Goal: Task Accomplishment & Management: Use online tool/utility

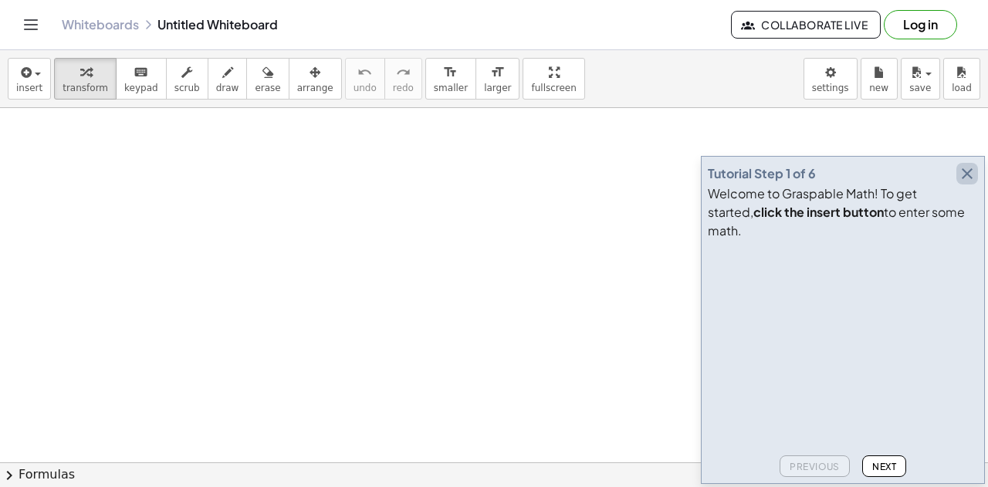
click at [969, 183] on icon "button" at bounding box center [967, 173] width 19 height 19
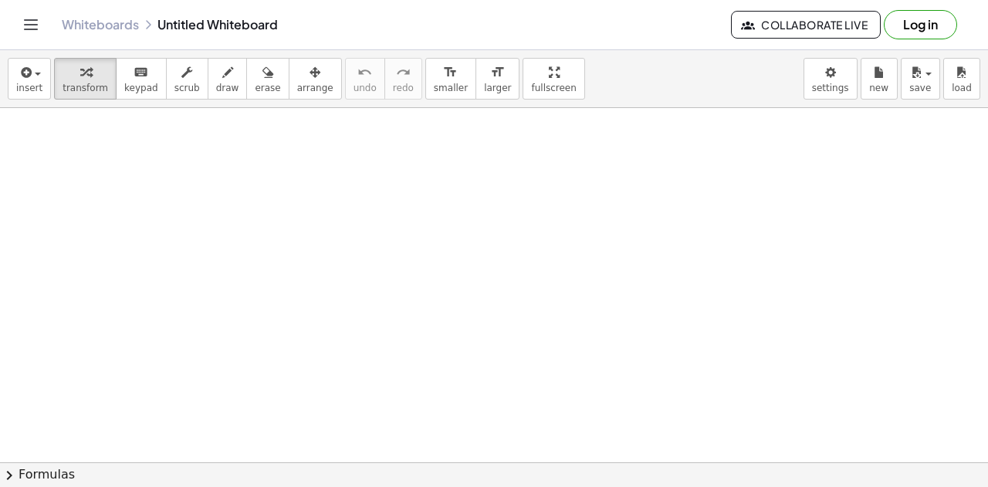
scroll to position [332, 0]
click at [431, 472] on button "chevron_right Formulas" at bounding box center [494, 474] width 988 height 25
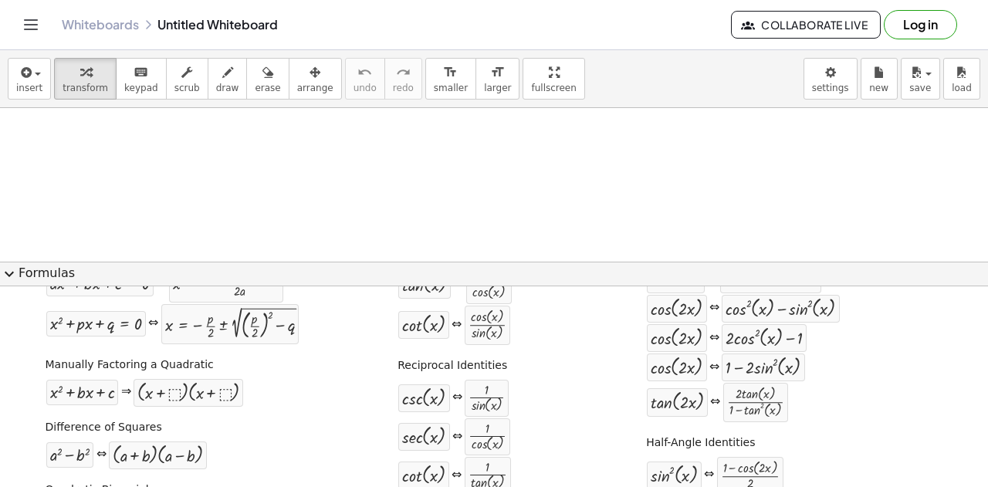
scroll to position [0, 0]
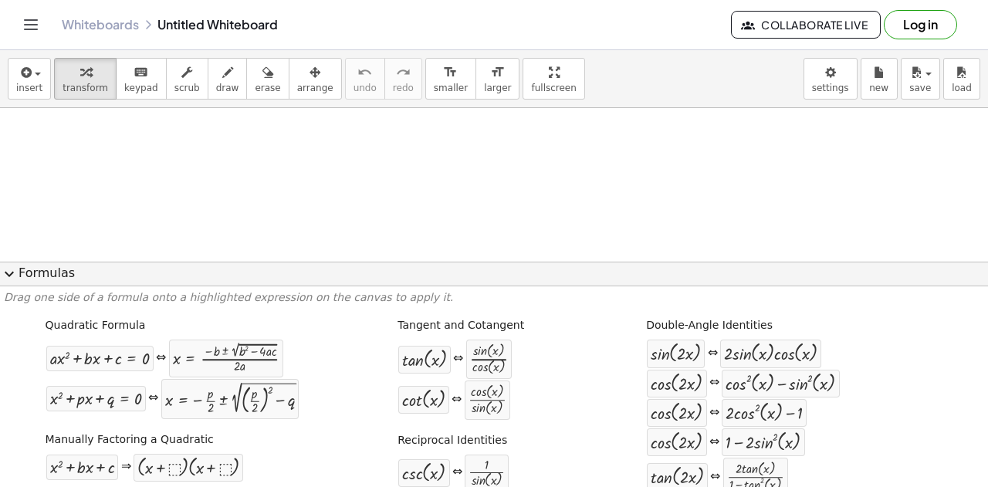
click at [10, 274] on span "expand_more" at bounding box center [9, 274] width 19 height 19
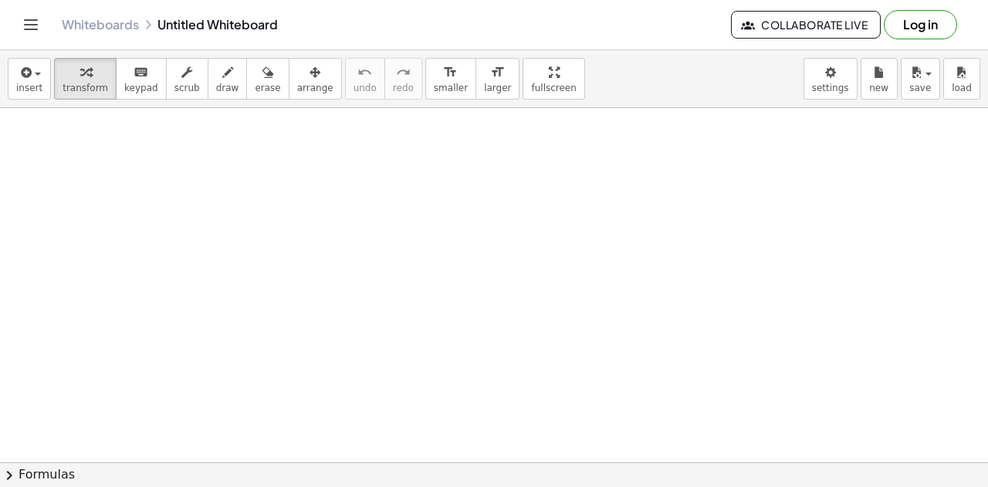
click at [228, 204] on div at bounding box center [494, 181] width 988 height 811
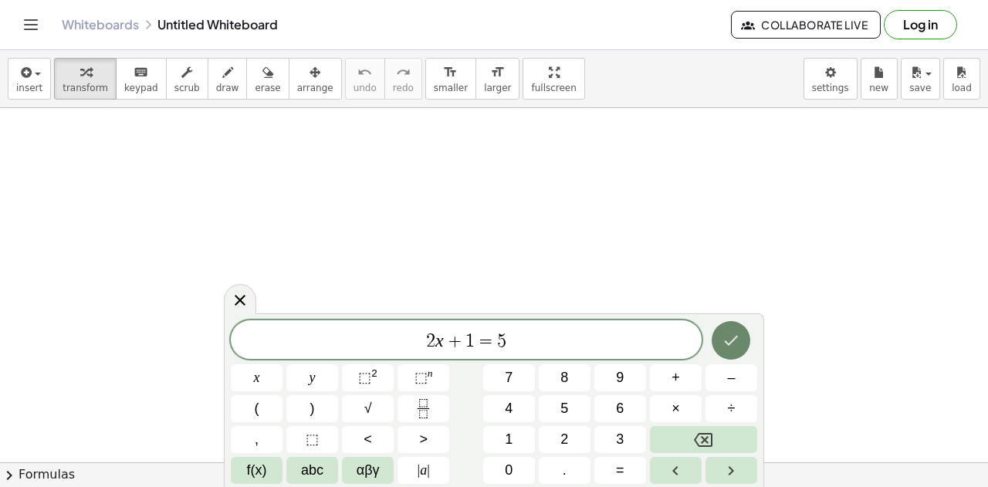
click at [741, 340] on button "Done" at bounding box center [731, 340] width 39 height 39
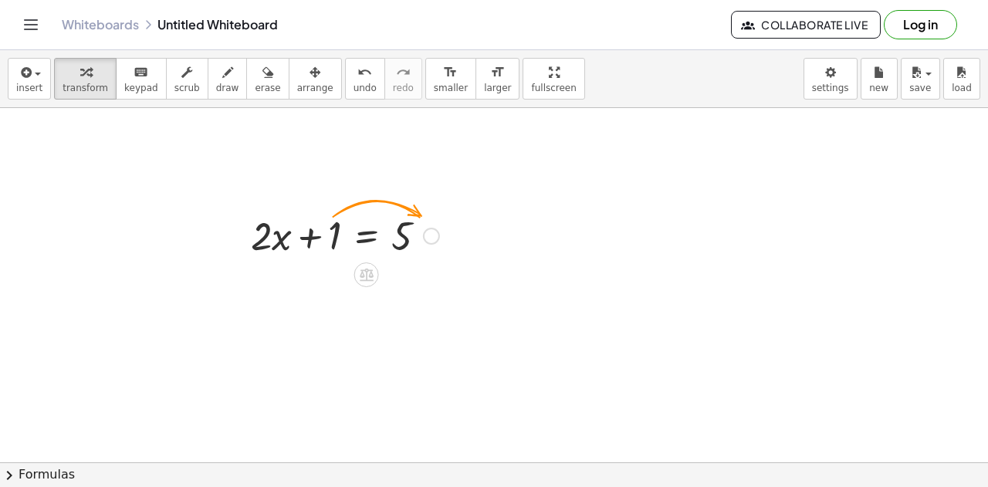
click at [433, 234] on div at bounding box center [431, 236] width 17 height 17
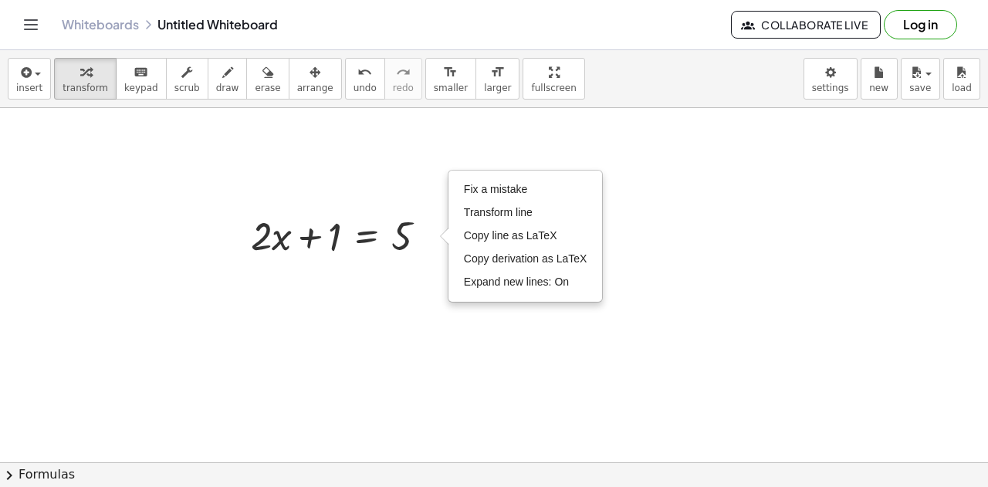
click at [425, 280] on div at bounding box center [494, 181] width 988 height 811
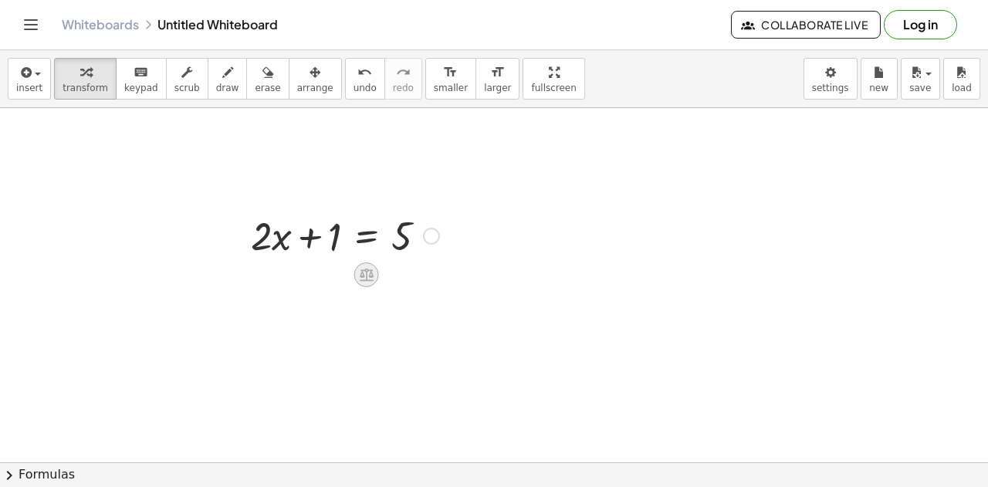
click at [367, 276] on icon at bounding box center [367, 275] width 14 height 13
click at [312, 276] on div "+" at bounding box center [305, 274] width 25 height 25
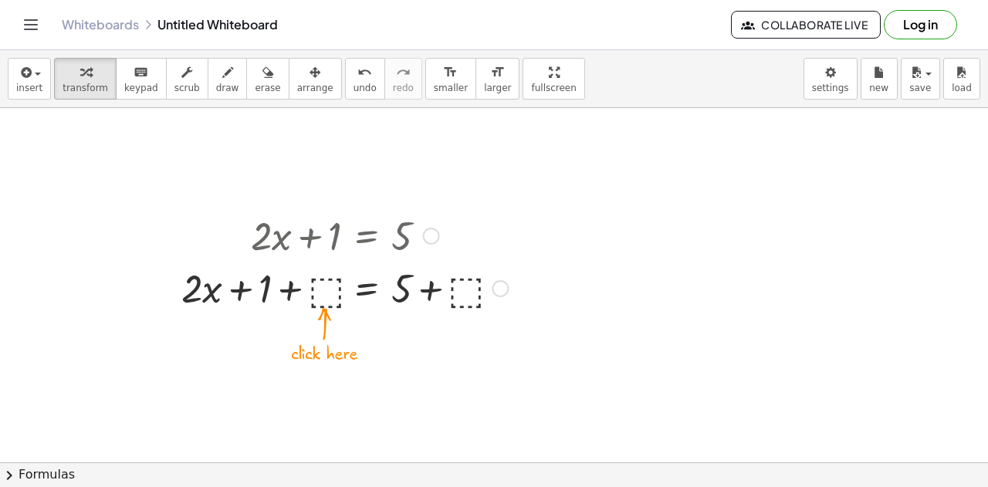
click at [330, 289] on div at bounding box center [345, 287] width 342 height 52
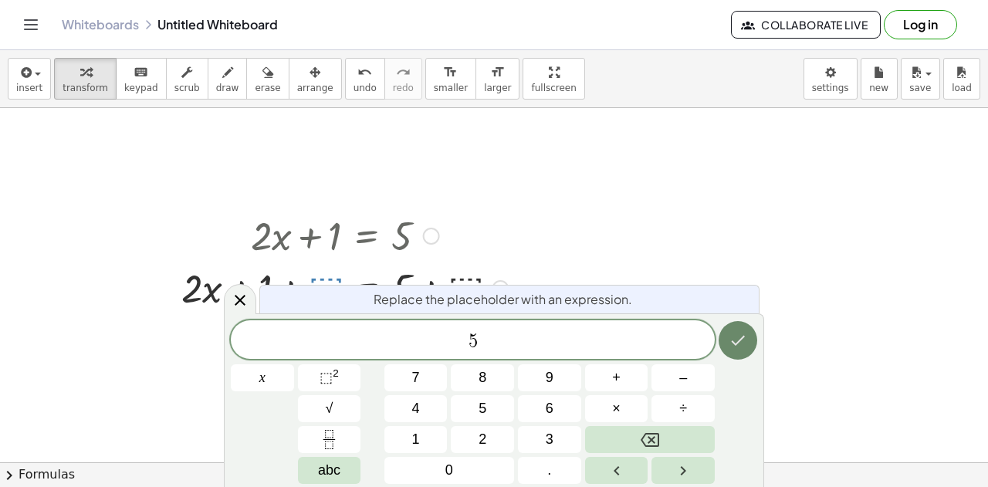
click at [746, 345] on icon "Done" at bounding box center [738, 340] width 19 height 19
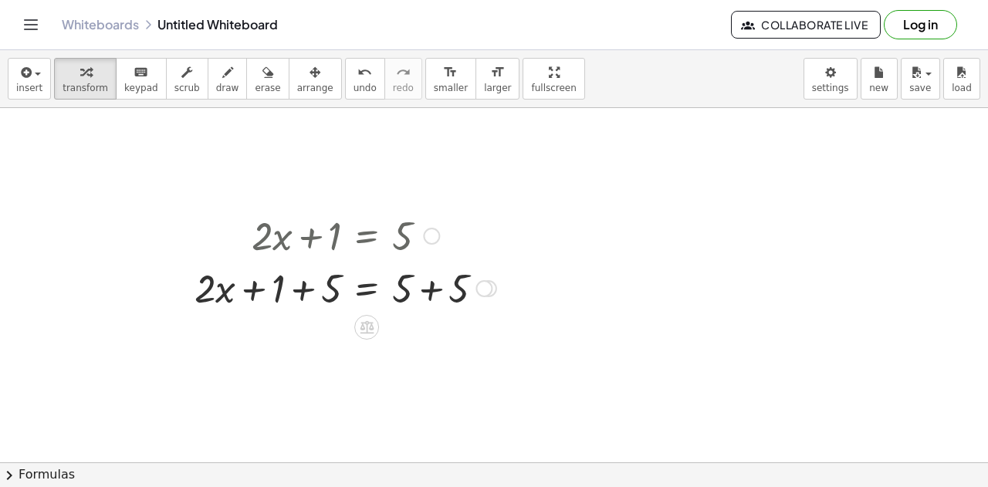
click at [432, 290] on div at bounding box center [345, 287] width 317 height 52
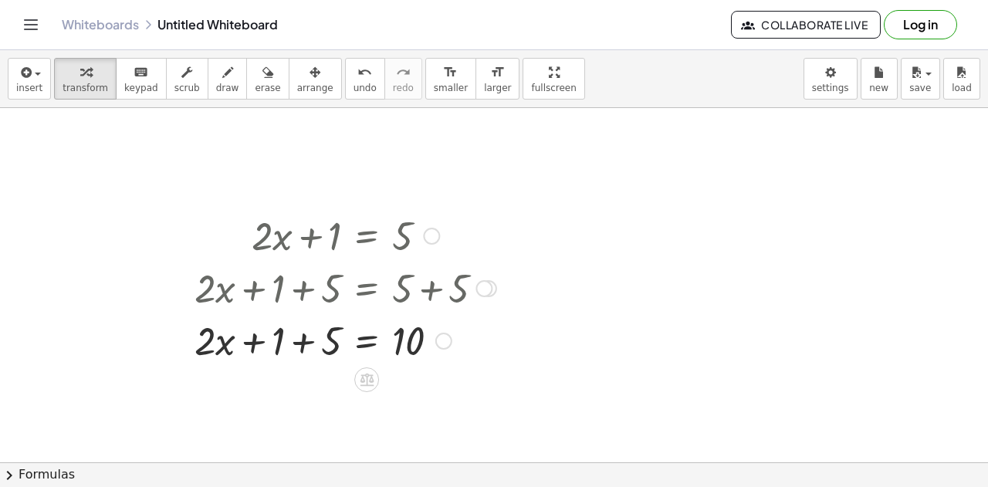
click at [249, 344] on div at bounding box center [345, 339] width 317 height 52
click at [252, 344] on div at bounding box center [345, 339] width 317 height 52
click at [303, 340] on div at bounding box center [345, 339] width 317 height 52
click at [367, 340] on div at bounding box center [345, 339] width 317 height 52
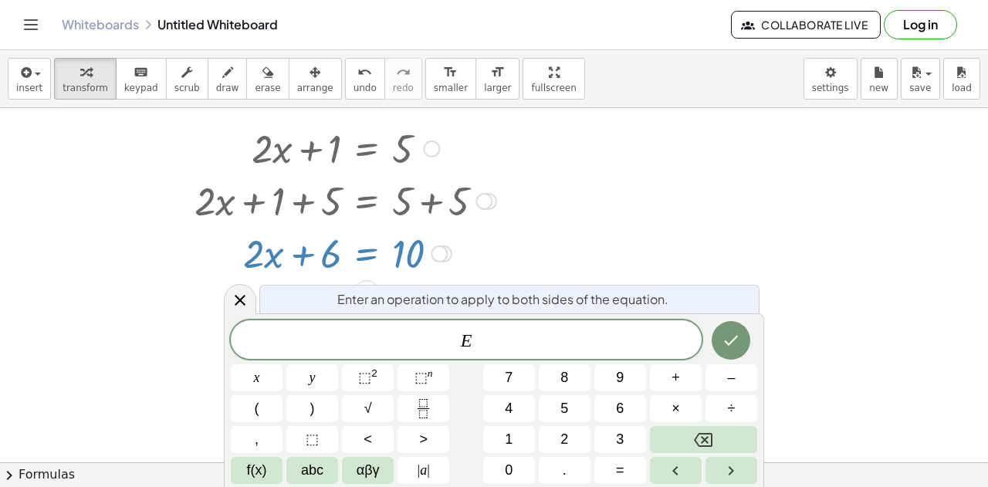
scroll to position [421, 0]
click at [367, 340] on span "​ E" at bounding box center [466, 341] width 471 height 22
click at [499, 351] on span "E ​" at bounding box center [466, 341] width 471 height 22
click at [729, 337] on icon "Done" at bounding box center [731, 340] width 19 height 19
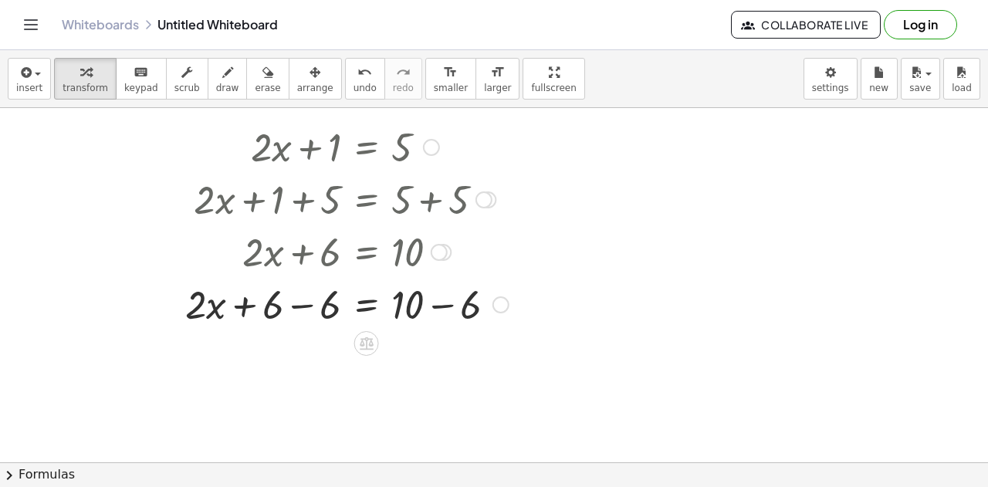
click at [442, 304] on div at bounding box center [347, 303] width 339 height 52
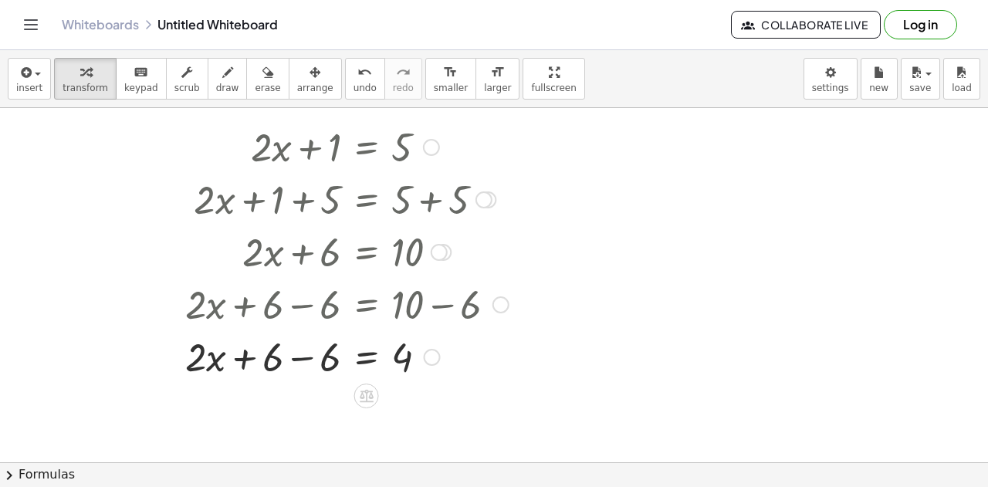
click at [307, 358] on div at bounding box center [347, 356] width 339 height 52
click at [366, 362] on div at bounding box center [347, 356] width 339 height 52
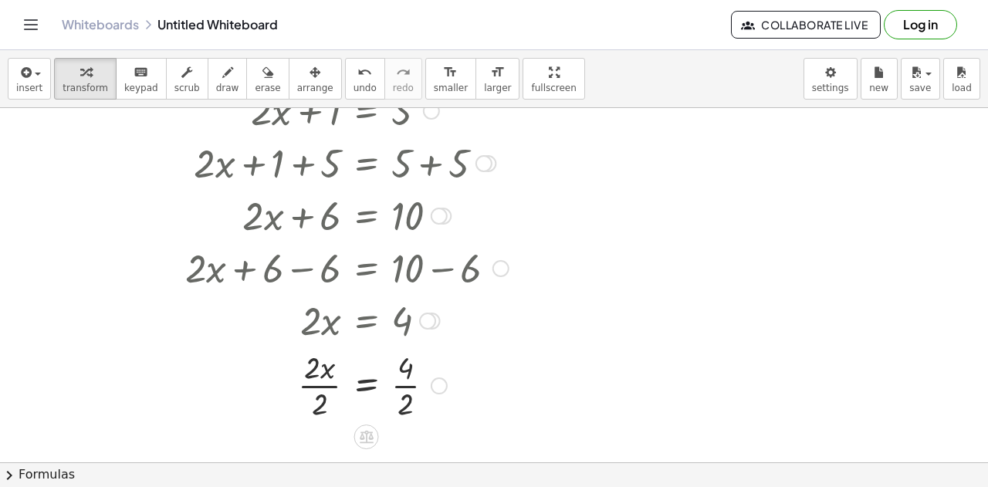
scroll to position [456, 0]
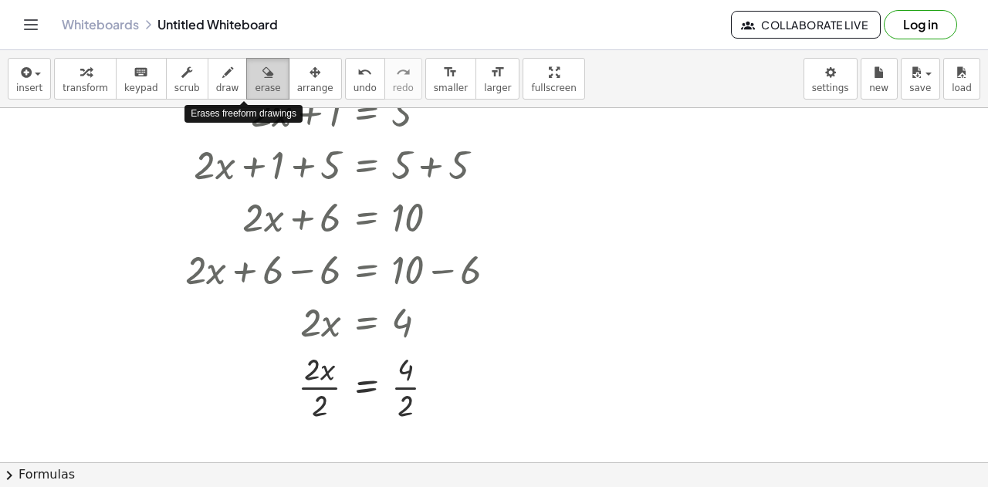
click at [255, 79] on div "button" at bounding box center [267, 72] width 25 height 19
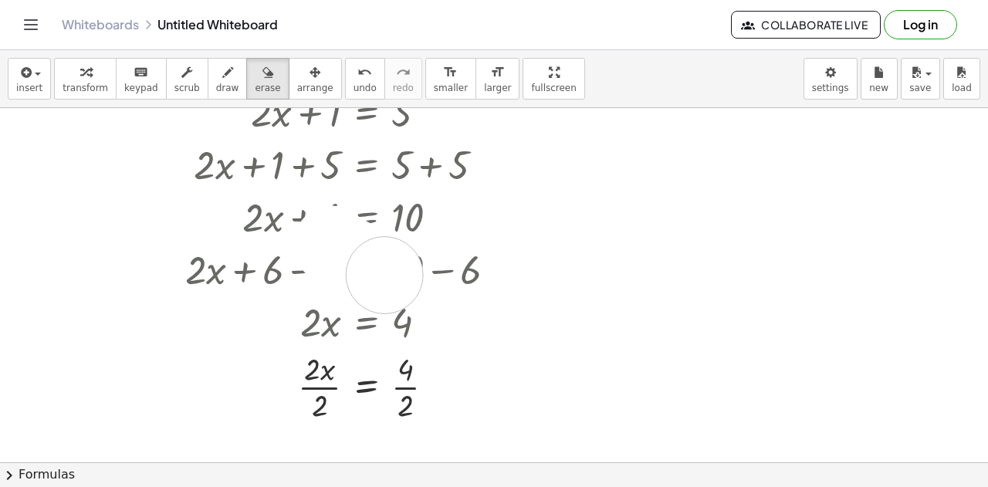
drag, startPoint x: 332, startPoint y: 243, endPoint x: 389, endPoint y: 276, distance: 65.7
click at [389, 276] on div at bounding box center [494, 186] width 988 height 1067
click at [466, 403] on div at bounding box center [494, 186] width 988 height 1067
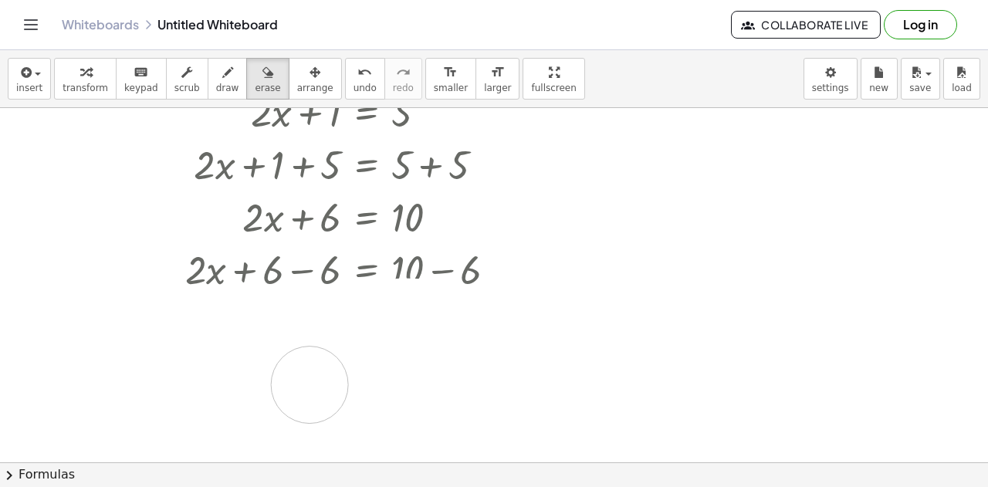
drag, startPoint x: 466, startPoint y: 403, endPoint x: 394, endPoint y: 281, distance: 141.9
click at [366, 293] on div at bounding box center [494, 186] width 988 height 1067
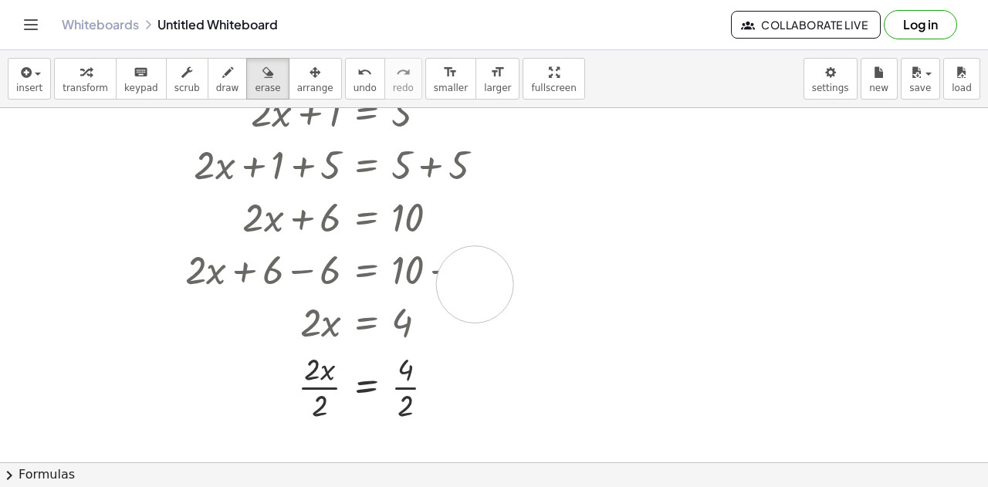
click at [475, 283] on div at bounding box center [494, 186] width 988 height 1067
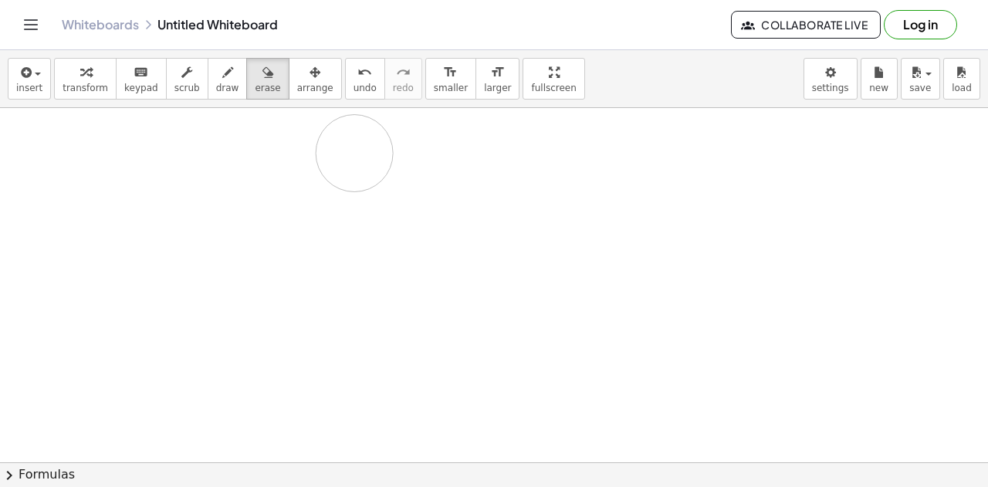
drag, startPoint x: 448, startPoint y: 299, endPoint x: 353, endPoint y: 152, distance: 174.7
click at [353, 152] on div at bounding box center [494, 186] width 988 height 1067
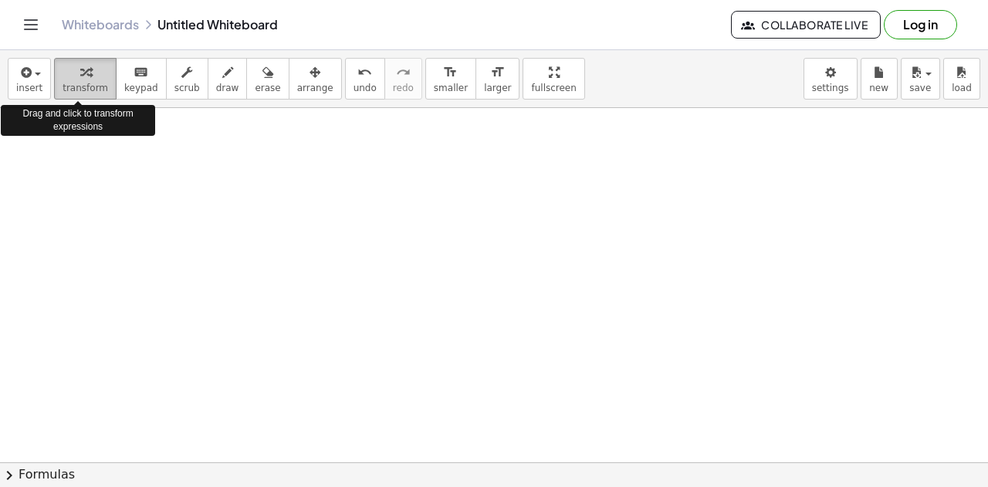
click at [96, 83] on span "transform" at bounding box center [86, 88] width 46 height 11
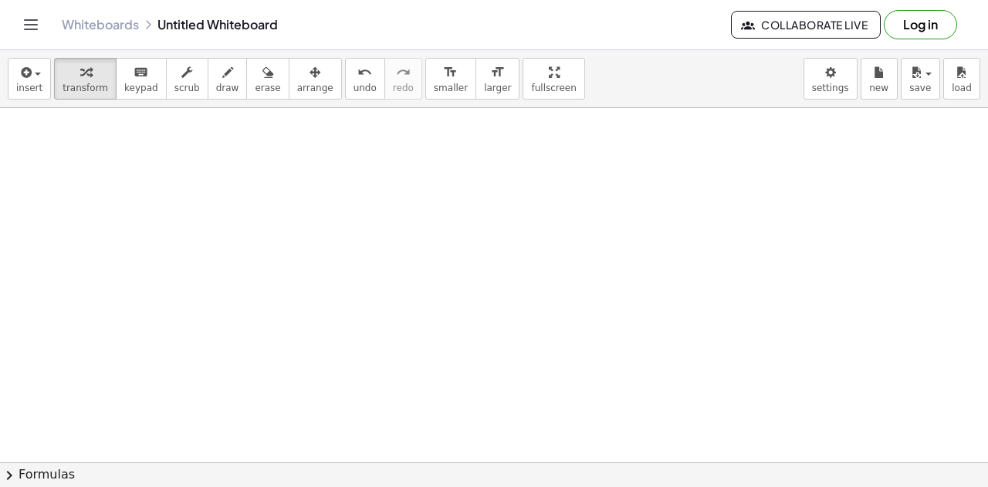
click at [489, 265] on div at bounding box center [492, 264] width 279 height 52
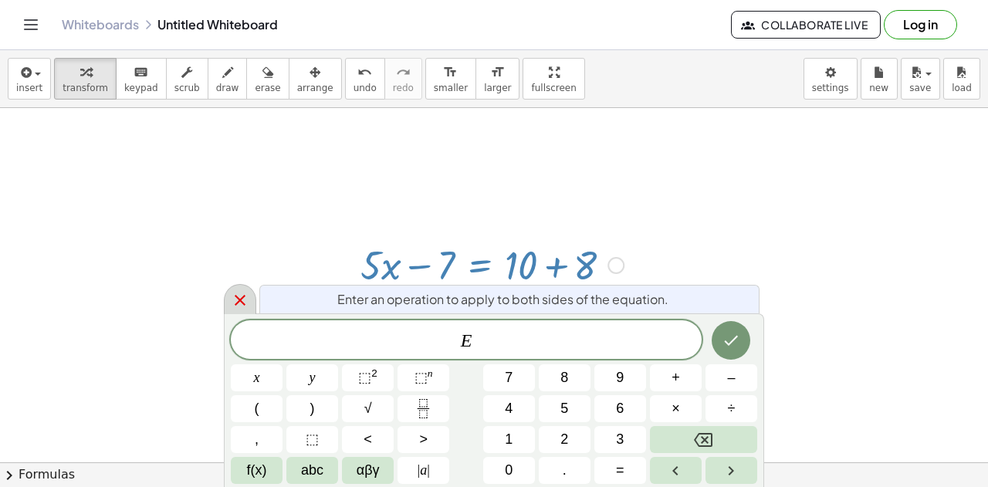
click at [242, 301] on icon at bounding box center [240, 300] width 19 height 19
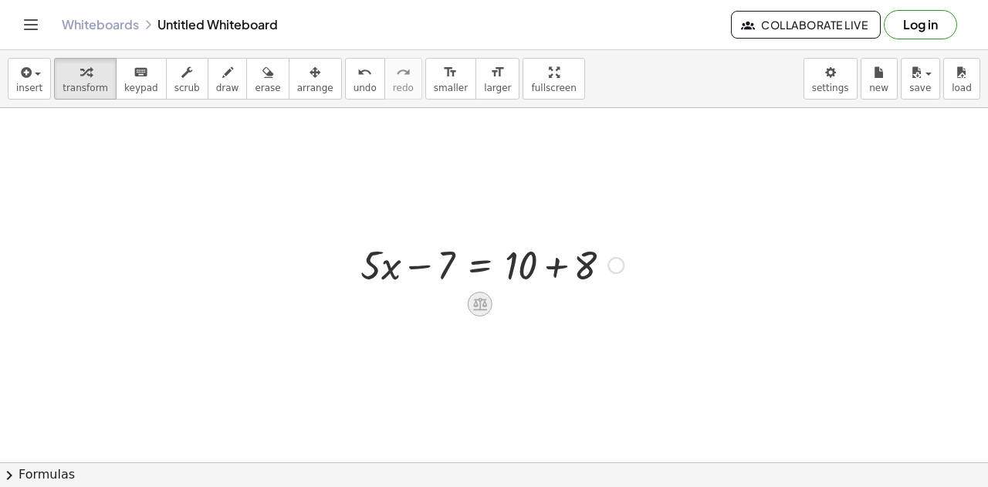
click at [474, 302] on icon at bounding box center [480, 304] width 14 height 13
click at [426, 306] on div "+" at bounding box center [418, 304] width 25 height 25
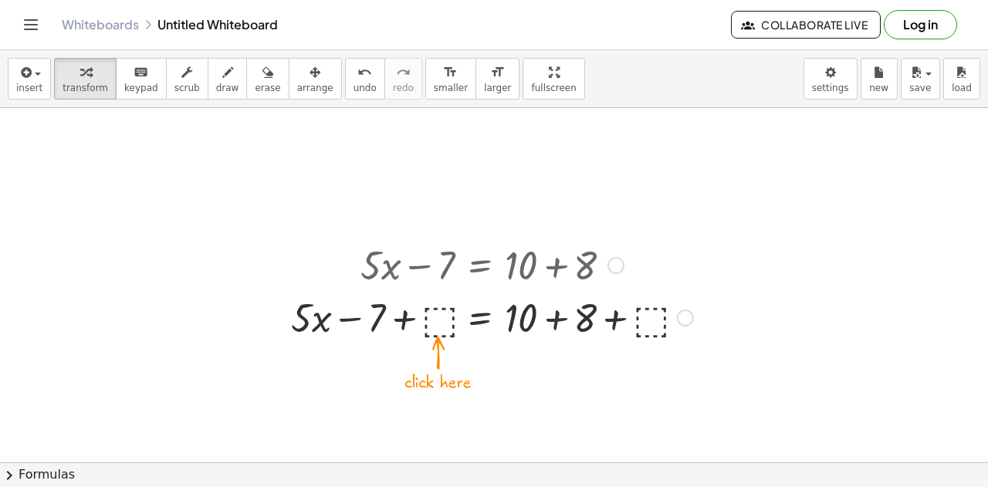
click at [557, 320] on div at bounding box center [492, 316] width 418 height 52
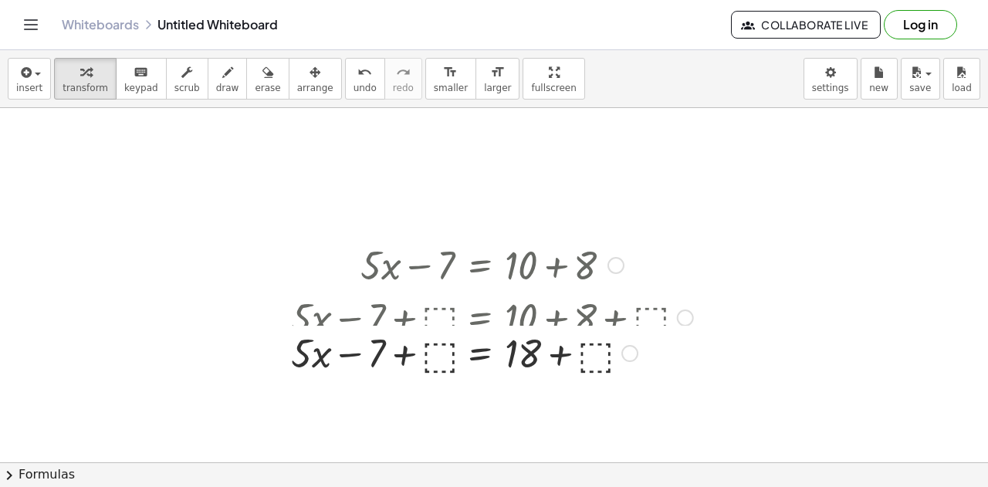
click at [479, 266] on div "+ · 5 · x − 7 = + 10 + 8 + · 5 · x − 7 + ⬚ = + 10 + 8 + ⬚ + · 5 · x − 7 = + + ⬚…" at bounding box center [479, 266] width 0 height 0
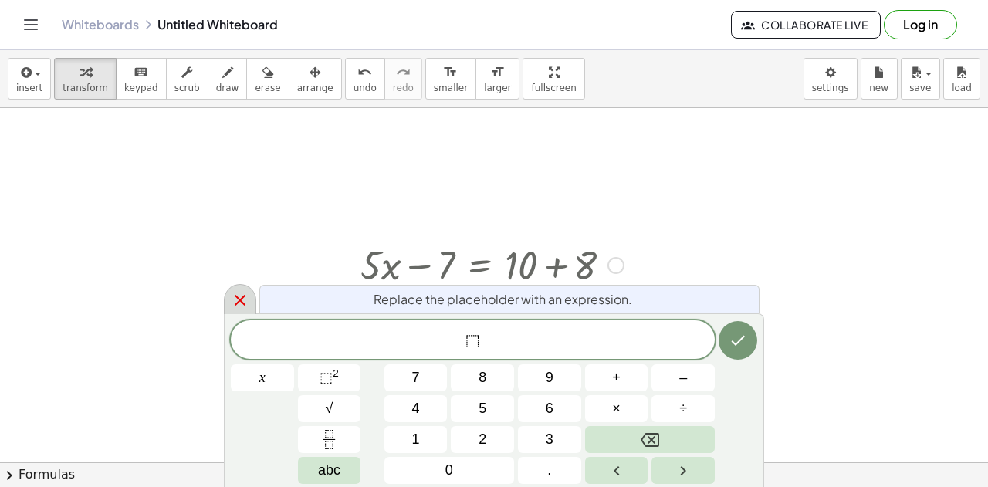
click at [247, 299] on icon at bounding box center [240, 300] width 19 height 19
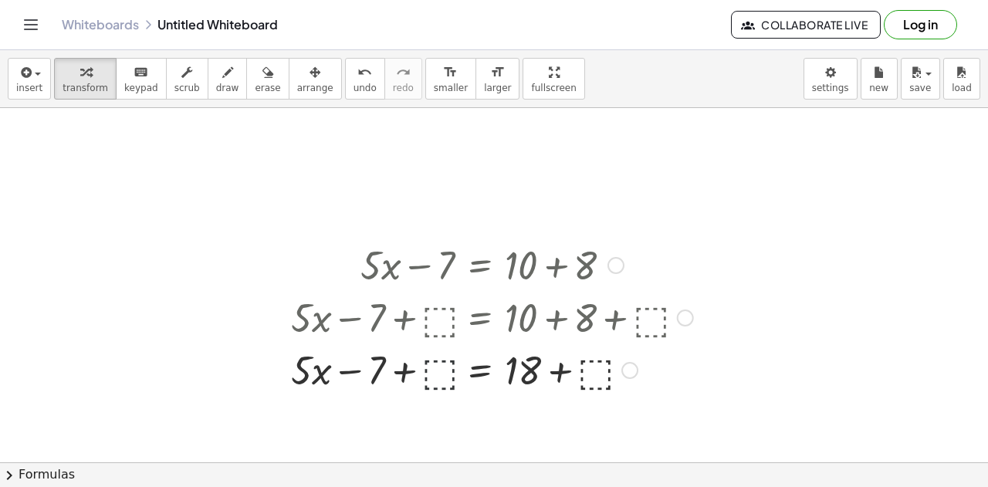
click at [447, 371] on div at bounding box center [492, 369] width 418 height 52
click at [562, 374] on div at bounding box center [492, 369] width 418 height 52
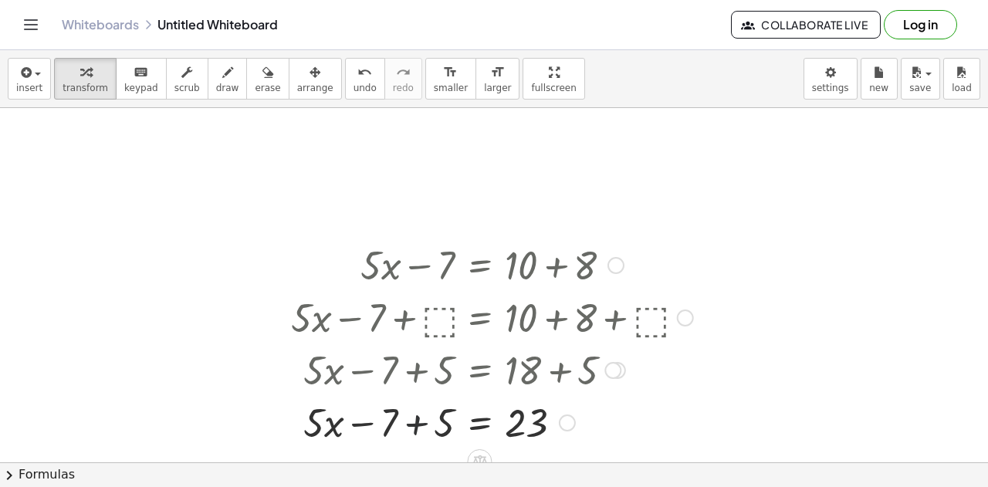
click at [418, 429] on div at bounding box center [492, 421] width 418 height 52
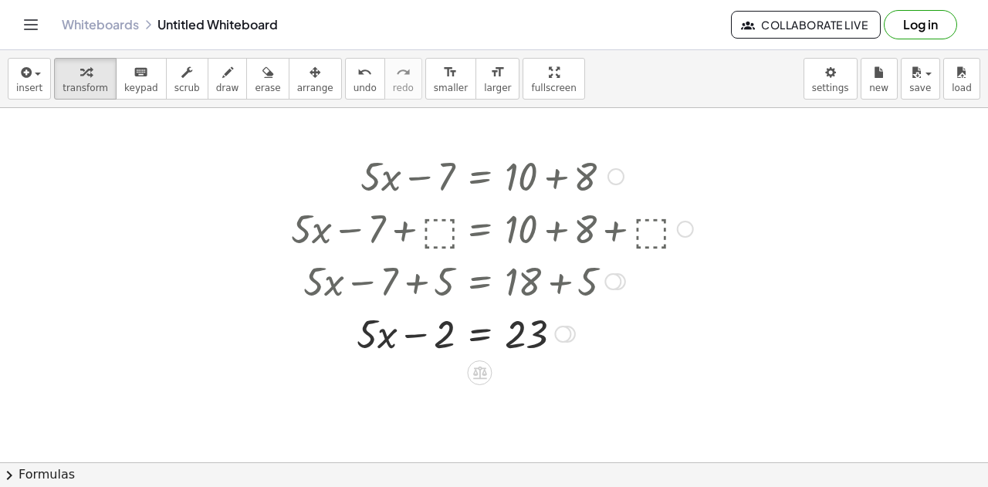
scroll to position [940, 0]
click at [481, 364] on icon at bounding box center [480, 372] width 16 height 16
click at [422, 373] on div "+" at bounding box center [417, 372] width 25 height 25
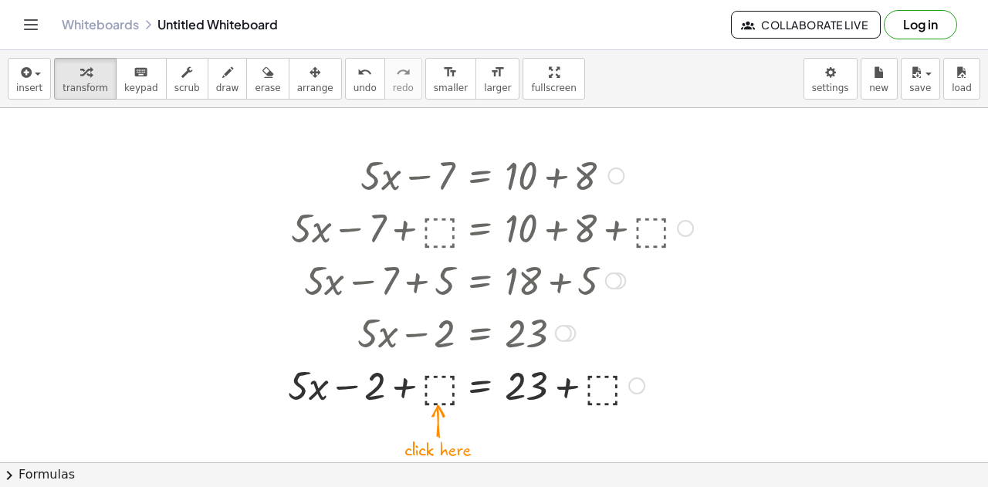
click at [442, 386] on div at bounding box center [490, 384] width 421 height 52
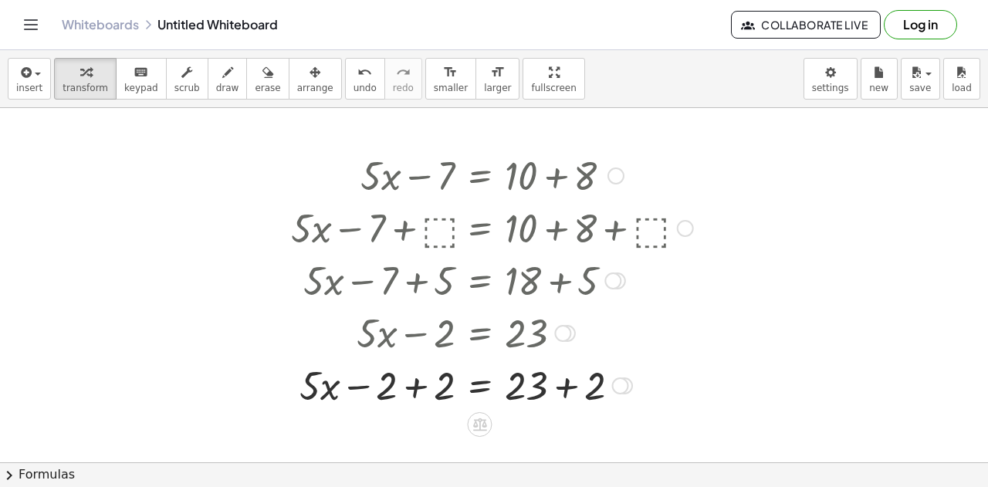
click at [418, 386] on div at bounding box center [492, 384] width 418 height 52
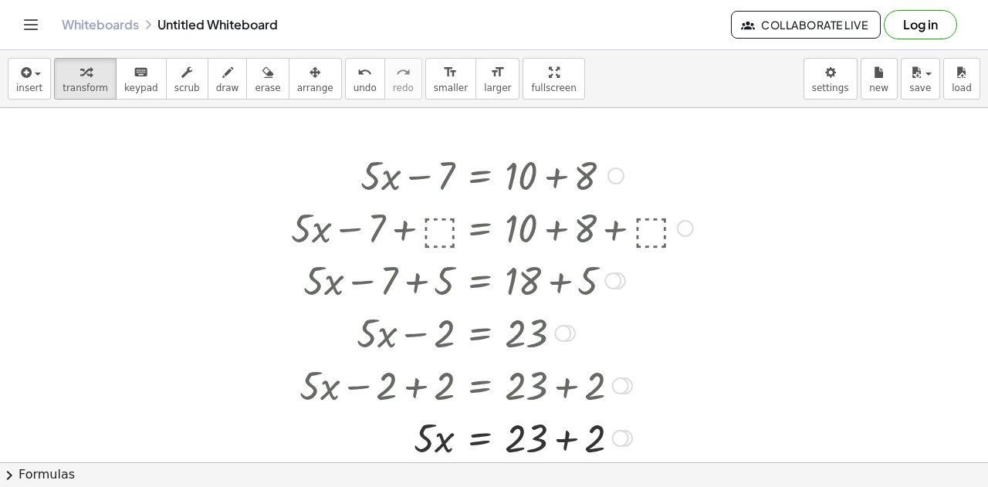
click at [567, 441] on div at bounding box center [492, 437] width 418 height 52
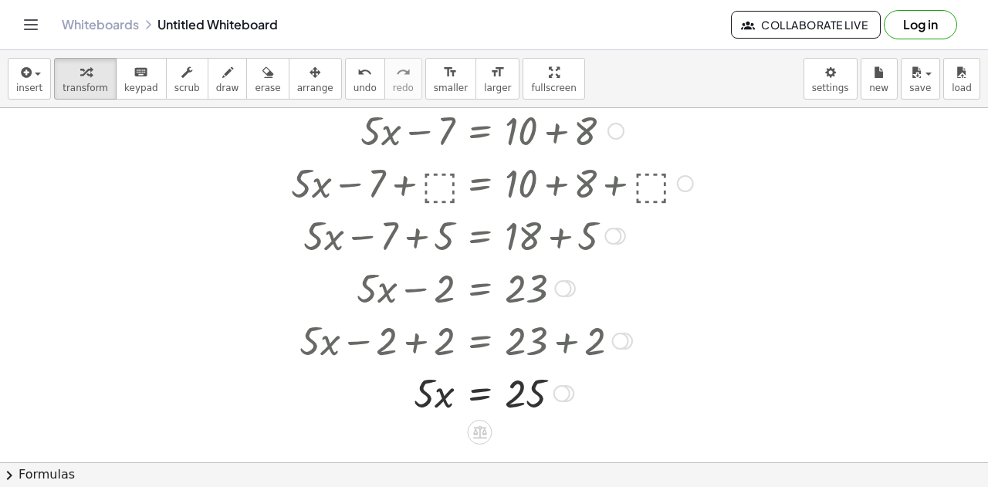
scroll to position [984, 0]
click at [561, 389] on div at bounding box center [562, 393] width 17 height 17
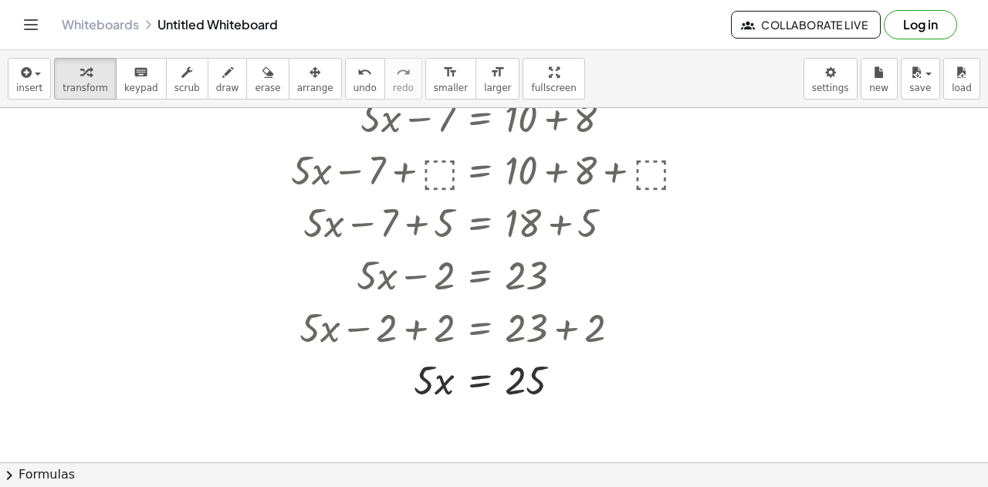
scroll to position [998, 0]
click at [483, 378] on div at bounding box center [492, 378] width 418 height 52
click at [435, 381] on div at bounding box center [492, 378] width 418 height 77
click at [537, 381] on div at bounding box center [492, 378] width 418 height 77
click at [607, 396] on div at bounding box center [492, 378] width 418 height 51
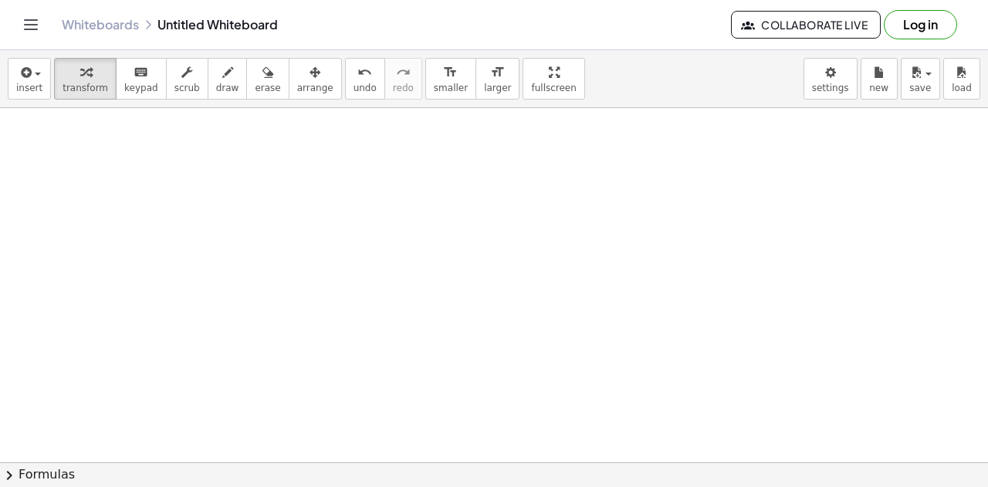
scroll to position [1306, 0]
click at [588, 317] on div at bounding box center [605, 316] width 284 height 52
click at [511, 317] on div at bounding box center [605, 316] width 284 height 52
click at [650, 355] on icon at bounding box center [653, 356] width 14 height 13
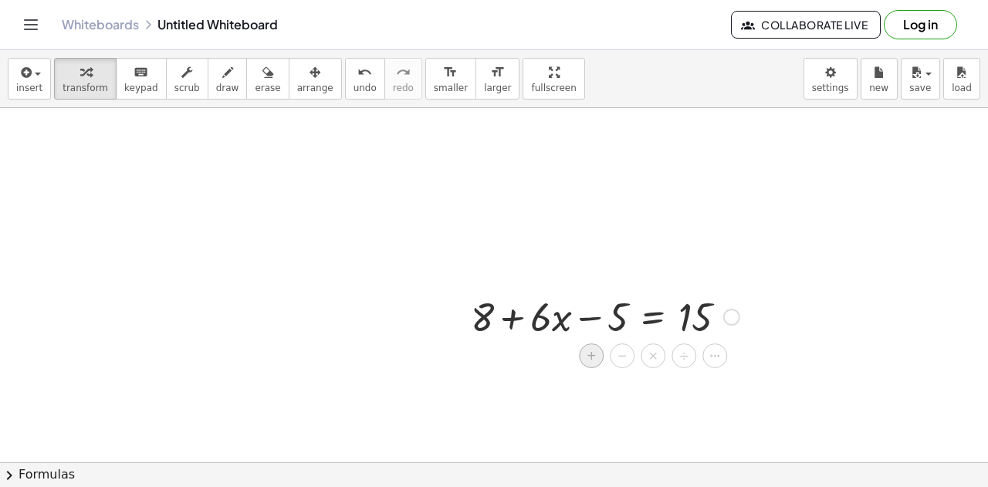
click at [591, 356] on span "+" at bounding box center [591, 356] width 9 height 22
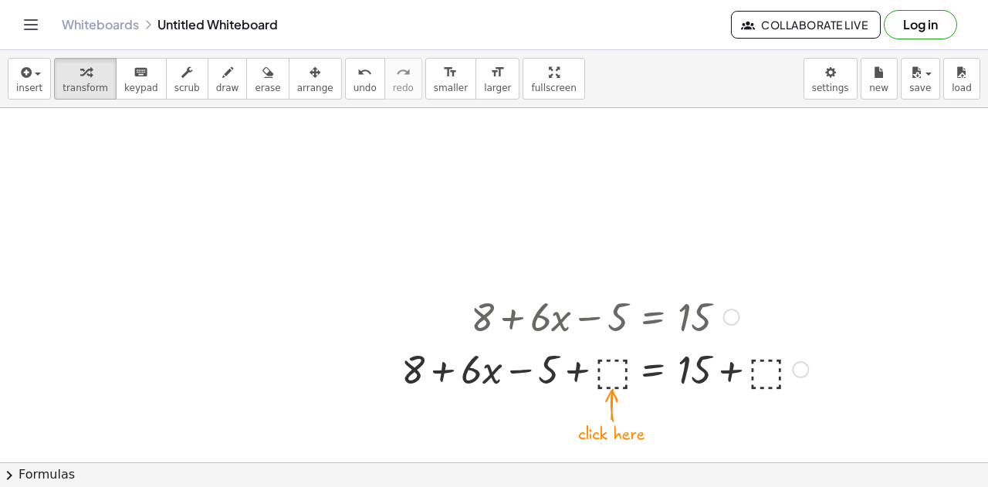
click at [614, 368] on div at bounding box center [605, 368] width 422 height 52
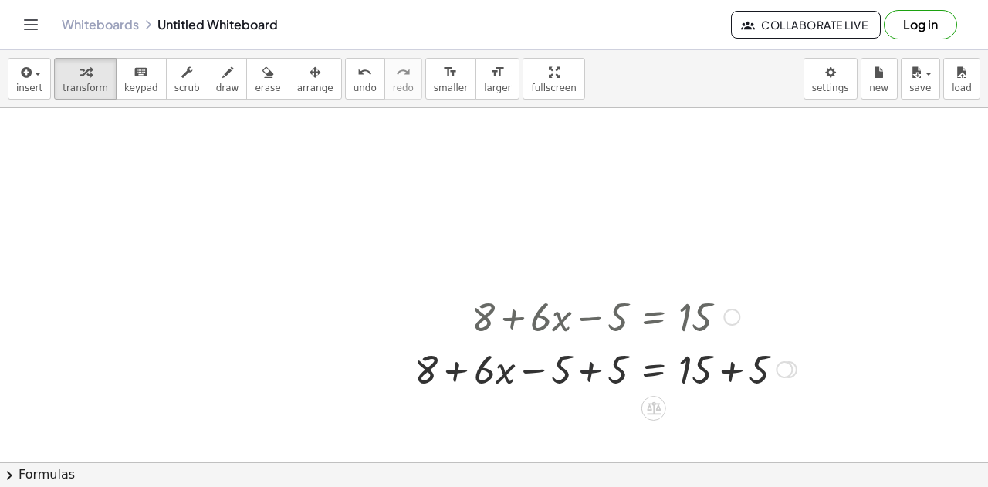
click at [598, 367] on div at bounding box center [606, 368] width 398 height 52
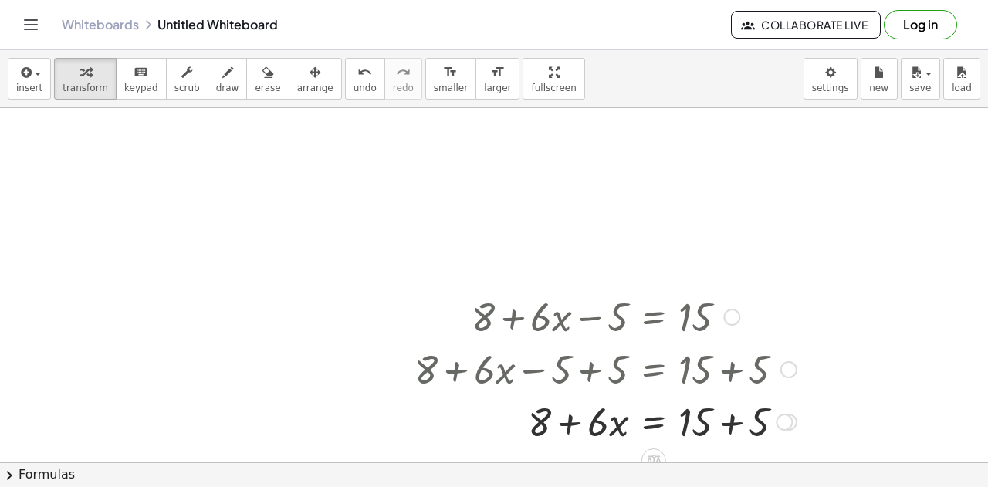
click at [726, 367] on div at bounding box center [606, 368] width 398 height 52
click at [730, 421] on div at bounding box center [606, 421] width 398 height 52
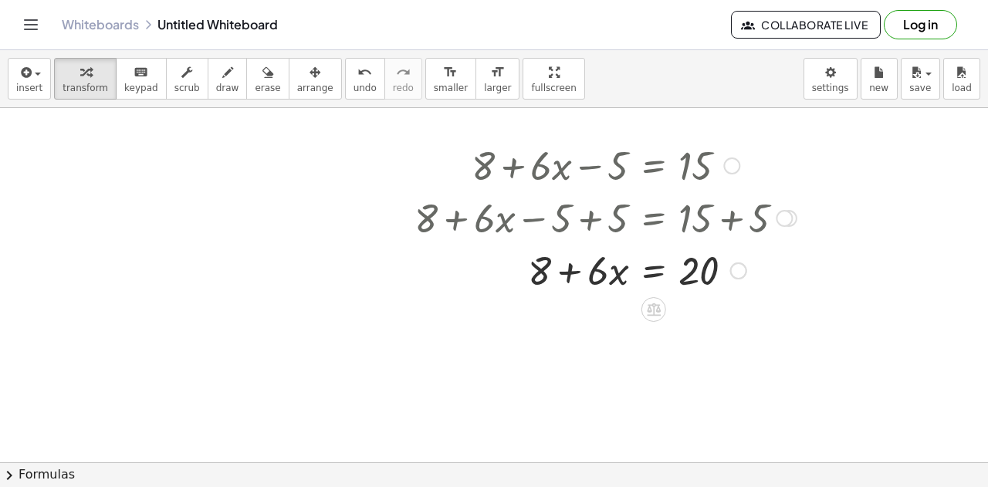
scroll to position [1463, 0]
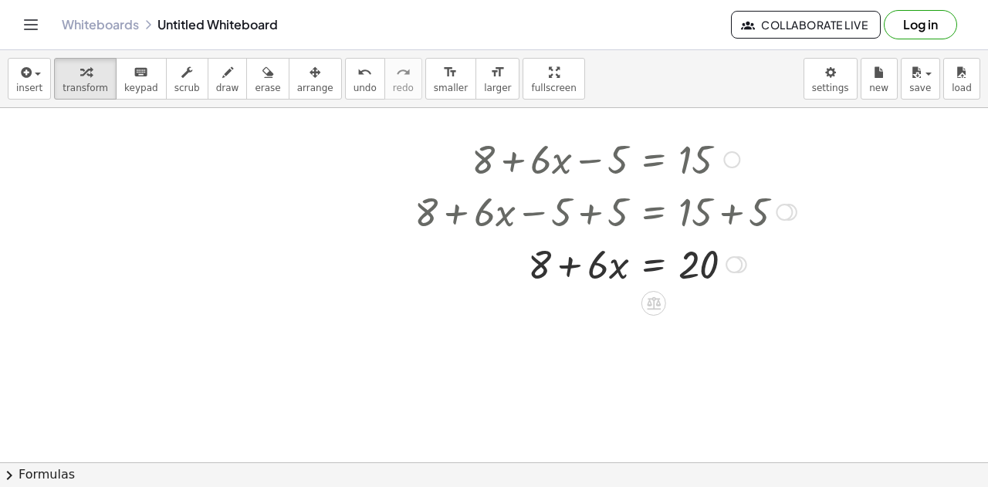
click at [653, 268] on div at bounding box center [606, 263] width 398 height 52
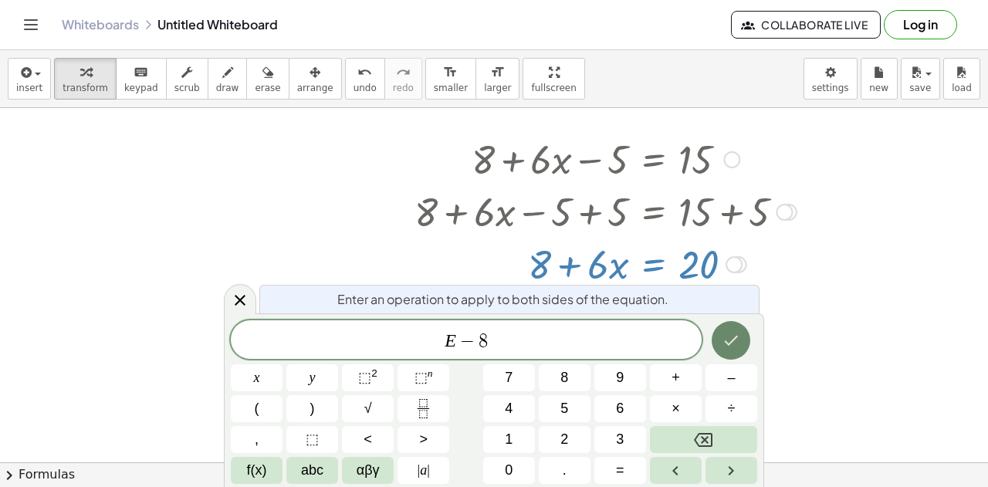
click at [738, 339] on icon "Done" at bounding box center [731, 340] width 19 height 19
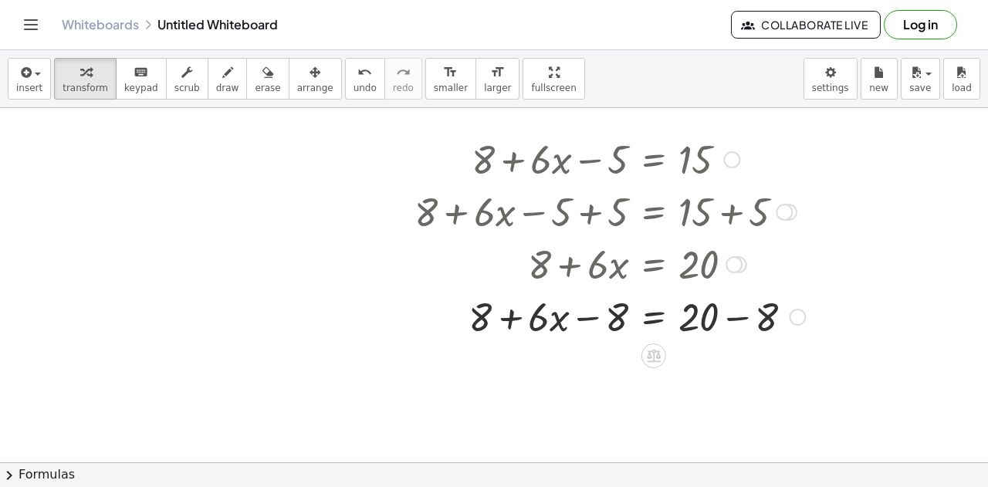
click at [589, 320] on div at bounding box center [610, 316] width 406 height 52
click at [563, 319] on div at bounding box center [610, 316] width 406 height 52
click at [557, 319] on div at bounding box center [610, 316] width 406 height 52
click at [731, 318] on div at bounding box center [610, 316] width 406 height 52
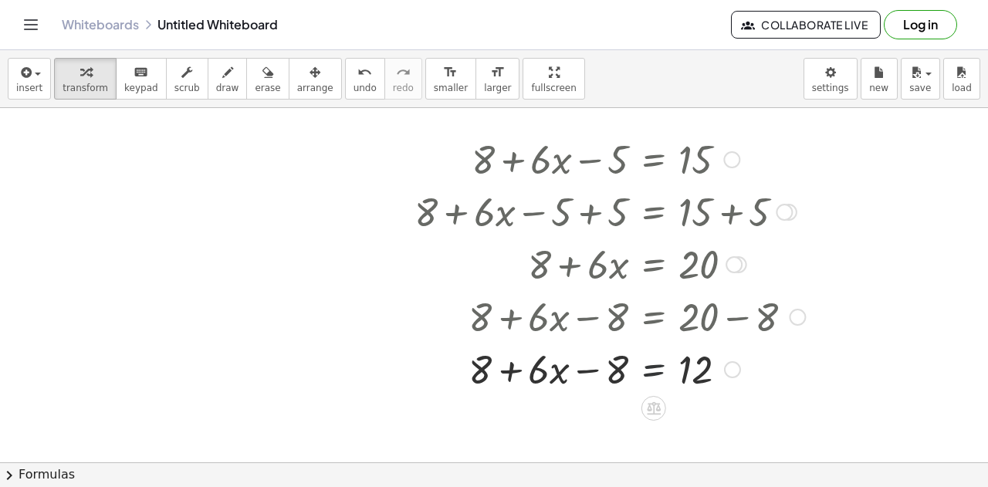
click at [649, 371] on div at bounding box center [610, 368] width 406 height 52
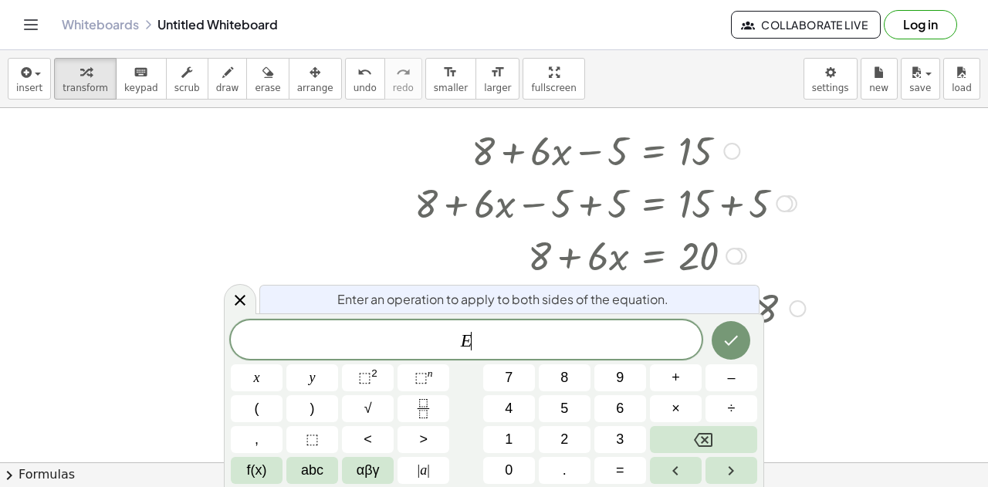
scroll to position [1475, 0]
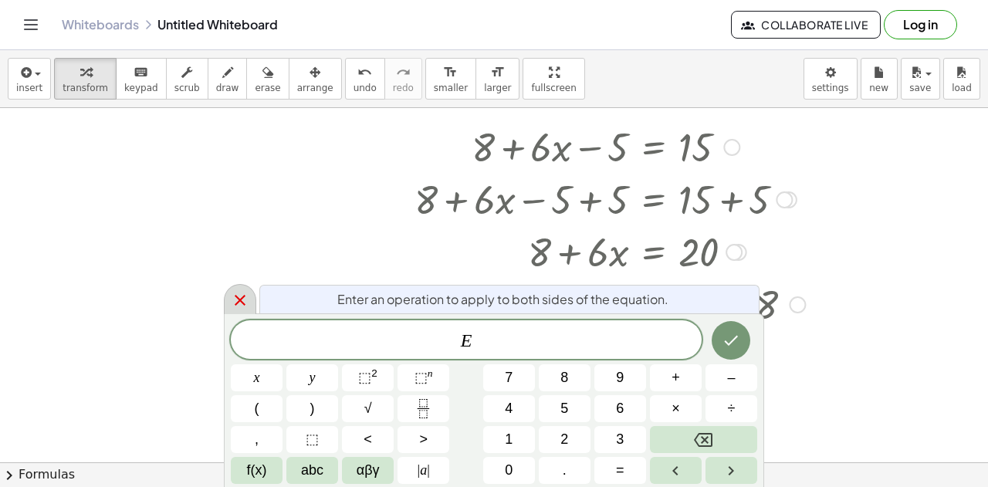
click at [235, 303] on icon at bounding box center [240, 300] width 19 height 19
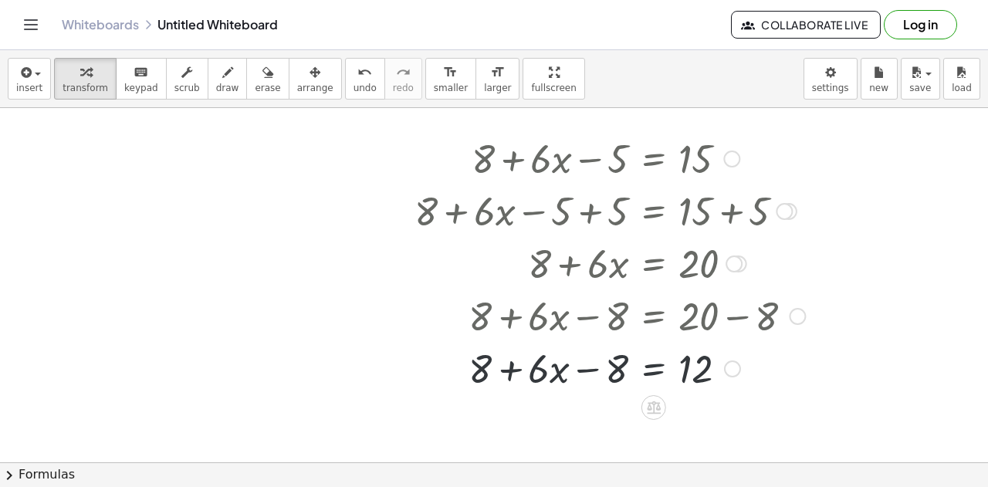
scroll to position [1463, 0]
click at [737, 364] on div at bounding box center [732, 369] width 17 height 17
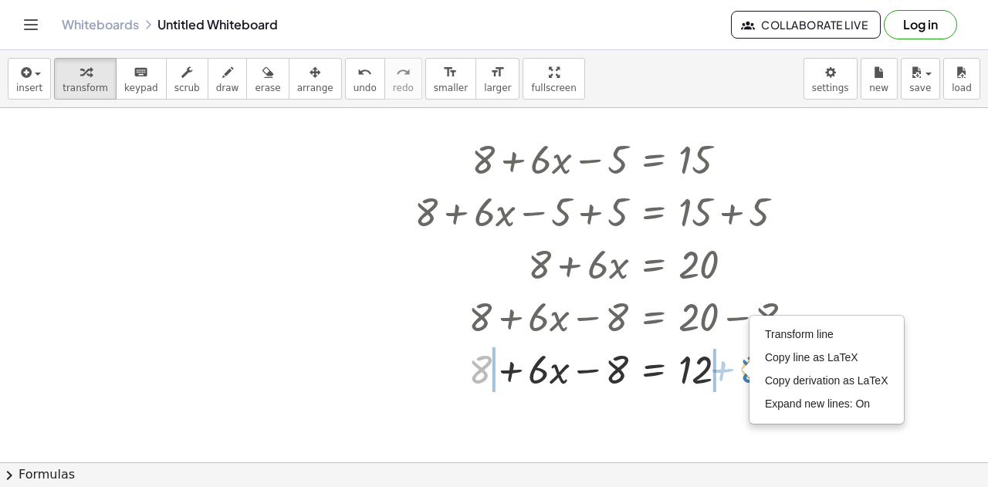
drag, startPoint x: 482, startPoint y: 377, endPoint x: 753, endPoint y: 376, distance: 271.0
click at [753, 376] on div "+ 8 + · 6 · x − 5 = 15 + 8 + · 6 · x − 5 + ⬚ = + 15 + ⬚ + 8 + · 6 · x − 5 + 5 =…" at bounding box center [603, 263] width 425 height 270
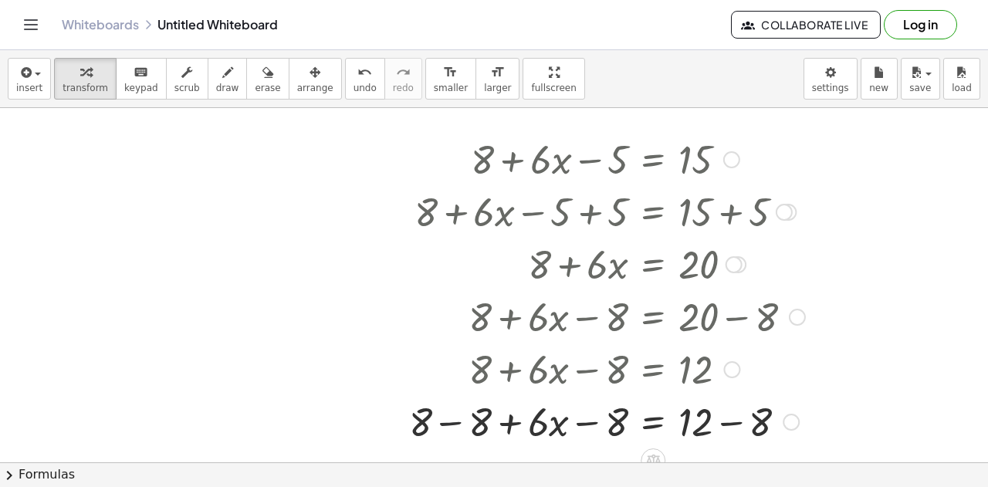
click at [457, 421] on div at bounding box center [607, 421] width 412 height 52
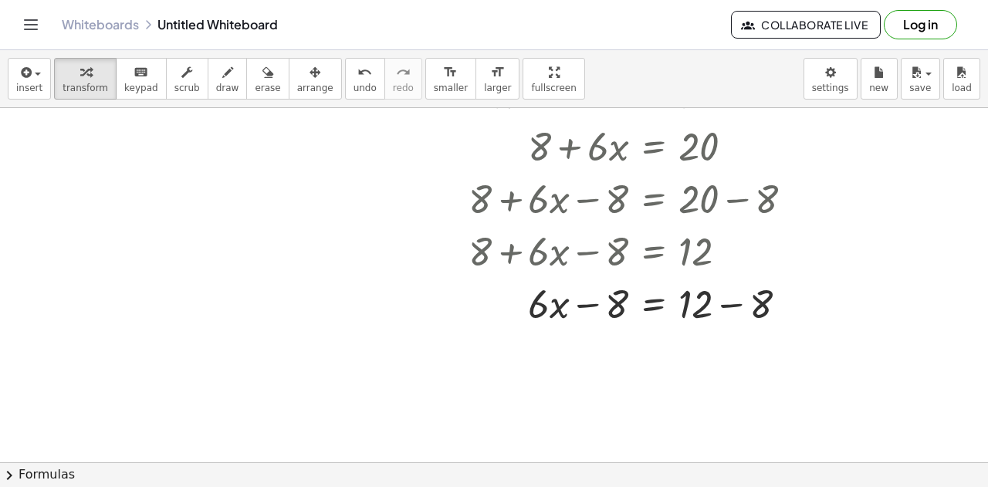
scroll to position [1582, 0]
click at [730, 303] on div at bounding box center [610, 302] width 406 height 52
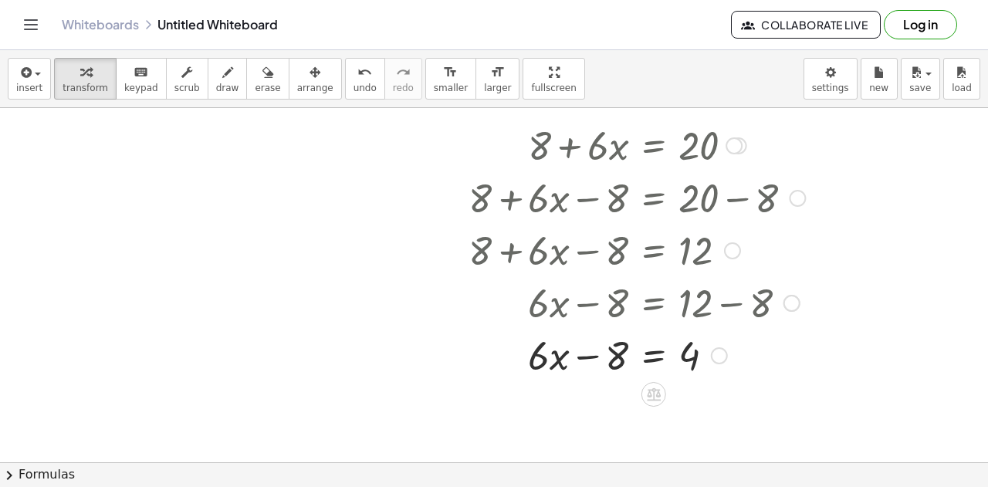
click at [655, 309] on div at bounding box center [646, 302] width 479 height 52
click at [655, 354] on div at bounding box center [610, 354] width 406 height 52
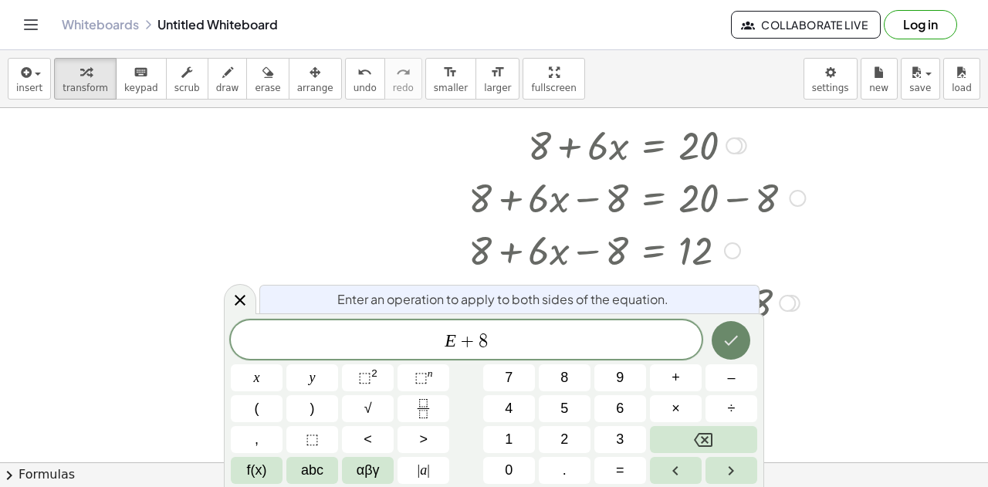
click at [734, 347] on icon "Done" at bounding box center [731, 340] width 19 height 19
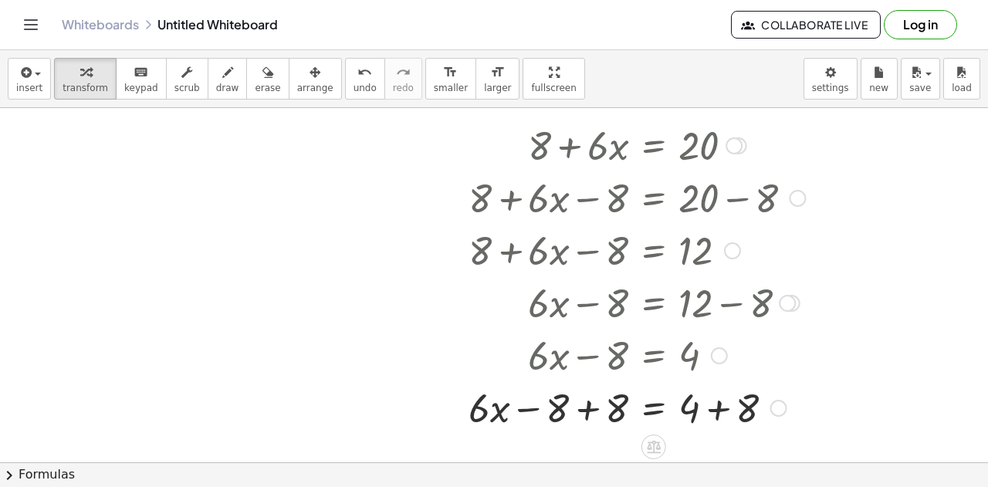
click at [586, 408] on div at bounding box center [610, 407] width 406 height 52
click at [723, 411] on div at bounding box center [610, 407] width 406 height 52
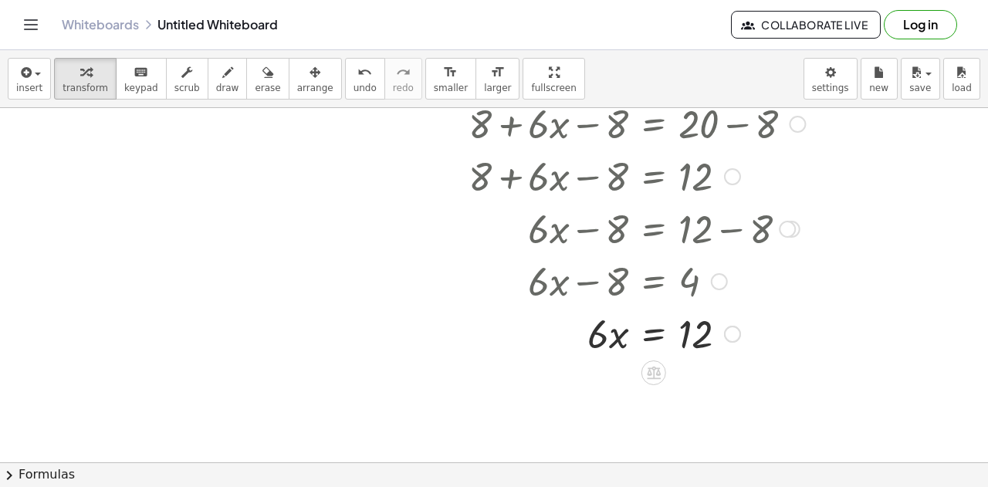
scroll to position [1658, 0]
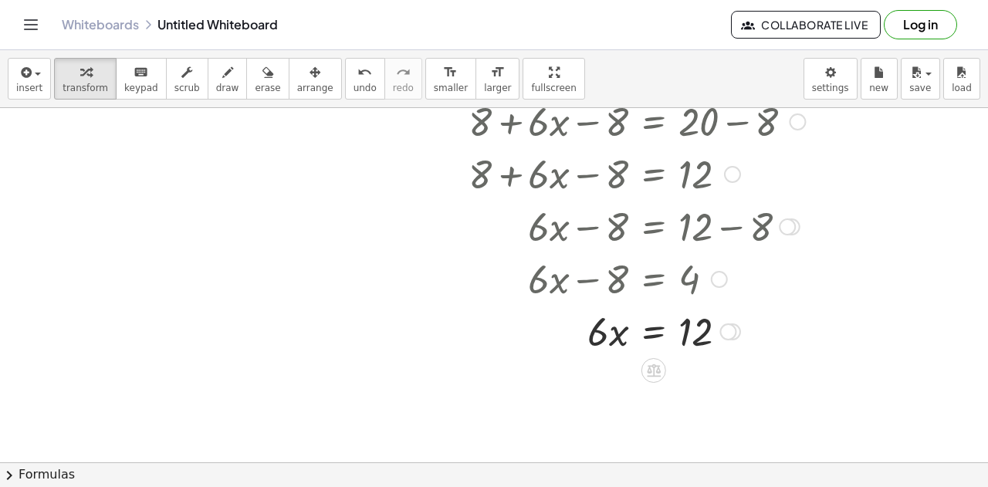
click at [655, 334] on div at bounding box center [610, 330] width 406 height 52
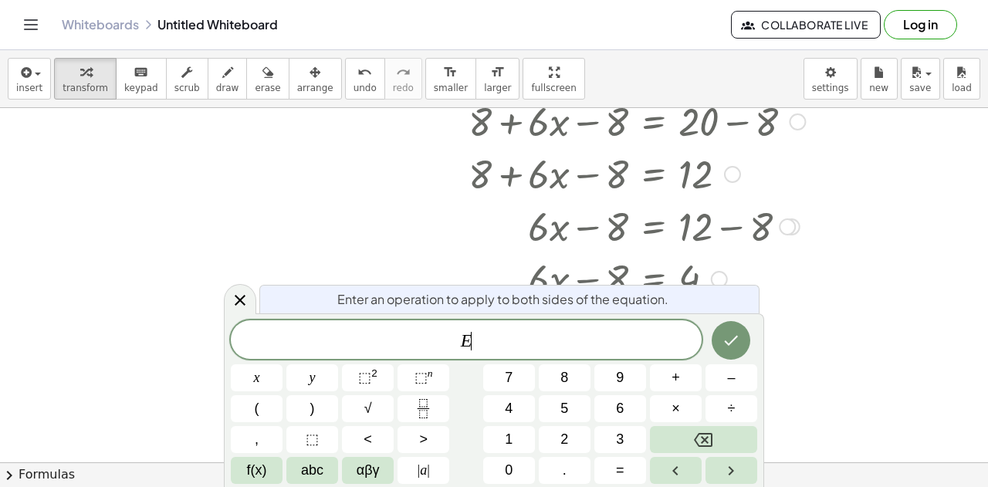
click at [781, 353] on div at bounding box center [610, 330] width 406 height 52
click at [235, 311] on div at bounding box center [240, 299] width 32 height 30
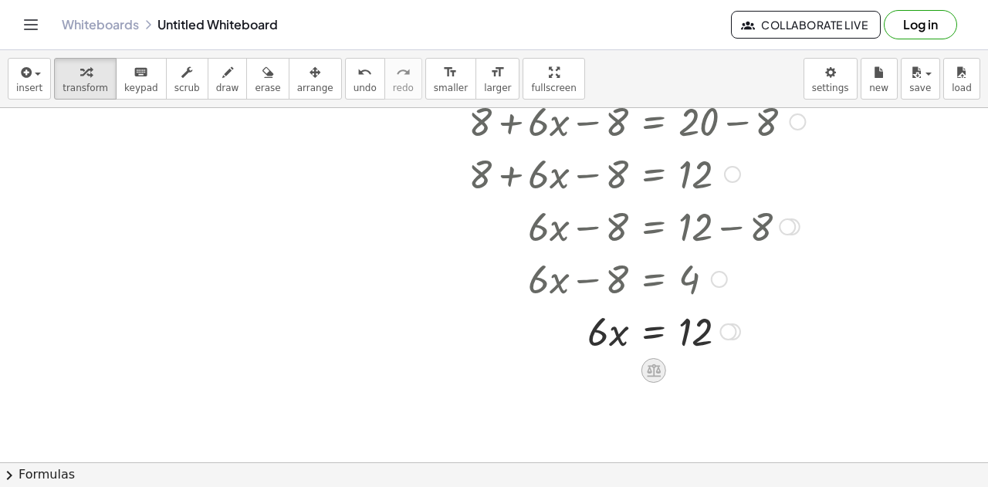
click at [649, 367] on icon at bounding box center [654, 370] width 14 height 13
click at [688, 371] on span "÷" at bounding box center [684, 371] width 8 height 22
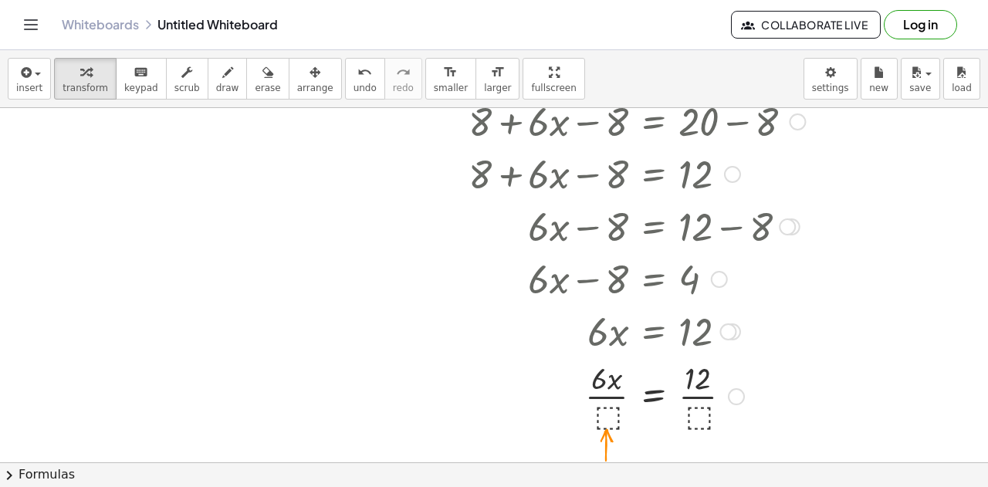
click at [611, 411] on div at bounding box center [610, 395] width 406 height 77
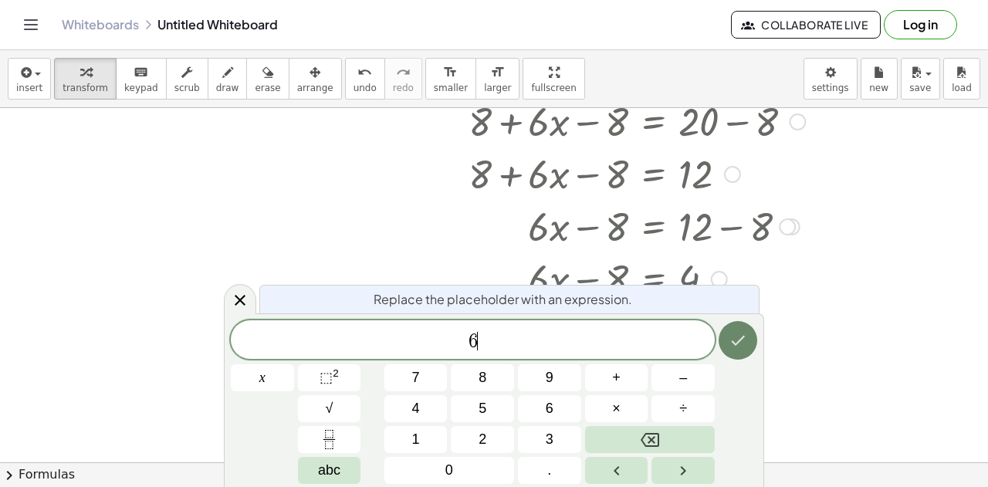
click at [727, 351] on button "Done" at bounding box center [738, 340] width 39 height 39
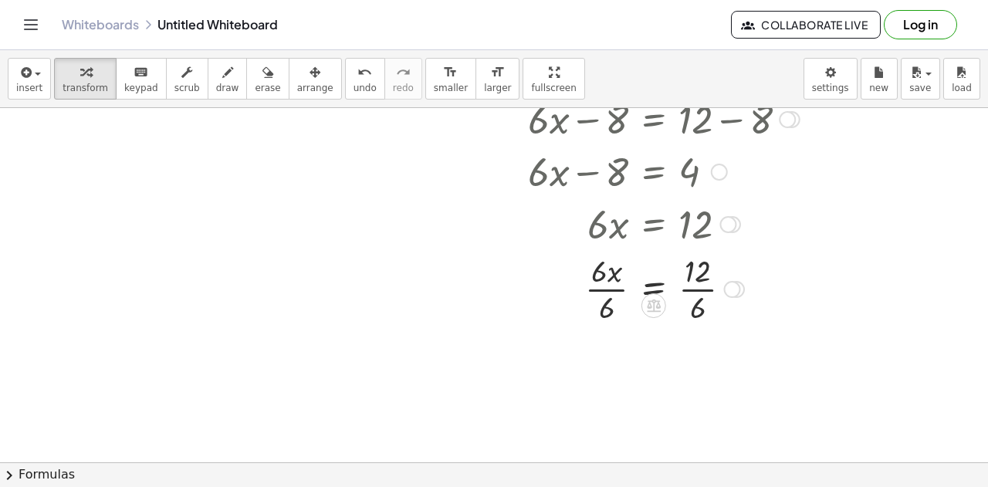
scroll to position [1770, 0]
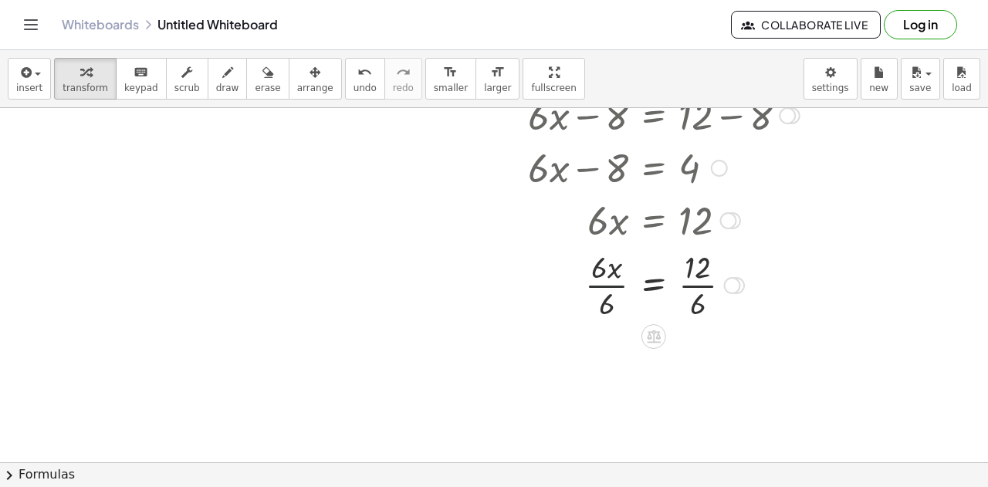
click at [615, 287] on div at bounding box center [610, 284] width 406 height 77
click at [702, 362] on div at bounding box center [610, 361] width 406 height 77
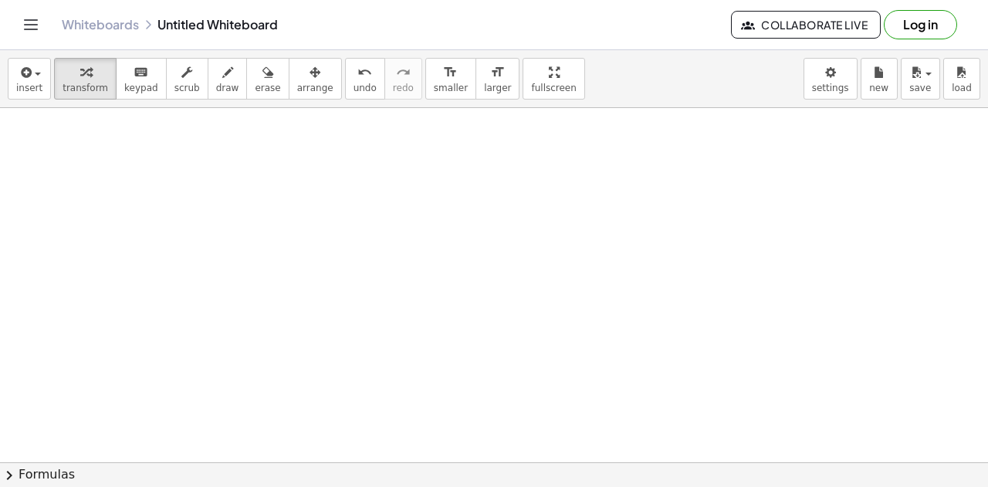
scroll to position [2118, 0]
click at [489, 273] on div at bounding box center [474, 265] width 217 height 52
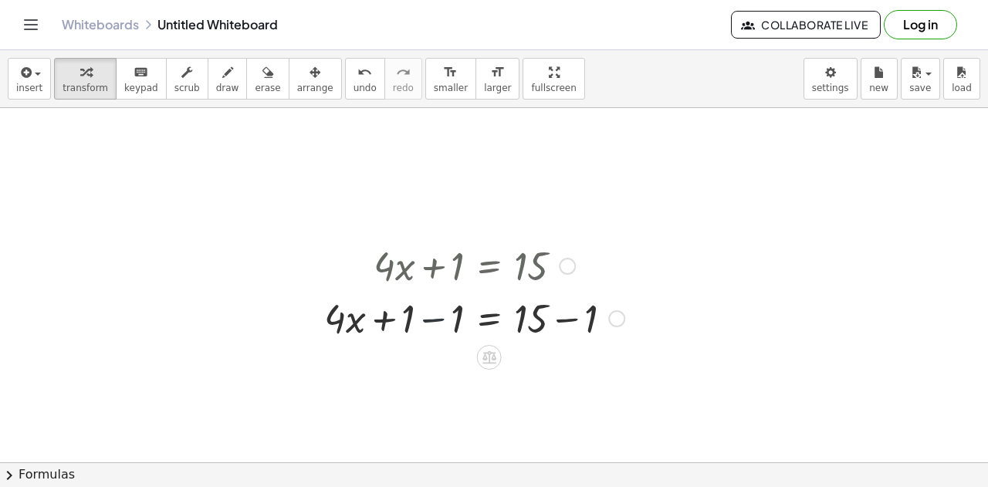
click at [436, 319] on div at bounding box center [475, 317] width 316 height 52
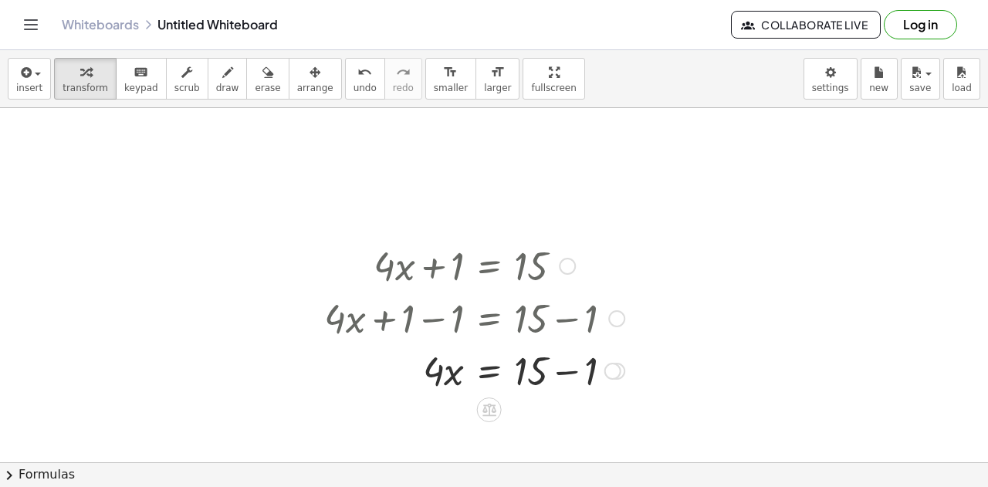
click at [565, 322] on div at bounding box center [475, 317] width 316 height 52
click at [562, 373] on div at bounding box center [475, 370] width 316 height 52
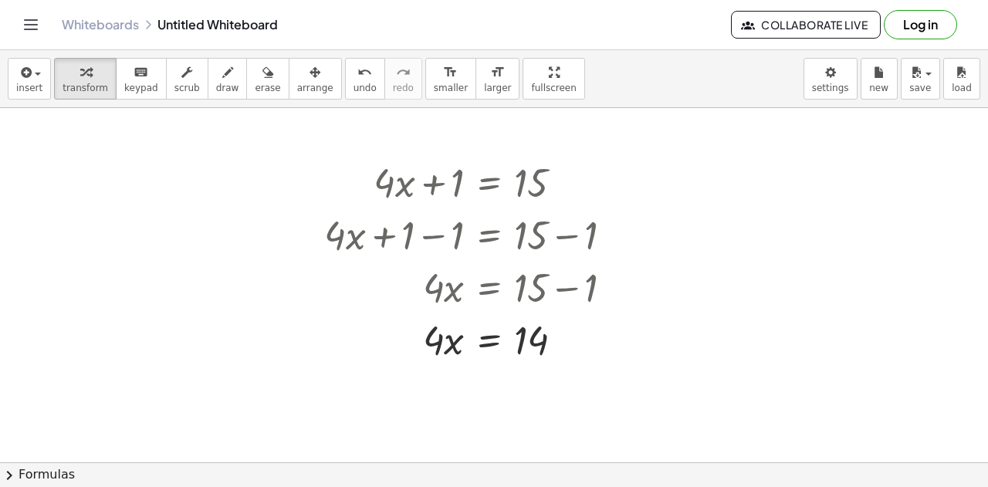
scroll to position [2204, 0]
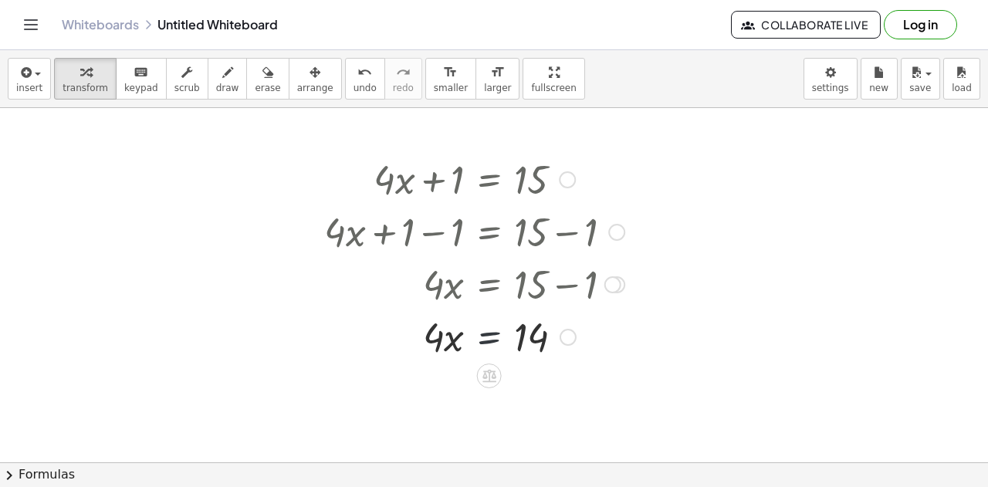
click at [491, 335] on div at bounding box center [475, 336] width 316 height 52
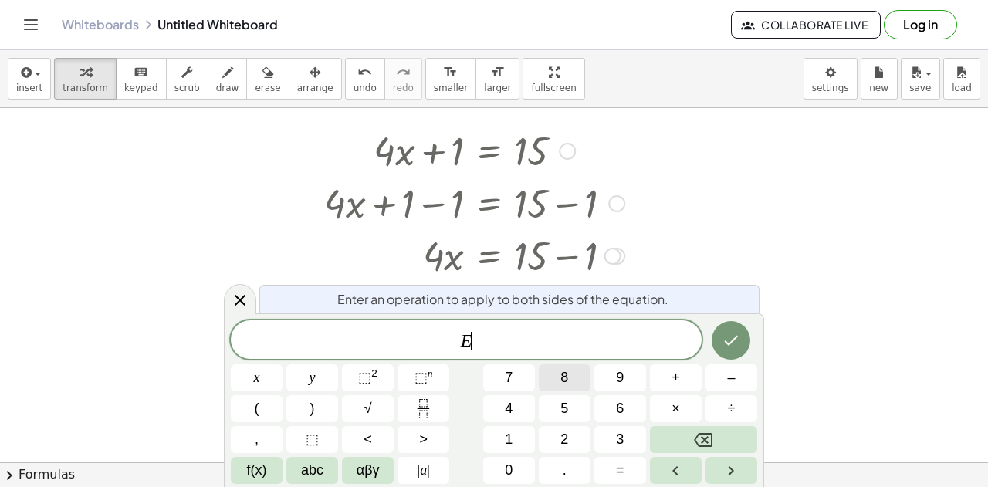
scroll to position [2237, 0]
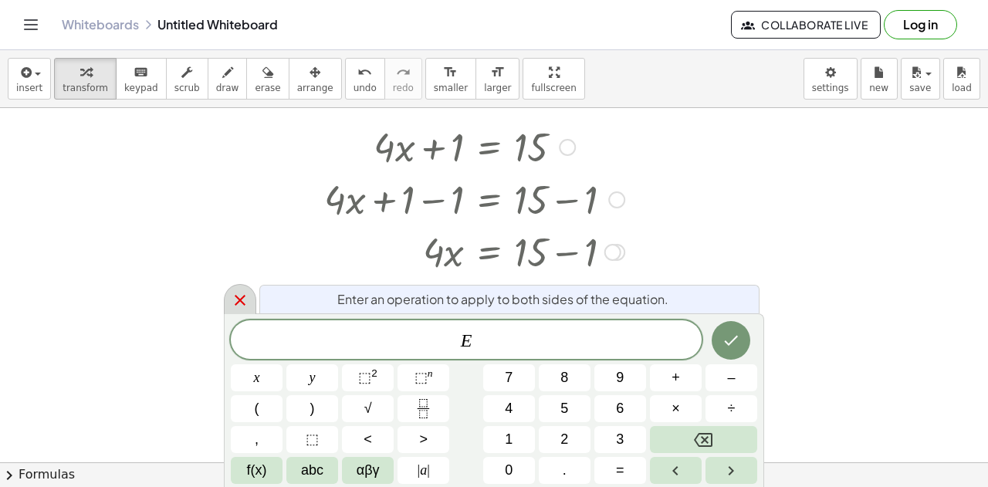
click at [249, 307] on div at bounding box center [240, 299] width 32 height 30
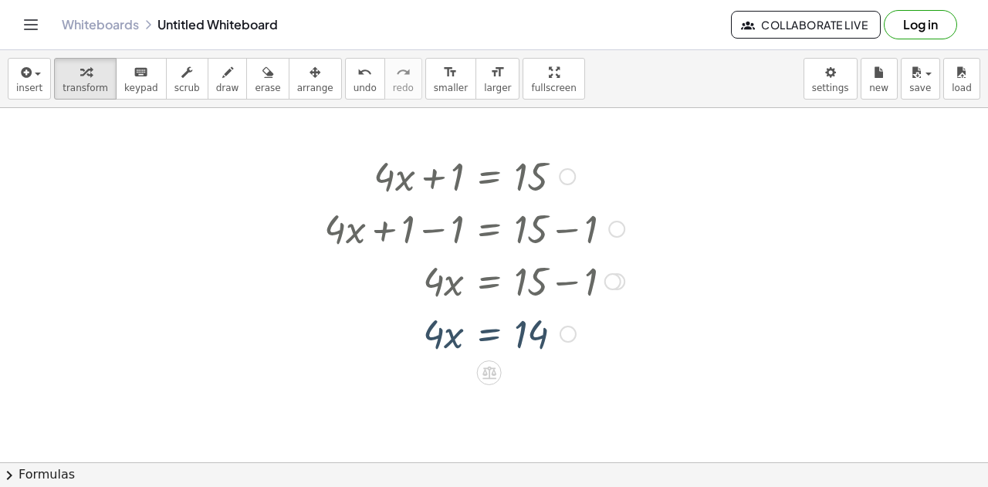
scroll to position [2204, 0]
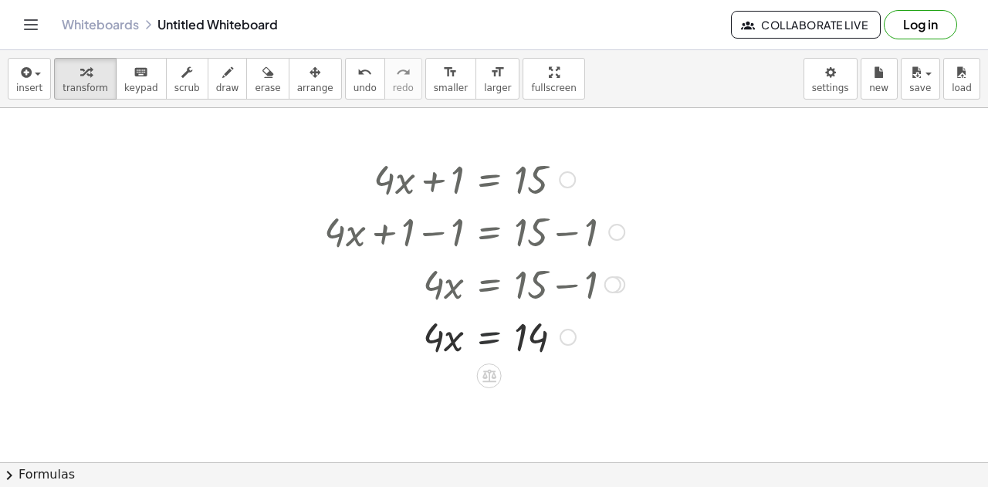
click at [482, 339] on div at bounding box center [475, 336] width 316 height 52
click at [445, 398] on div at bounding box center [475, 400] width 316 height 77
click at [536, 404] on div at bounding box center [475, 400] width 316 height 77
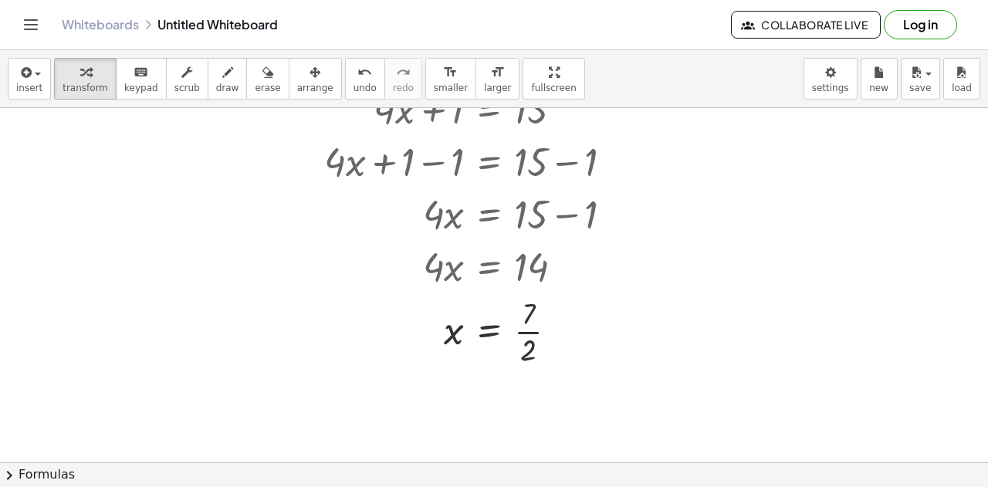
scroll to position [2281, 0]
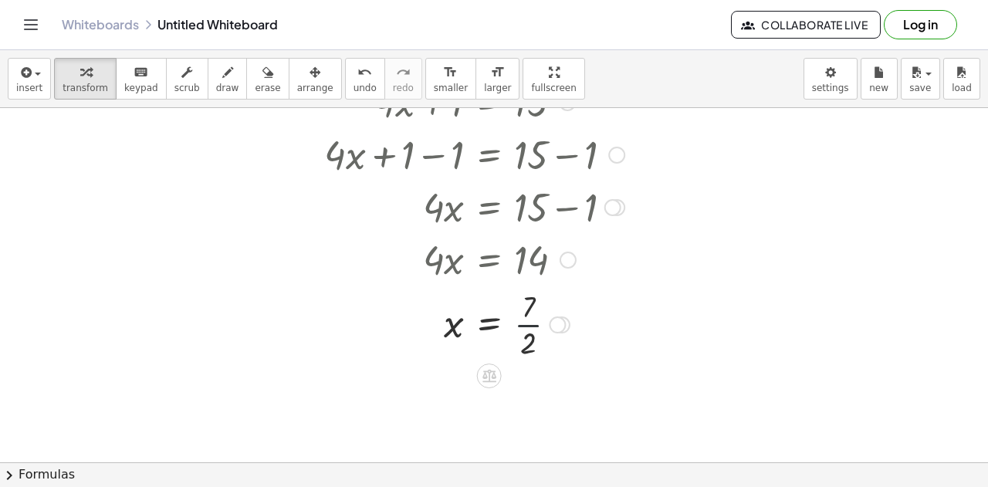
click at [535, 325] on div at bounding box center [475, 323] width 316 height 77
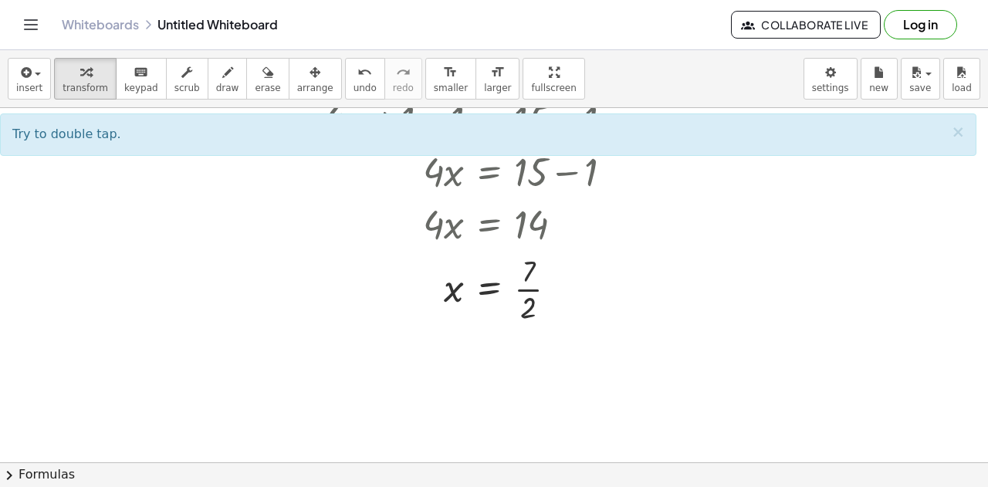
scroll to position [2322, 0]
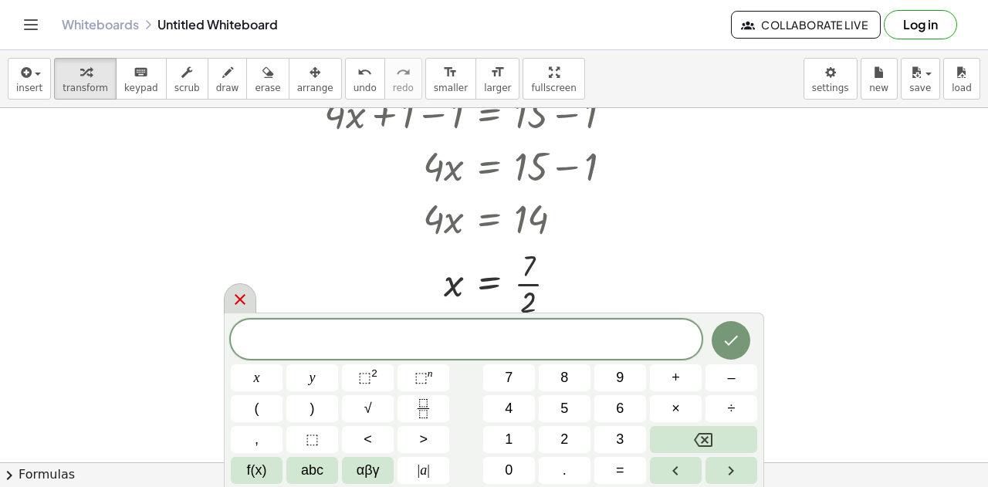
click at [239, 300] on icon at bounding box center [240, 299] width 11 height 11
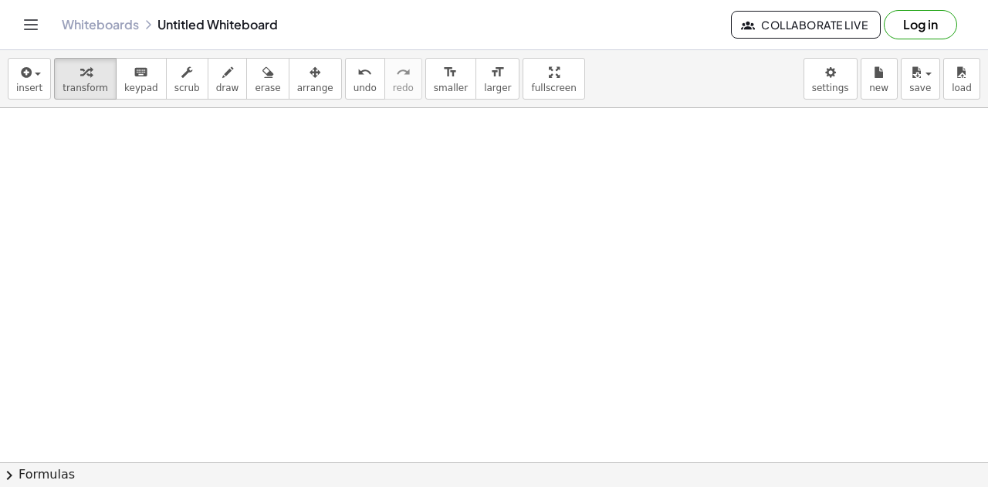
scroll to position [2560, 0]
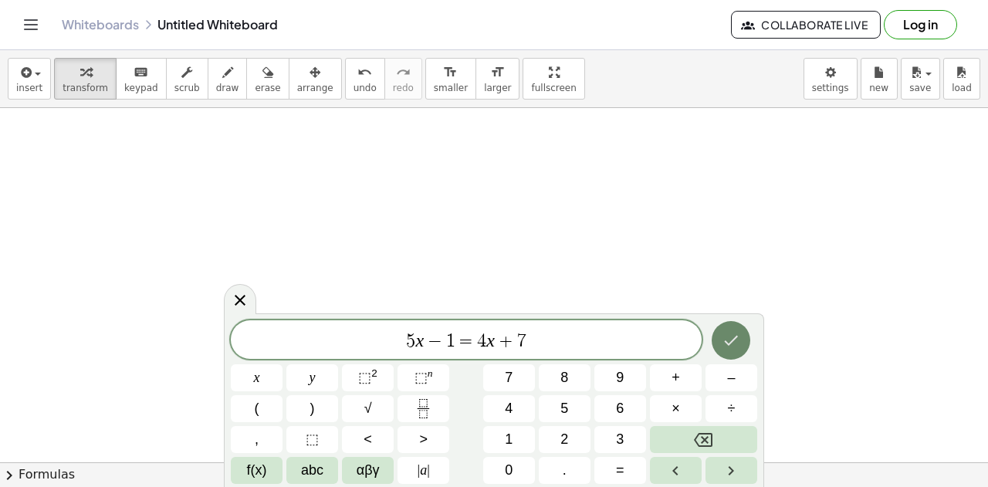
click at [734, 336] on icon "Done" at bounding box center [731, 340] width 19 height 19
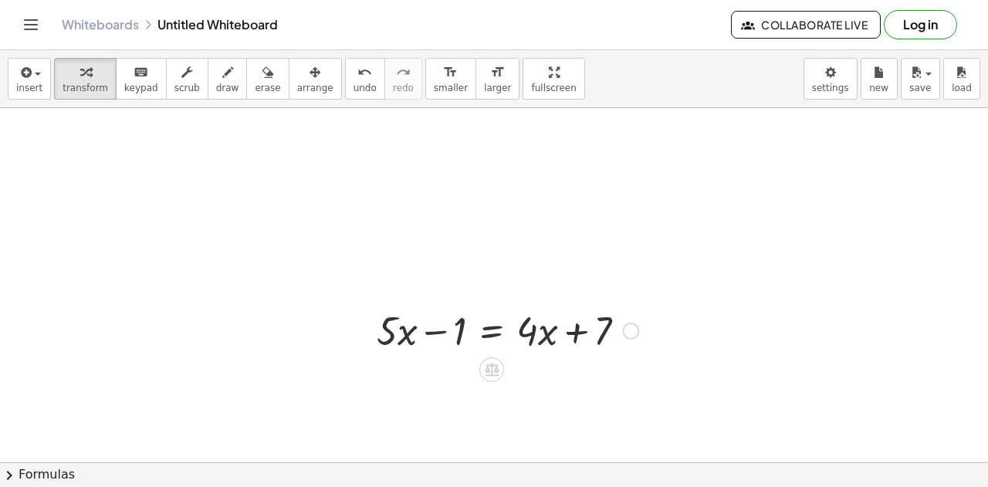
click at [493, 336] on div at bounding box center [507, 329] width 277 height 52
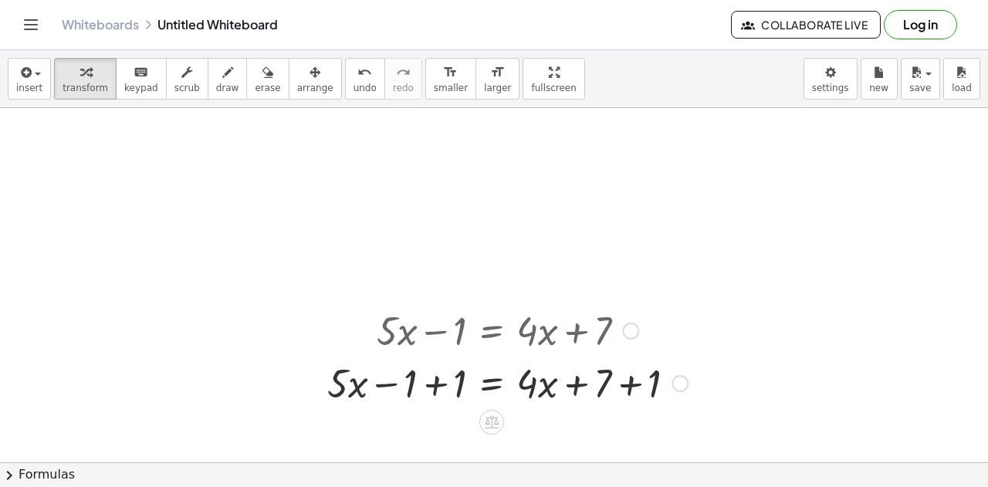
click at [435, 389] on div at bounding box center [508, 382] width 376 height 52
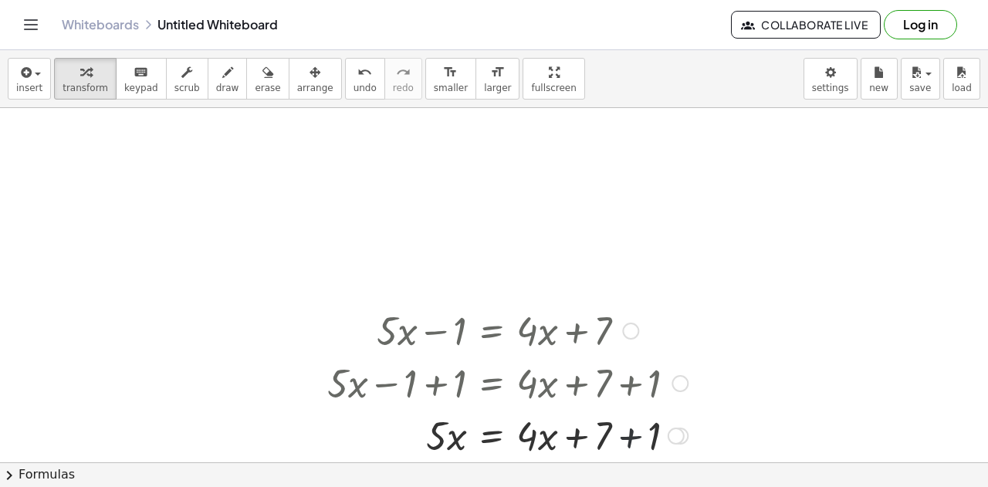
click at [628, 445] on div at bounding box center [508, 434] width 376 height 52
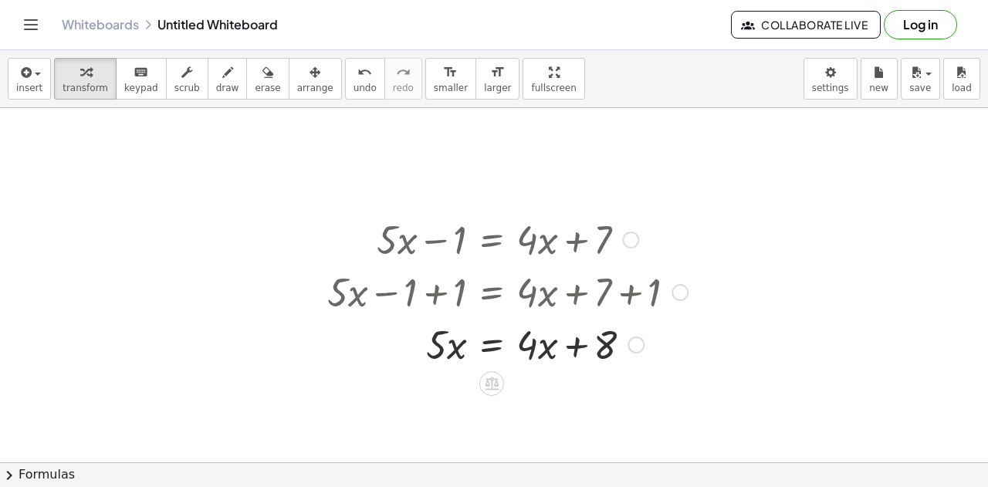
scroll to position [2698, 0]
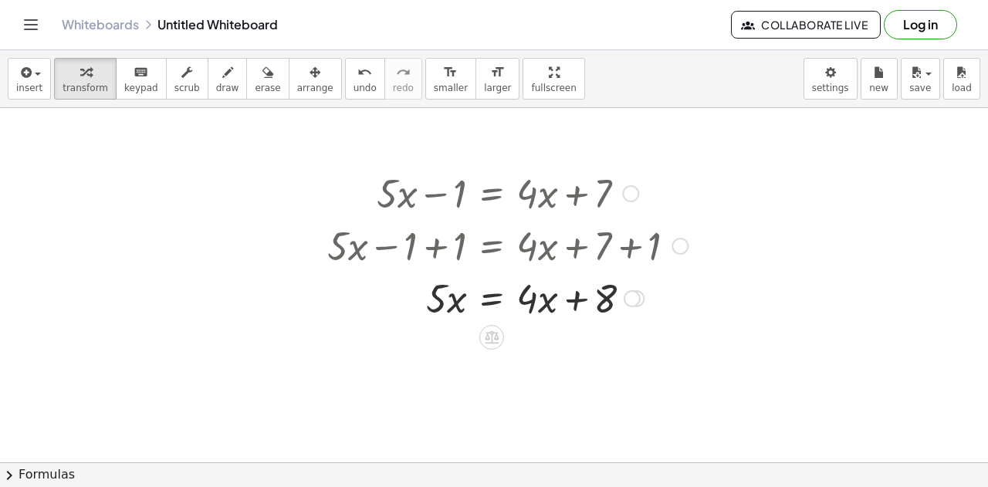
click at [496, 302] on div at bounding box center [508, 297] width 376 height 52
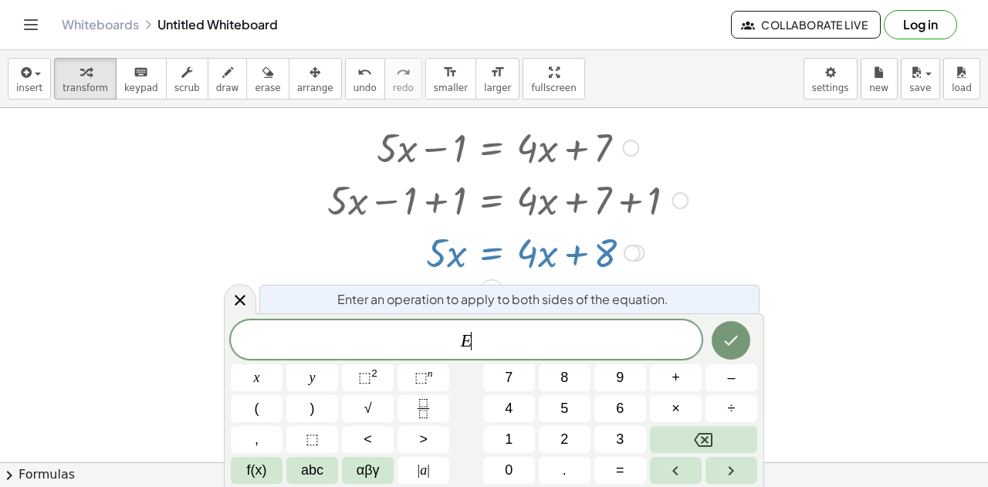
scroll to position [2744, 0]
click at [728, 337] on icon "Done" at bounding box center [731, 340] width 19 height 19
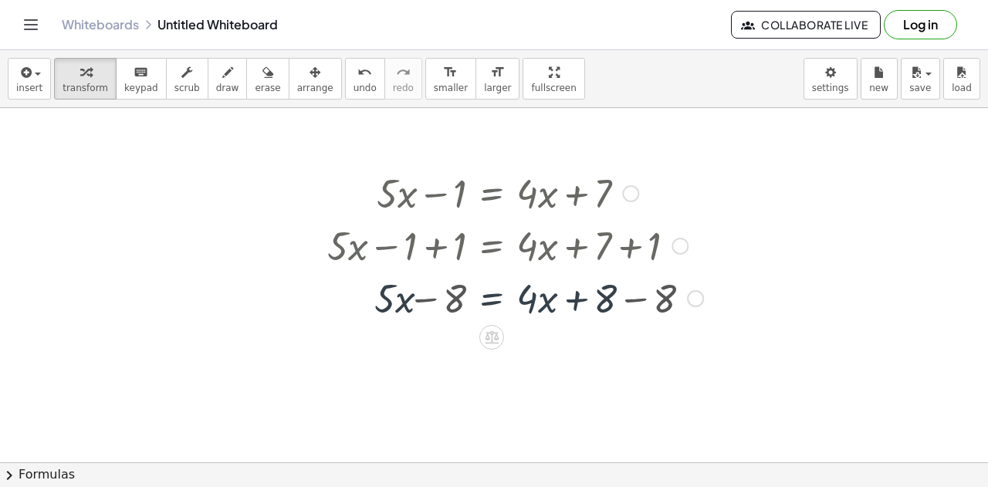
scroll to position [2698, 0]
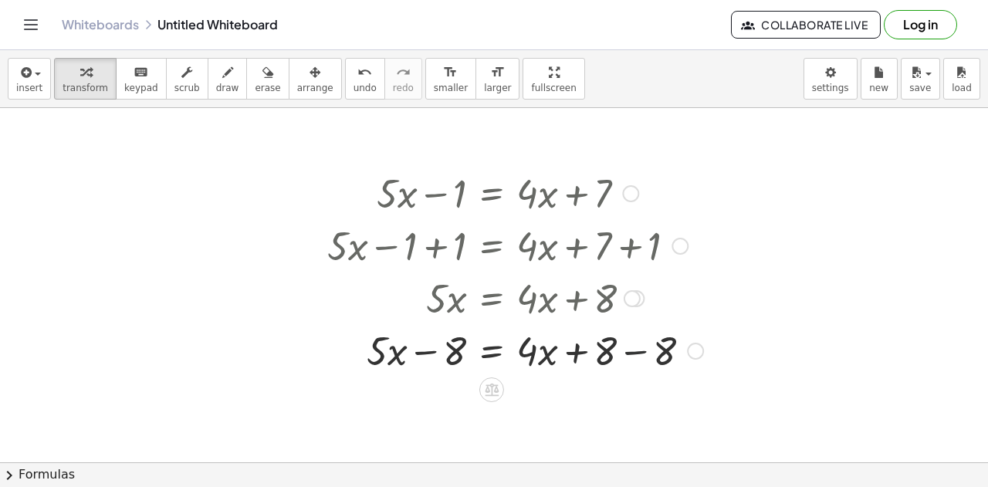
click at [627, 355] on div at bounding box center [515, 349] width 391 height 52
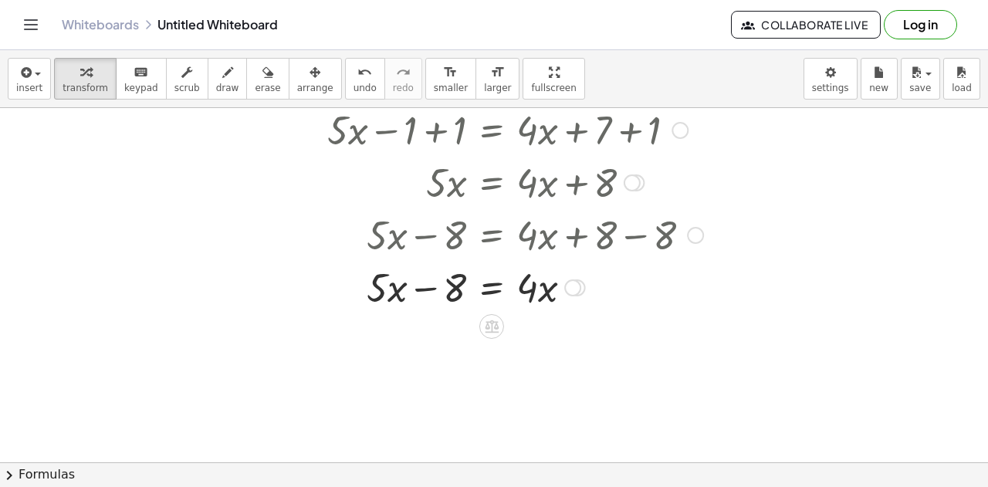
scroll to position [2813, 0]
click at [490, 287] on div at bounding box center [515, 286] width 391 height 52
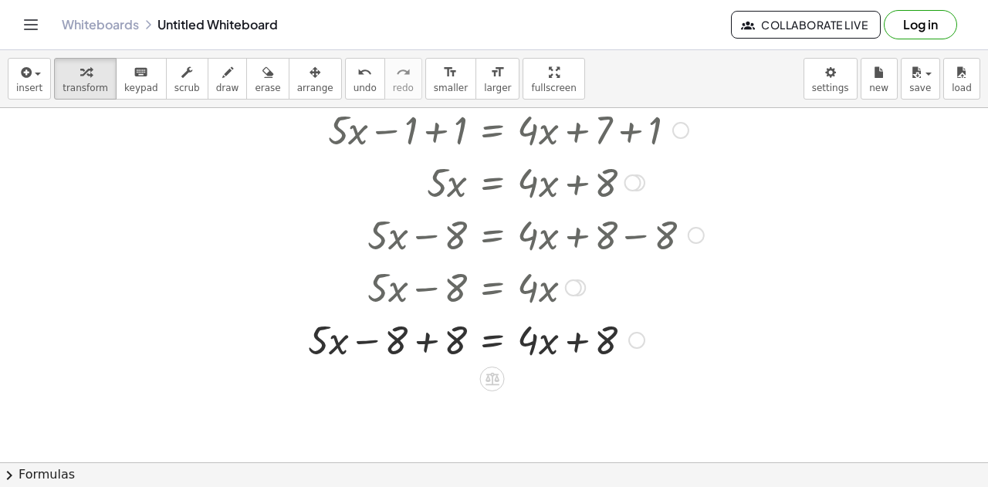
click at [428, 344] on div at bounding box center [506, 339] width 412 height 52
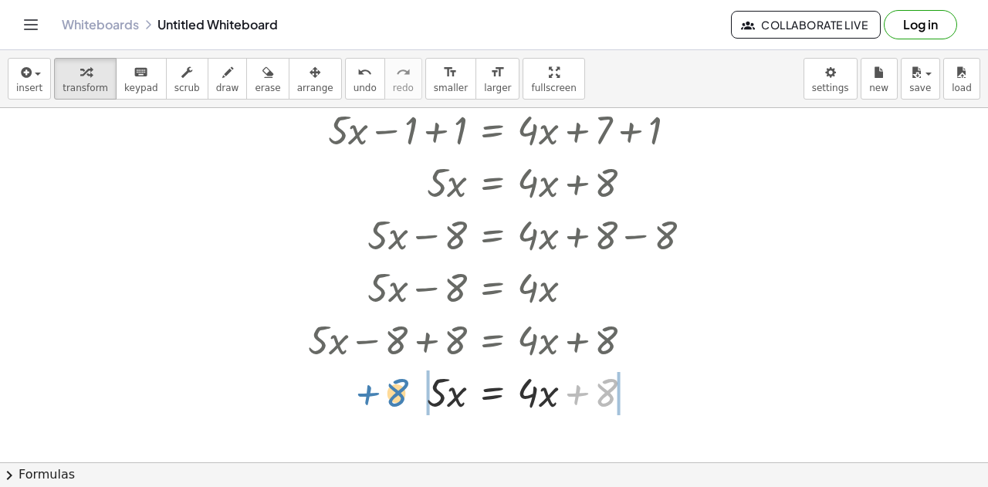
drag, startPoint x: 605, startPoint y: 398, endPoint x: 400, endPoint y: 398, distance: 205.4
click at [400, 398] on div at bounding box center [506, 391] width 412 height 52
click at [417, 400] on div at bounding box center [506, 391] width 412 height 52
click at [635, 391] on div at bounding box center [506, 391] width 412 height 52
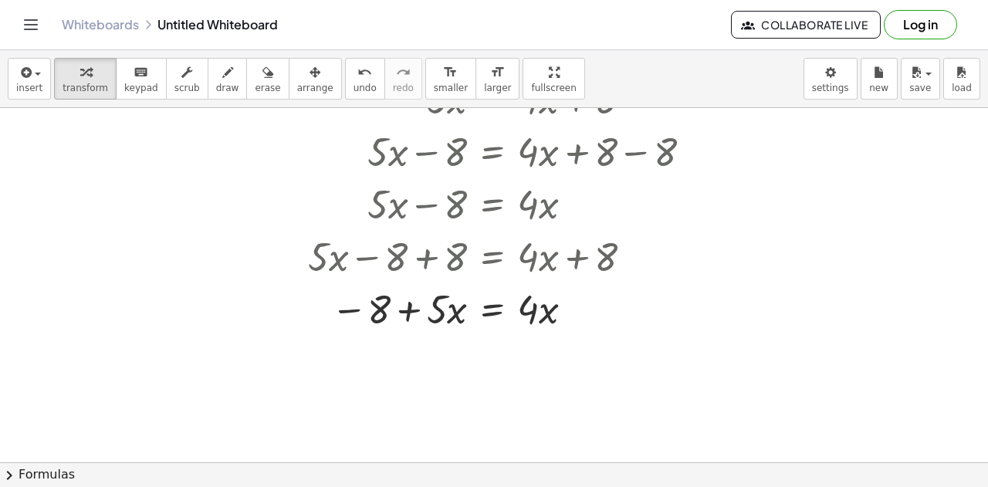
scroll to position [2907, 0]
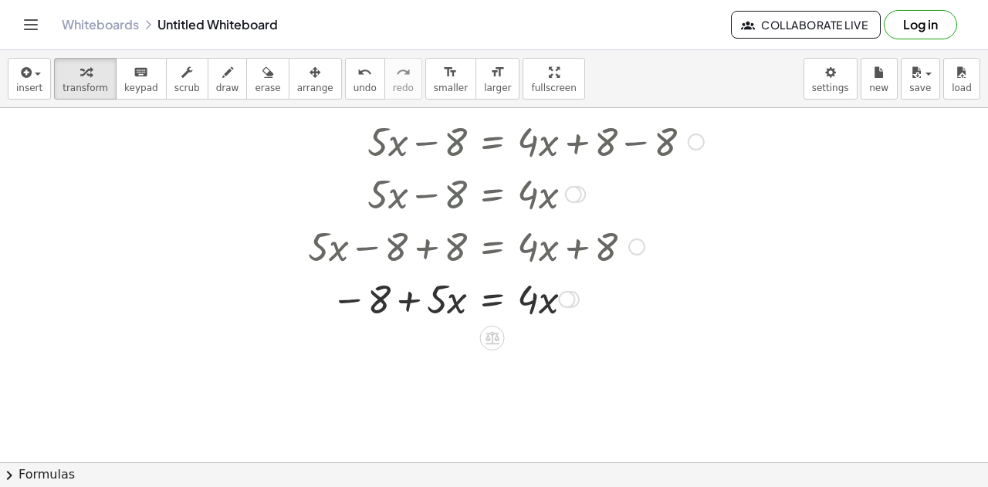
click at [491, 303] on div at bounding box center [506, 298] width 412 height 52
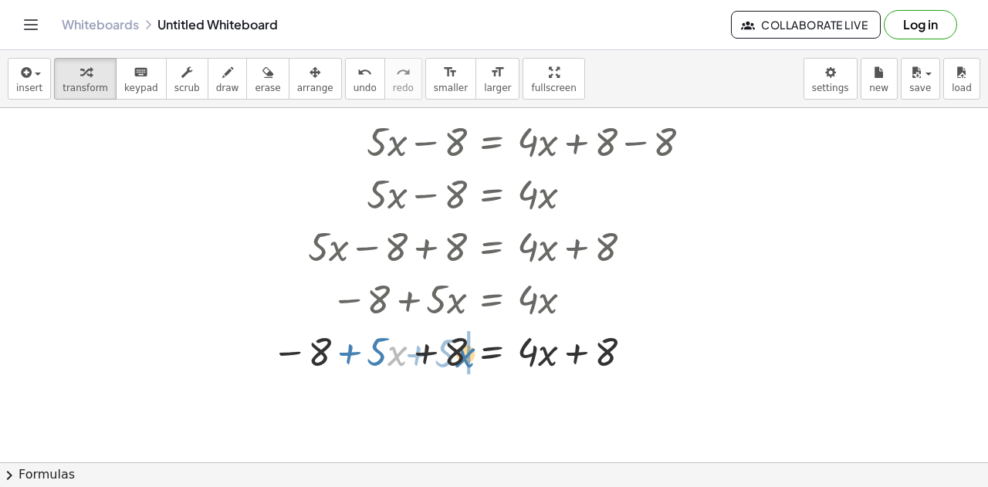
drag, startPoint x: 391, startPoint y: 356, endPoint x: 464, endPoint y: 357, distance: 73.4
click at [464, 357] on div at bounding box center [487, 350] width 447 height 52
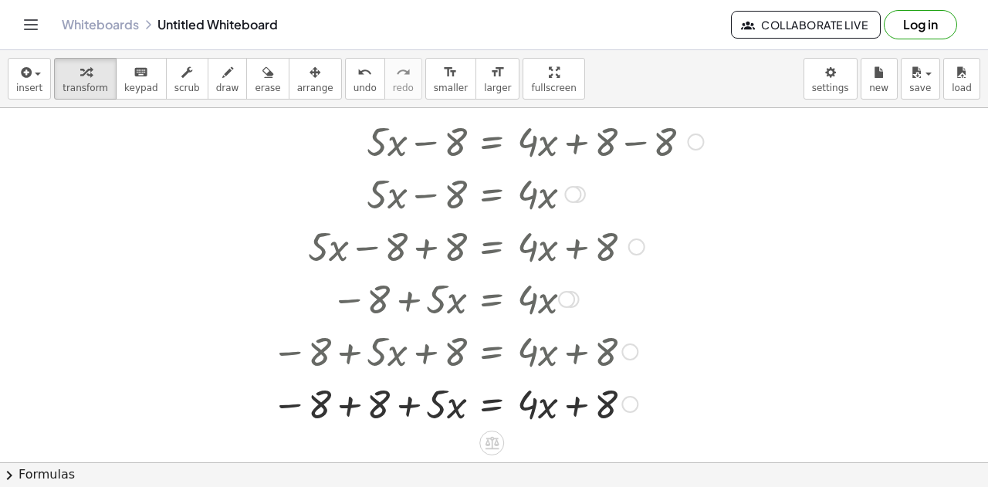
click at [349, 397] on div at bounding box center [487, 403] width 447 height 52
click at [489, 407] on div at bounding box center [487, 403] width 447 height 52
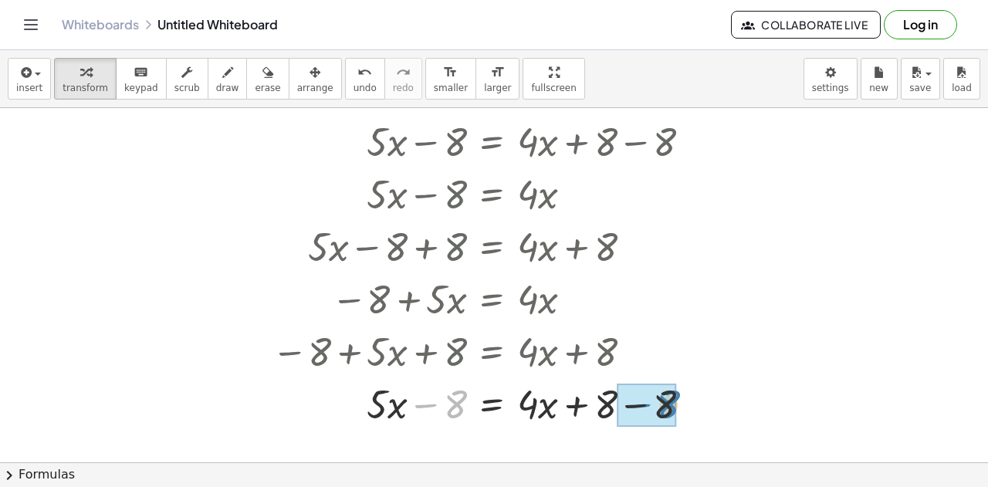
drag, startPoint x: 452, startPoint y: 405, endPoint x: 664, endPoint y: 405, distance: 211.5
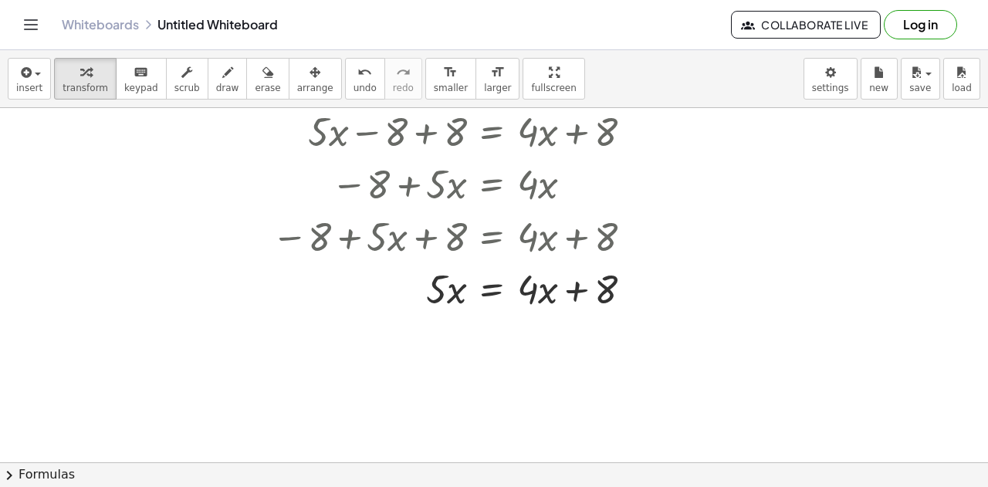
scroll to position [3023, 0]
drag, startPoint x: 545, startPoint y: 285, endPoint x: 639, endPoint y: 286, distance: 94.2
click at [639, 286] on div at bounding box center [487, 287] width 447 height 52
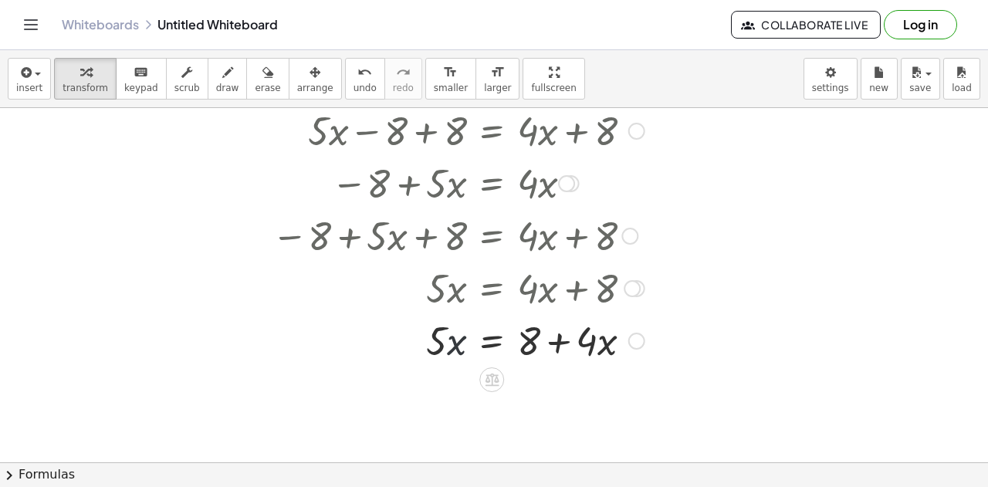
click at [459, 344] on div at bounding box center [487, 339] width 447 height 52
click at [490, 382] on icon at bounding box center [492, 379] width 16 height 16
click at [494, 382] on span "×" at bounding box center [491, 380] width 9 height 22
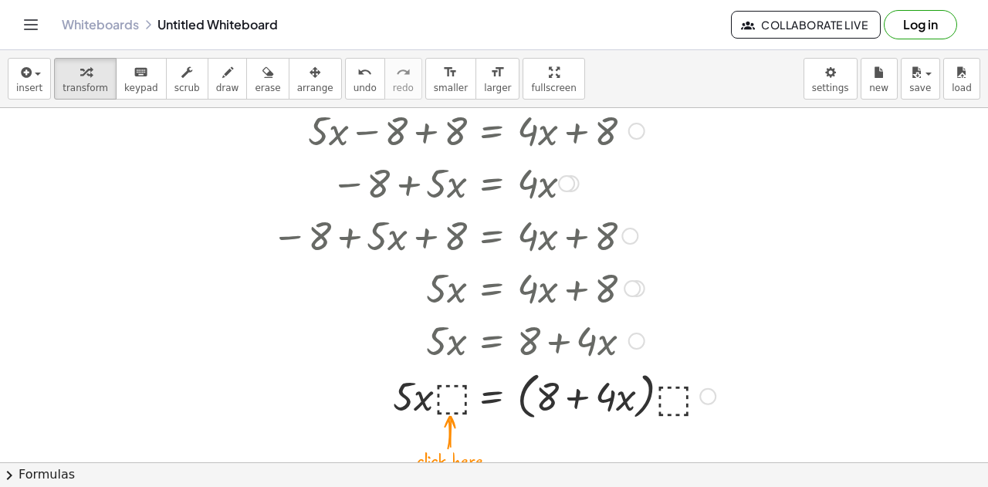
click at [460, 402] on div at bounding box center [493, 395] width 459 height 59
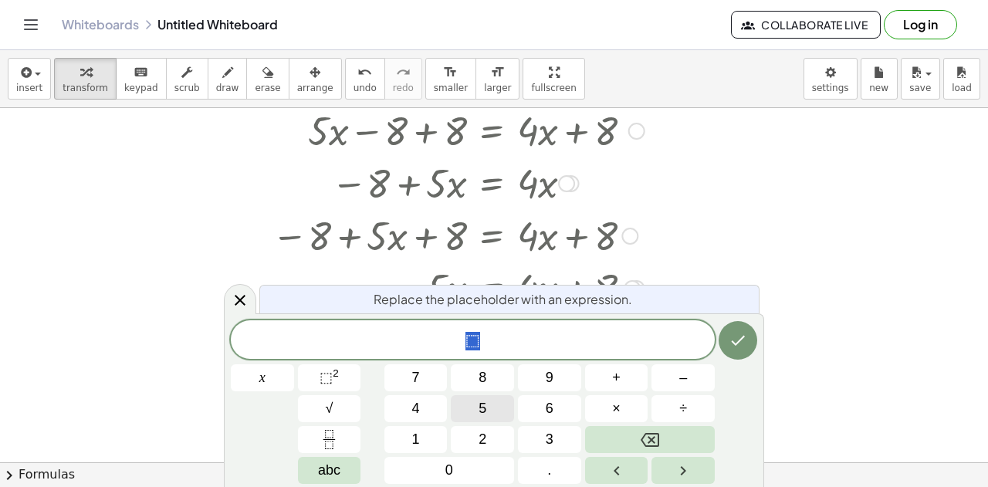
click at [500, 405] on button "5" at bounding box center [482, 408] width 63 height 27
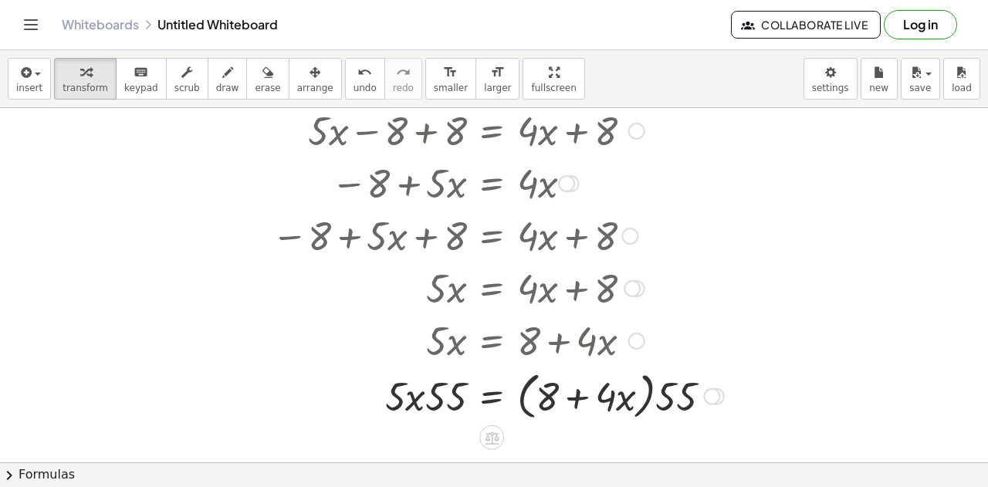
click at [448, 399] on div at bounding box center [498, 395] width 468 height 59
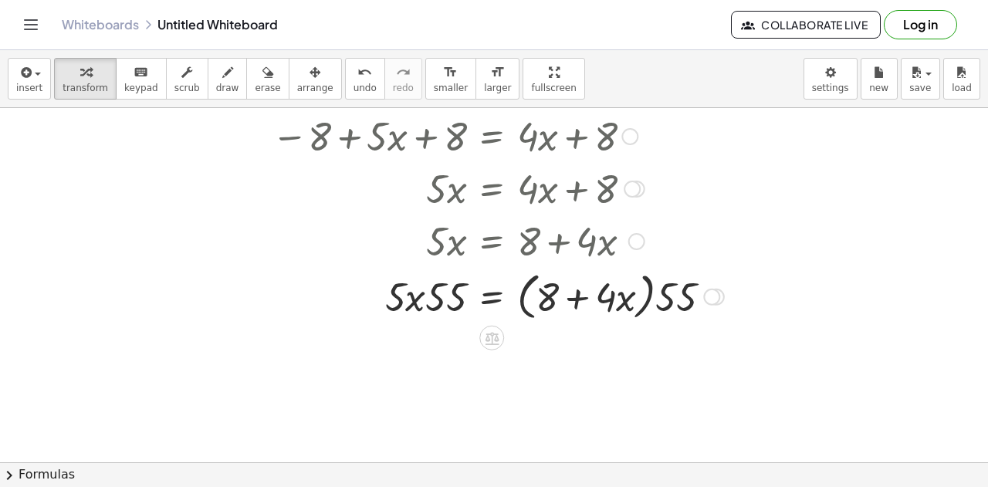
scroll to position [3121, 0]
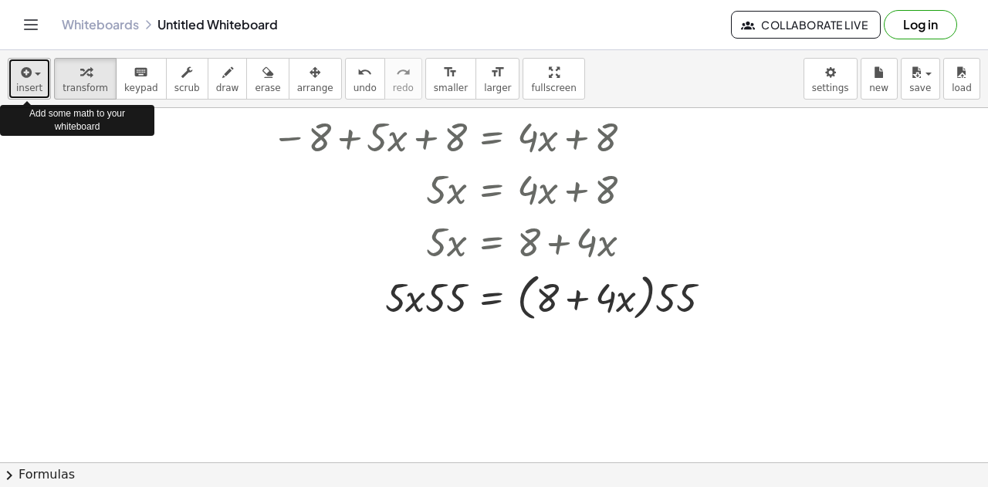
click at [39, 78] on button "insert" at bounding box center [29, 79] width 43 height 42
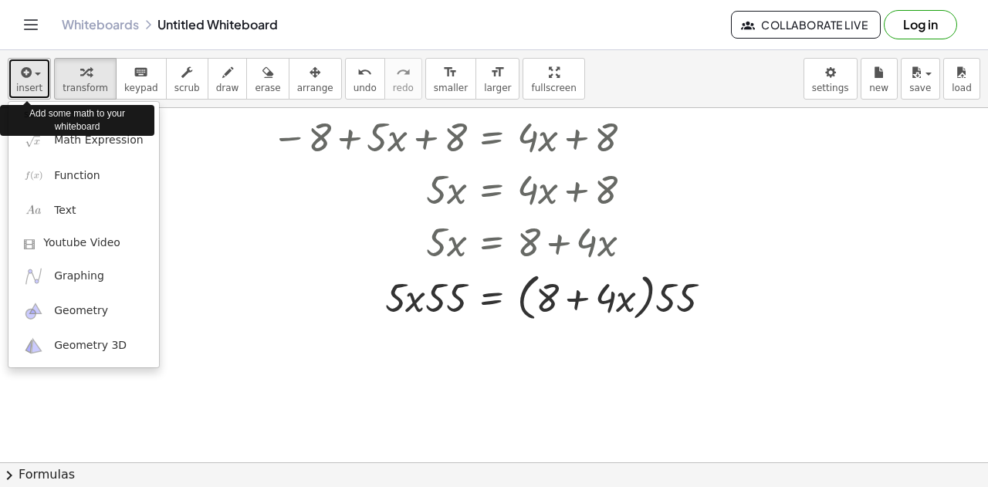
click at [39, 78] on button "insert" at bounding box center [29, 79] width 43 height 42
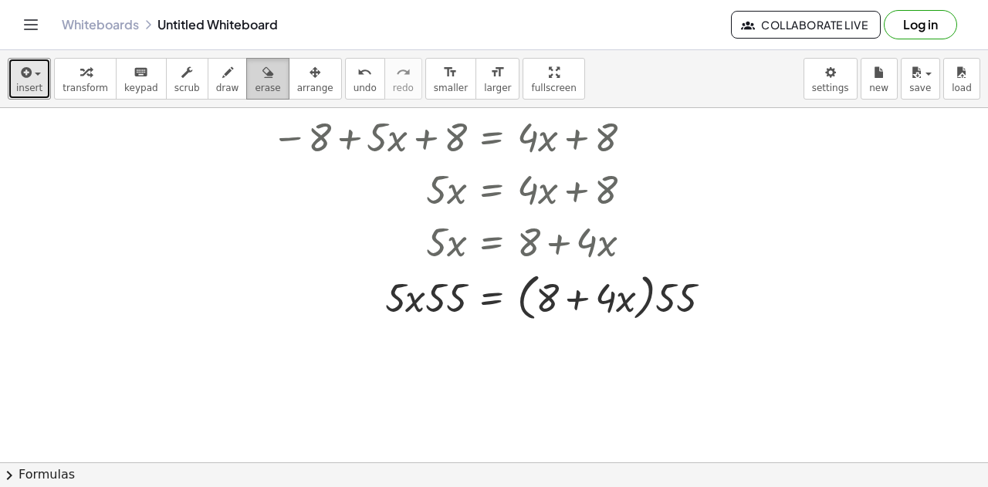
click at [256, 72] on button "erase" at bounding box center [267, 79] width 42 height 42
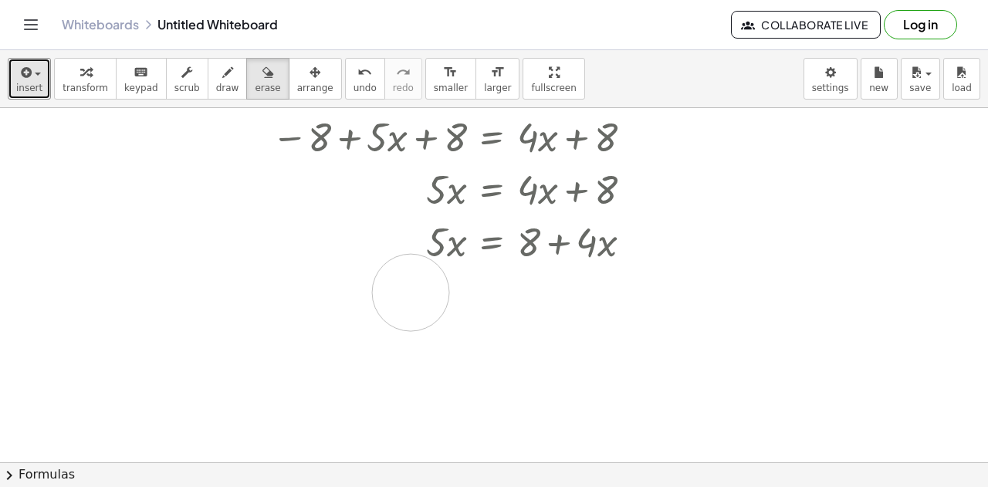
drag, startPoint x: 670, startPoint y: 308, endPoint x: 395, endPoint y: 293, distance: 275.3
drag, startPoint x: 562, startPoint y: 305, endPoint x: 812, endPoint y: 282, distance: 251.2
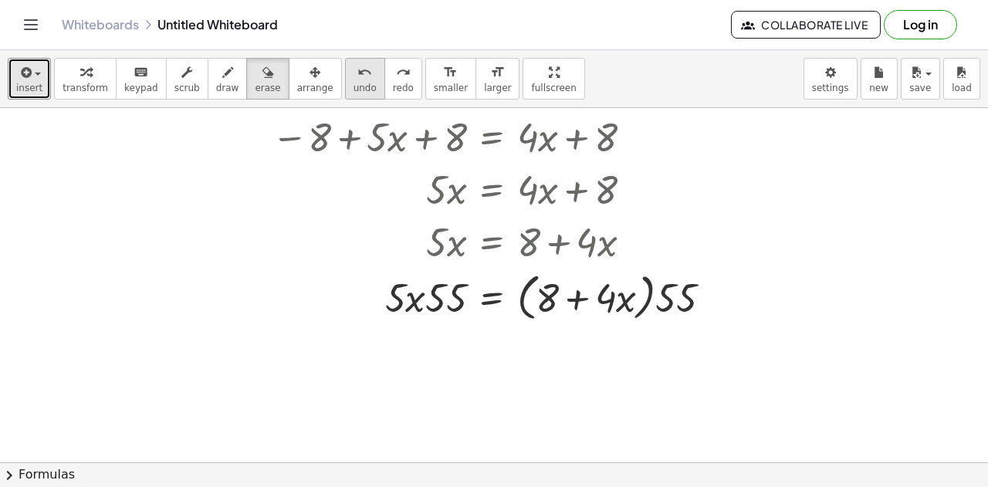
click at [354, 87] on span "undo" at bounding box center [365, 88] width 23 height 11
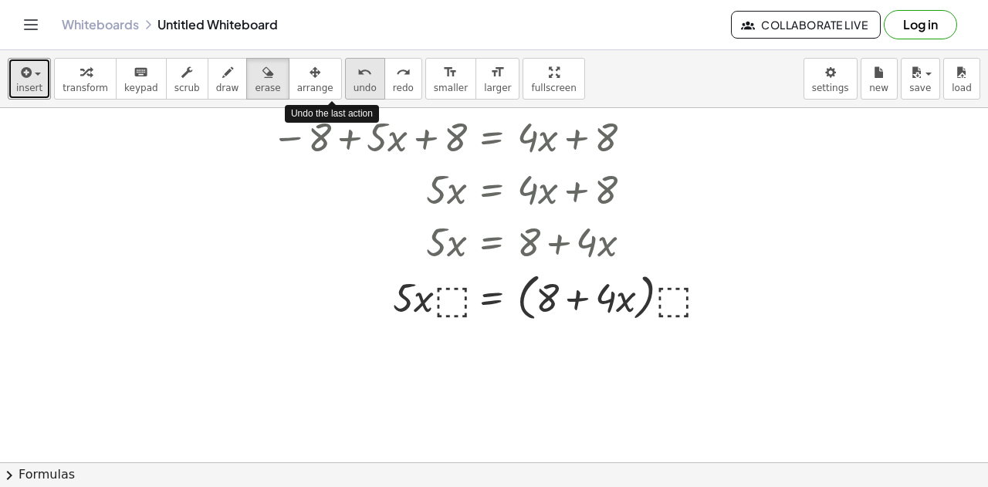
click at [354, 87] on span "undo" at bounding box center [365, 88] width 23 height 11
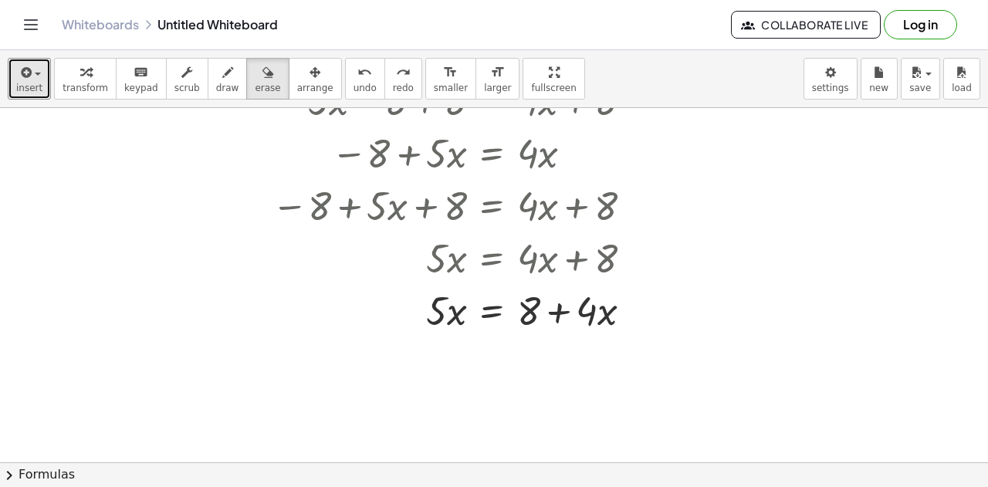
scroll to position [3052, 0]
drag, startPoint x: 604, startPoint y: 307, endPoint x: 559, endPoint y: 312, distance: 45.1
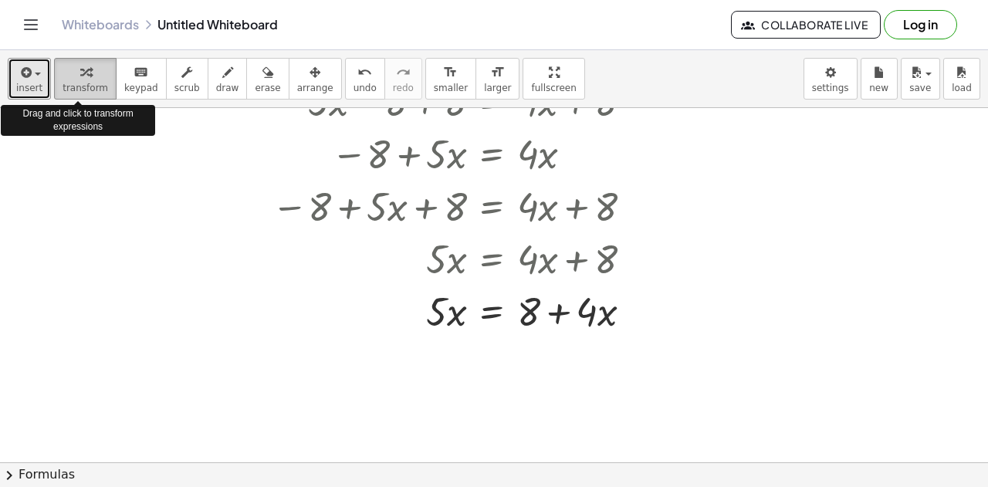
click at [91, 83] on span "transform" at bounding box center [86, 88] width 46 height 11
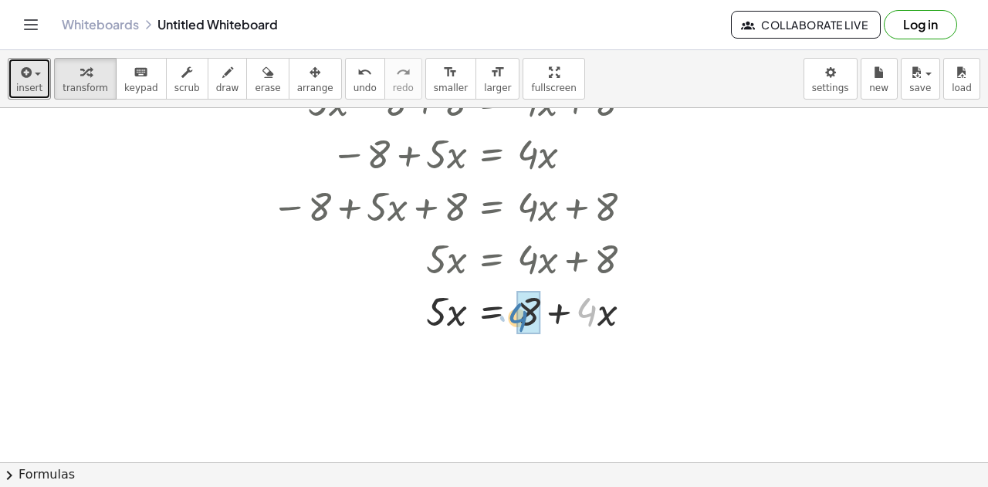
drag, startPoint x: 597, startPoint y: 310, endPoint x: 533, endPoint y: 314, distance: 63.5
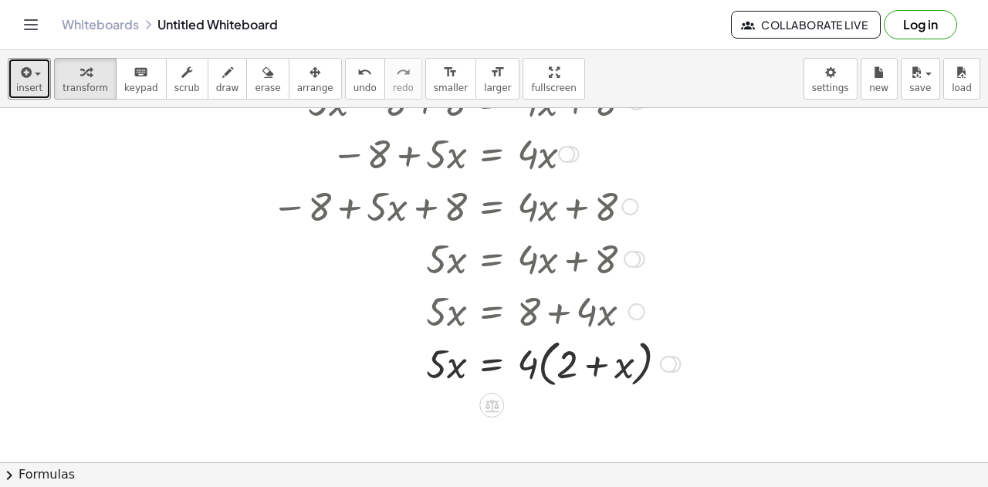
click at [599, 368] on div at bounding box center [487, 363] width 447 height 59
click at [564, 369] on div at bounding box center [487, 363] width 447 height 59
click at [518, 364] on div at bounding box center [487, 363] width 447 height 59
click at [530, 368] on div at bounding box center [487, 363] width 447 height 59
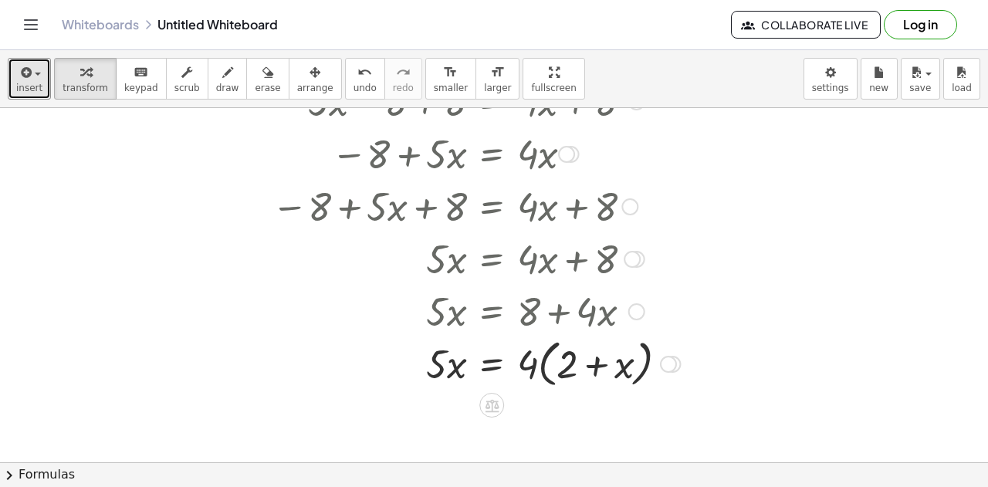
click at [596, 361] on div at bounding box center [487, 363] width 447 height 59
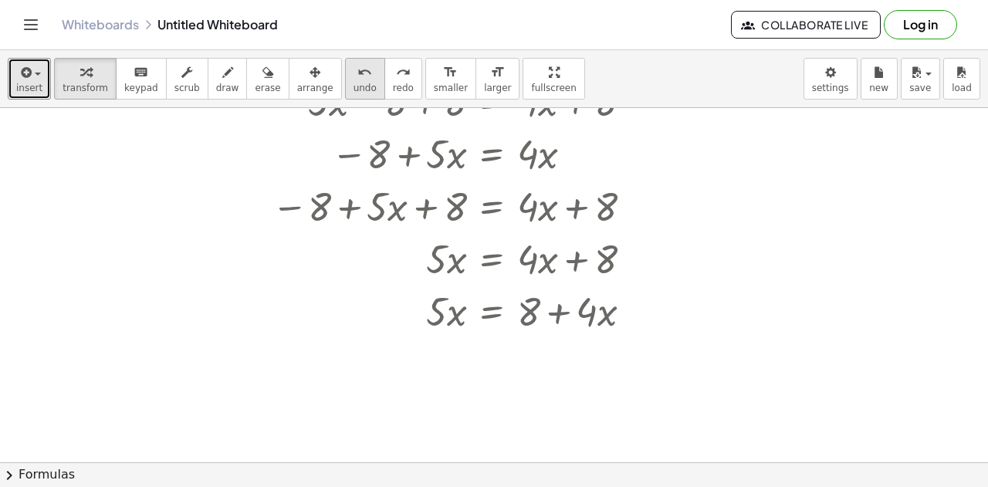
click at [354, 74] on div "undo" at bounding box center [365, 72] width 23 height 19
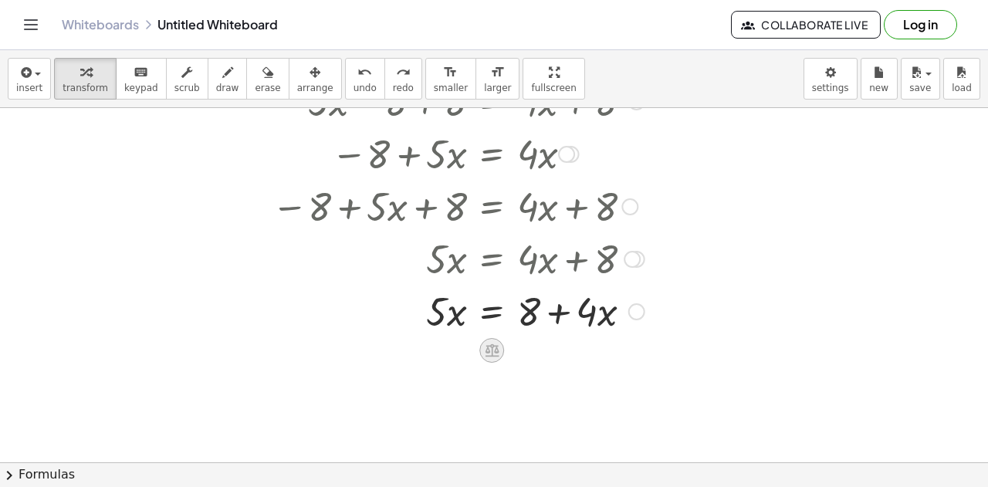
click at [494, 357] on div at bounding box center [491, 350] width 25 height 25
click at [471, 353] on div "−" at bounding box center [461, 350] width 25 height 25
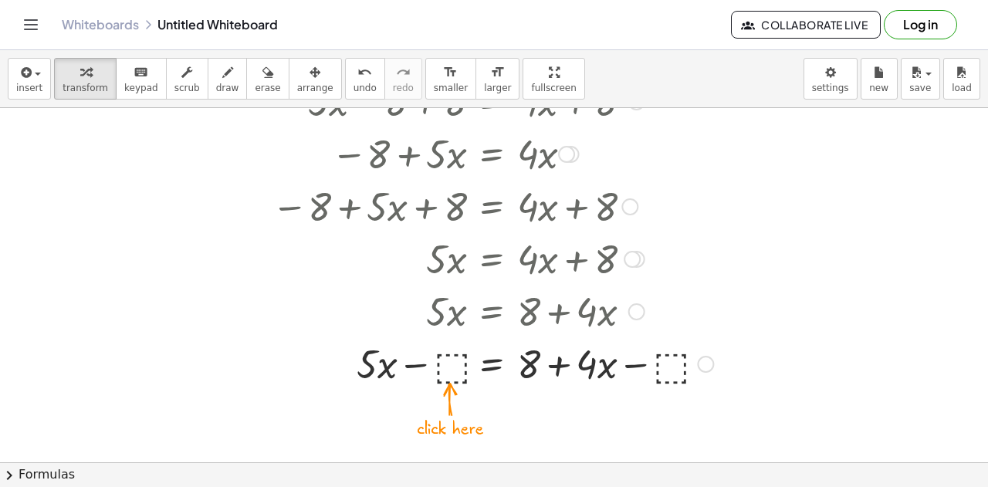
click at [449, 370] on div at bounding box center [492, 363] width 457 height 52
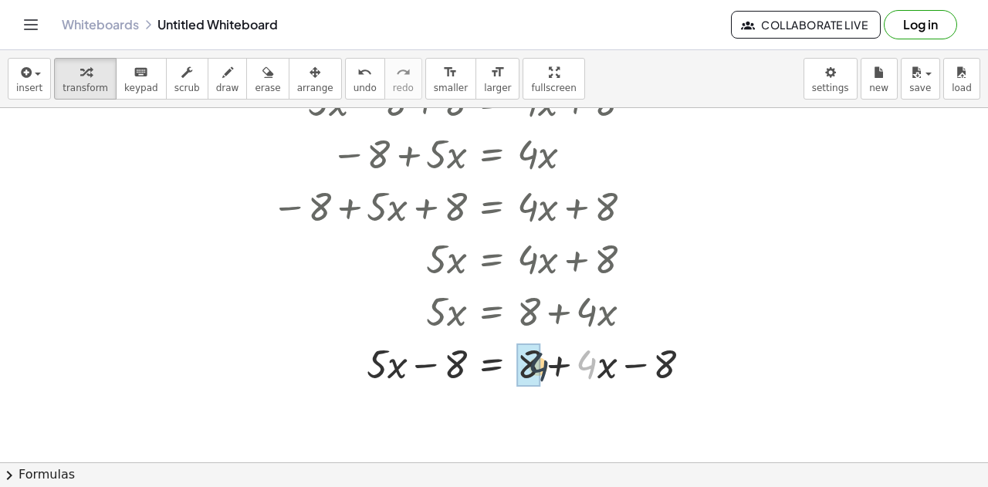
drag, startPoint x: 588, startPoint y: 367, endPoint x: 523, endPoint y: 368, distance: 65.6
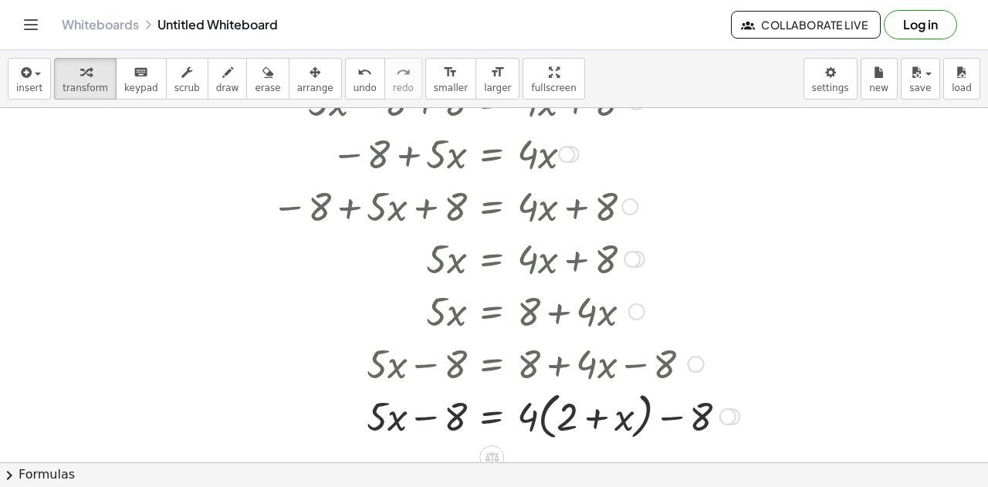
click at [682, 421] on div at bounding box center [505, 415] width 483 height 59
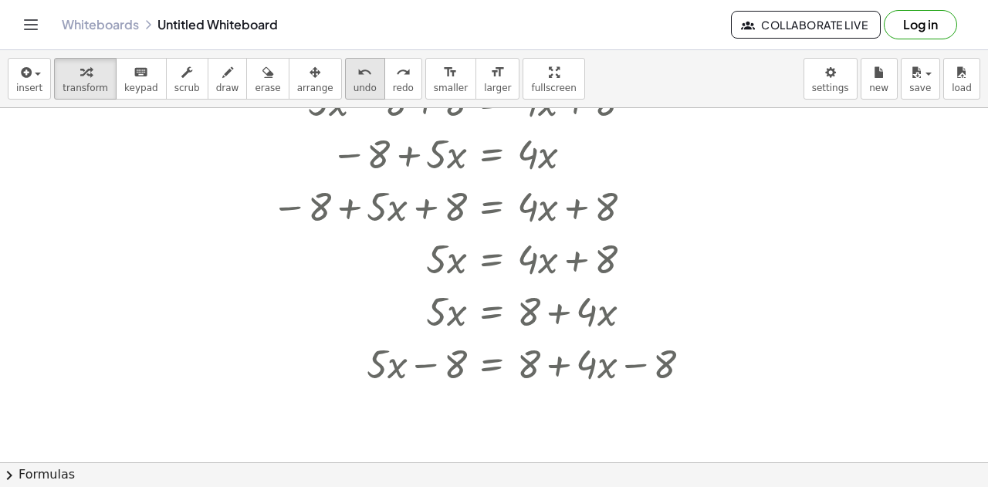
click at [354, 79] on div "undo" at bounding box center [365, 72] width 23 height 19
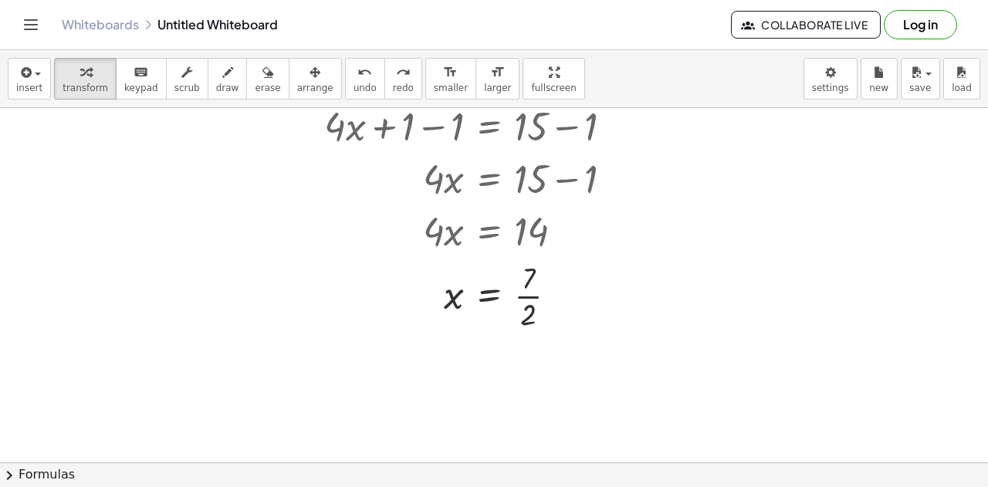
scroll to position [2311, 0]
click at [528, 296] on div at bounding box center [475, 294] width 316 height 77
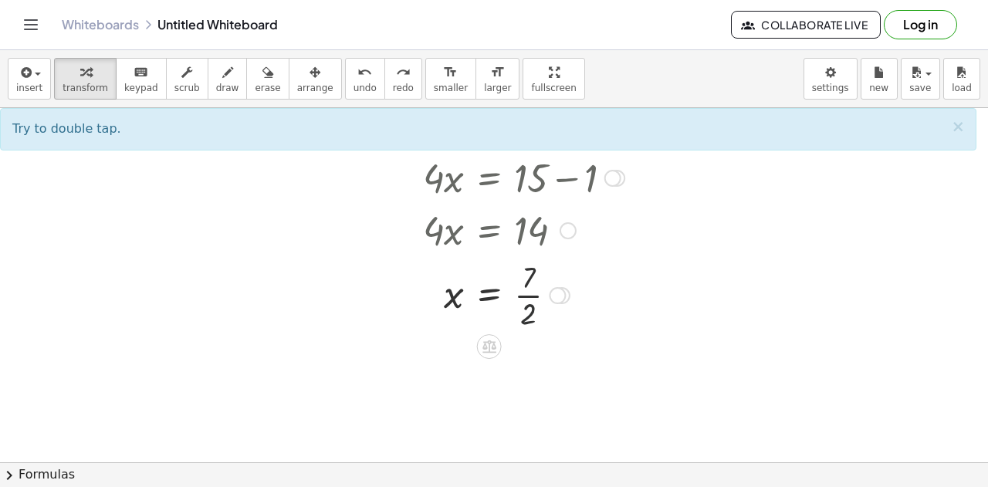
drag, startPoint x: 530, startPoint y: 294, endPoint x: 547, endPoint y: 320, distance: 31.3
click at [547, 320] on div at bounding box center [475, 294] width 316 height 77
click at [559, 289] on div at bounding box center [557, 295] width 17 height 17
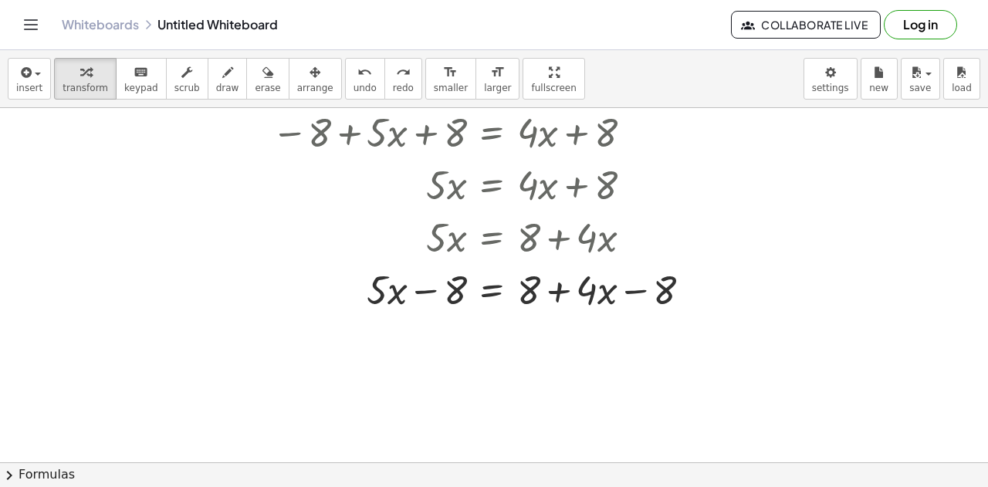
scroll to position [3121, 0]
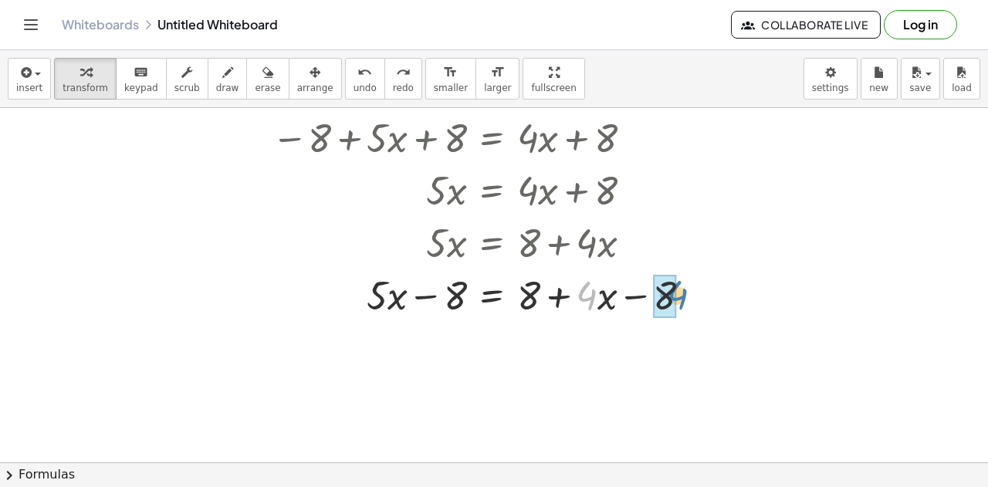
drag, startPoint x: 590, startPoint y: 293, endPoint x: 679, endPoint y: 294, distance: 89.6
click at [679, 294] on div at bounding box center [487, 294] width 447 height 52
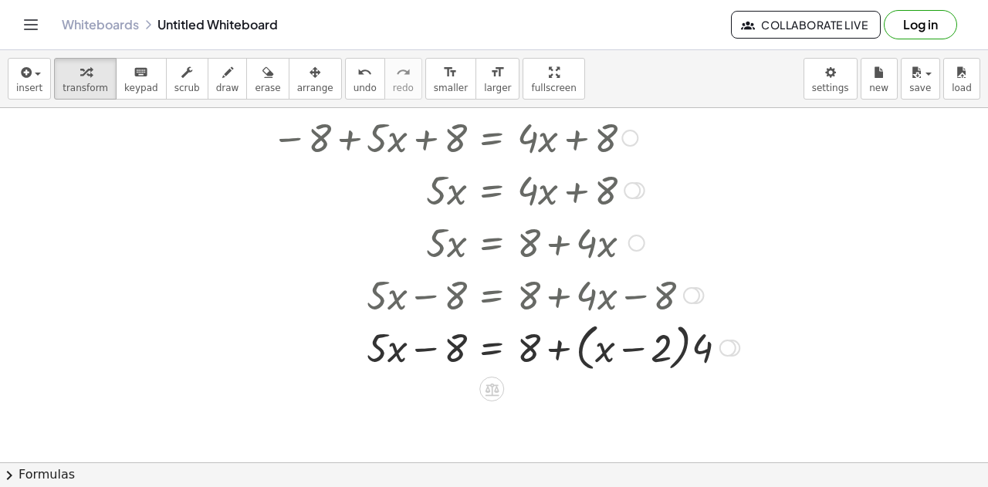
click at [568, 347] on div at bounding box center [505, 346] width 483 height 59
click at [425, 347] on div at bounding box center [505, 346] width 483 height 59
click at [707, 344] on div at bounding box center [505, 346] width 483 height 59
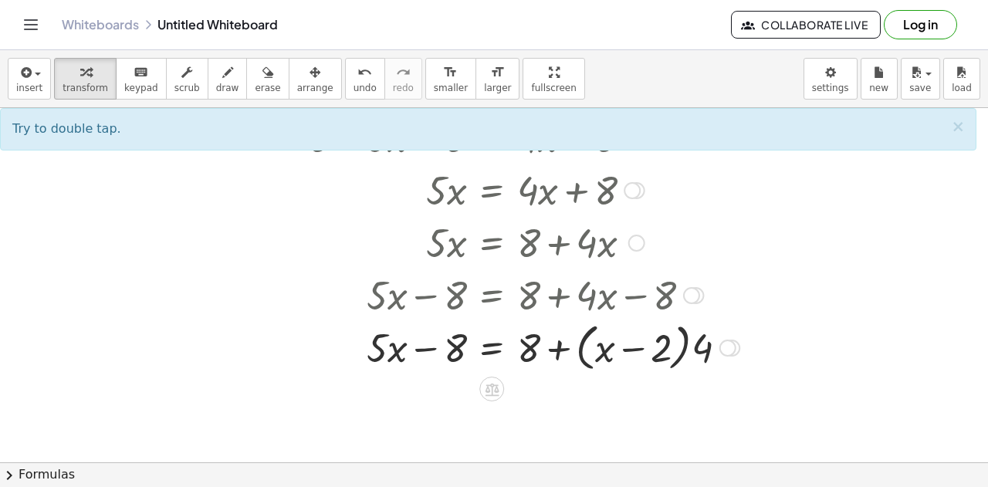
click at [703, 347] on div at bounding box center [505, 346] width 483 height 59
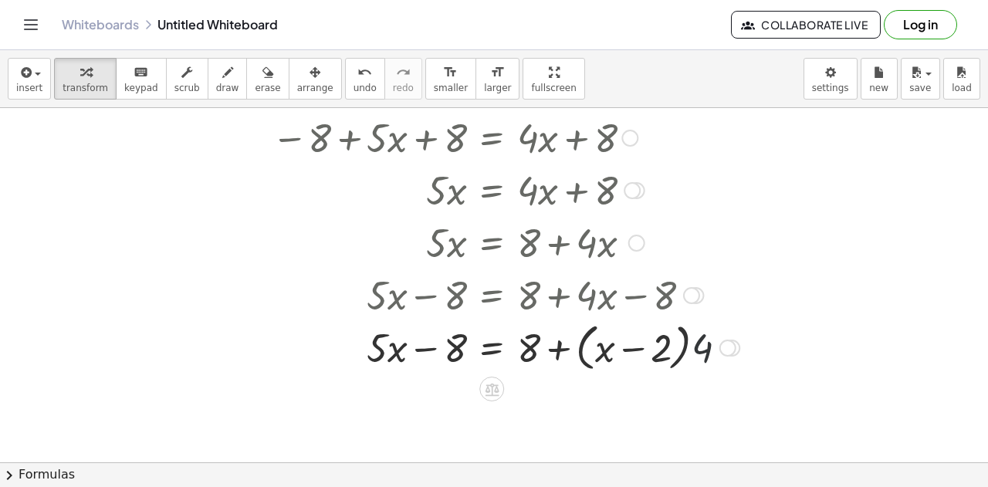
click at [703, 347] on div at bounding box center [505, 346] width 483 height 59
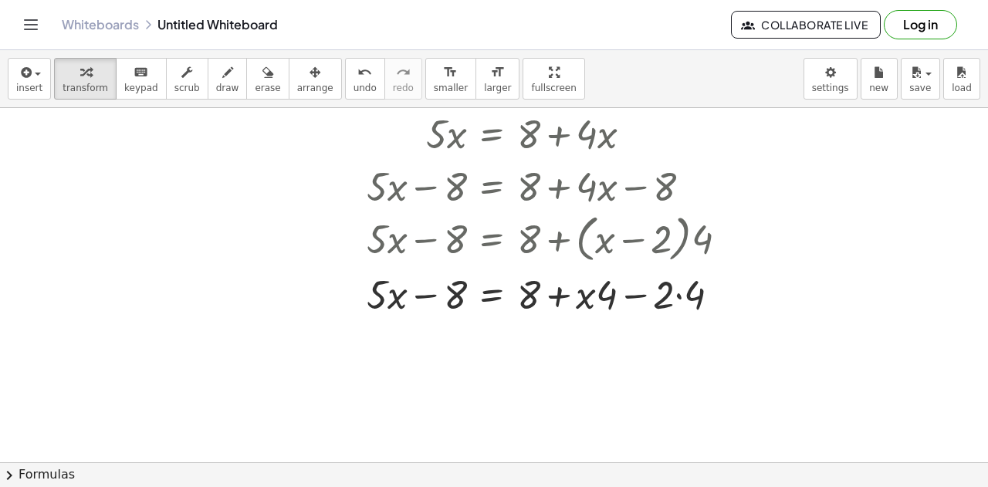
scroll to position [3230, 0]
click at [684, 299] on div at bounding box center [505, 292] width 483 height 52
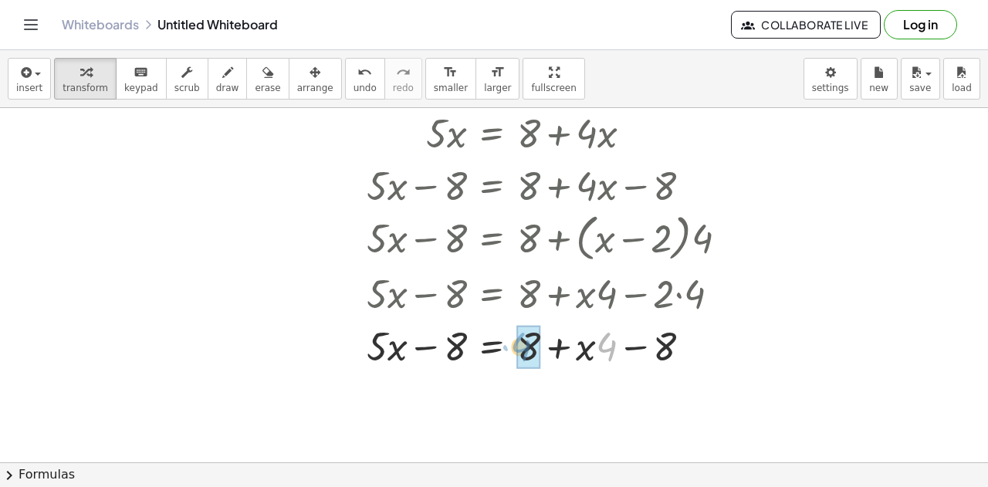
drag, startPoint x: 602, startPoint y: 346, endPoint x: 517, endPoint y: 346, distance: 84.9
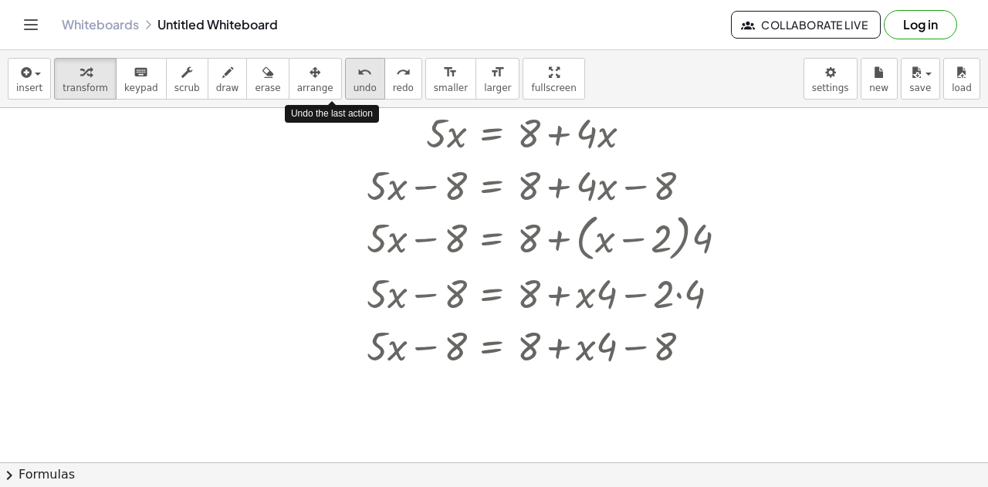
click at [354, 84] on span "undo" at bounding box center [365, 88] width 23 height 11
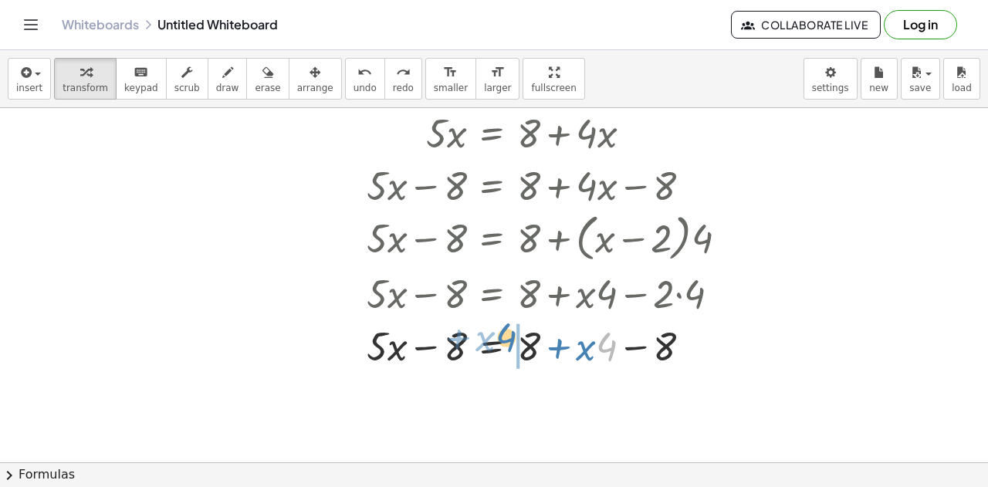
drag, startPoint x: 602, startPoint y: 353, endPoint x: 502, endPoint y: 344, distance: 100.8
click at [502, 344] on div at bounding box center [491, 344] width 455 height 52
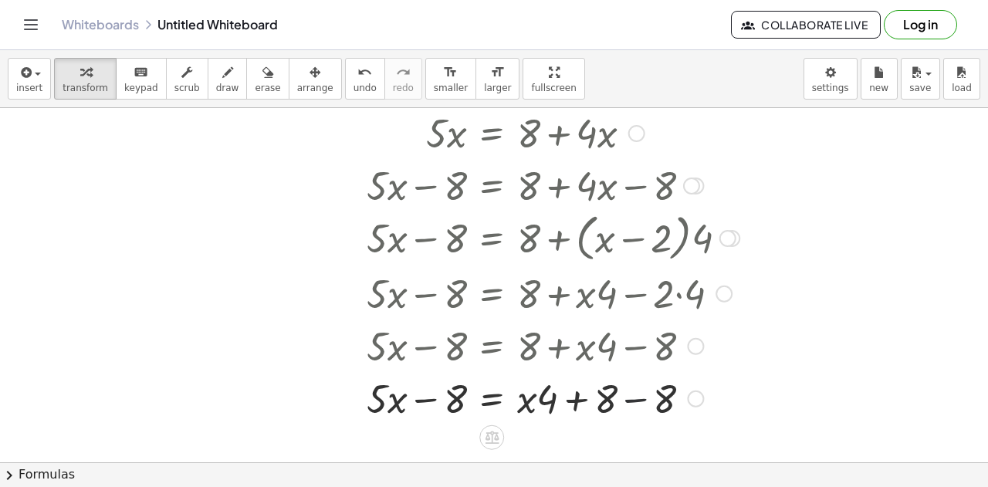
click at [632, 400] on div at bounding box center [505, 397] width 483 height 52
click at [456, 392] on div at bounding box center [505, 397] width 483 height 52
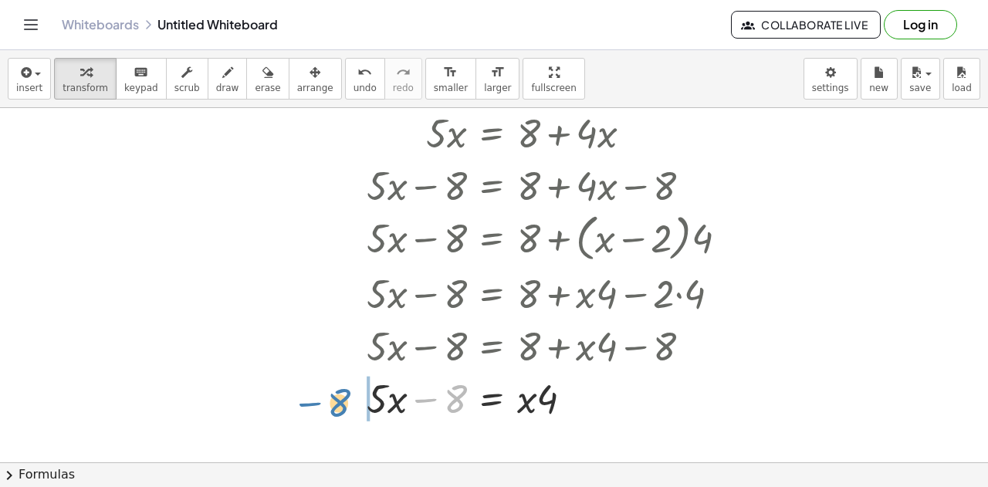
drag, startPoint x: 456, startPoint y: 392, endPoint x: 342, endPoint y: 396, distance: 114.3
click at [342, 396] on div at bounding box center [505, 397] width 483 height 52
click at [357, 399] on div at bounding box center [505, 397] width 483 height 52
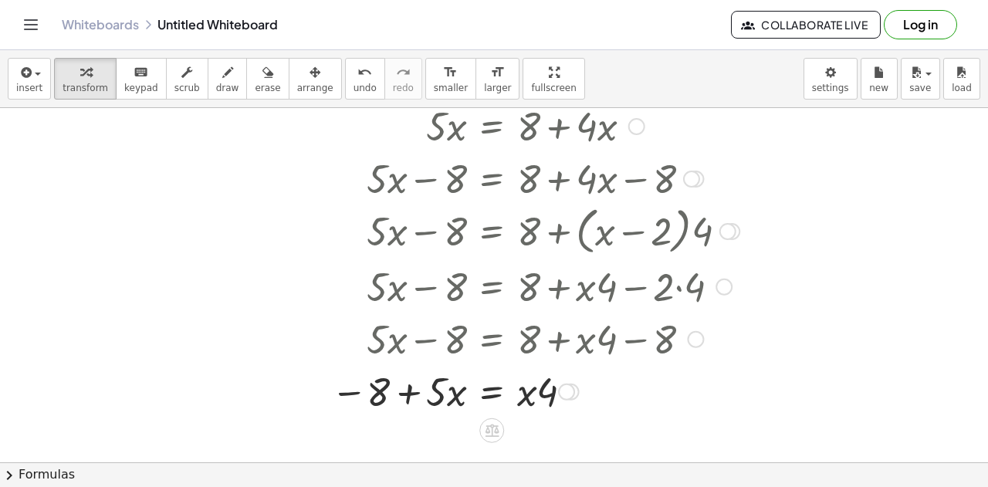
scroll to position [3236, 0]
click at [494, 424] on icon at bounding box center [492, 431] width 16 height 16
click at [521, 429] on span "÷" at bounding box center [523, 432] width 8 height 22
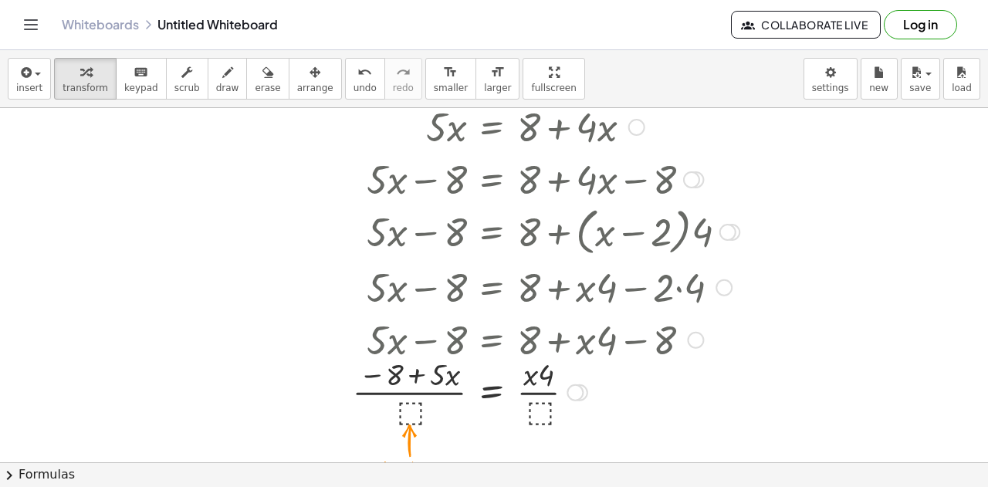
click at [416, 408] on div at bounding box center [505, 390] width 483 height 77
click at [437, 393] on div at bounding box center [505, 390] width 483 height 77
click at [525, 392] on div at bounding box center [505, 390] width 483 height 77
click at [451, 385] on div at bounding box center [505, 390] width 483 height 77
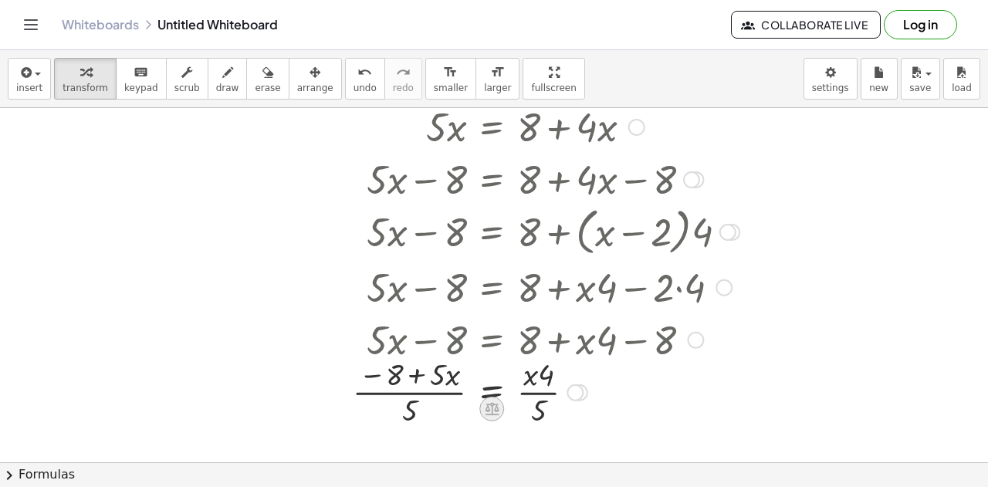
click at [500, 404] on icon at bounding box center [492, 409] width 16 height 16
click at [433, 408] on span "+" at bounding box center [429, 409] width 9 height 22
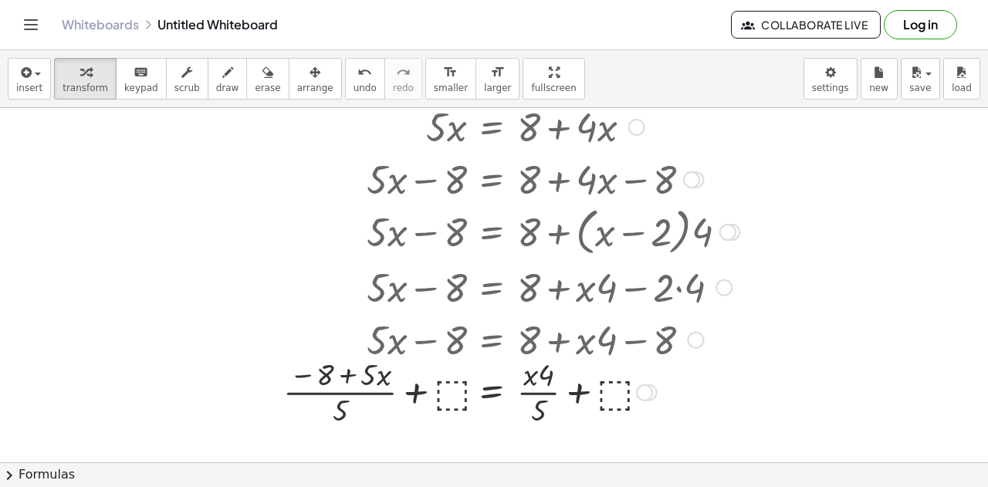
click at [449, 394] on div at bounding box center [505, 390] width 483 height 77
click at [401, 392] on div at bounding box center [505, 390] width 483 height 77
click at [432, 392] on div at bounding box center [505, 390] width 483 height 77
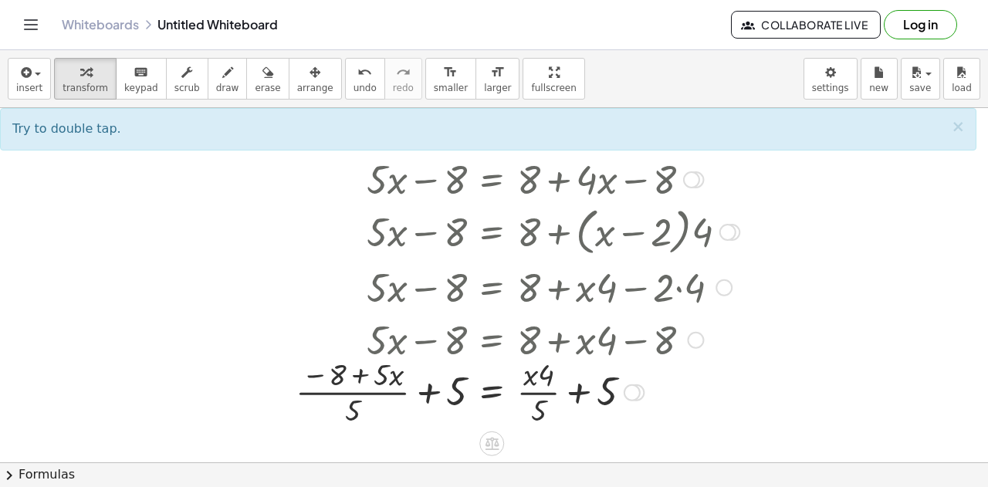
click at [574, 392] on div at bounding box center [505, 390] width 483 height 77
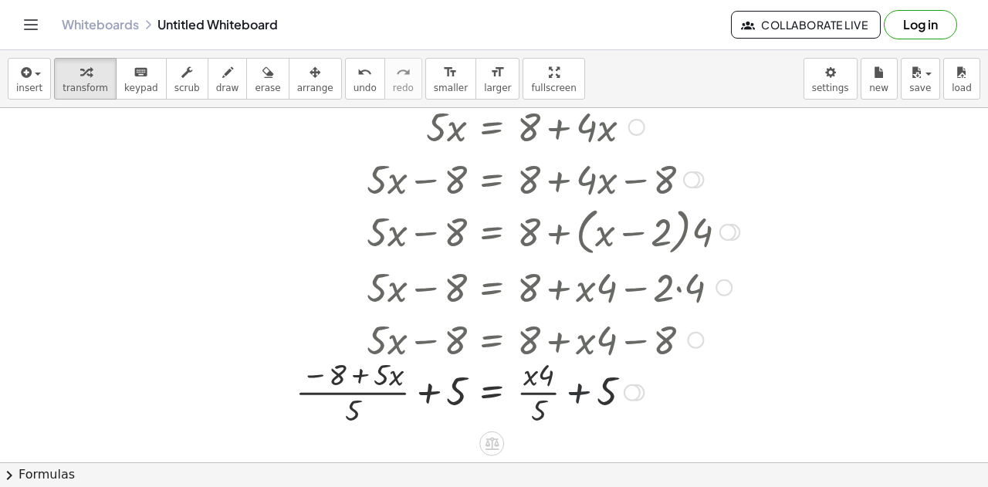
click at [574, 392] on div at bounding box center [505, 390] width 483 height 77
click at [429, 390] on div at bounding box center [505, 390] width 483 height 77
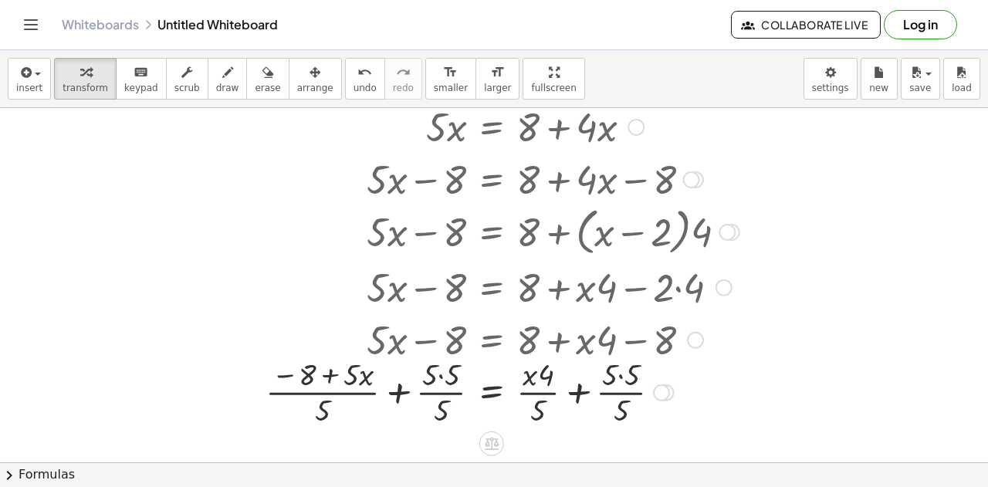
click at [443, 391] on div at bounding box center [502, 390] width 489 height 77
click at [443, 371] on div at bounding box center [502, 390] width 489 height 77
click at [447, 396] on div at bounding box center [505, 390] width 483 height 77
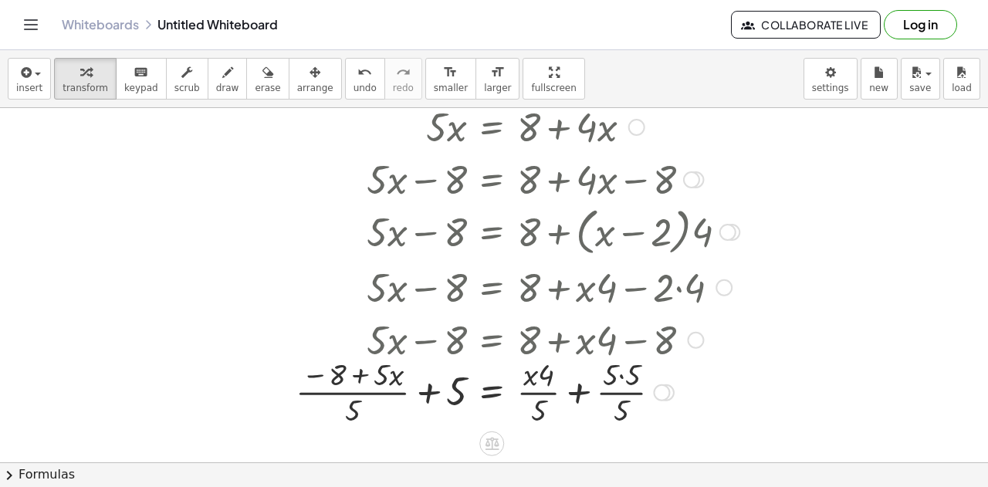
click at [627, 391] on div at bounding box center [505, 390] width 483 height 77
click at [621, 378] on div at bounding box center [505, 390] width 483 height 77
click at [622, 395] on div at bounding box center [505, 390] width 483 height 77
click at [573, 395] on div at bounding box center [505, 390] width 483 height 77
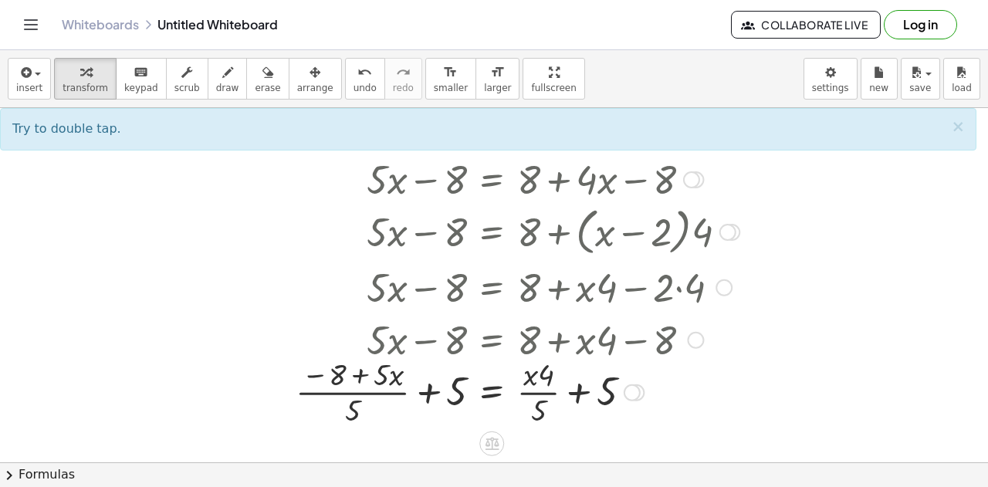
click at [542, 373] on div at bounding box center [505, 390] width 483 height 77
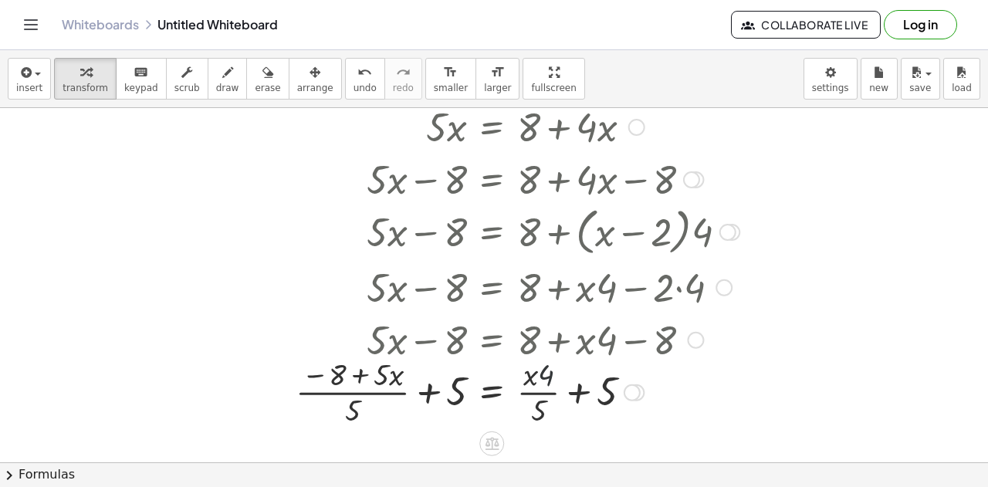
click at [542, 373] on div at bounding box center [505, 390] width 483 height 77
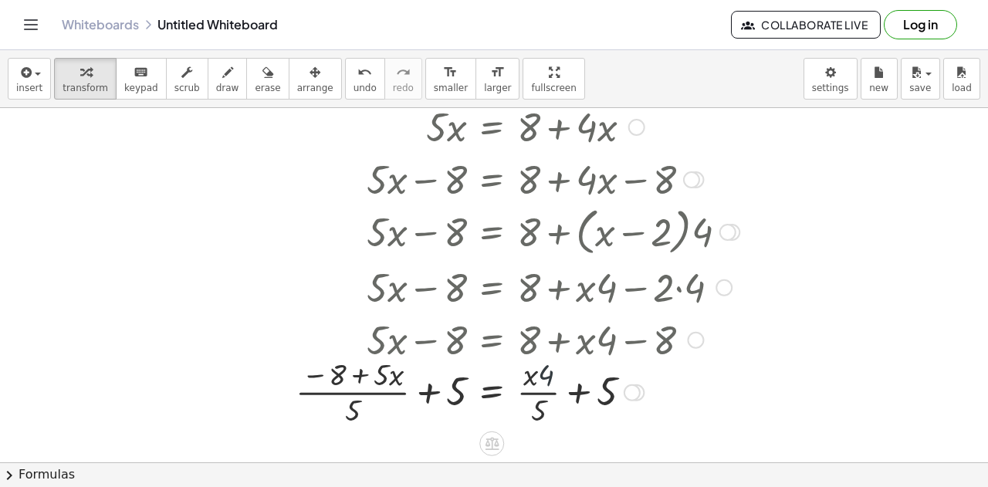
click at [542, 373] on div at bounding box center [505, 390] width 483 height 77
drag, startPoint x: 542, startPoint y: 373, endPoint x: 539, endPoint y: 391, distance: 18.8
click at [539, 391] on div at bounding box center [505, 390] width 483 height 77
drag, startPoint x: 549, startPoint y: 373, endPoint x: 644, endPoint y: 394, distance: 97.2
click at [644, 394] on div at bounding box center [505, 390] width 483 height 77
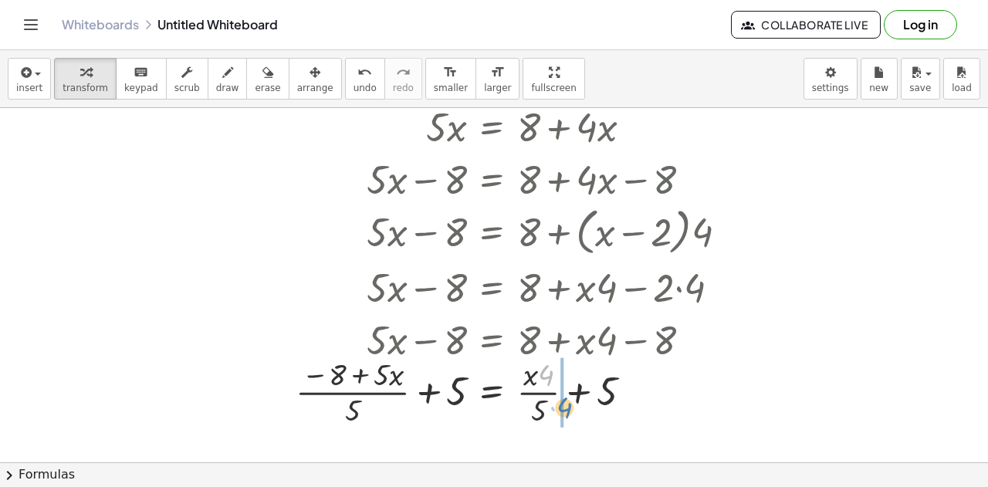
drag, startPoint x: 551, startPoint y: 379, endPoint x: 570, endPoint y: 408, distance: 34.7
click at [570, 408] on div at bounding box center [505, 390] width 483 height 77
click at [528, 410] on div at bounding box center [505, 390] width 483 height 77
click at [548, 393] on div at bounding box center [505, 390] width 483 height 77
drag, startPoint x: 547, startPoint y: 376, endPoint x: 562, endPoint y: 398, distance: 26.1
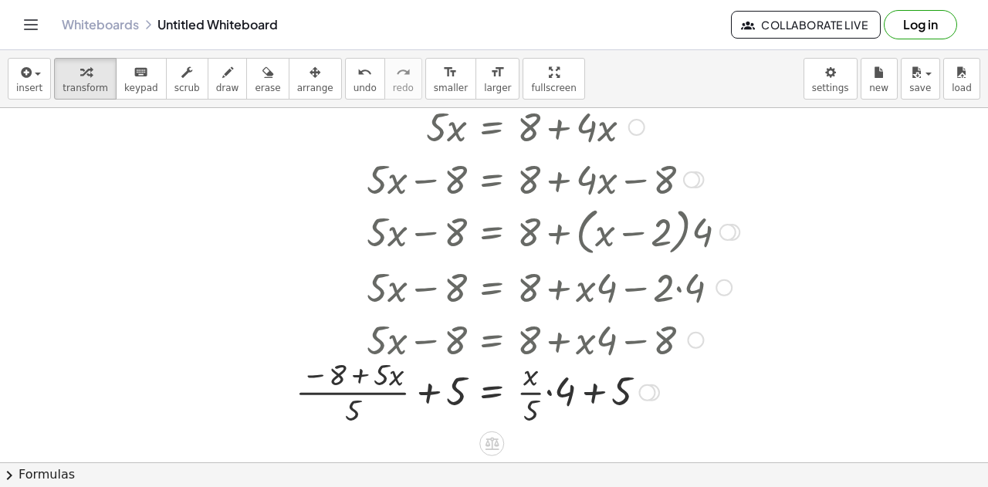
click at [596, 394] on div at bounding box center [505, 390] width 483 height 77
click at [360, 372] on div at bounding box center [505, 390] width 483 height 77
click at [324, 374] on div at bounding box center [505, 390] width 483 height 77
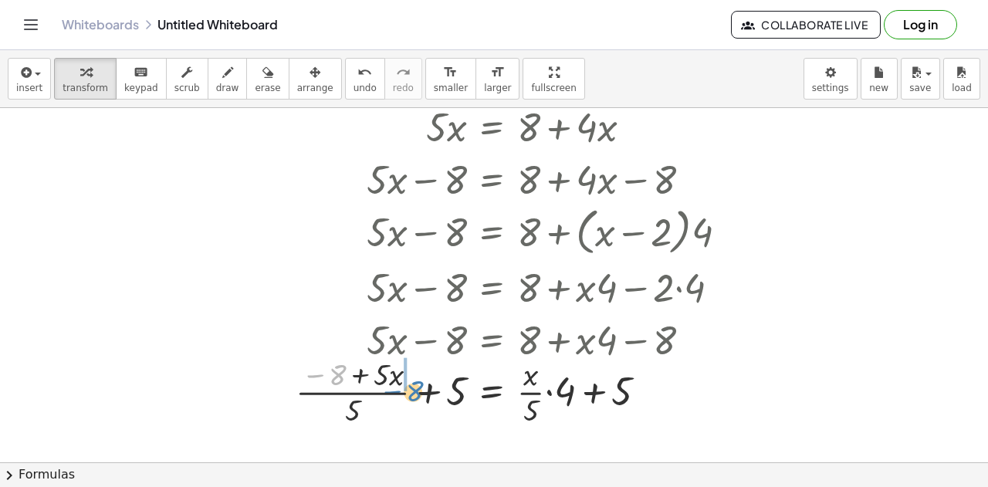
drag, startPoint x: 330, startPoint y: 374, endPoint x: 408, endPoint y: 390, distance: 78.9
click at [408, 390] on div at bounding box center [505, 390] width 483 height 77
click at [343, 371] on div at bounding box center [505, 390] width 483 height 77
click at [371, 371] on div at bounding box center [505, 390] width 483 height 77
click at [442, 398] on div at bounding box center [505, 390] width 483 height 77
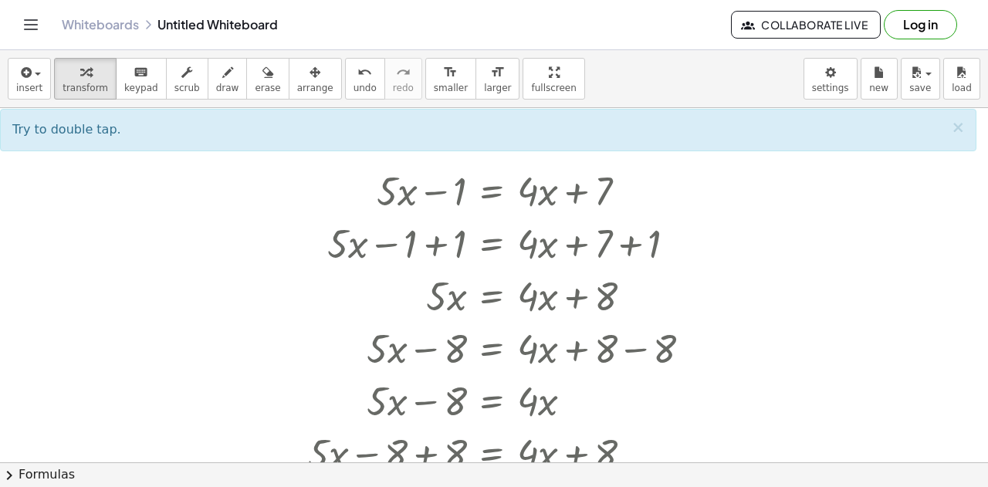
scroll to position [2701, 0]
click at [964, 127] on span "×" at bounding box center [958, 126] width 14 height 19
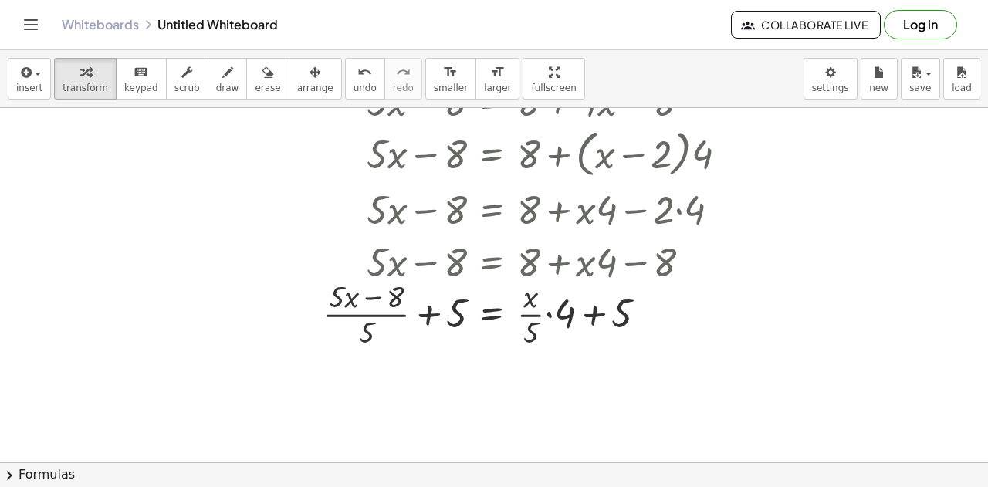
scroll to position [3314, 0]
click at [549, 316] on div at bounding box center [505, 313] width 483 height 77
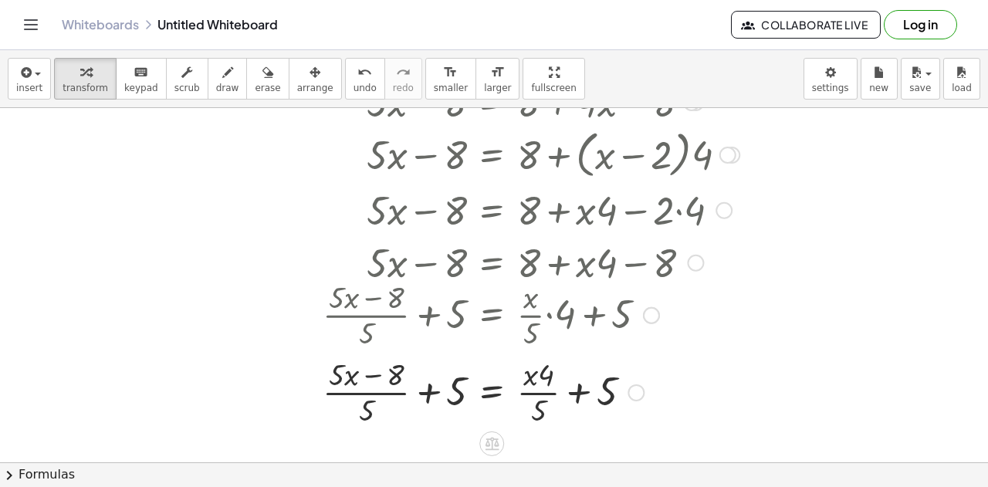
click at [432, 398] on div at bounding box center [505, 390] width 483 height 77
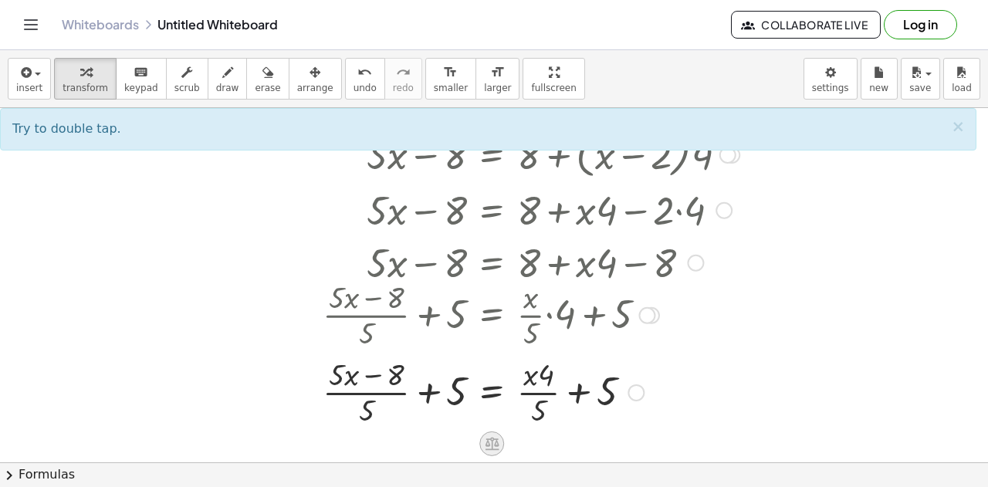
click at [496, 436] on icon at bounding box center [492, 443] width 16 height 16
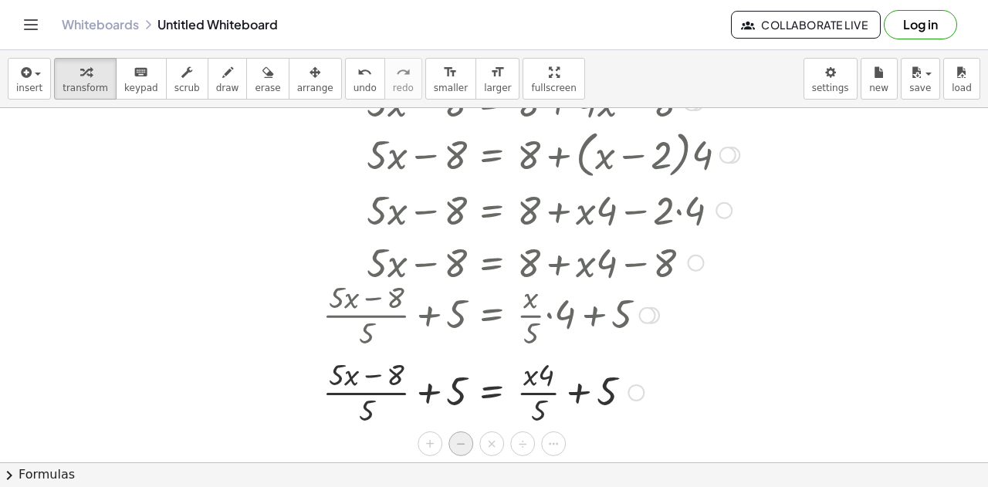
click at [467, 438] on div "−" at bounding box center [461, 444] width 25 height 25
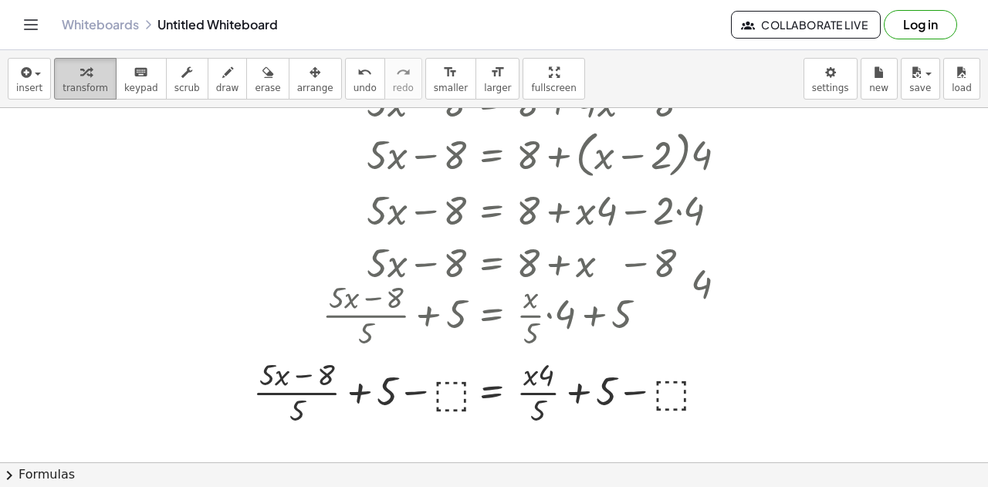
click at [80, 80] on icon "button" at bounding box center [85, 72] width 11 height 19
click at [453, 390] on div at bounding box center [497, 390] width 502 height 77
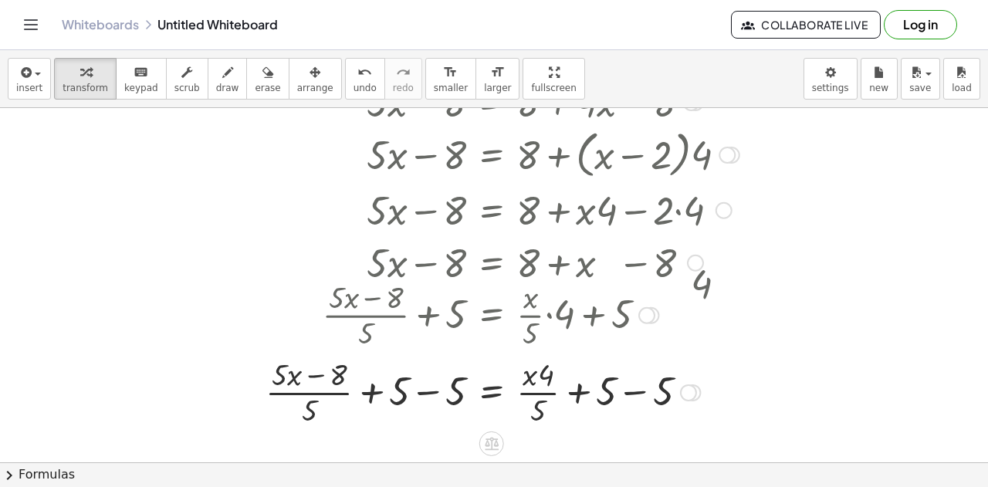
click at [431, 389] on div at bounding box center [502, 390] width 489 height 77
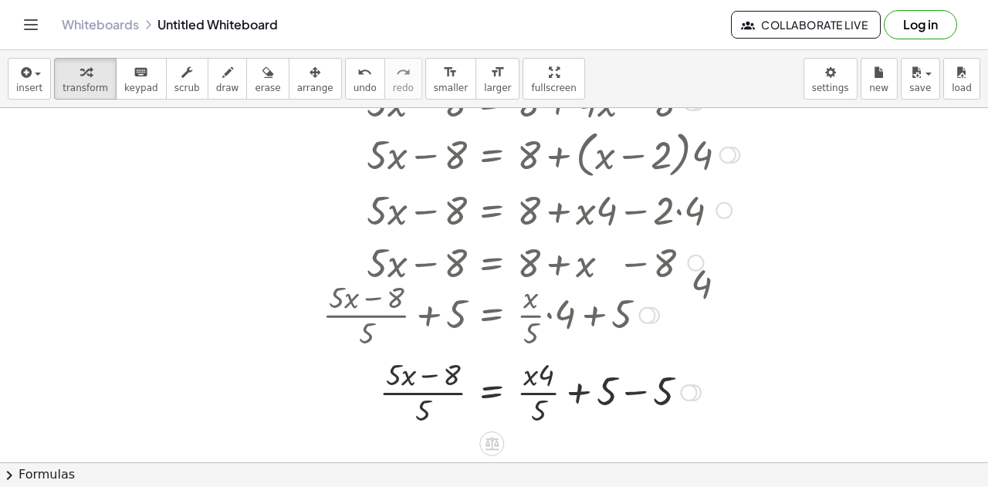
click at [633, 387] on div at bounding box center [505, 390] width 483 height 77
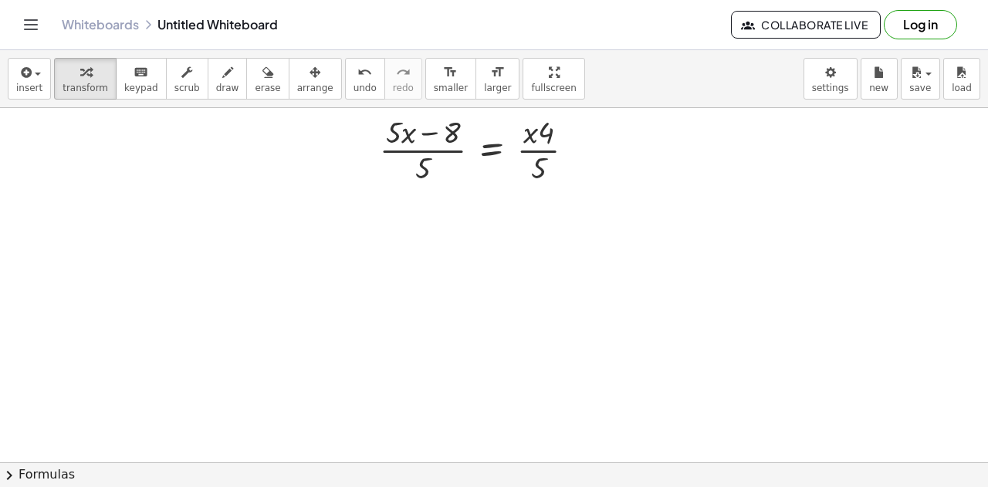
scroll to position [3555, 0]
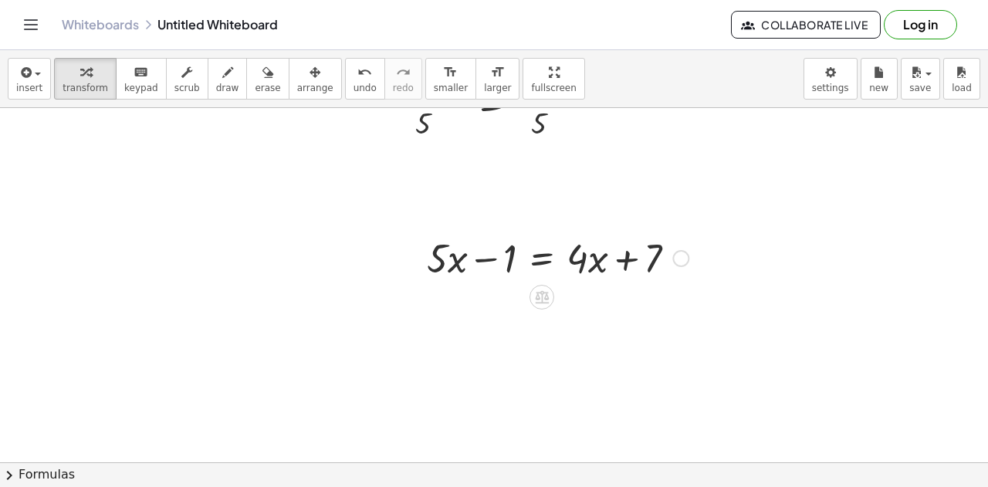
scroll to position [3602, 0]
click at [629, 256] on div at bounding box center [557, 255] width 277 height 52
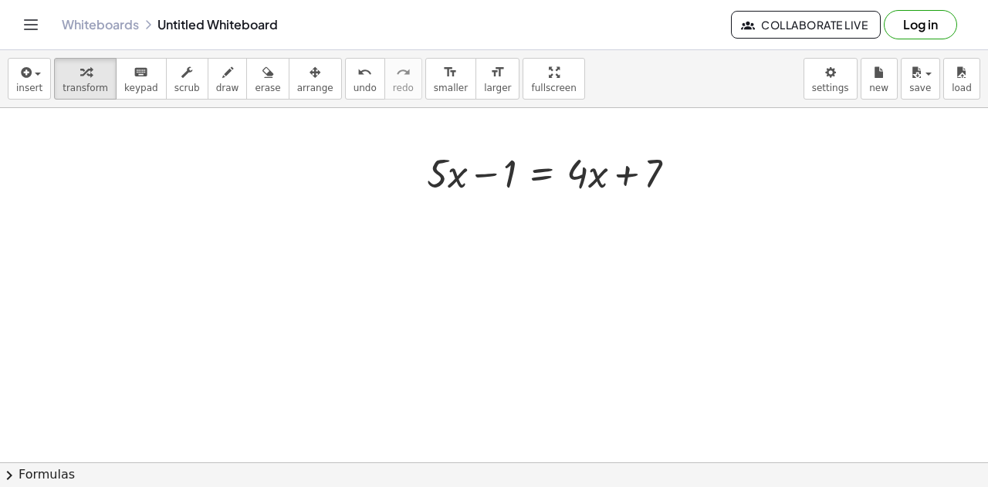
scroll to position [3684, 0]
click at [540, 178] on div at bounding box center [557, 173] width 277 height 52
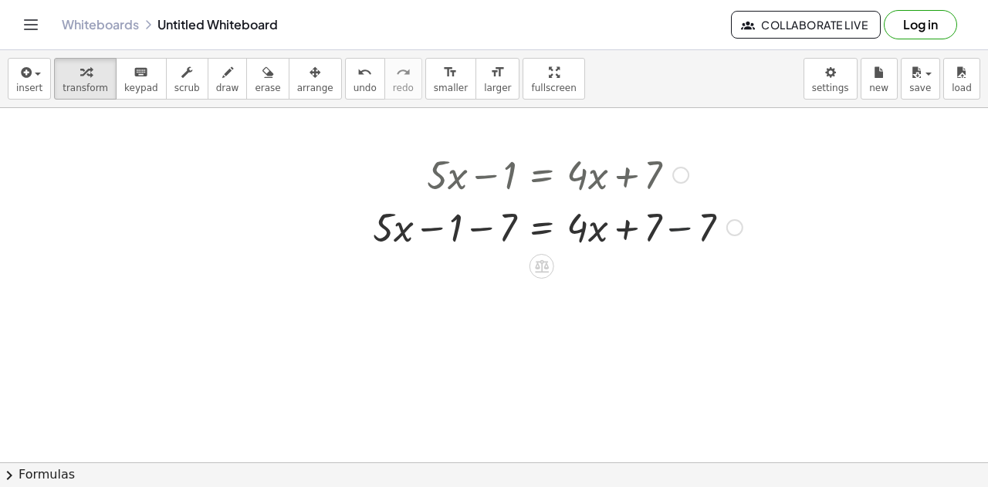
click at [676, 232] on div at bounding box center [557, 226] width 385 height 52
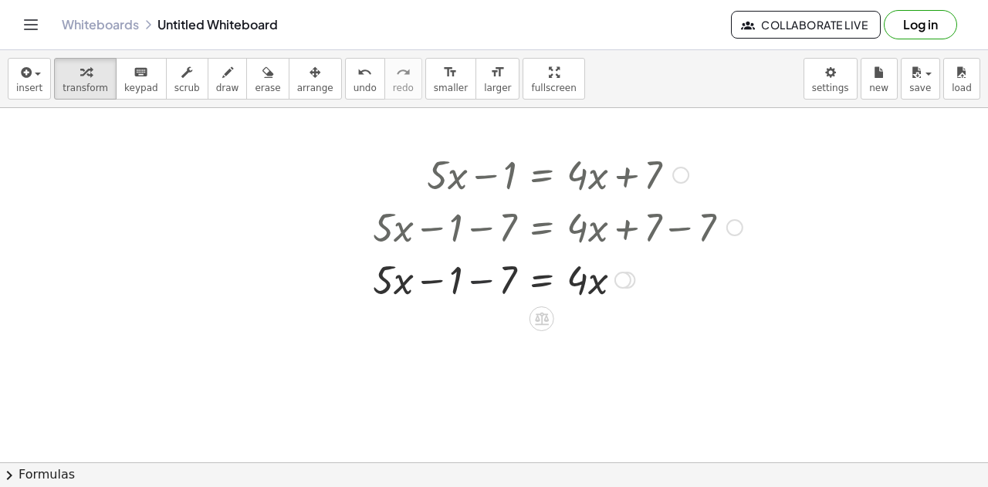
click at [486, 279] on div at bounding box center [557, 278] width 385 height 52
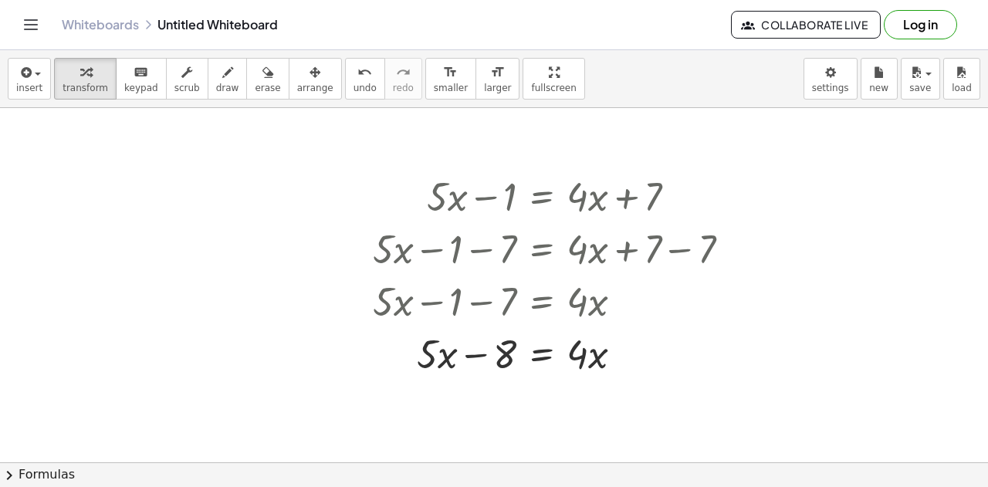
scroll to position [3664, 0]
click at [455, 197] on div at bounding box center [557, 194] width 385 height 52
click at [488, 194] on div at bounding box center [557, 194] width 385 height 52
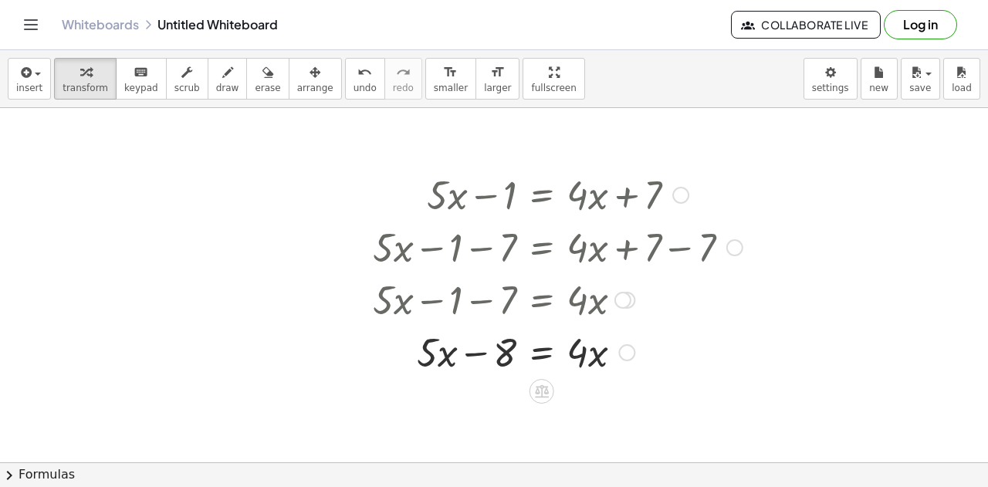
click at [488, 194] on div at bounding box center [557, 194] width 385 height 52
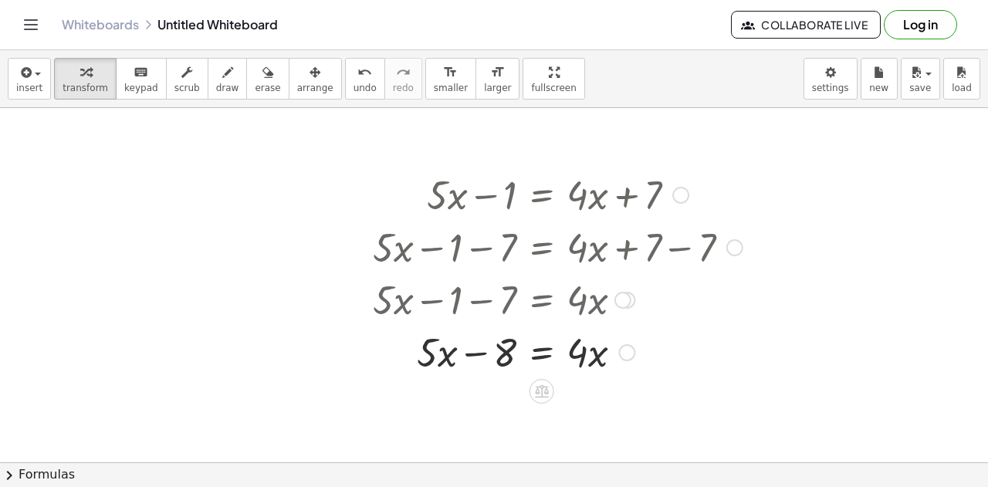
click at [488, 194] on div at bounding box center [557, 194] width 385 height 52
click at [460, 198] on div at bounding box center [557, 194] width 385 height 52
click at [440, 354] on div at bounding box center [557, 351] width 385 height 52
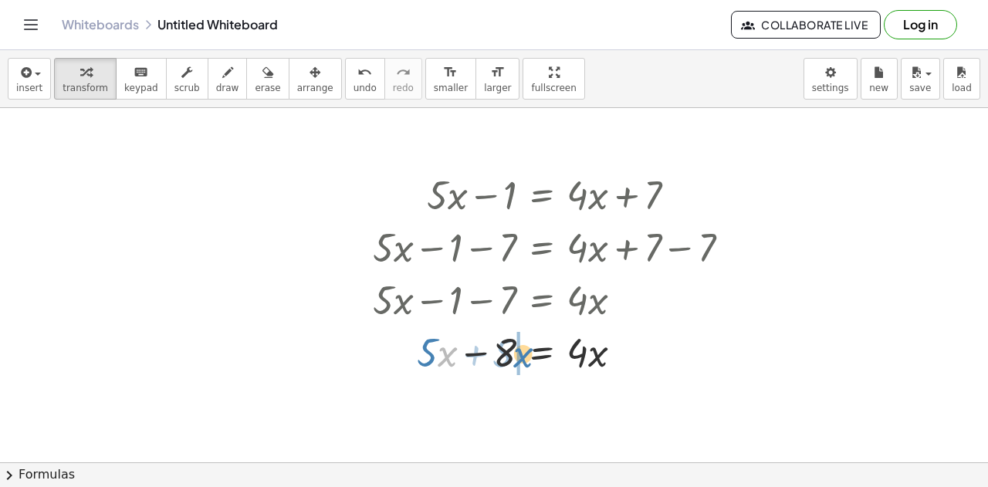
drag, startPoint x: 440, startPoint y: 354, endPoint x: 516, endPoint y: 355, distance: 75.7
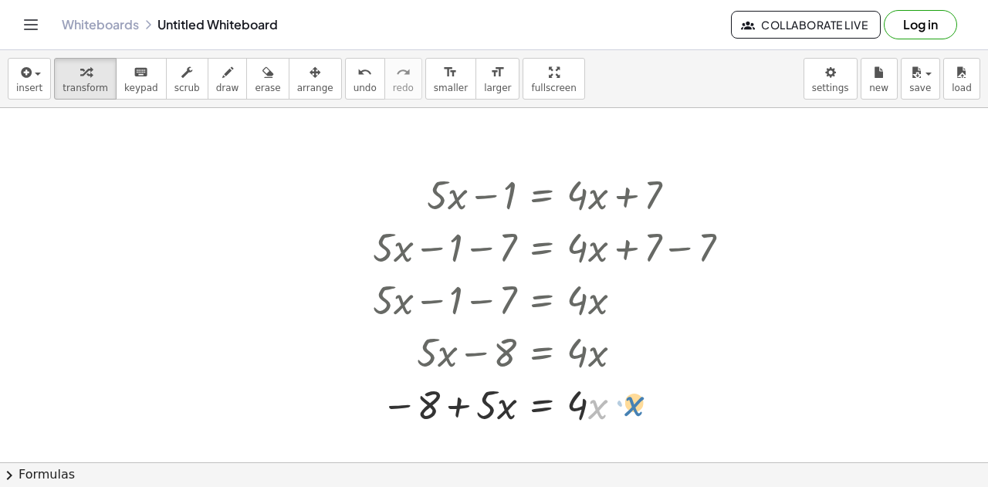
drag, startPoint x: 588, startPoint y: 410, endPoint x: 626, endPoint y: 407, distance: 38.0
click at [626, 407] on div at bounding box center [557, 404] width 385 height 52
drag, startPoint x: 597, startPoint y: 405, endPoint x: 499, endPoint y: 411, distance: 98.2
click at [499, 411] on div at bounding box center [557, 404] width 385 height 52
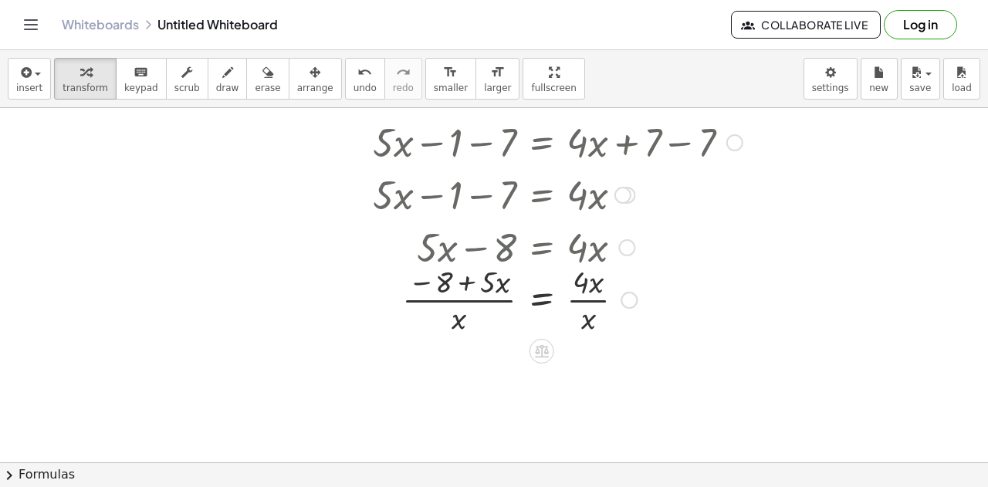
scroll to position [3769, 0]
click at [471, 297] on div at bounding box center [557, 298] width 385 height 77
click at [588, 298] on div at bounding box center [557, 298] width 385 height 77
click at [458, 327] on div at bounding box center [557, 298] width 385 height 77
drag, startPoint x: 458, startPoint y: 327, endPoint x: 626, endPoint y: 324, distance: 168.3
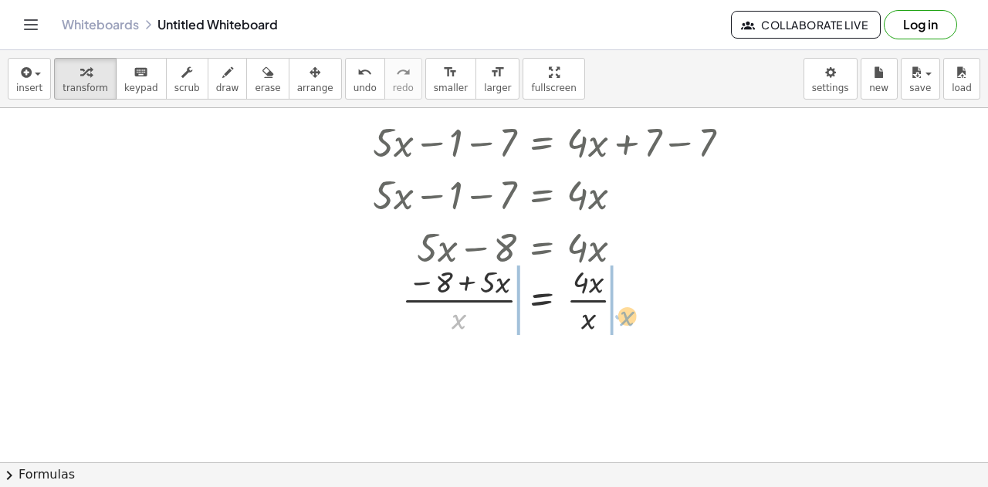
click at [626, 324] on div at bounding box center [557, 298] width 385 height 77
click at [505, 300] on div at bounding box center [557, 298] width 385 height 77
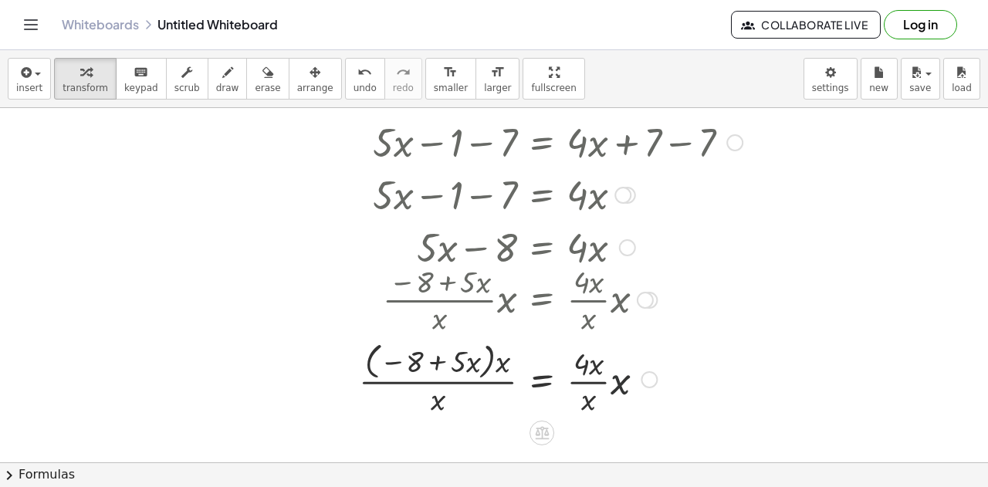
click at [611, 378] on div at bounding box center [550, 378] width 399 height 82
click at [601, 365] on div at bounding box center [550, 378] width 399 height 82
click at [607, 364] on div at bounding box center [550, 378] width 399 height 82
click at [504, 362] on div at bounding box center [550, 378] width 399 height 82
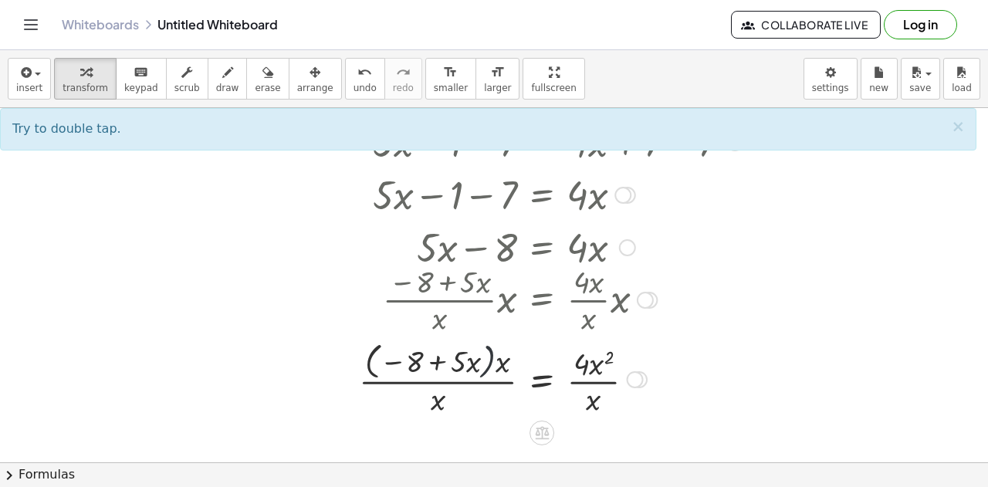
click at [489, 362] on div at bounding box center [550, 378] width 399 height 82
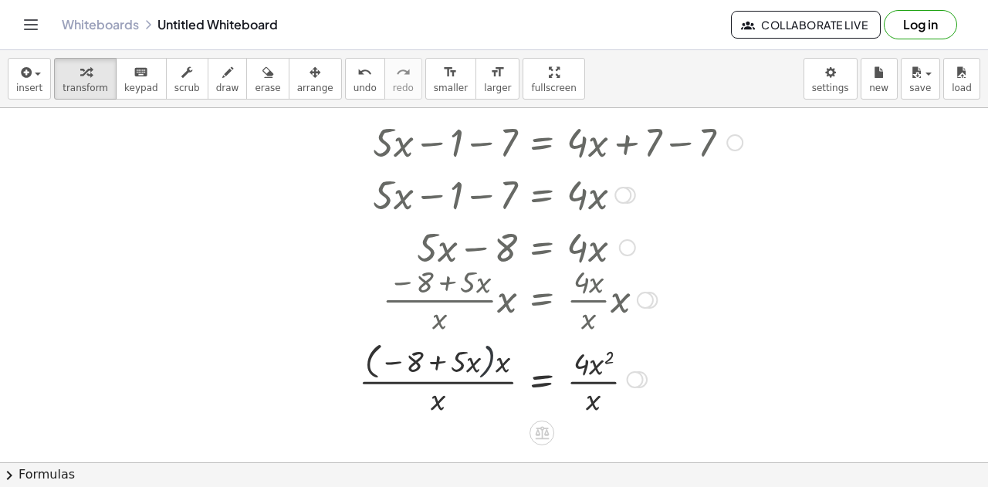
click at [489, 362] on div at bounding box center [550, 378] width 399 height 82
click at [501, 362] on div at bounding box center [550, 378] width 399 height 82
click at [417, 362] on div at bounding box center [557, 378] width 385 height 77
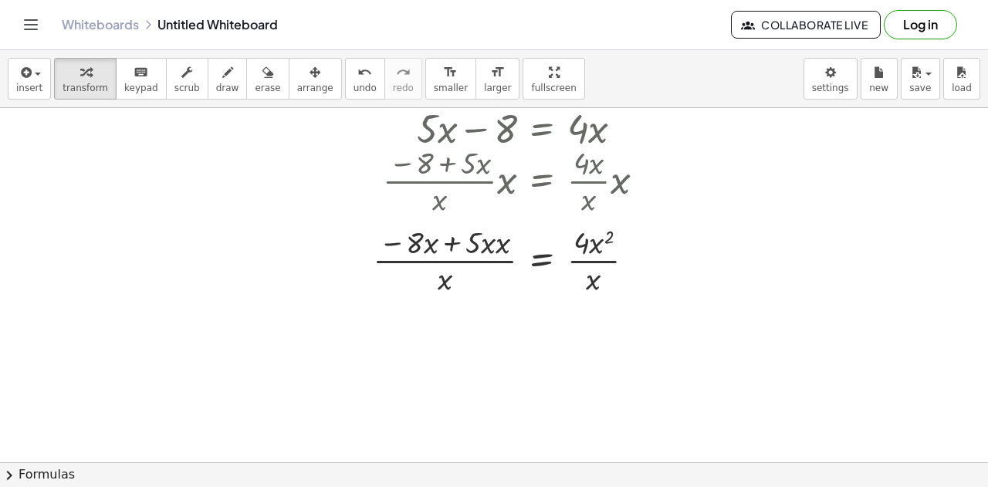
scroll to position [3913, 0]
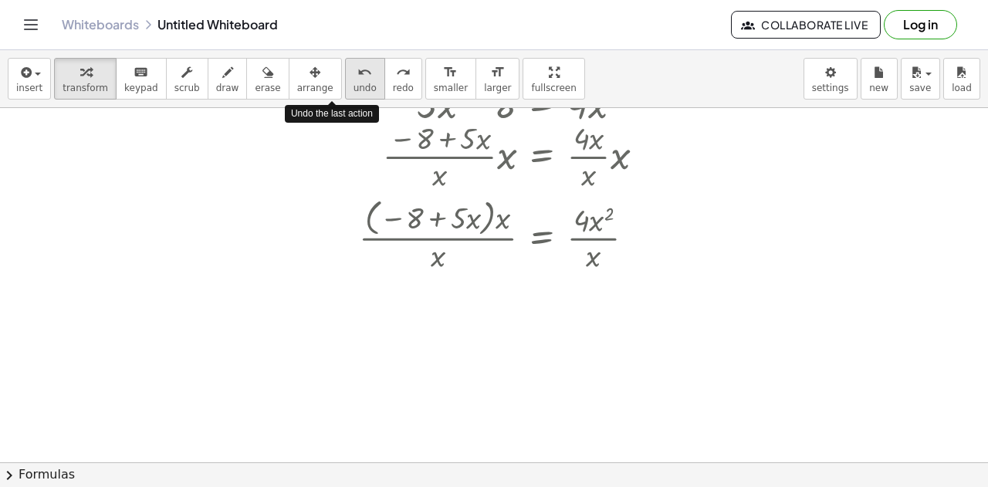
click at [354, 73] on div "undo" at bounding box center [365, 72] width 23 height 19
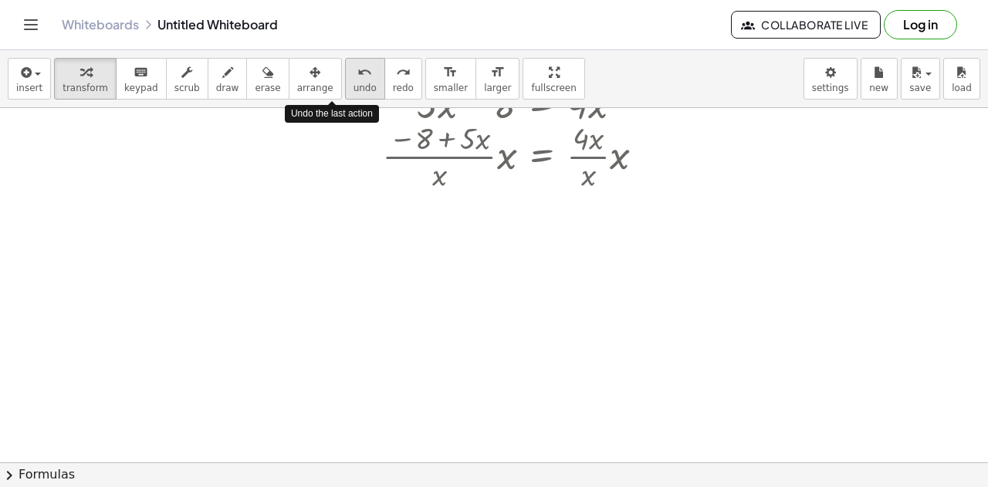
click at [354, 73] on div "undo" at bounding box center [365, 72] width 23 height 19
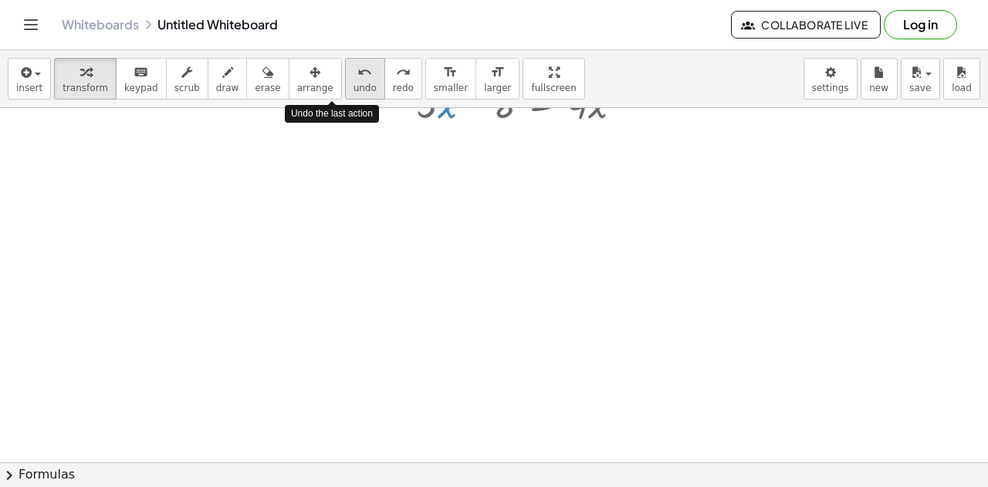
click at [354, 73] on div "undo" at bounding box center [365, 72] width 23 height 19
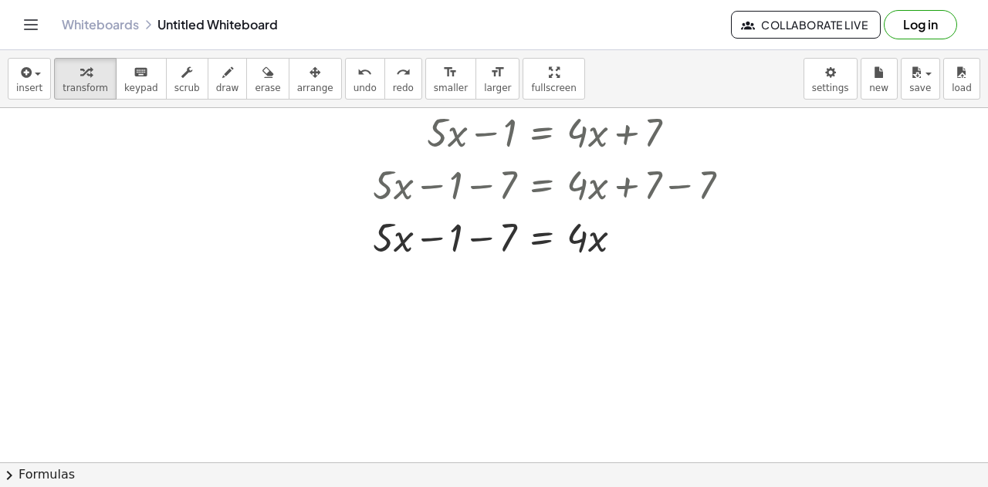
scroll to position [3717, 0]
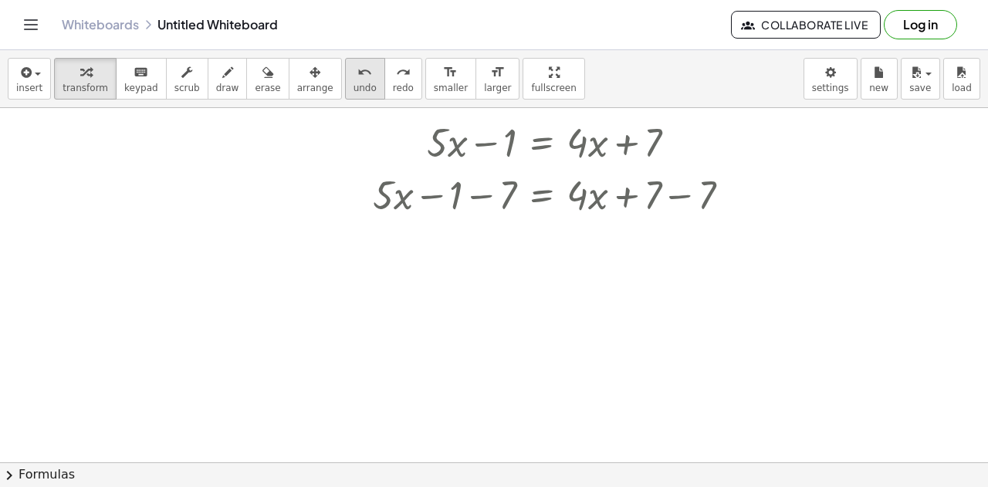
click at [357, 72] on icon "undo" at bounding box center [364, 72] width 15 height 19
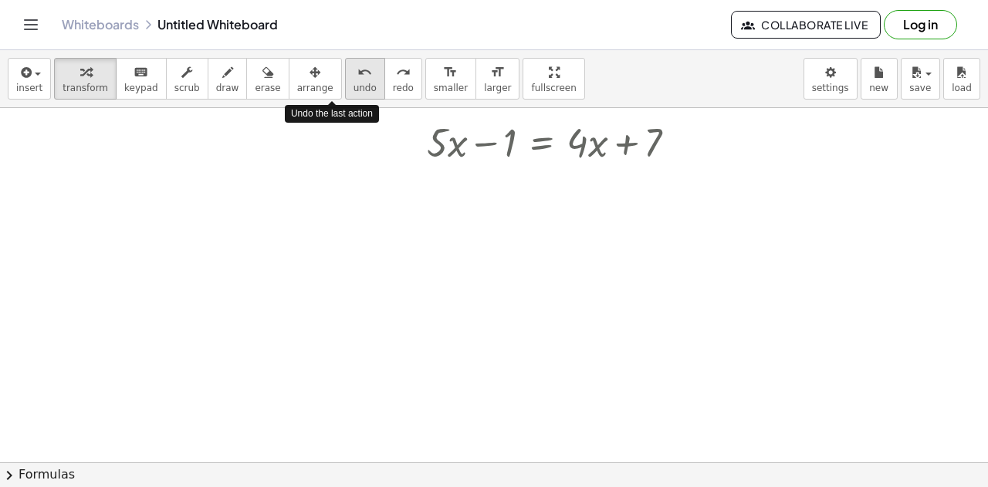
click at [357, 72] on icon "undo" at bounding box center [364, 72] width 15 height 19
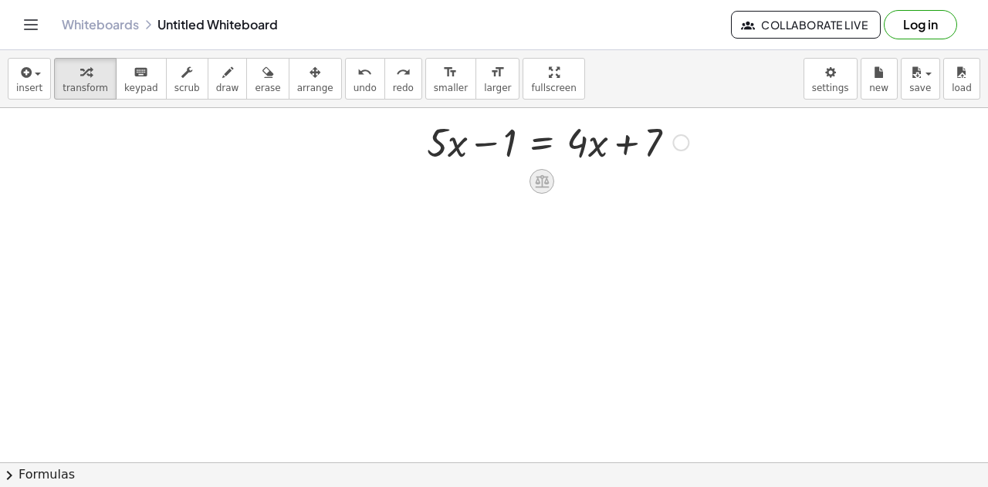
click at [539, 174] on icon at bounding box center [541, 181] width 16 height 16
click at [540, 185] on span "×" at bounding box center [541, 182] width 9 height 22
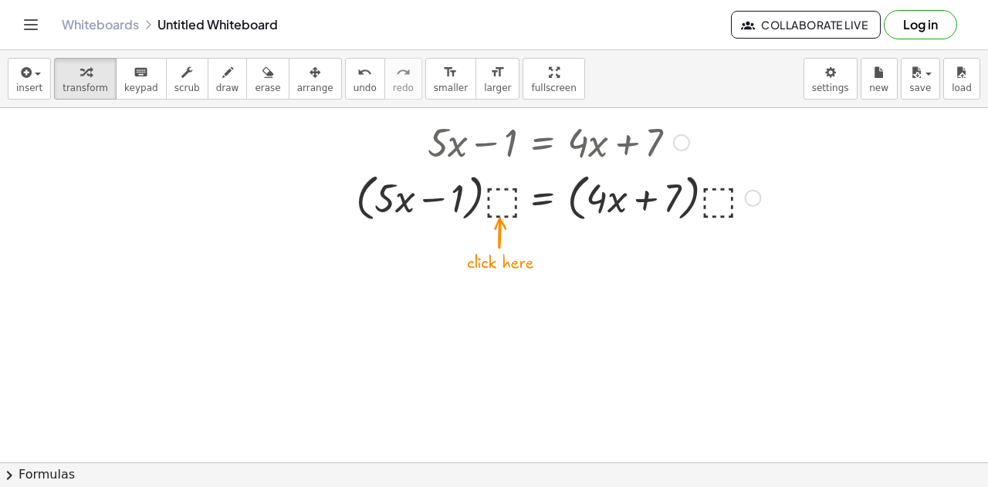
click at [497, 205] on div at bounding box center [558, 197] width 420 height 59
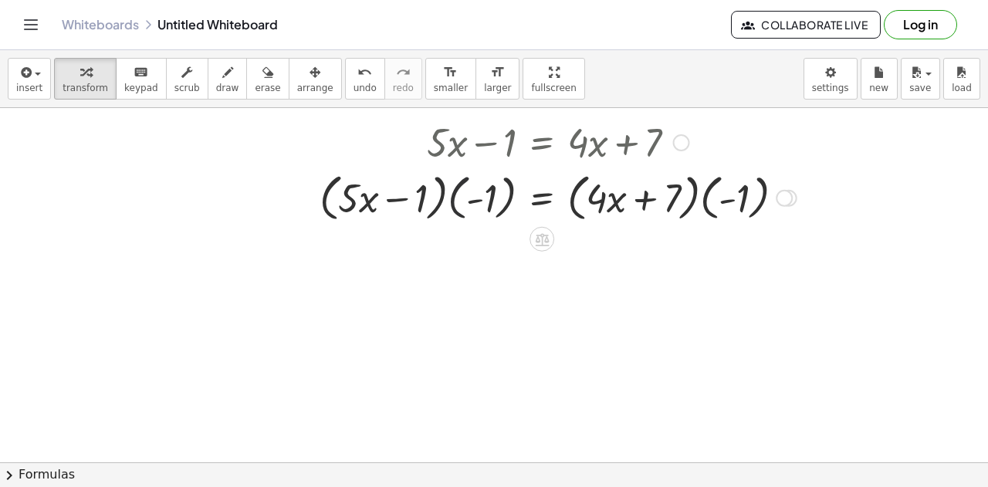
click at [462, 201] on div at bounding box center [558, 197] width 493 height 59
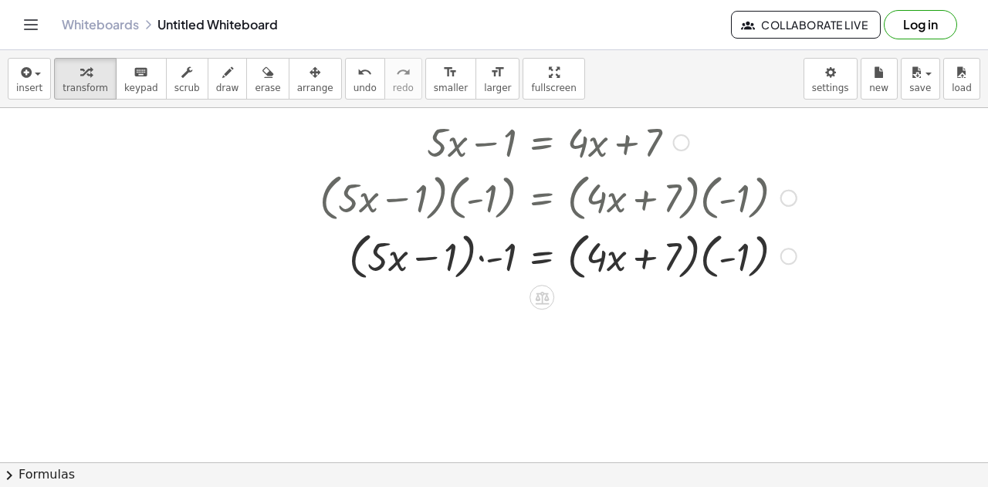
click at [468, 201] on div at bounding box center [558, 197] width 493 height 59
click at [469, 253] on div at bounding box center [558, 254] width 493 height 59
click at [483, 256] on div at bounding box center [558, 254] width 493 height 59
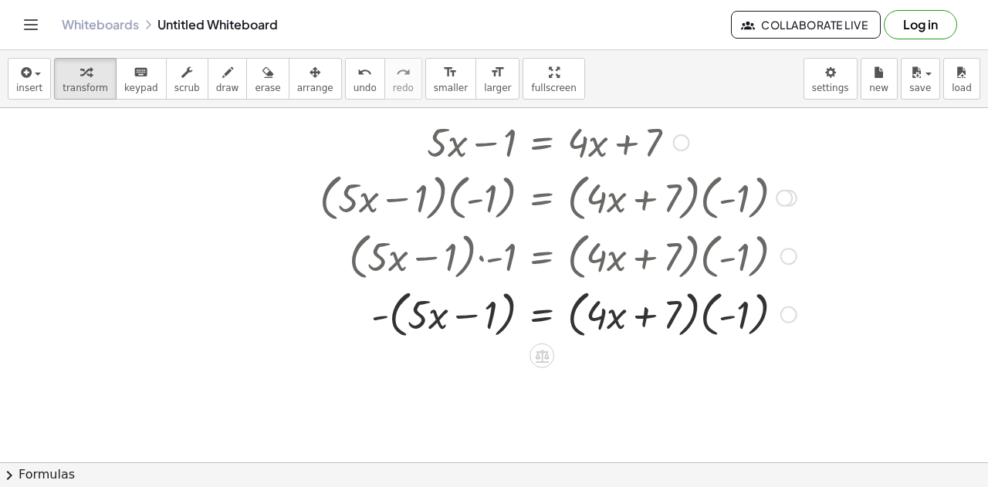
click at [469, 316] on div at bounding box center [558, 313] width 493 height 59
click at [395, 319] on div at bounding box center [558, 313] width 493 height 59
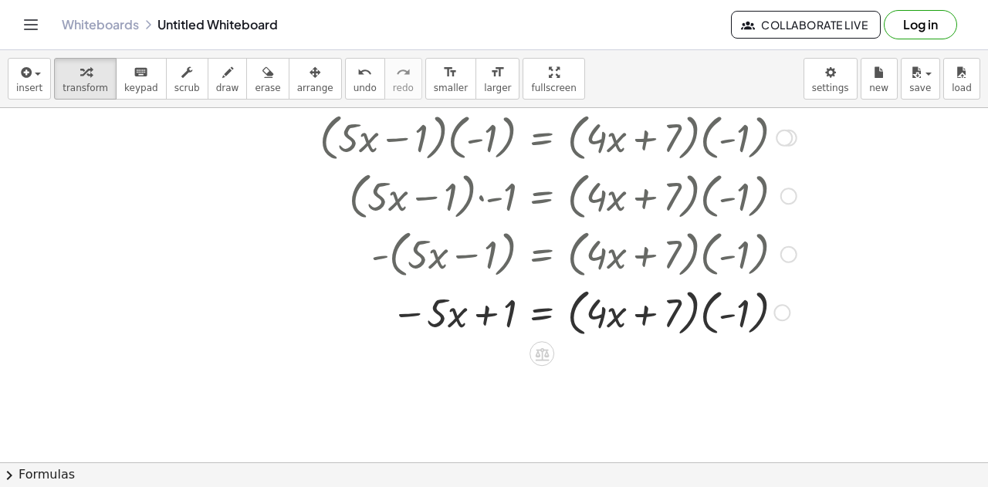
scroll to position [3779, 0]
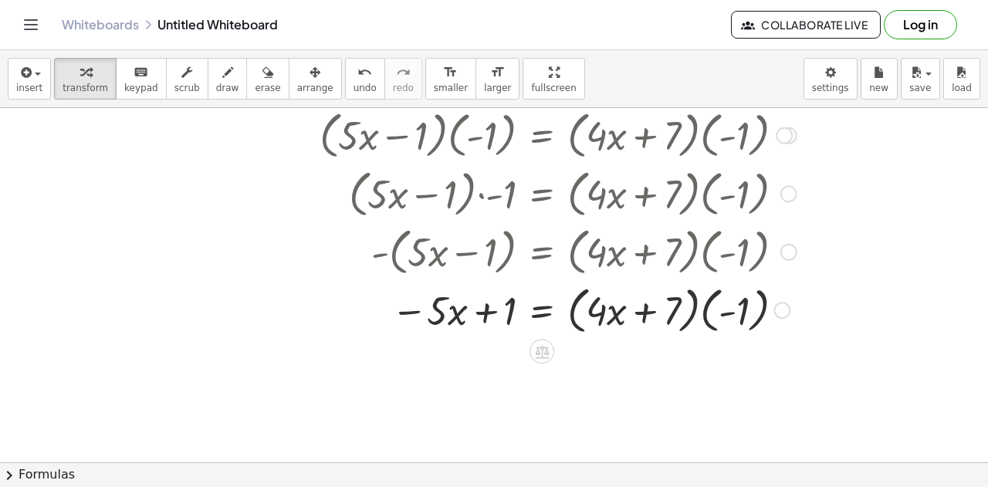
click at [692, 312] on div at bounding box center [558, 308] width 493 height 59
click at [707, 313] on div at bounding box center [558, 308] width 493 height 59
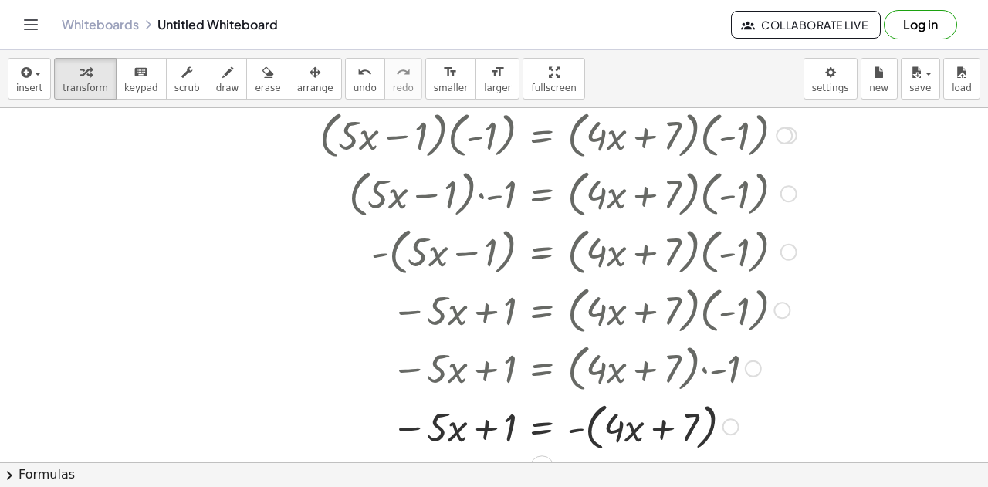
click at [714, 430] on div at bounding box center [558, 425] width 493 height 59
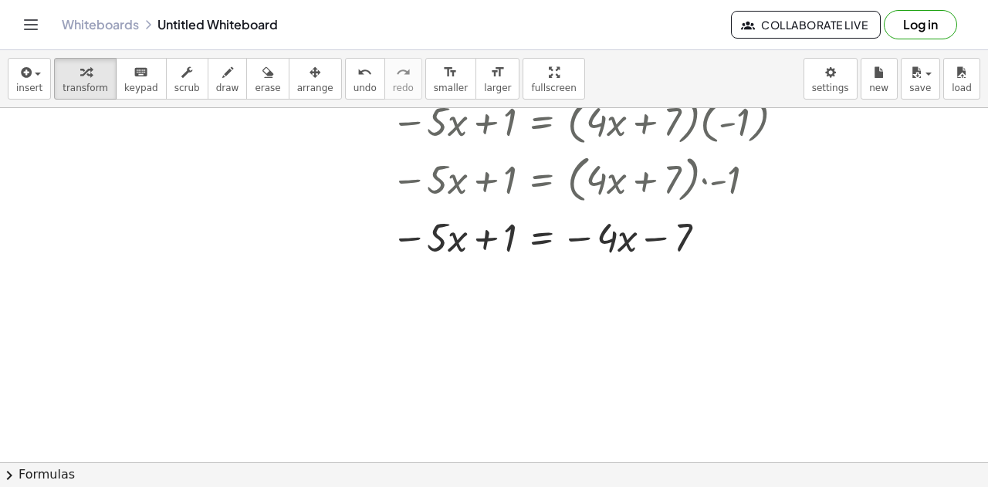
scroll to position [3971, 0]
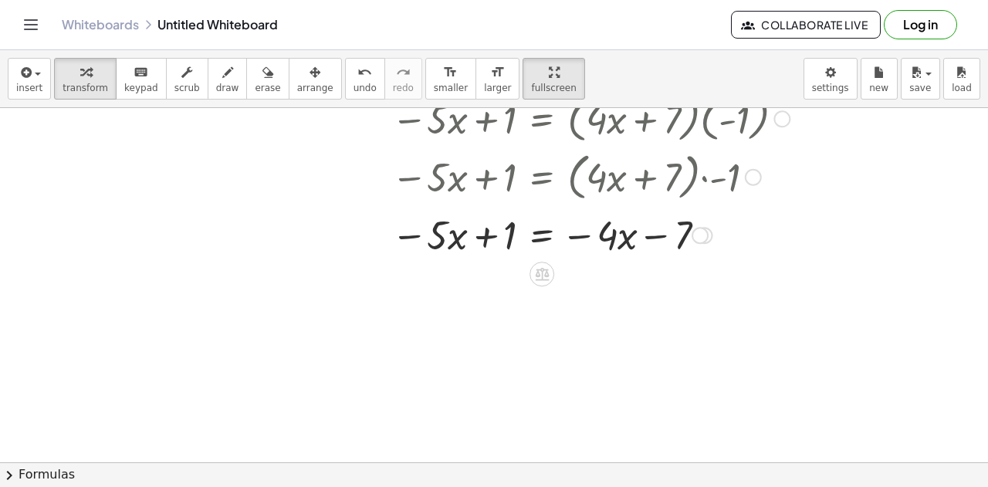
drag, startPoint x: 505, startPoint y: 80, endPoint x: 505, endPoint y: 174, distance: 93.4
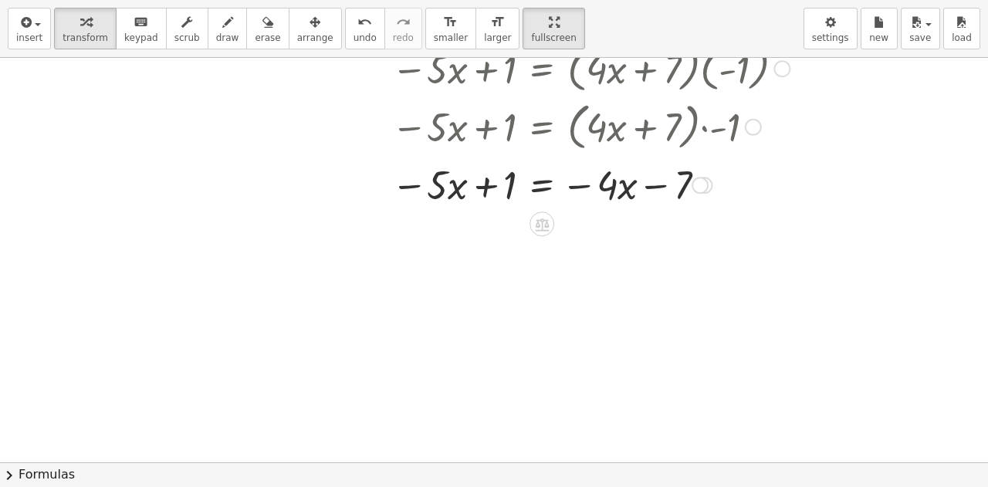
click at [505, 174] on div "insert select one: Math Expression Function Text Youtube Video Graphing Geometr…" at bounding box center [494, 243] width 988 height 487
drag, startPoint x: 509, startPoint y: 24, endPoint x: 509, endPoint y: -69, distance: 93.4
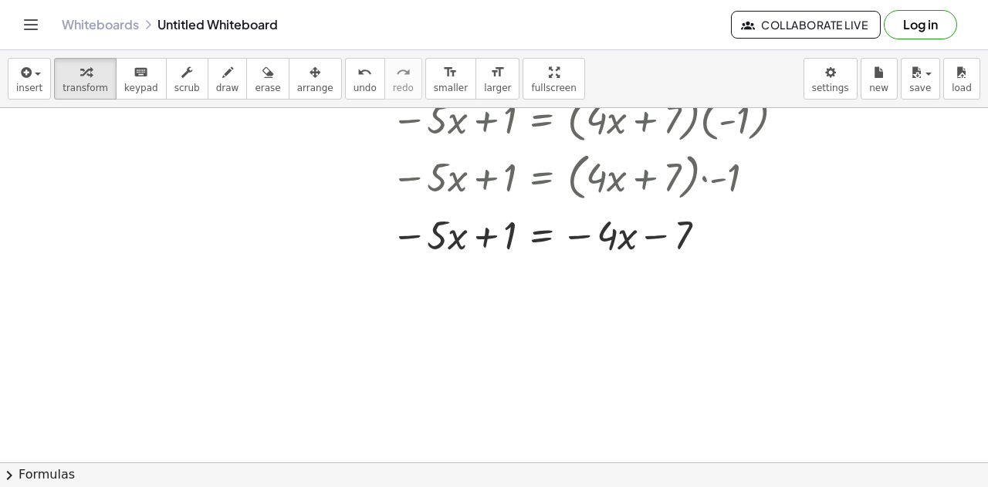
click at [509, 0] on html "Graspable Math Activities Get Started Activity Bank Assigned Work Classes White…" at bounding box center [494, 243] width 988 height 487
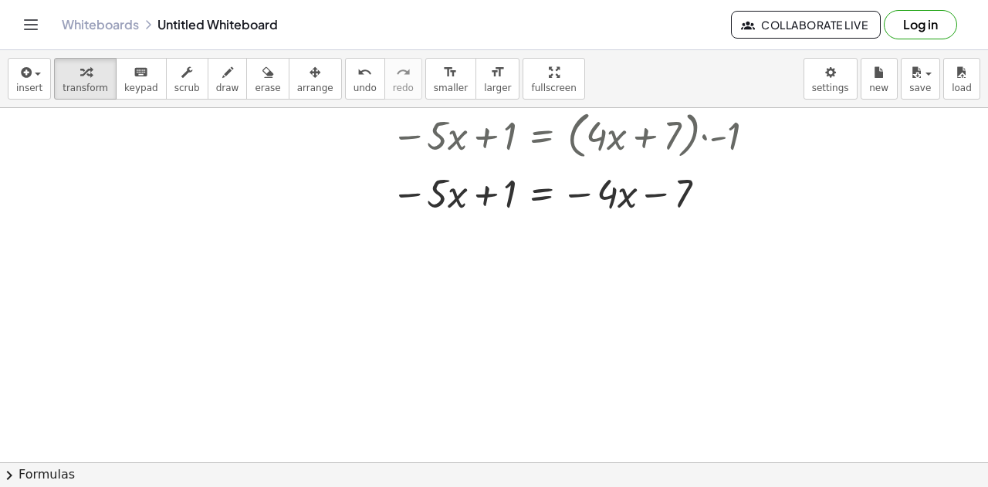
scroll to position [4005, 0]
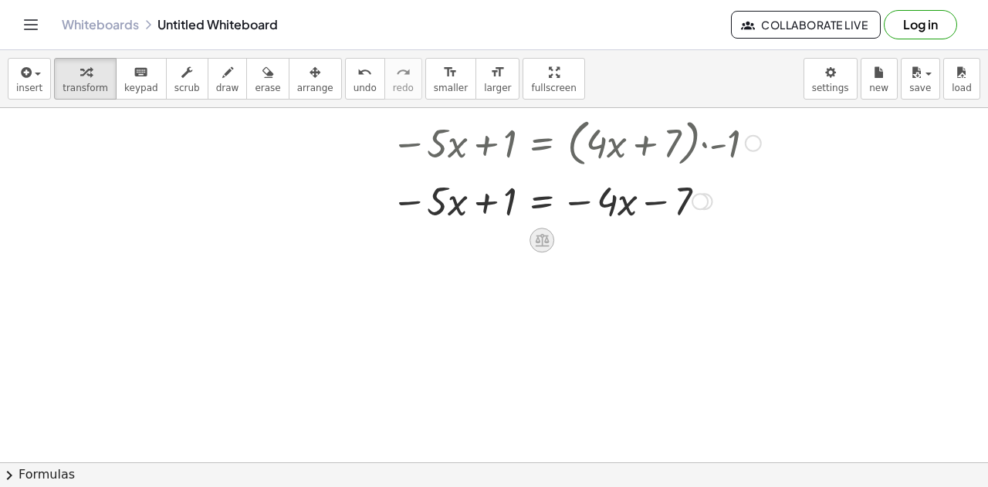
click at [540, 234] on icon at bounding box center [542, 240] width 14 height 13
click at [571, 245] on span "÷" at bounding box center [573, 240] width 8 height 22
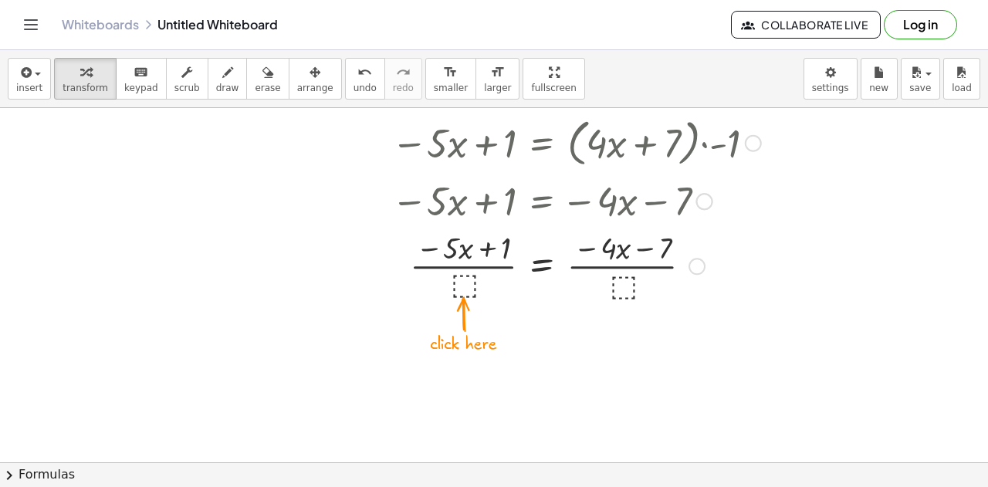
click at [466, 279] on div at bounding box center [558, 264] width 493 height 77
click at [460, 269] on div at bounding box center [558, 265] width 493 height 80
click at [459, 281] on div at bounding box center [558, 265] width 493 height 80
click at [440, 282] on div at bounding box center [558, 265] width 493 height 80
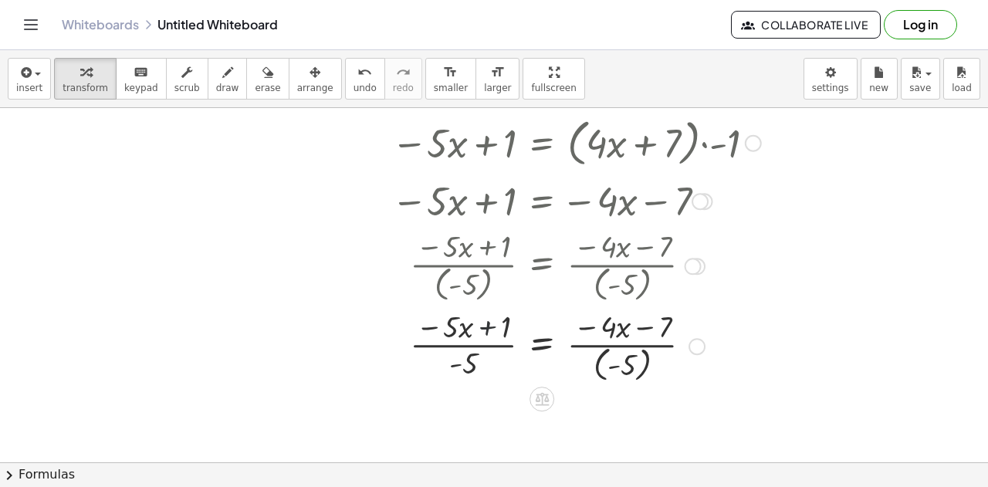
click at [483, 333] on div at bounding box center [558, 345] width 493 height 80
click at [465, 344] on div at bounding box center [558, 345] width 493 height 80
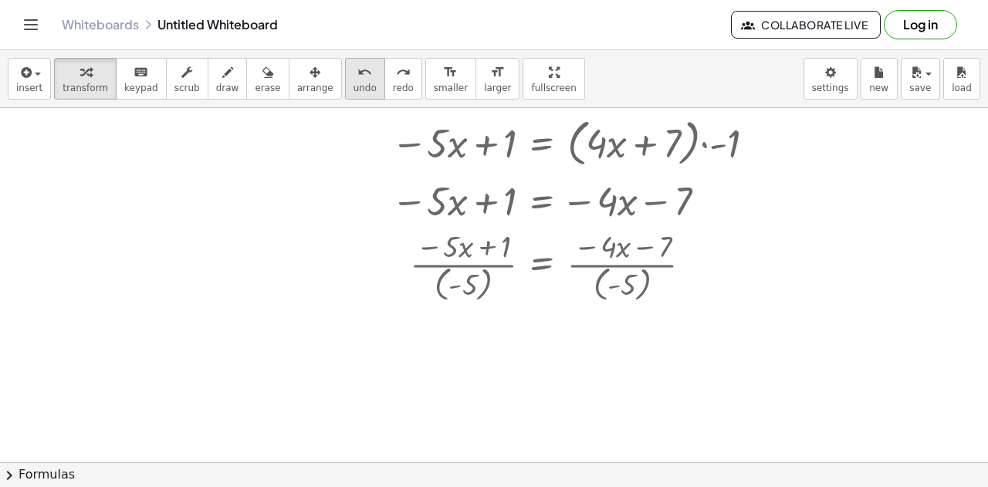
click at [345, 96] on button "undo undo" at bounding box center [365, 79] width 40 height 42
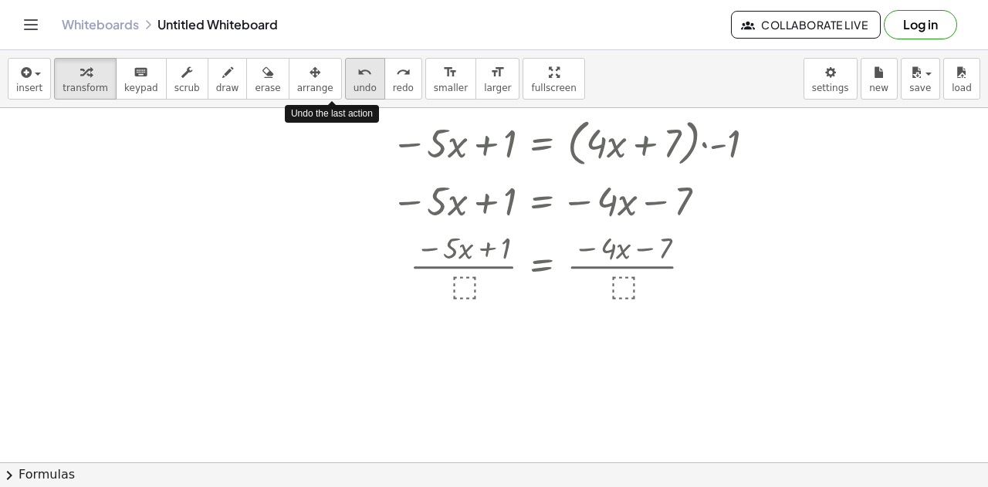
click at [345, 96] on button "undo undo" at bounding box center [365, 79] width 40 height 42
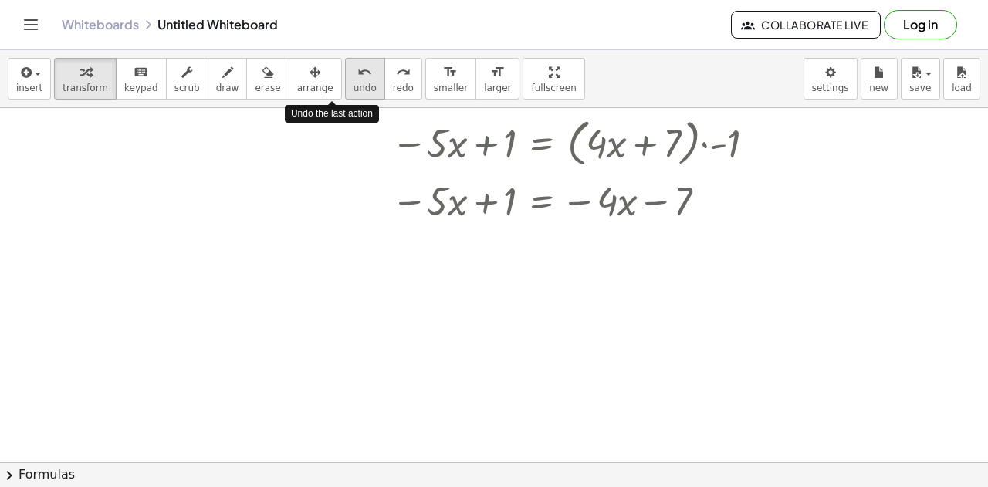
click at [345, 96] on button "undo undo" at bounding box center [365, 79] width 40 height 42
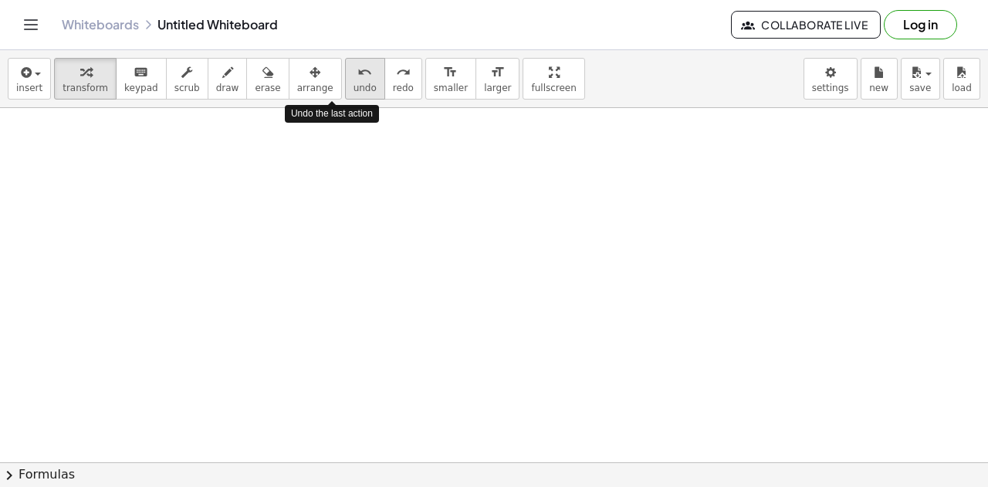
click at [345, 96] on button "undo undo" at bounding box center [365, 79] width 40 height 42
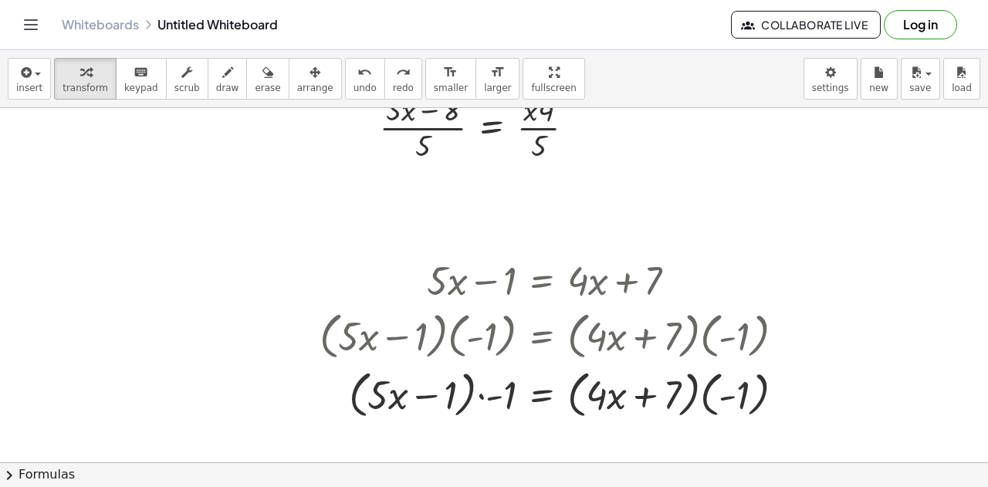
scroll to position [3575, 0]
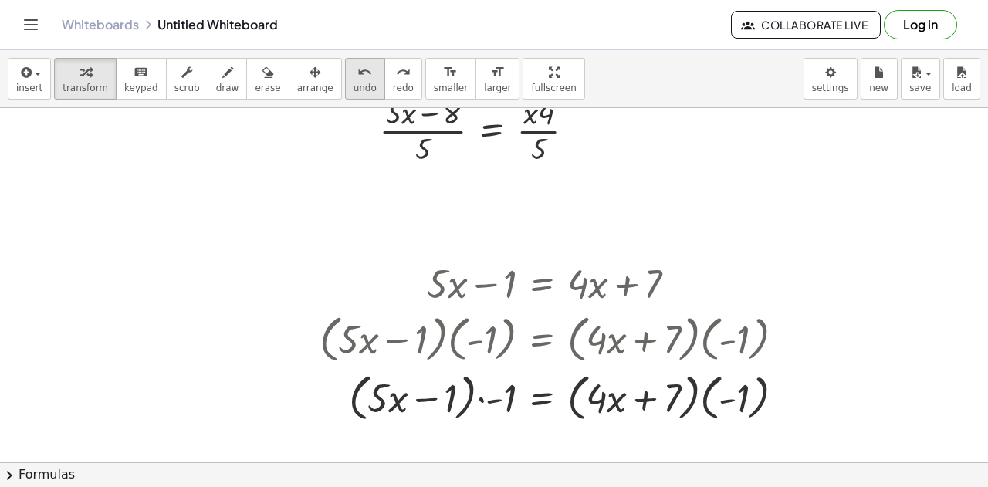
click at [357, 78] on icon "undo" at bounding box center [364, 72] width 15 height 19
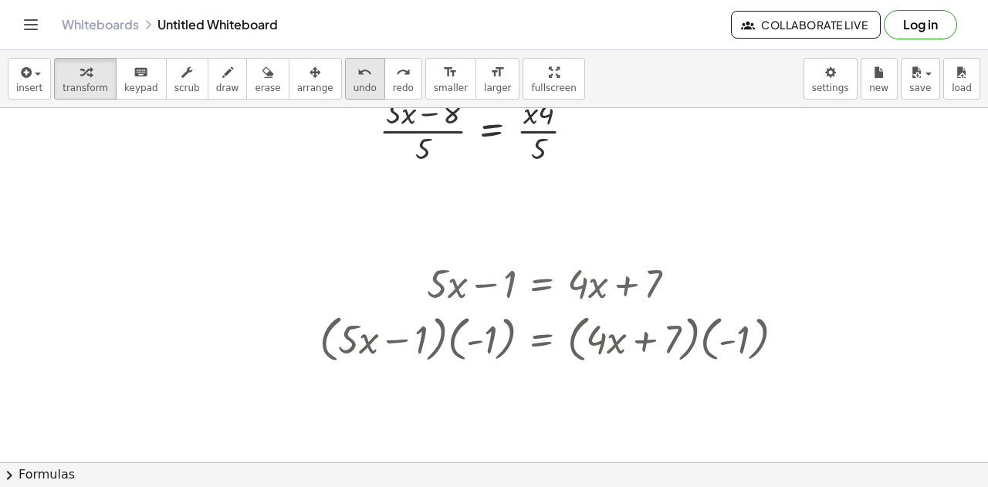
click at [357, 78] on icon "undo" at bounding box center [364, 72] width 15 height 19
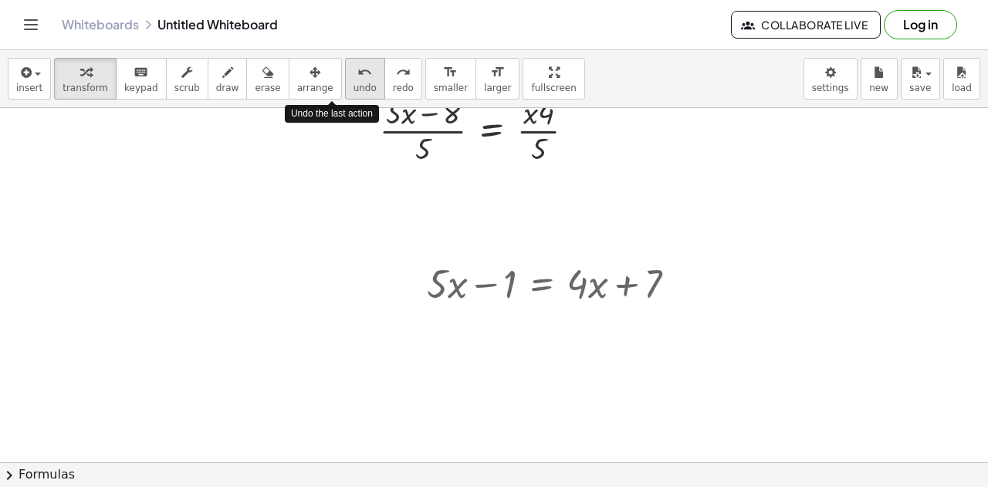
click at [357, 78] on icon "undo" at bounding box center [364, 72] width 15 height 19
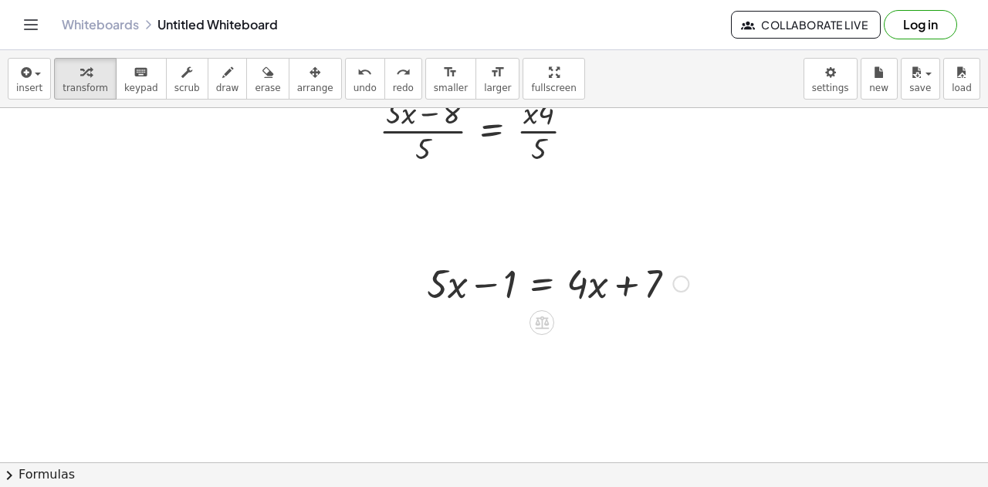
click at [557, 309] on div "+ · 5 · x − 1 = + · 4 · x + 7" at bounding box center [552, 282] width 296 height 60
drag, startPoint x: 510, startPoint y: 282, endPoint x: 692, endPoint y: 285, distance: 182.2
click at [692, 285] on div at bounding box center [557, 282] width 277 height 52
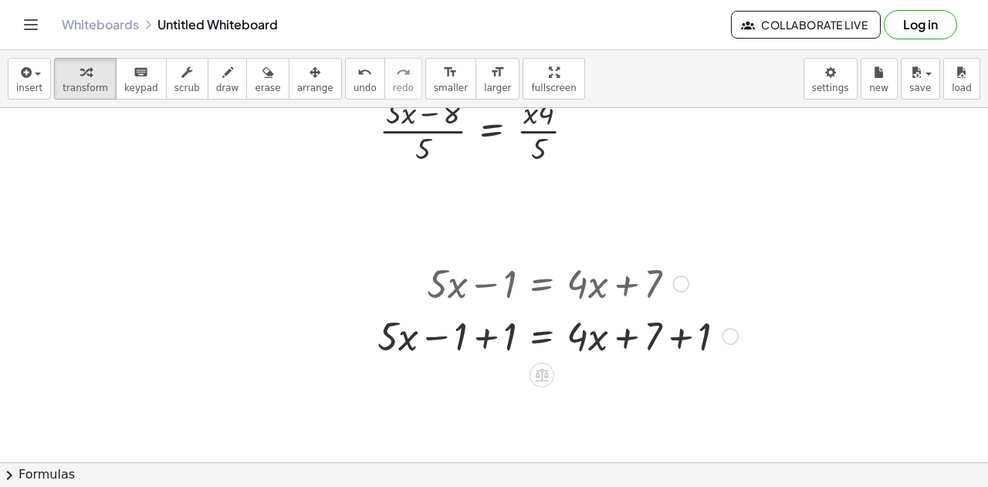
click at [485, 339] on div at bounding box center [558, 335] width 376 height 52
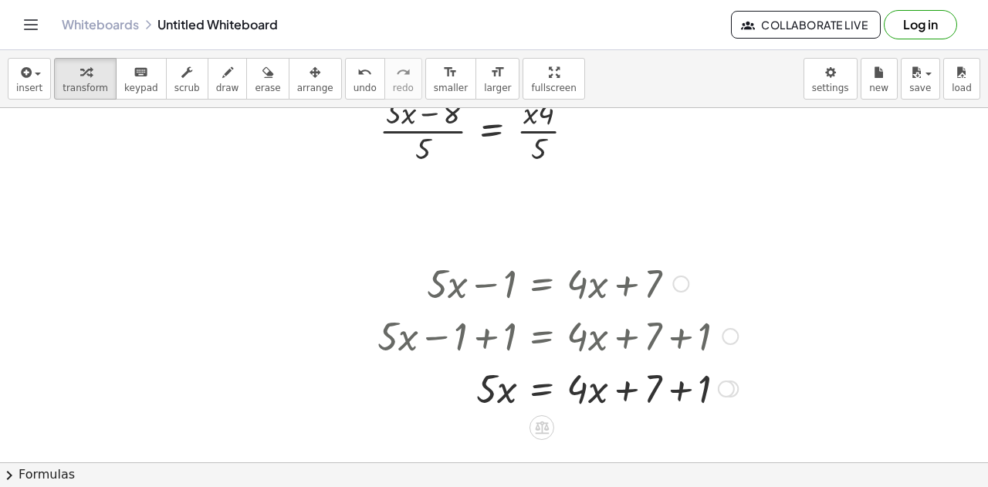
click at [679, 390] on div at bounding box center [558, 387] width 376 height 52
click at [628, 393] on div at bounding box center [558, 387] width 376 height 52
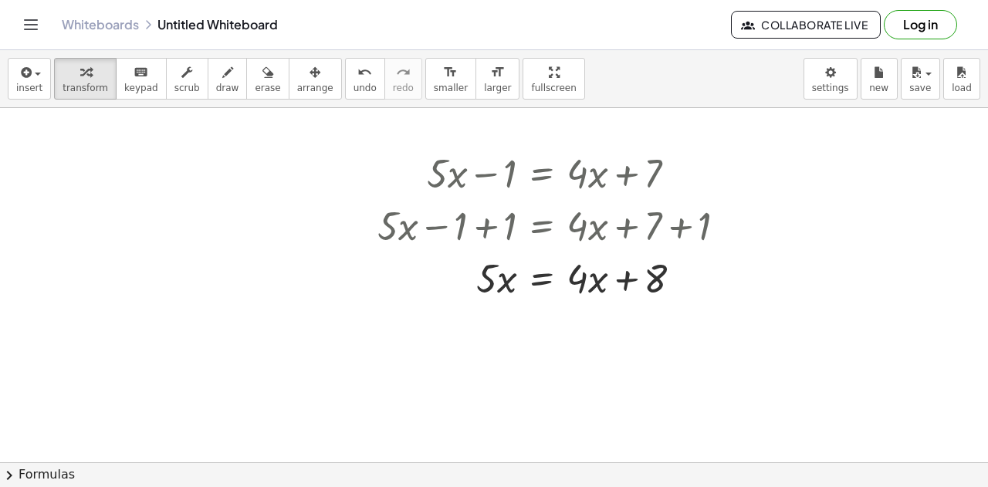
scroll to position [3702, 0]
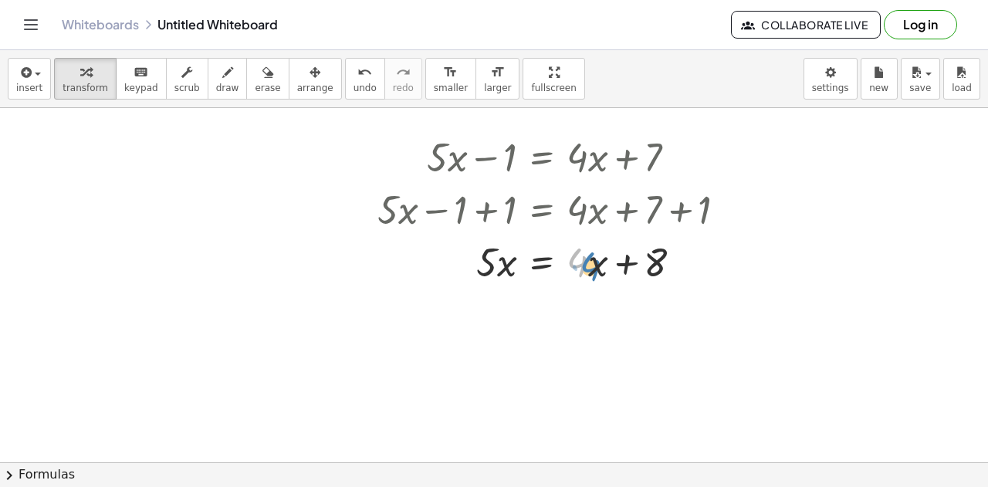
drag, startPoint x: 581, startPoint y: 265, endPoint x: 594, endPoint y: 269, distance: 12.9
click at [594, 269] on div at bounding box center [558, 261] width 376 height 52
click at [539, 265] on div at bounding box center [558, 261] width 376 height 52
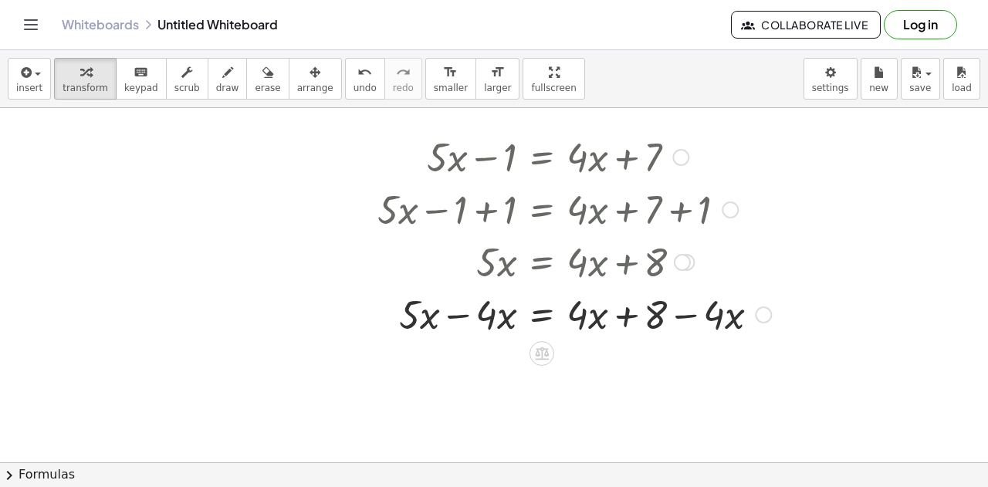
click at [459, 317] on div at bounding box center [574, 313] width 409 height 52
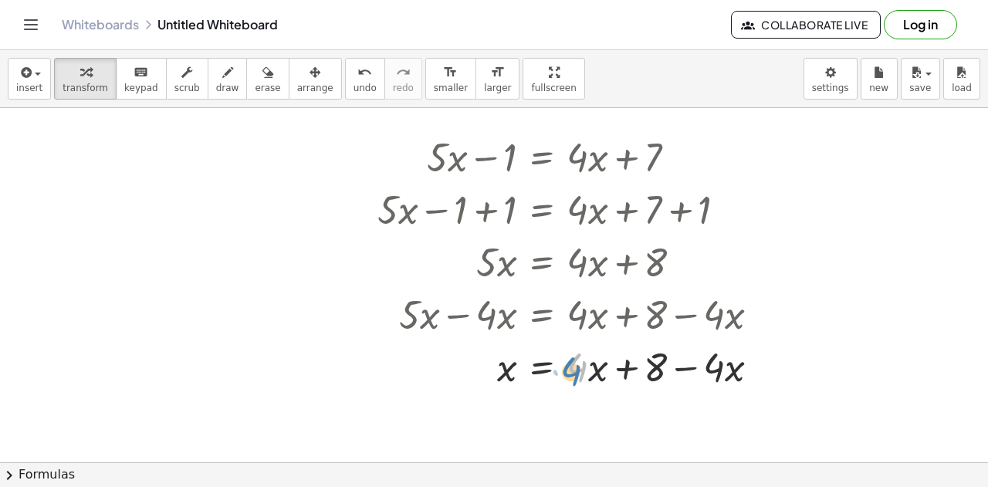
click at [585, 375] on div at bounding box center [574, 366] width 409 height 52
click at [690, 364] on div at bounding box center [574, 366] width 409 height 52
drag, startPoint x: 579, startPoint y: 370, endPoint x: 771, endPoint y: 386, distance: 192.9
click at [771, 386] on div at bounding box center [574, 366] width 409 height 52
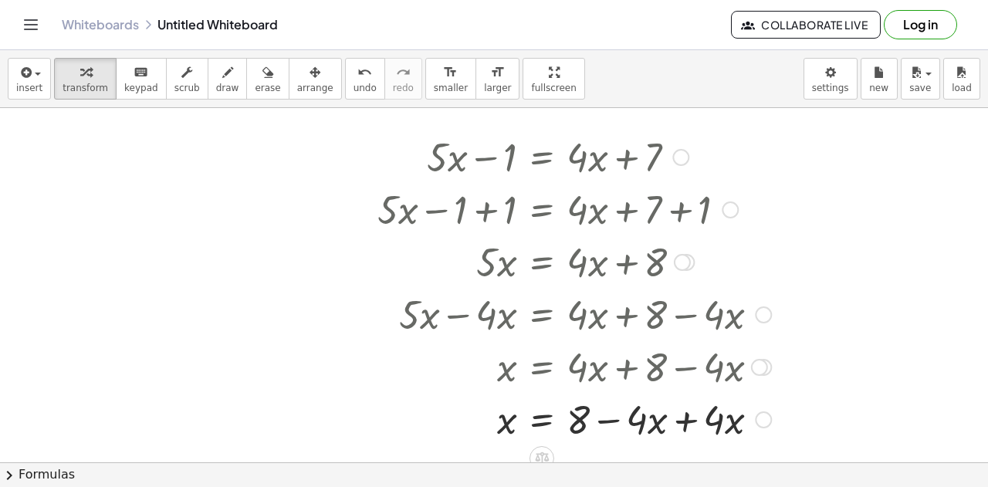
click at [686, 424] on div at bounding box center [574, 418] width 409 height 52
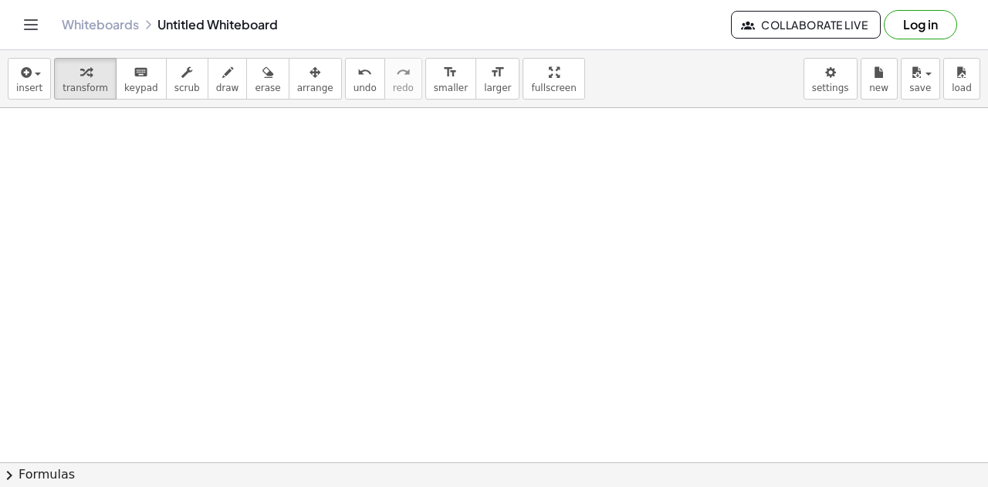
scroll to position [4114, 0]
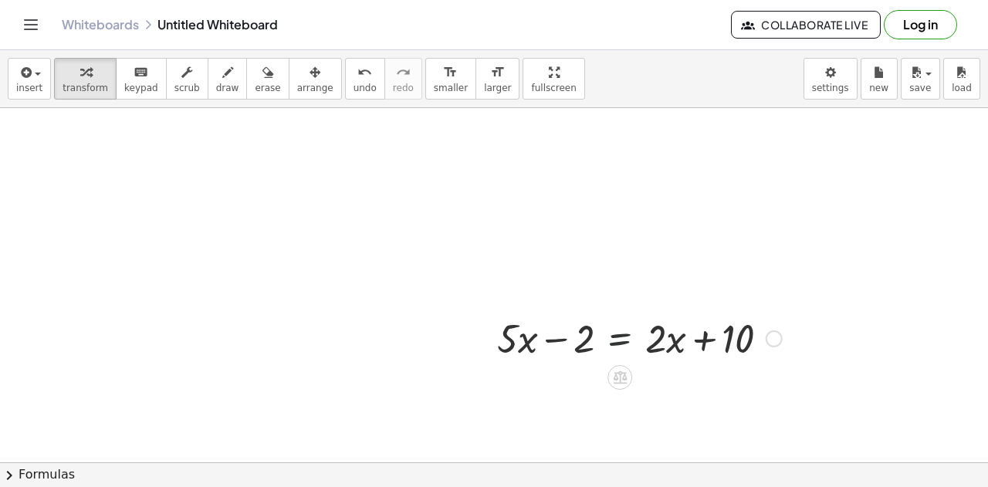
click at [622, 338] on div at bounding box center [639, 337] width 300 height 52
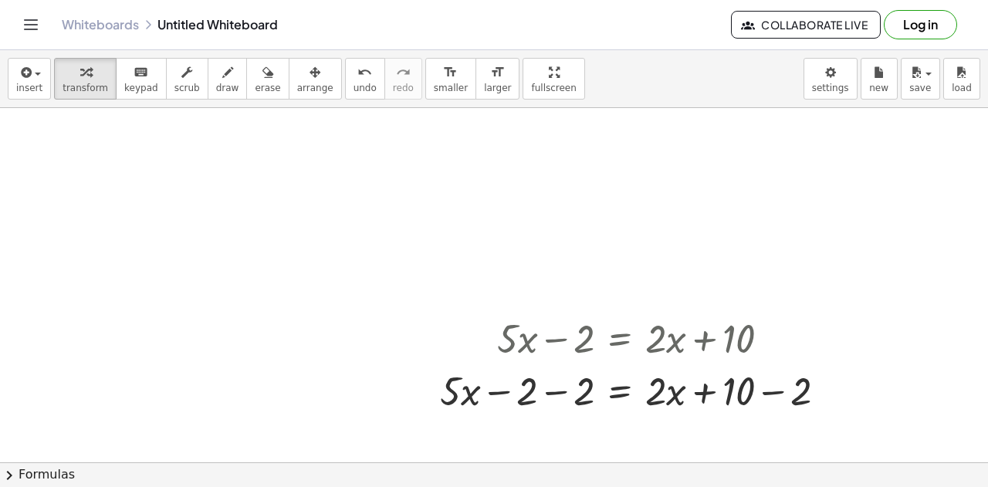
drag, startPoint x: 555, startPoint y: 334, endPoint x: 551, endPoint y: 442, distance: 108.9
click at [554, 397] on div at bounding box center [639, 390] width 415 height 52
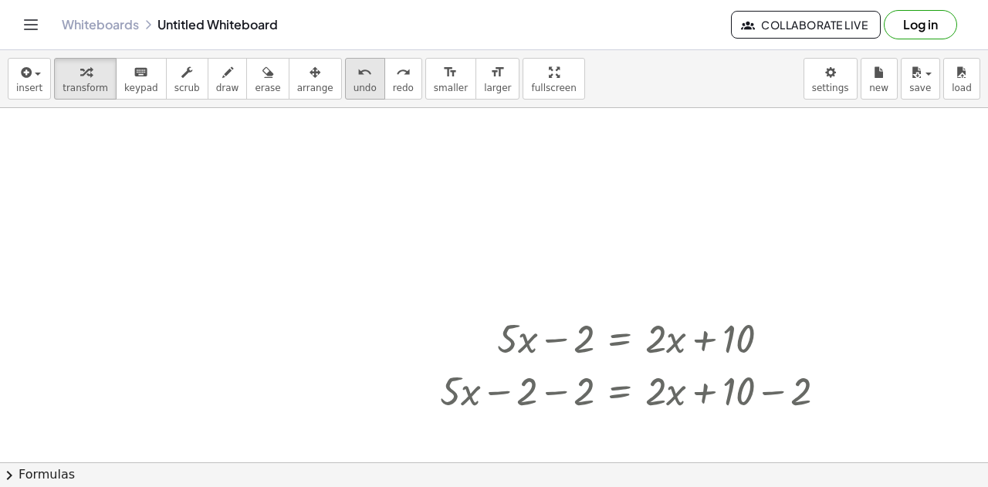
click at [345, 89] on button "undo undo" at bounding box center [365, 79] width 40 height 42
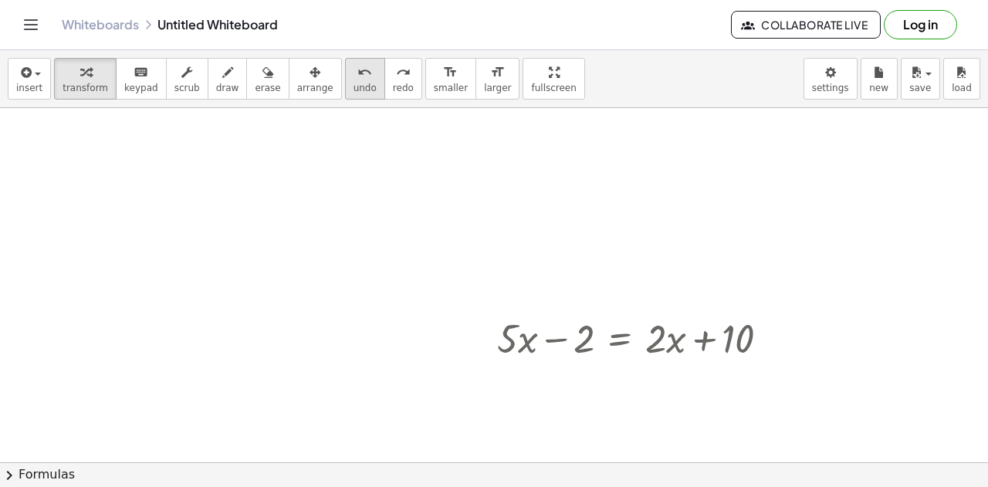
click at [354, 83] on span "undo" at bounding box center [365, 88] width 23 height 11
click at [613, 344] on div at bounding box center [639, 337] width 300 height 52
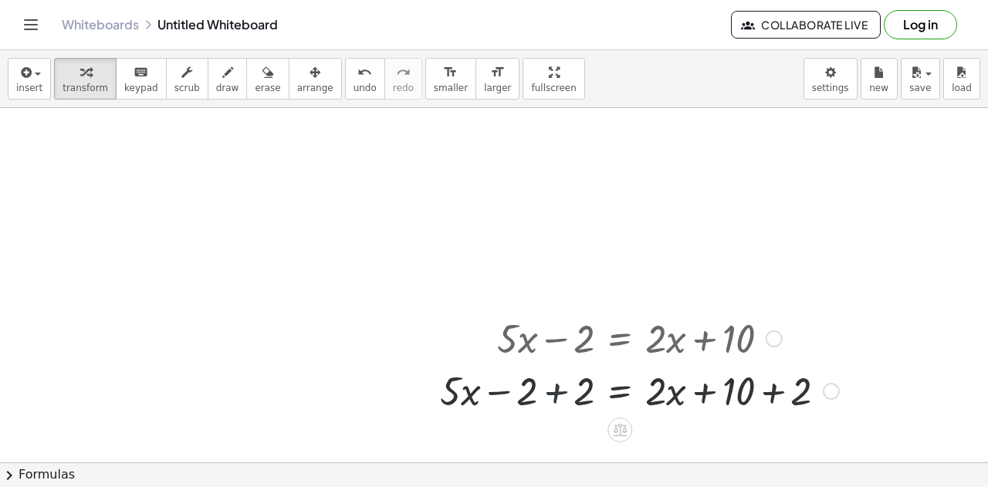
click at [559, 386] on div at bounding box center [639, 390] width 415 height 52
click at [769, 393] on div at bounding box center [667, 390] width 357 height 52
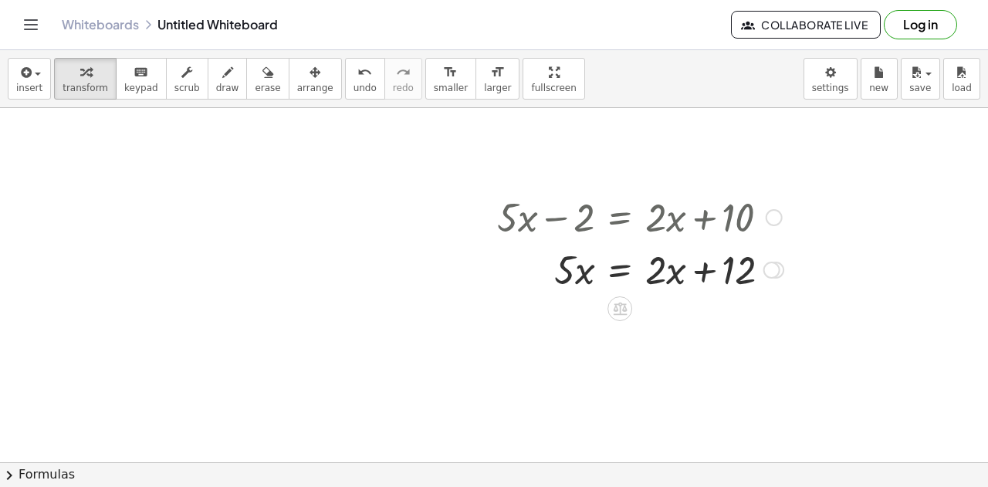
scroll to position [4239, 0]
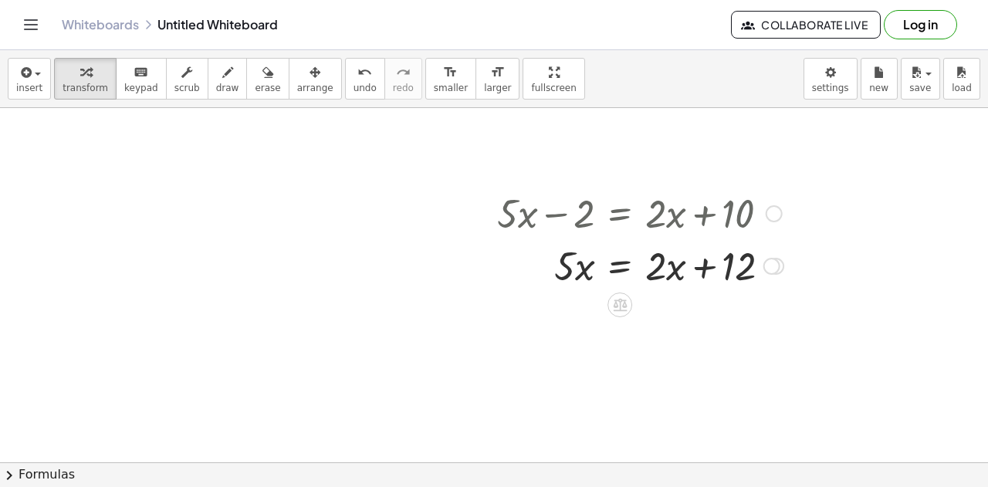
drag, startPoint x: 579, startPoint y: 217, endPoint x: 775, endPoint y: 214, distance: 196.1
click at [620, 214] on div "+ · 5 · x − 2 = + · 2 · x + 10" at bounding box center [620, 214] width 0 height 0
click at [767, 212] on div at bounding box center [774, 213] width 17 height 17
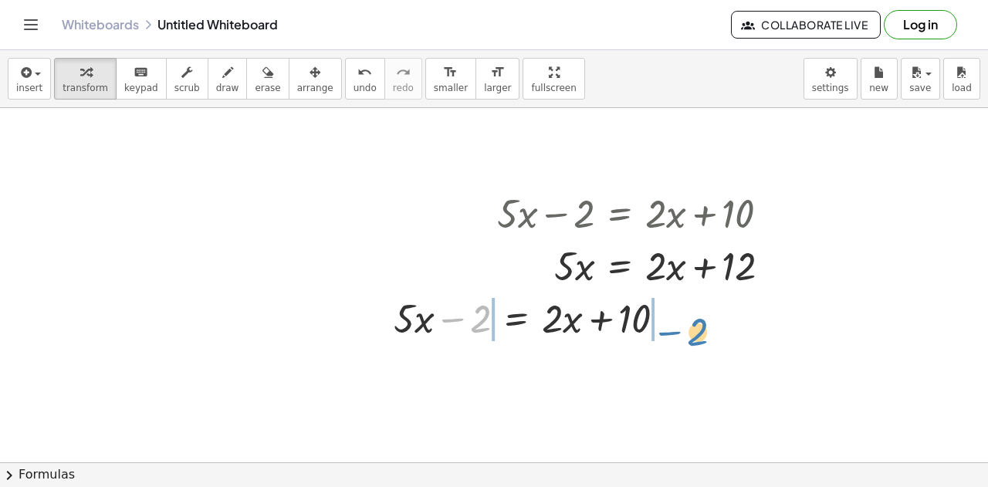
drag, startPoint x: 479, startPoint y: 327, endPoint x: 699, endPoint y: 336, distance: 219.5
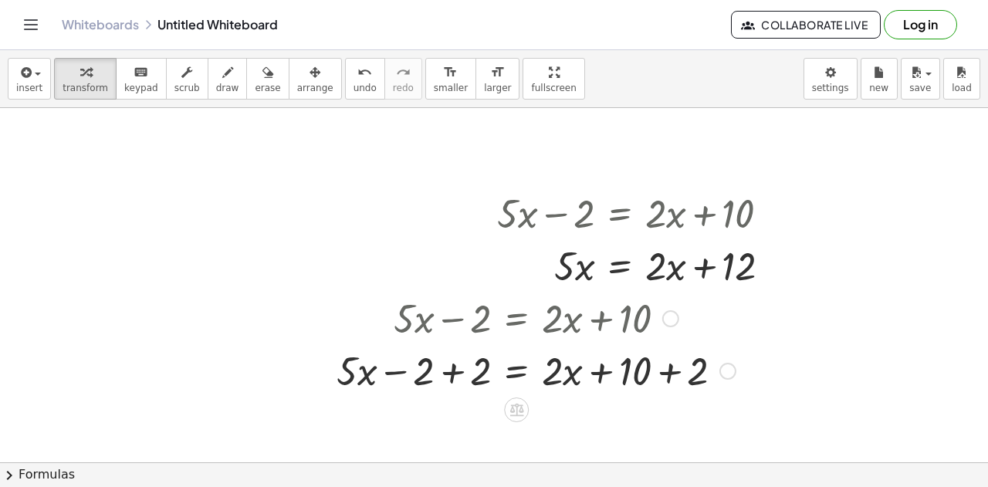
click at [667, 371] on div at bounding box center [536, 370] width 415 height 52
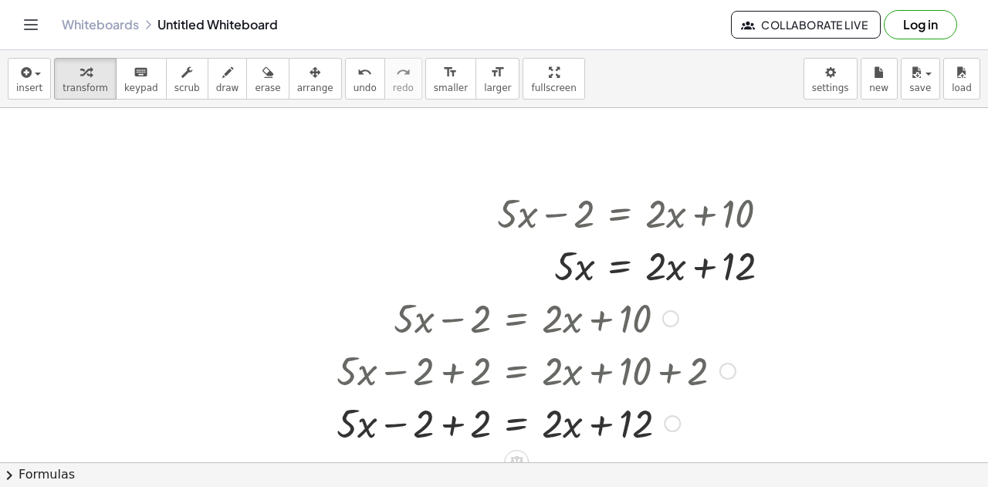
click at [452, 370] on div at bounding box center [536, 370] width 415 height 52
click at [459, 433] on div at bounding box center [536, 422] width 415 height 52
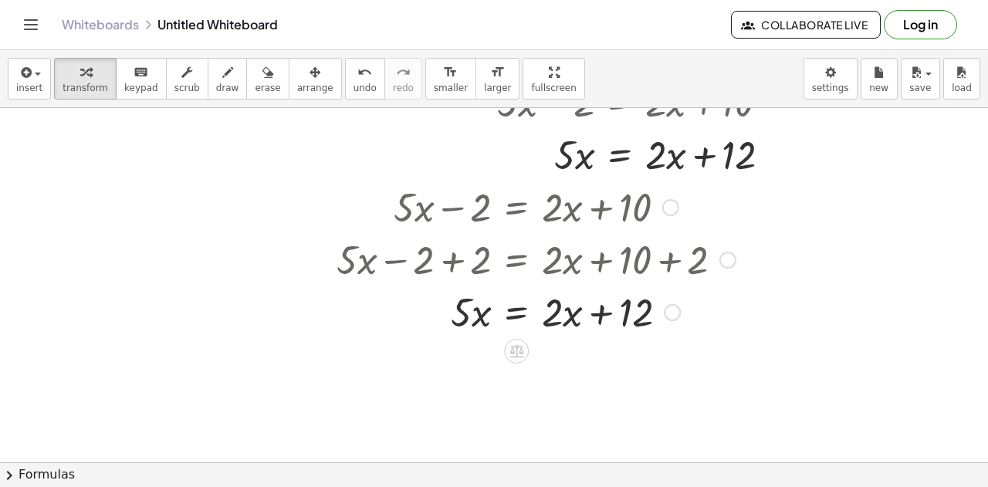
scroll to position [4372, 0]
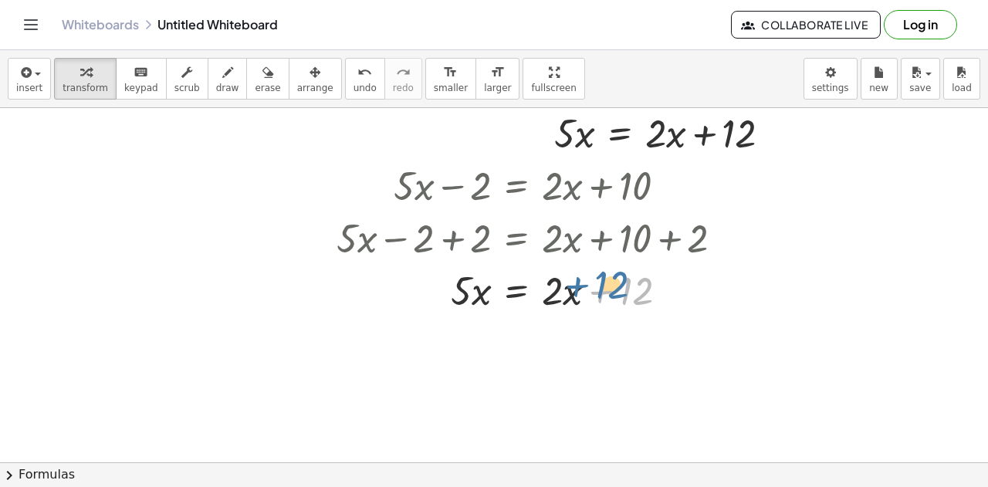
click at [627, 313] on div at bounding box center [536, 289] width 415 height 52
drag, startPoint x: 566, startPoint y: 292, endPoint x: 497, endPoint y: 291, distance: 68.7
click at [497, 291] on div at bounding box center [536, 289] width 415 height 52
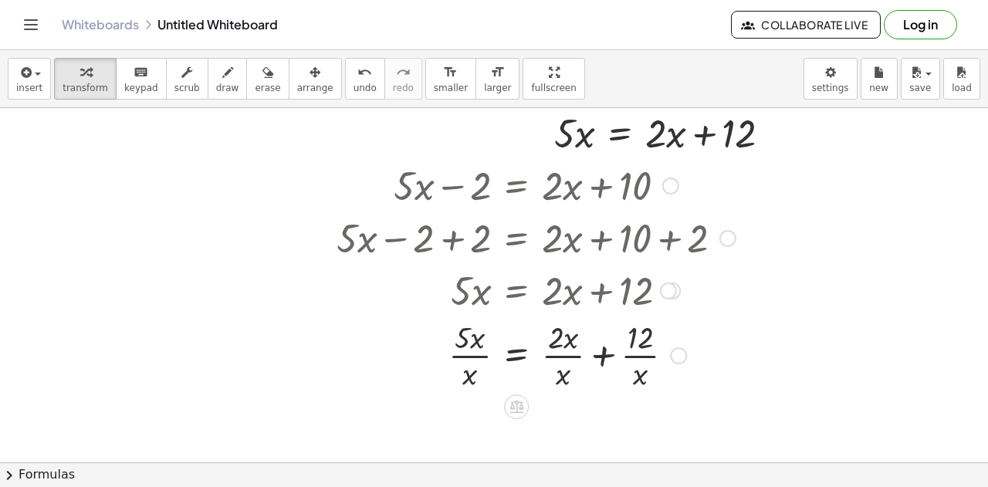
click at [669, 290] on div at bounding box center [668, 291] width 17 height 17
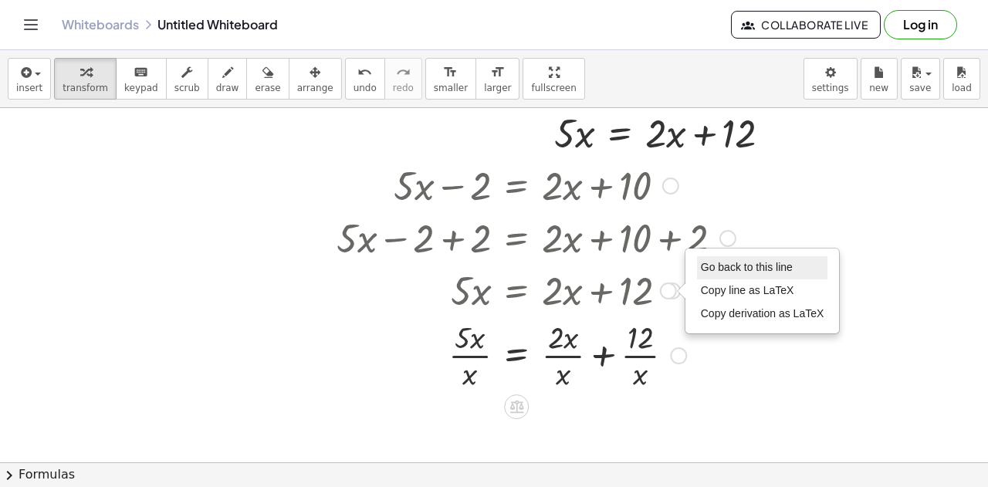
click at [730, 269] on span "Go back to this line" at bounding box center [747, 267] width 92 height 12
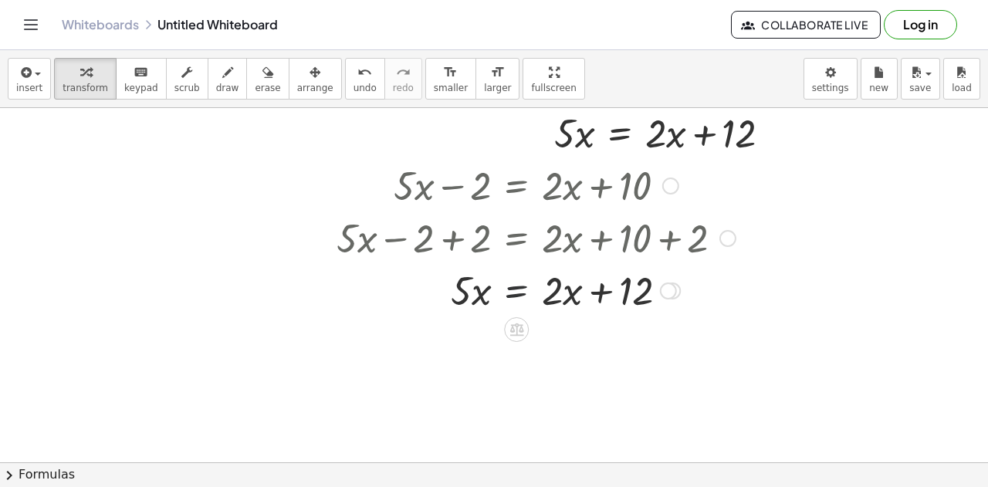
click at [516, 292] on div at bounding box center [536, 289] width 415 height 52
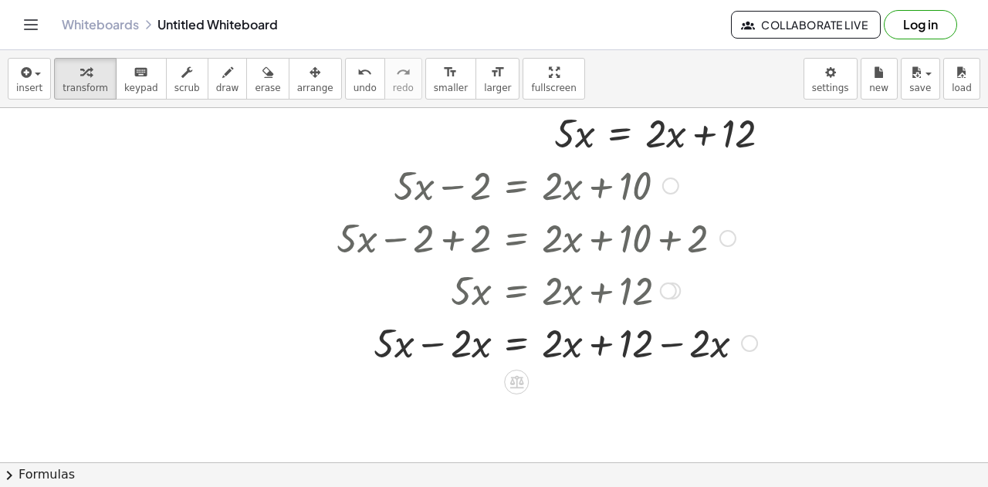
click at [446, 335] on div at bounding box center [547, 342] width 436 height 52
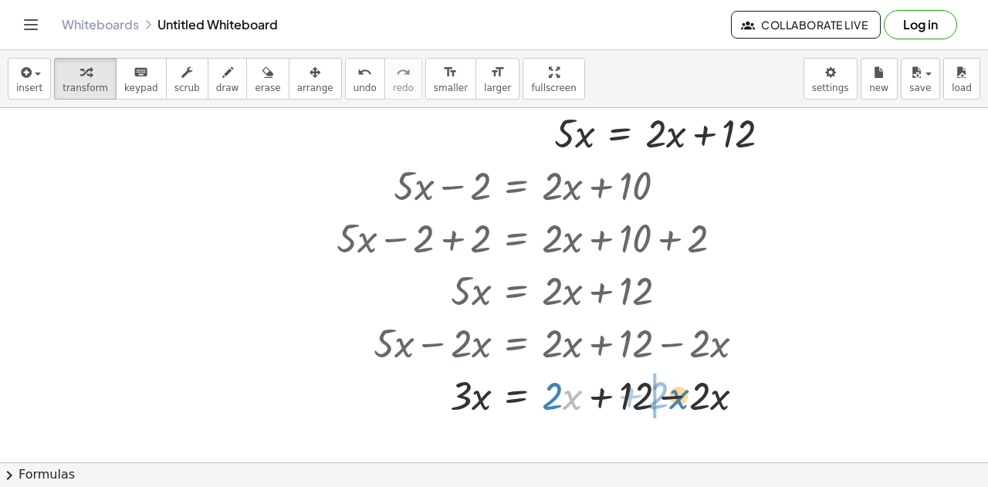
drag, startPoint x: 570, startPoint y: 398, endPoint x: 679, endPoint y: 398, distance: 109.6
click at [679, 398] on div at bounding box center [547, 394] width 436 height 52
click at [685, 402] on div at bounding box center [547, 394] width 436 height 52
click at [525, 435] on div at bounding box center [516, 434] width 25 height 25
click at [551, 429] on span "÷" at bounding box center [548, 435] width 8 height 22
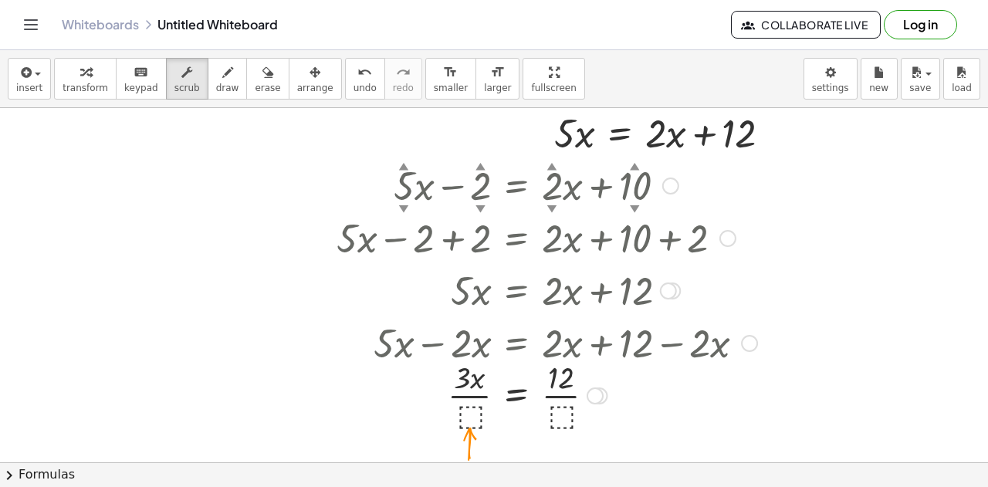
click at [462, 412] on div at bounding box center [547, 394] width 436 height 77
click at [475, 413] on div at bounding box center [547, 394] width 436 height 77
click at [562, 410] on div at bounding box center [547, 394] width 436 height 77
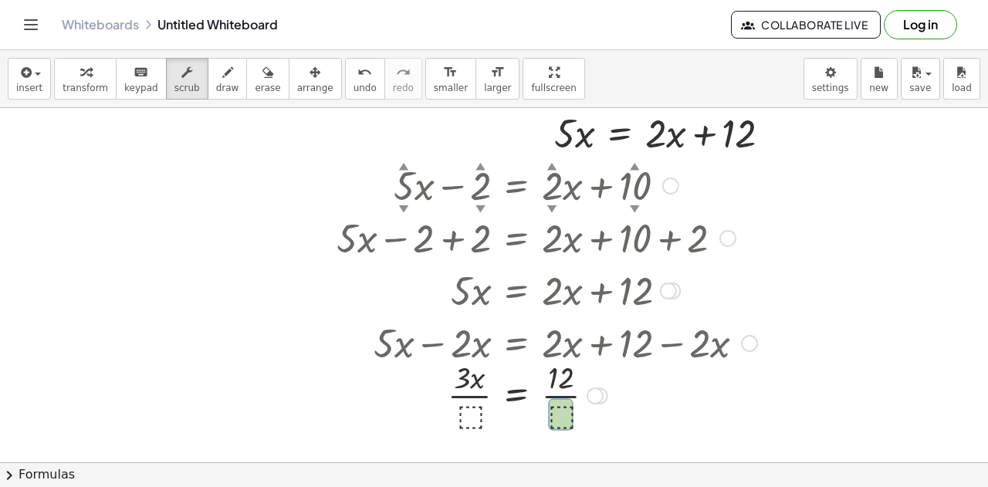
click at [476, 412] on div at bounding box center [547, 394] width 436 height 77
click at [555, 412] on div at bounding box center [547, 394] width 436 height 77
click at [472, 395] on div at bounding box center [547, 394] width 436 height 77
click at [519, 393] on div at bounding box center [547, 394] width 436 height 77
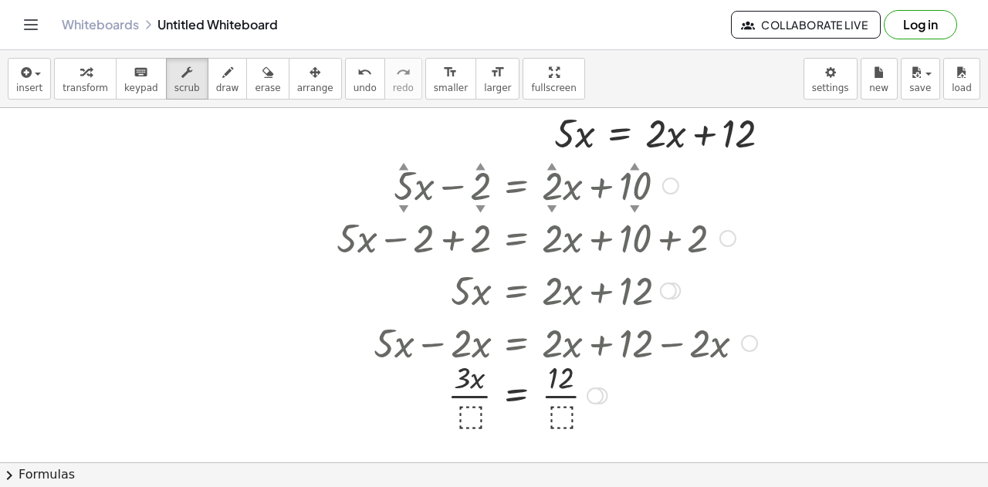
click at [519, 393] on div at bounding box center [547, 394] width 436 height 77
click at [474, 410] on div at bounding box center [547, 394] width 436 height 77
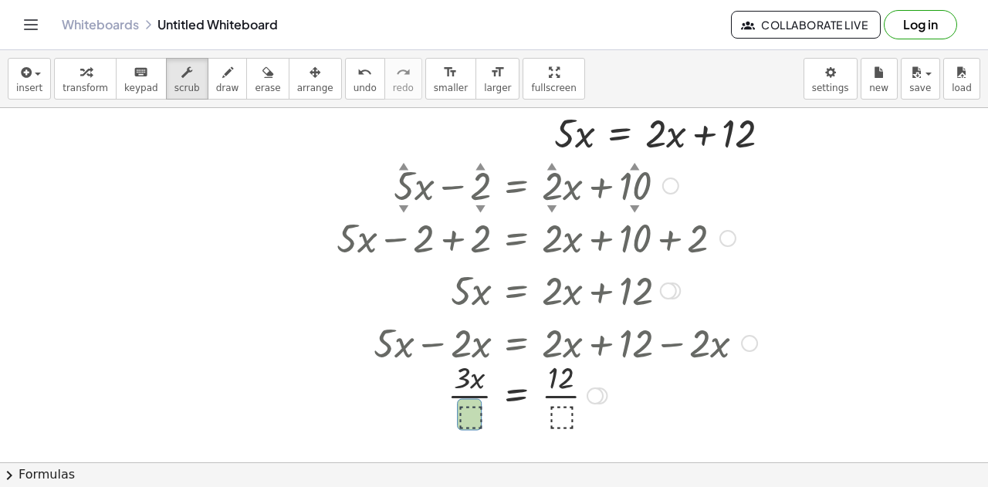
click at [474, 410] on div at bounding box center [547, 394] width 436 height 77
drag, startPoint x: 474, startPoint y: 410, endPoint x: 471, endPoint y: 377, distance: 33.3
click at [471, 377] on div at bounding box center [547, 394] width 436 height 77
drag, startPoint x: 471, startPoint y: 377, endPoint x: 443, endPoint y: 398, distance: 34.7
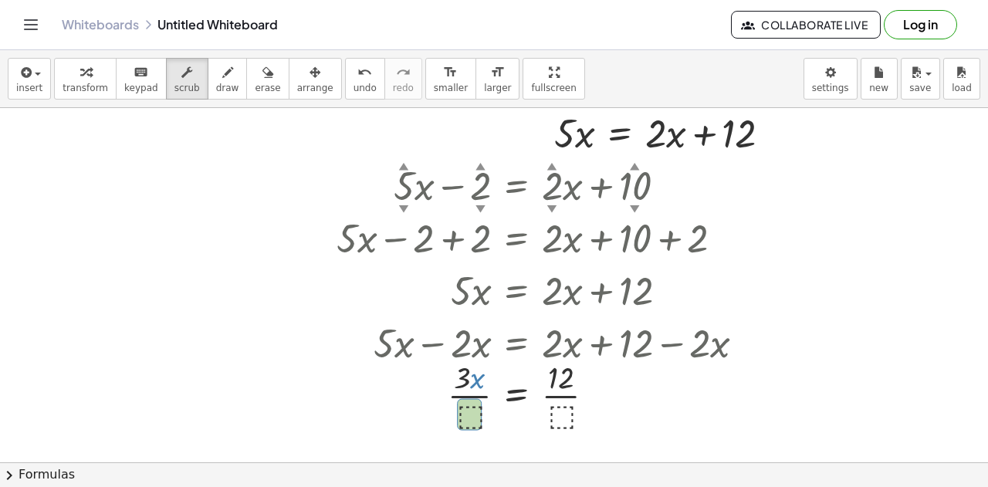
click at [443, 398] on div at bounding box center [547, 394] width 436 height 77
click at [464, 376] on div at bounding box center [547, 394] width 436 height 77
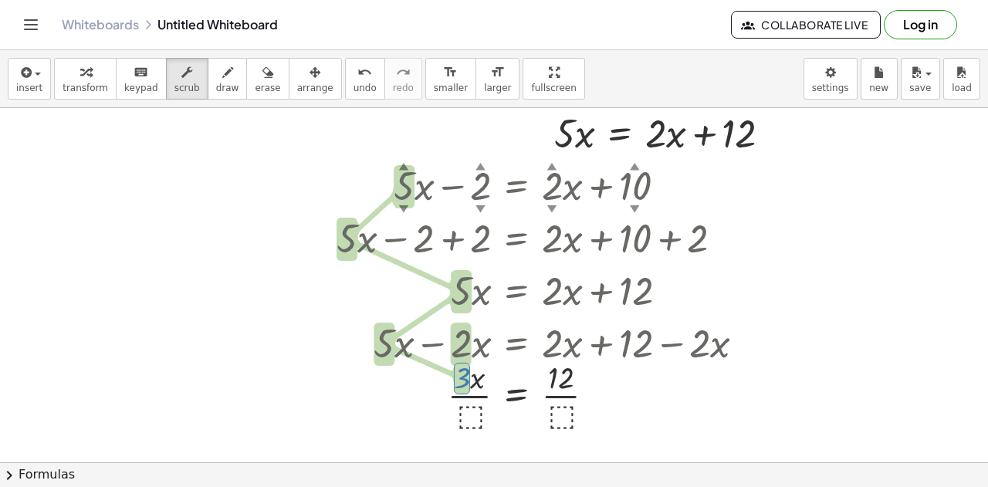
drag, startPoint x: 464, startPoint y: 376, endPoint x: 452, endPoint y: 387, distance: 15.8
click at [452, 387] on div at bounding box center [547, 394] width 436 height 77
click at [71, 69] on div "button" at bounding box center [86, 72] width 46 height 19
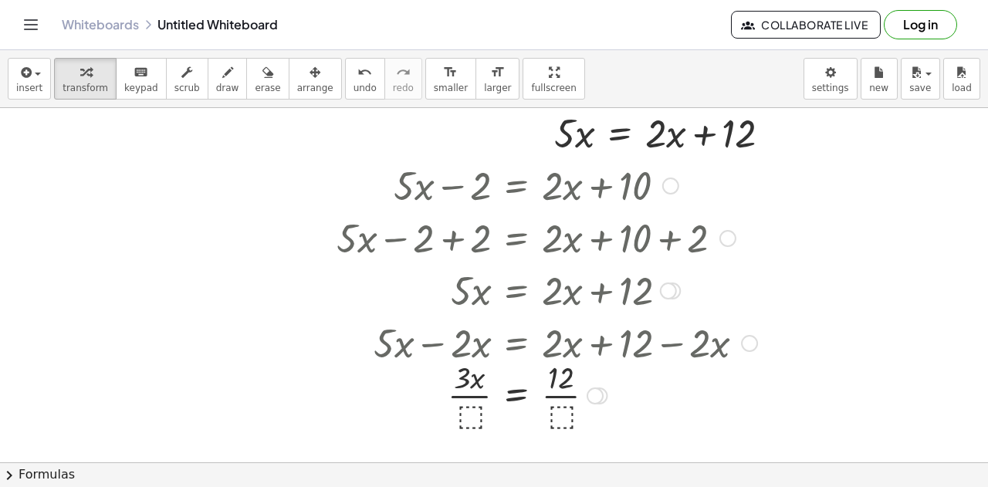
click at [468, 410] on div at bounding box center [547, 394] width 436 height 77
click at [469, 395] on div at bounding box center [547, 394] width 436 height 77
click at [561, 398] on div at bounding box center [547, 394] width 436 height 77
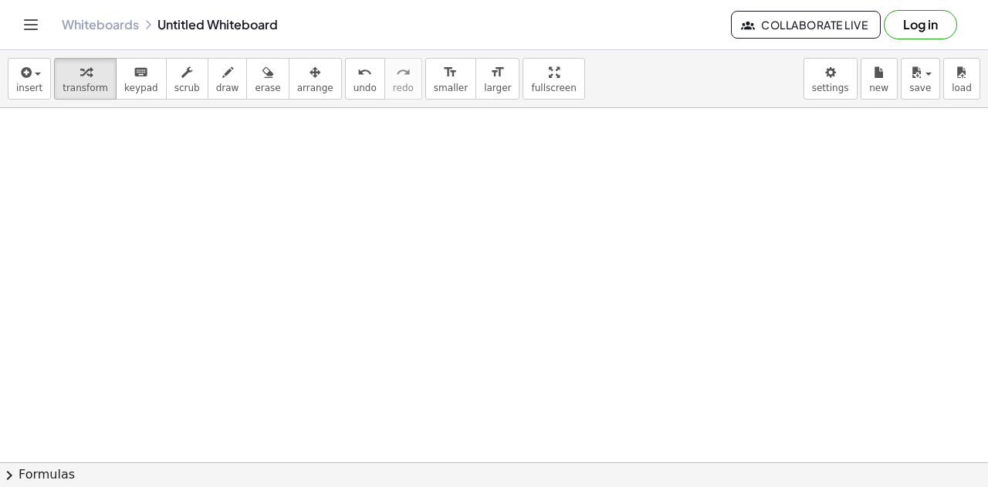
scroll to position [4702, 0]
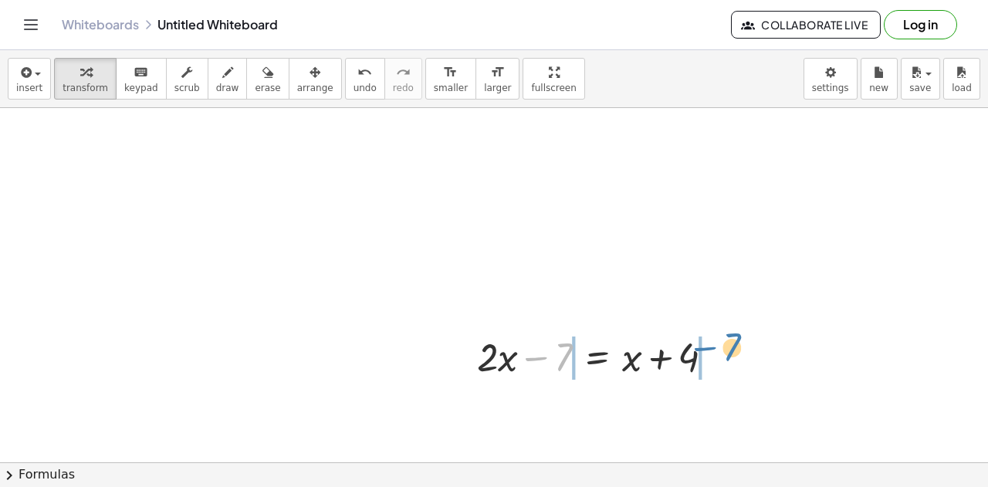
drag, startPoint x: 540, startPoint y: 357, endPoint x: 709, endPoint y: 348, distance: 169.3
click at [709, 348] on div at bounding box center [601, 356] width 265 height 52
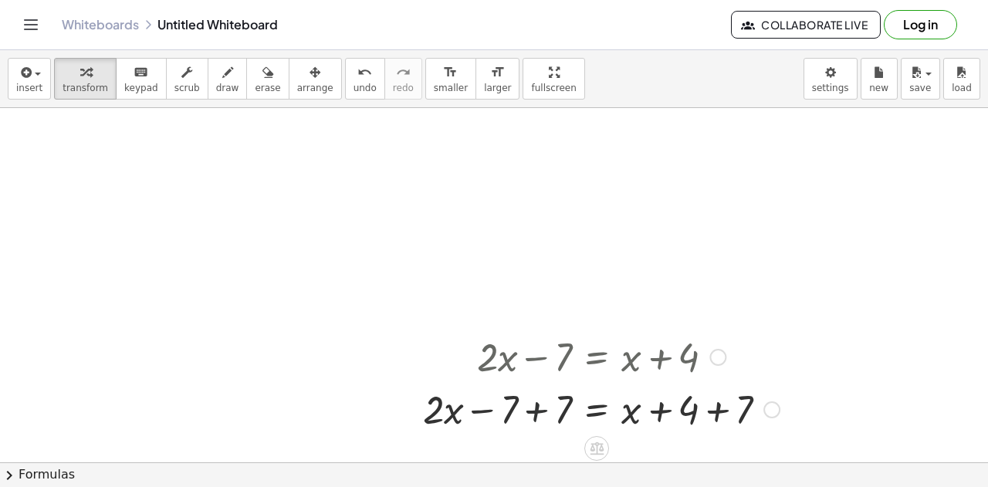
click at [534, 410] on div at bounding box center [601, 408] width 372 height 52
click at [713, 405] on div at bounding box center [628, 408] width 318 height 52
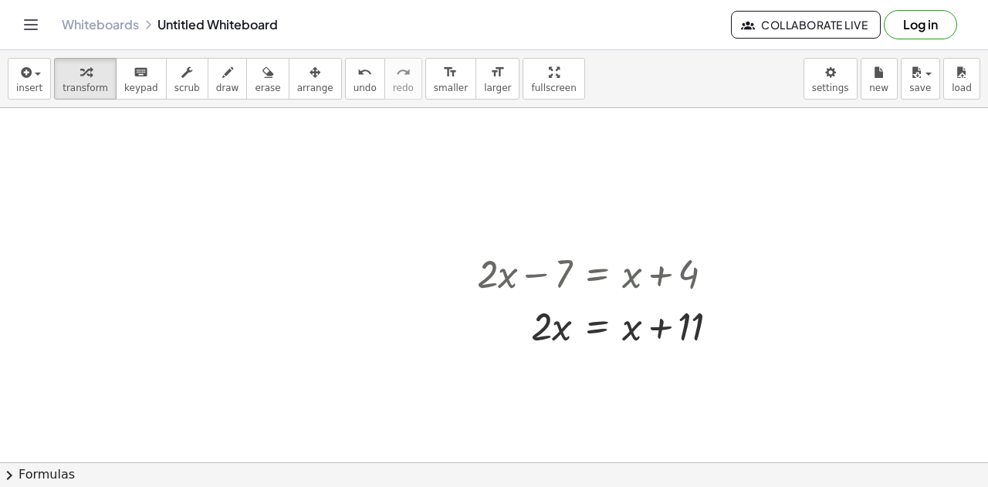
scroll to position [4794, 0]
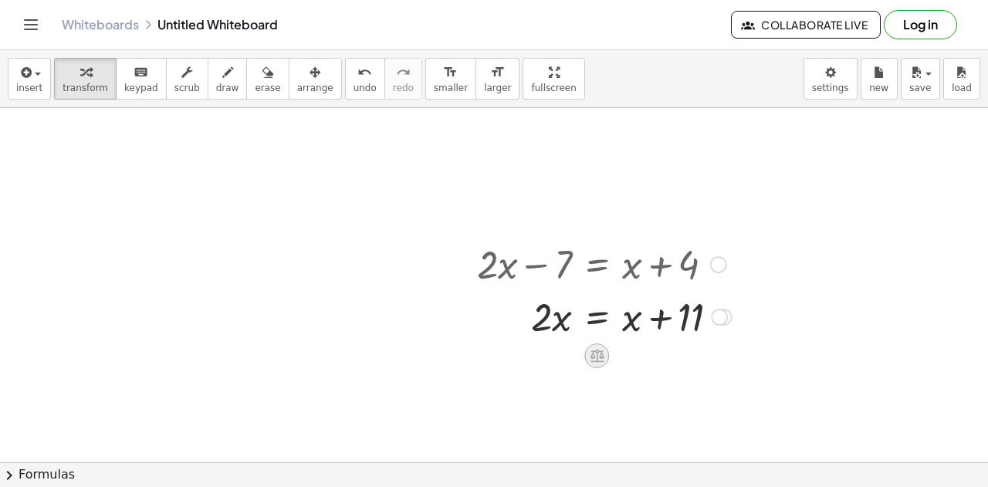
click at [596, 357] on icon at bounding box center [597, 356] width 14 height 13
click at [598, 319] on div at bounding box center [604, 316] width 270 height 52
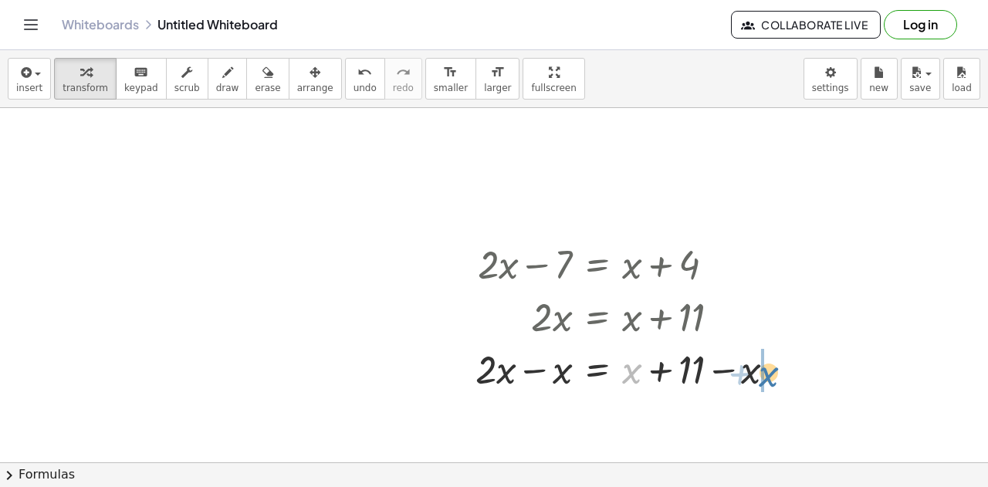
drag, startPoint x: 636, startPoint y: 366, endPoint x: 775, endPoint y: 369, distance: 139.0
click at [775, 369] on div at bounding box center [632, 368] width 328 height 52
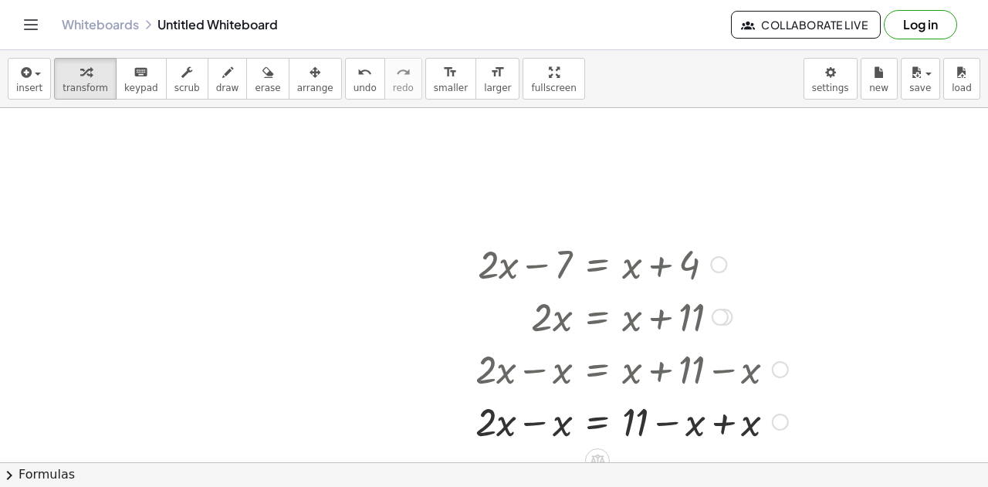
click at [726, 428] on div at bounding box center [632, 421] width 328 height 52
click at [534, 422] on div at bounding box center [632, 421] width 328 height 52
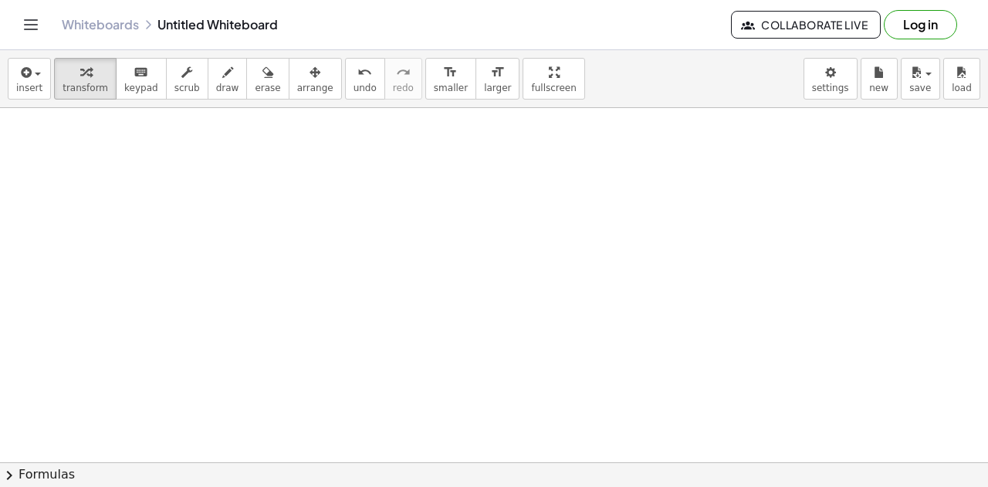
scroll to position [5156, 0]
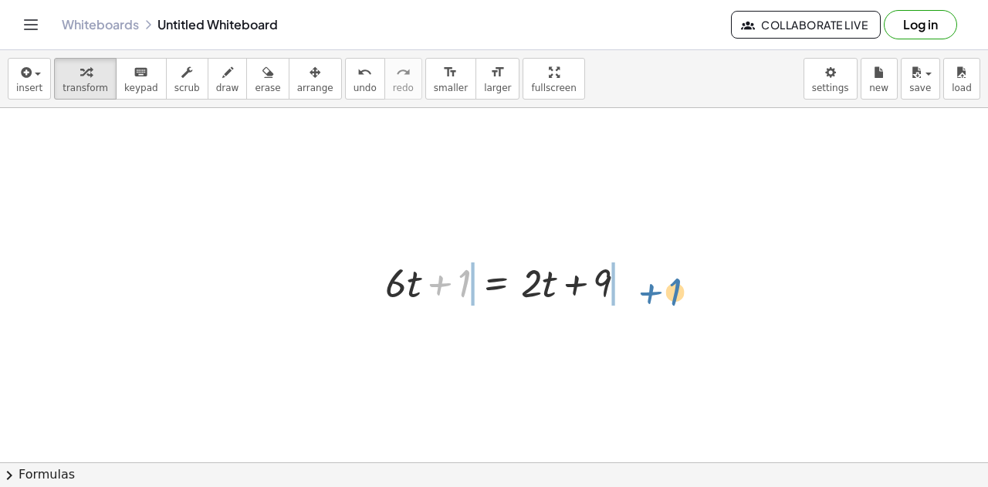
drag, startPoint x: 443, startPoint y: 283, endPoint x: 650, endPoint y: 289, distance: 207.0
click at [650, 289] on div "+ 1 + · 6 · t + 1 = + · 2 · t + 9" at bounding box center [506, 282] width 289 height 60
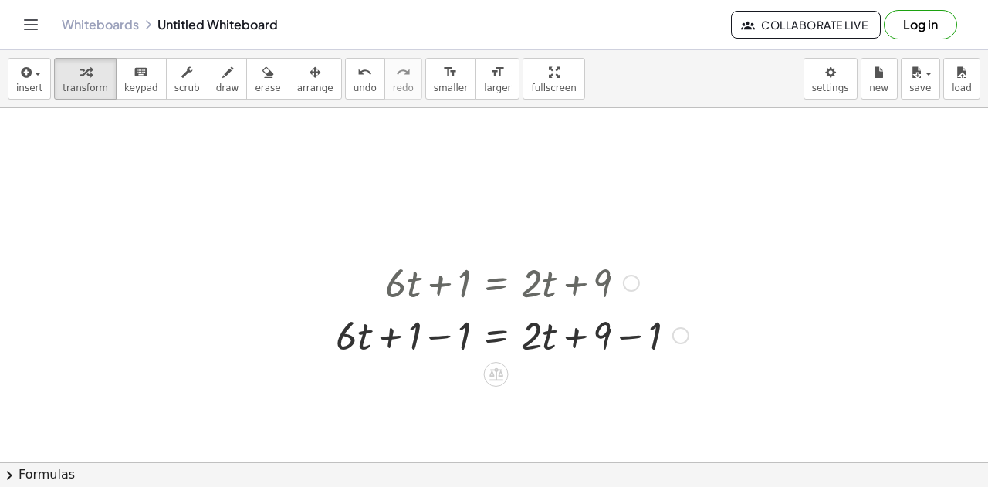
click at [438, 335] on div at bounding box center [512, 334] width 368 height 52
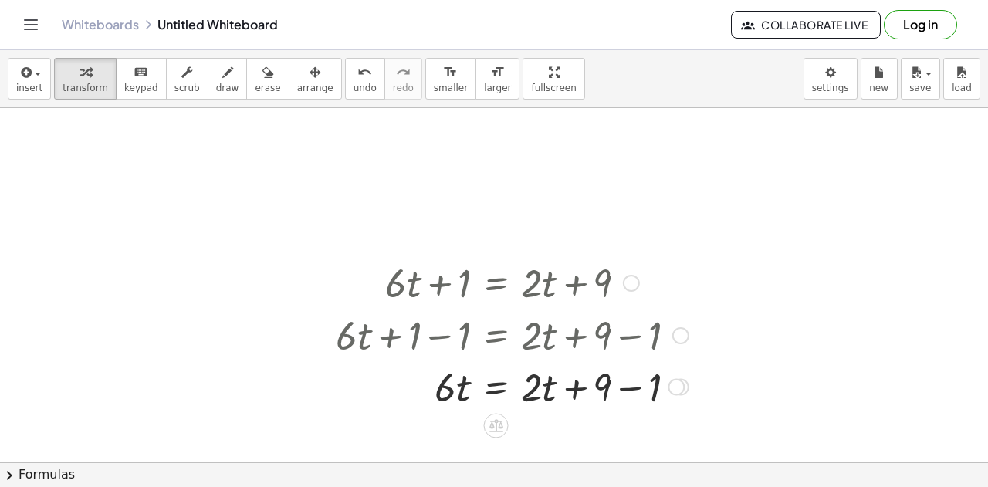
click at [619, 334] on div at bounding box center [512, 334] width 368 height 52
click at [627, 391] on div at bounding box center [512, 387] width 368 height 52
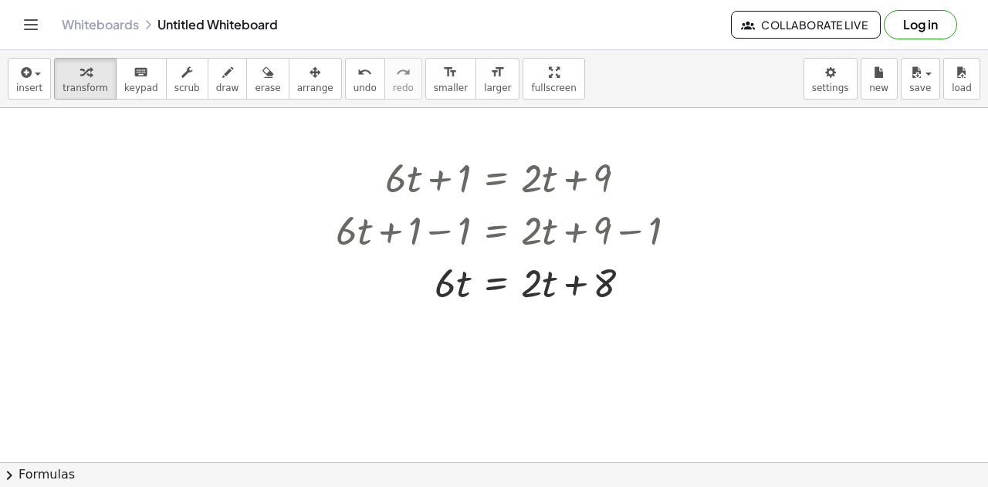
scroll to position [5264, 0]
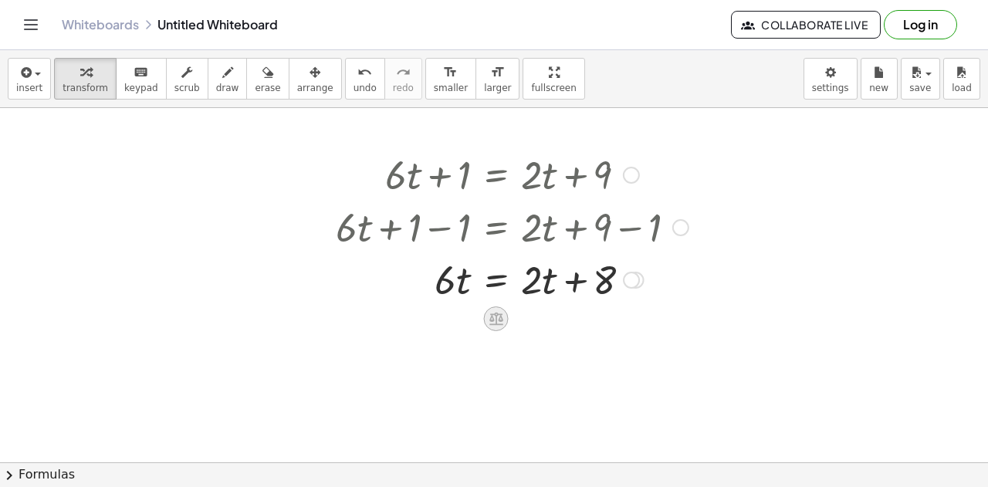
click at [499, 317] on icon at bounding box center [496, 319] width 14 height 13
click at [487, 279] on div at bounding box center [512, 278] width 368 height 52
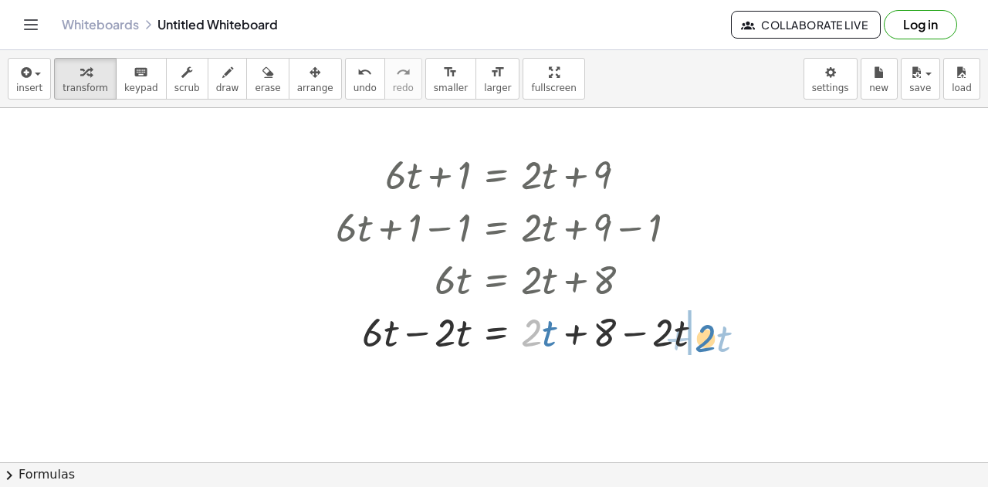
drag, startPoint x: 537, startPoint y: 333, endPoint x: 716, endPoint y: 338, distance: 179.2
click at [716, 338] on div at bounding box center [525, 331] width 395 height 52
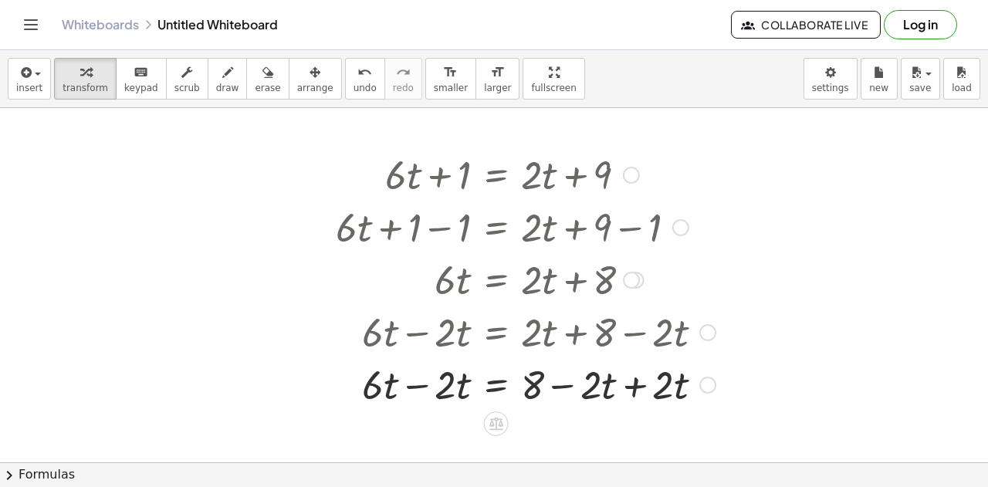
click at [638, 388] on div at bounding box center [525, 383] width 395 height 52
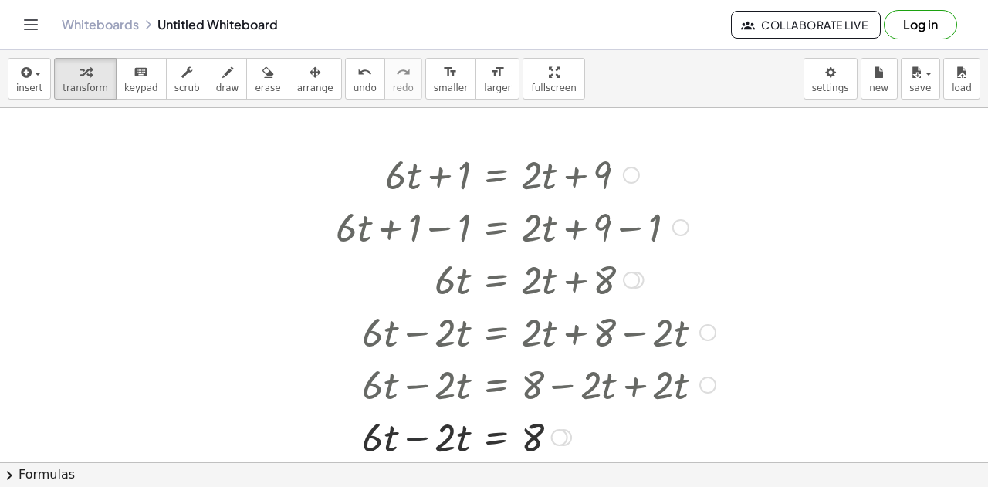
click at [415, 435] on div at bounding box center [525, 436] width 395 height 52
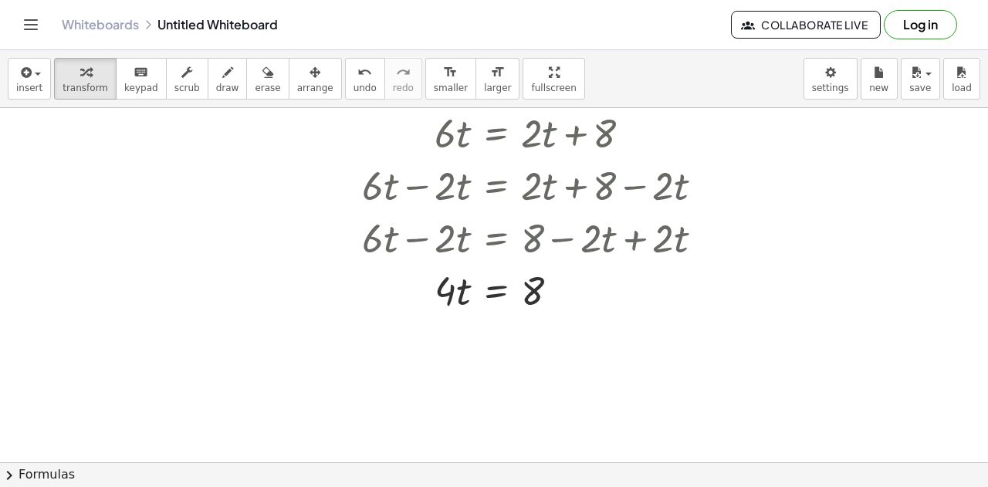
scroll to position [5411, 0]
click at [493, 296] on div at bounding box center [525, 289] width 395 height 52
click at [459, 356] on div at bounding box center [525, 354] width 395 height 77
click at [542, 358] on div at bounding box center [525, 354] width 395 height 77
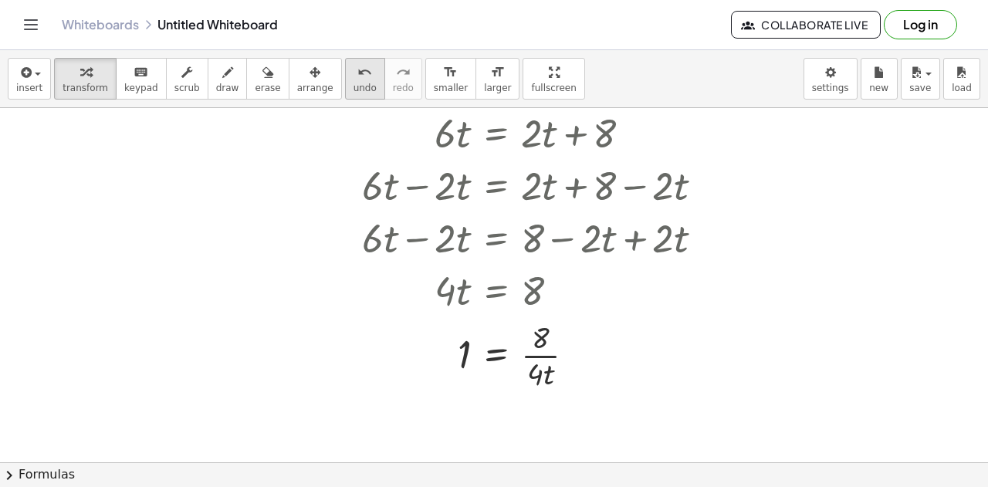
click at [354, 83] on span "undo" at bounding box center [365, 88] width 23 height 11
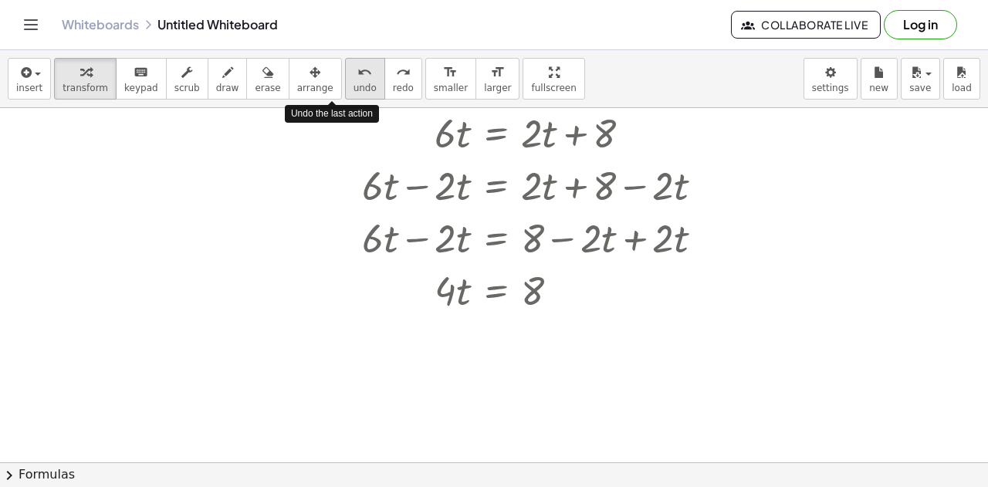
click at [354, 83] on span "undo" at bounding box center [365, 88] width 23 height 11
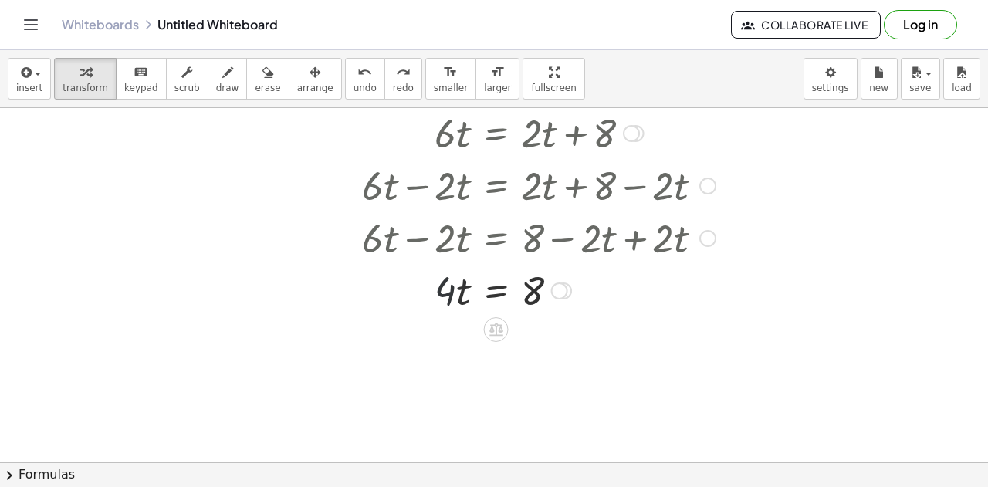
click at [453, 292] on div at bounding box center [519, 289] width 375 height 52
click at [490, 293] on div at bounding box center [519, 289] width 375 height 52
click at [462, 357] on div at bounding box center [525, 354] width 395 height 77
click at [540, 354] on div at bounding box center [525, 354] width 395 height 77
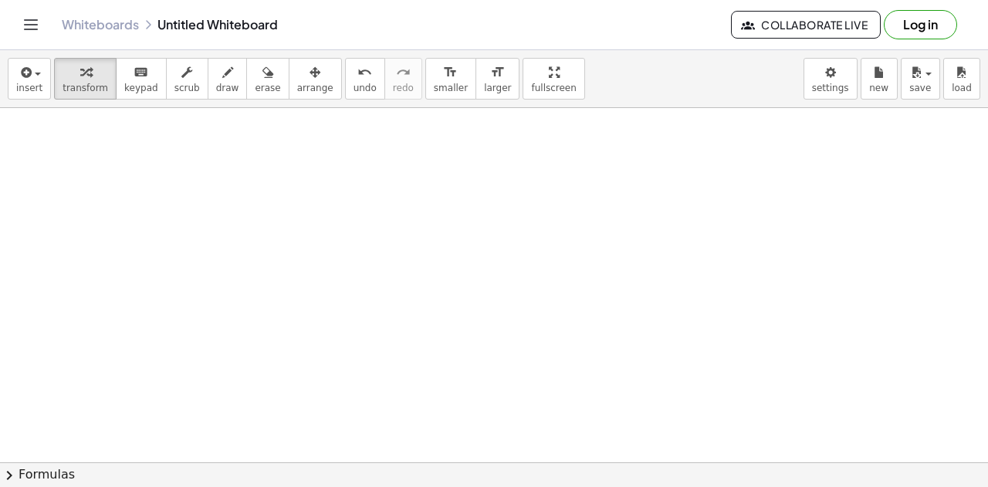
scroll to position [5695, 0]
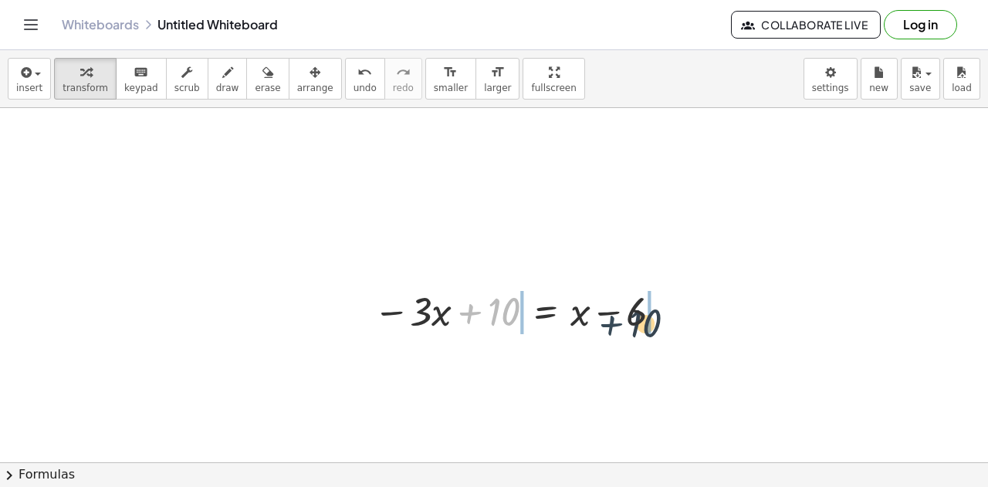
drag, startPoint x: 478, startPoint y: 320, endPoint x: 669, endPoint y: 327, distance: 191.6
click at [669, 327] on div at bounding box center [521, 310] width 310 height 52
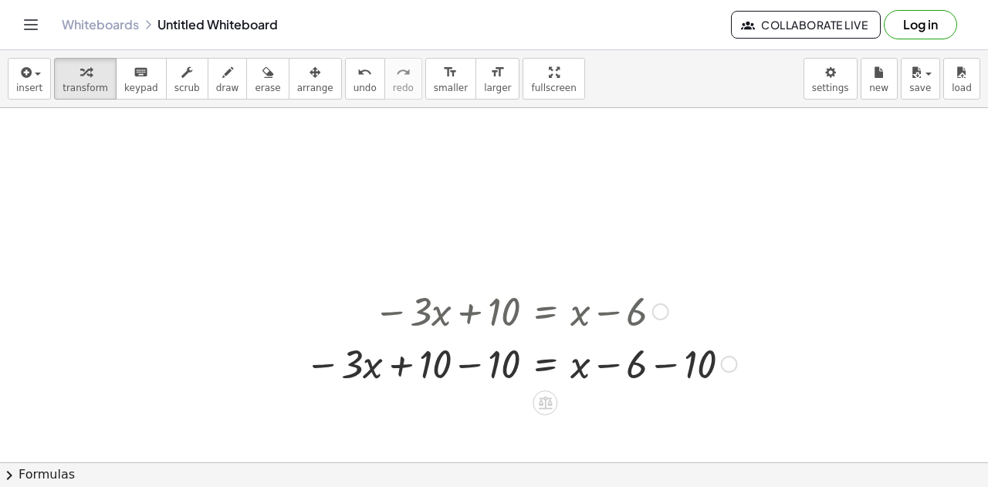
click at [472, 361] on div at bounding box center [521, 363] width 448 height 52
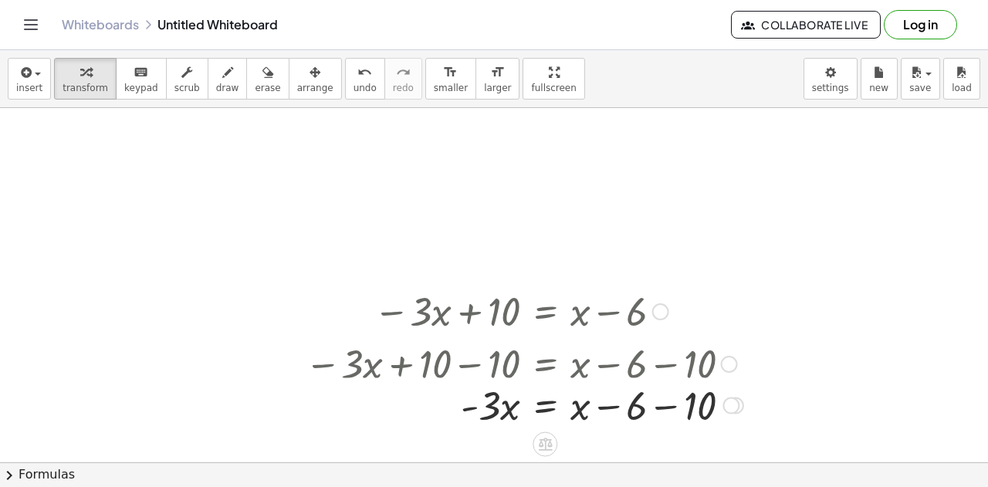
click at [545, 312] on div "− · 3 · x + 10 = + x − 6 − · 3 · x + 10 − 10 = + x − 6 − 10 − · 3 · x + 0 = + x…" at bounding box center [545, 312] width 0 height 0
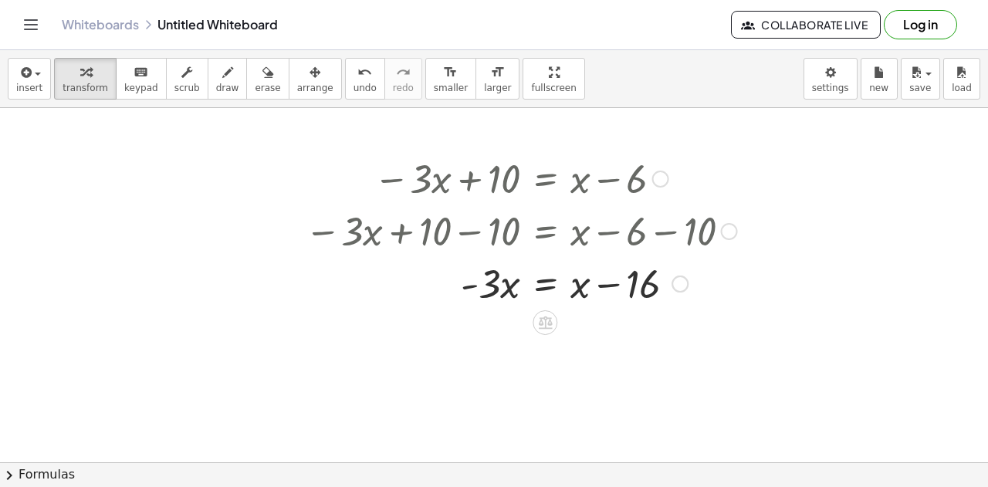
scroll to position [5829, 0]
click at [542, 287] on div at bounding box center [521, 281] width 448 height 52
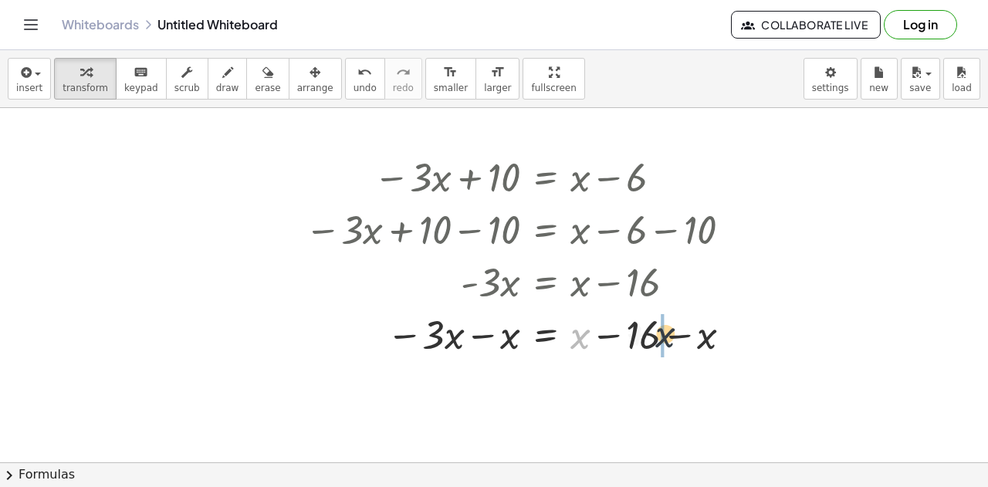
drag, startPoint x: 577, startPoint y: 337, endPoint x: 683, endPoint y: 339, distance: 105.8
click at [683, 339] on div at bounding box center [521, 333] width 448 height 52
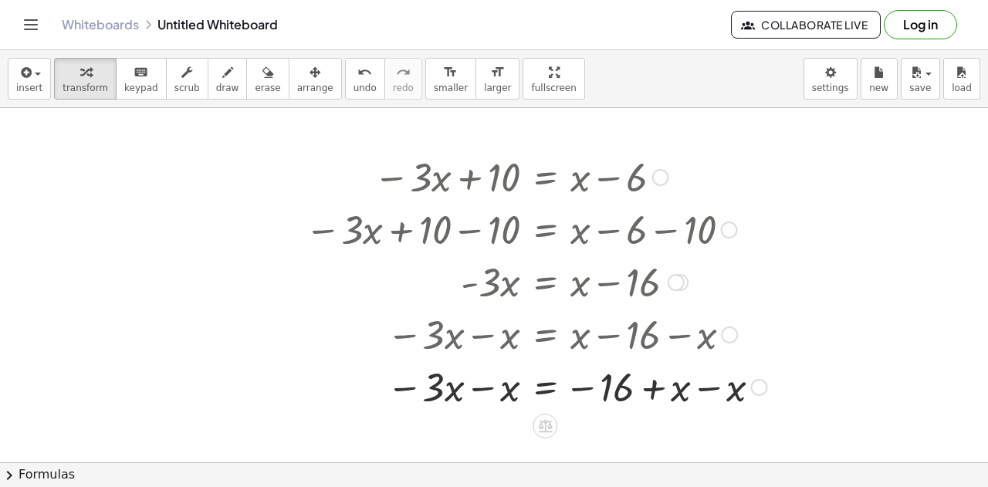
click at [700, 390] on div at bounding box center [536, 386] width 478 height 52
click at [474, 386] on div at bounding box center [521, 386] width 448 height 52
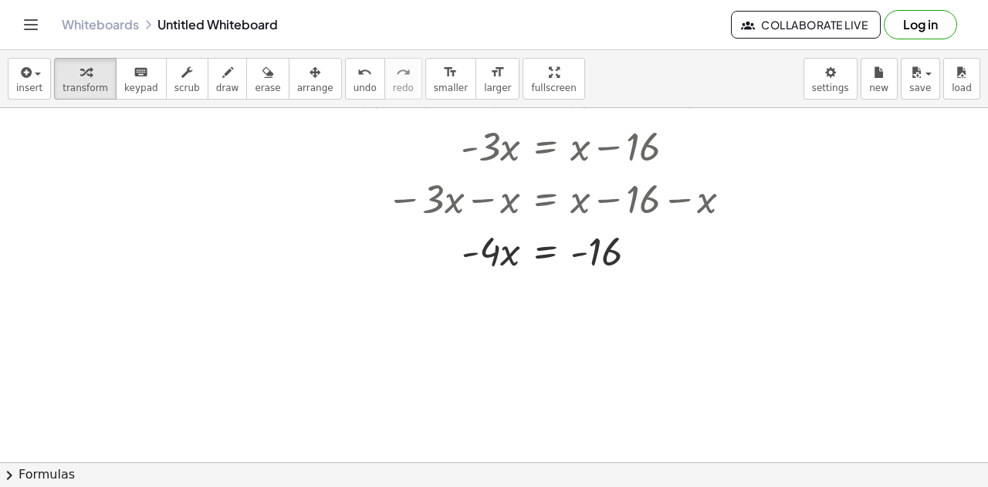
scroll to position [5971, 0]
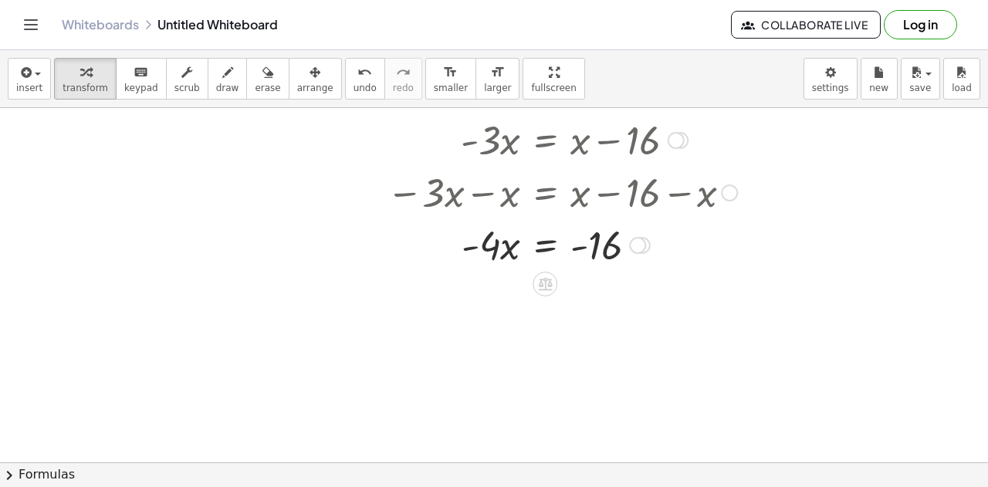
click at [511, 250] on div at bounding box center [521, 244] width 448 height 52
click at [538, 245] on div at bounding box center [521, 244] width 448 height 52
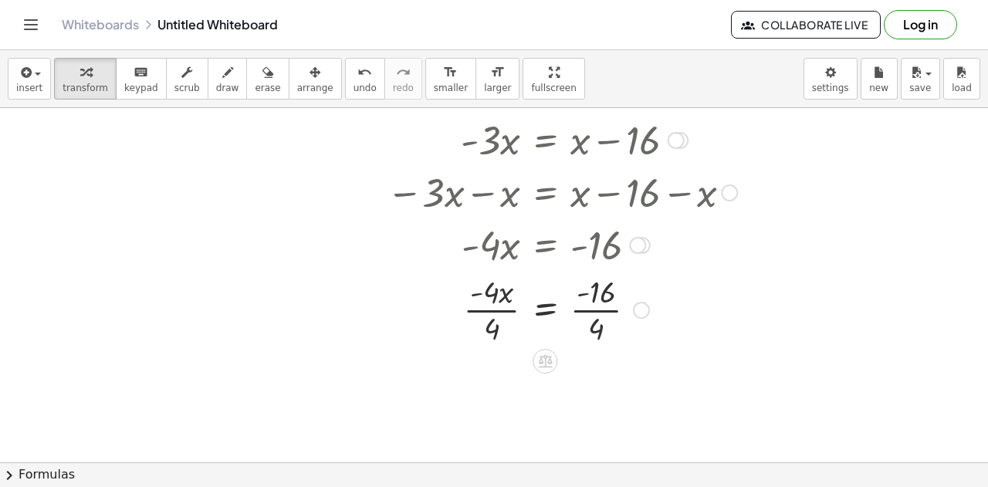
click at [506, 308] on div at bounding box center [521, 308] width 448 height 77
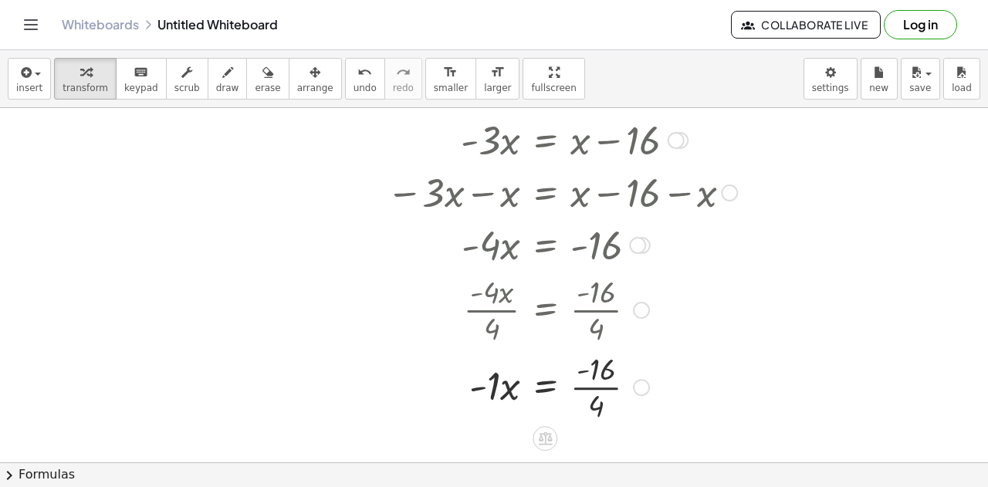
click at [588, 391] on div at bounding box center [521, 385] width 448 height 77
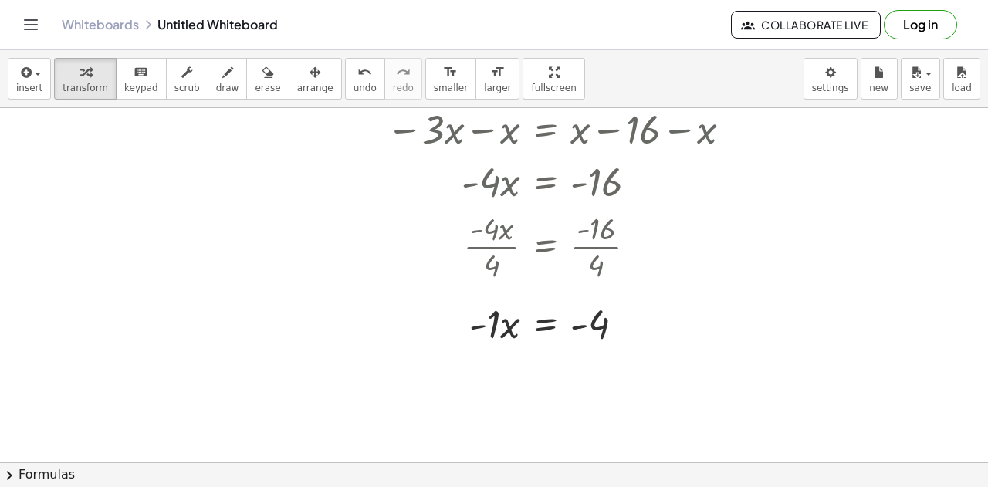
scroll to position [6061, 0]
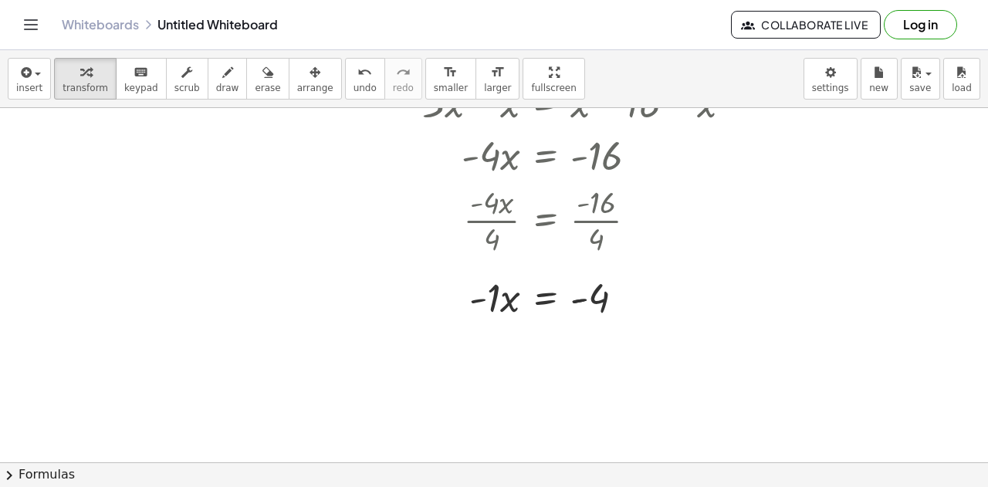
click at [651, 305] on div at bounding box center [521, 296] width 448 height 52
